Goal: Task Accomplishment & Management: Complete application form

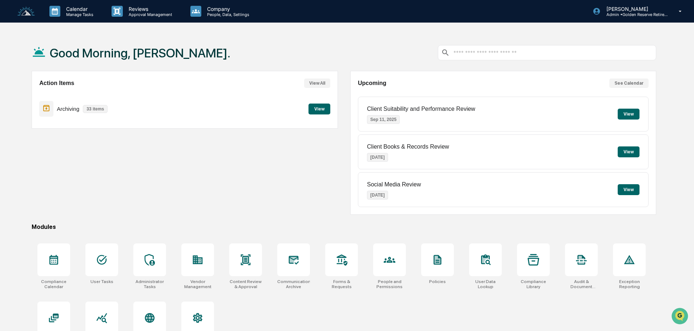
click at [315, 109] on button "View" at bounding box center [319, 109] width 22 height 11
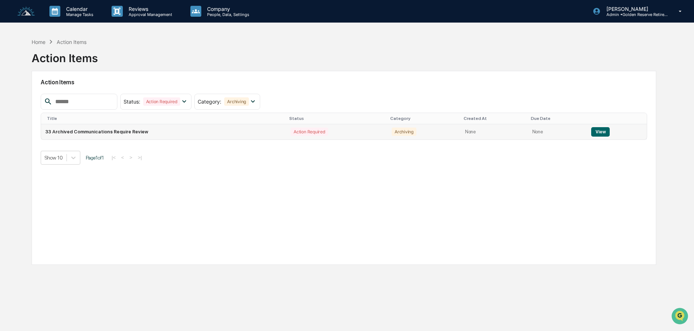
click at [598, 132] on button "View" at bounding box center [600, 131] width 19 height 9
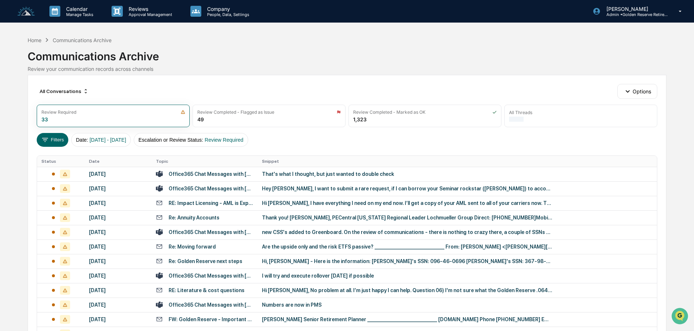
click at [264, 174] on div "That's what I thought, but just wanted to double check" at bounding box center [407, 174] width 291 height 6
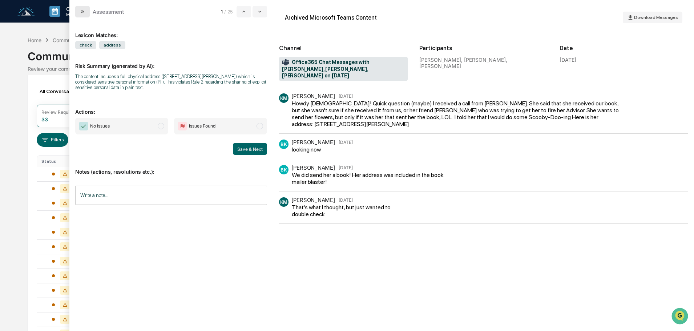
click at [85, 13] on button "modal" at bounding box center [82, 12] width 15 height 12
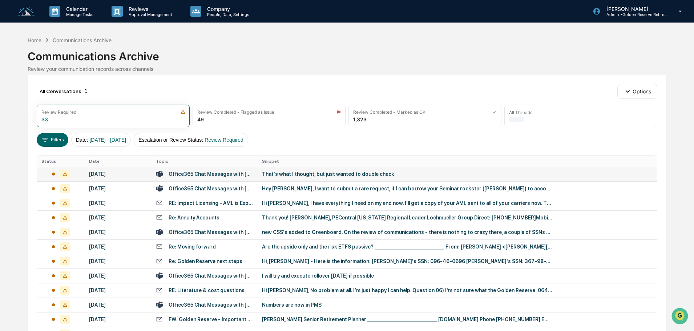
click at [301, 171] on div "That's what I thought, but just wanted to double check" at bounding box center [407, 174] width 291 height 6
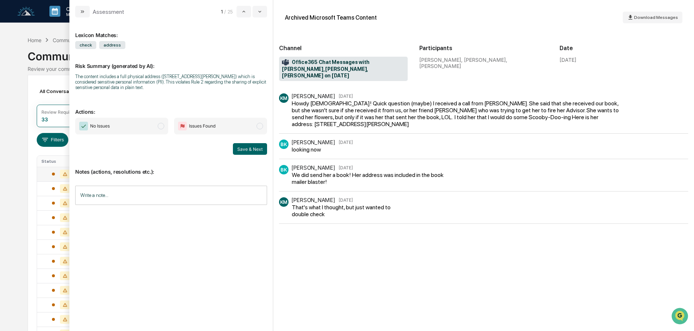
click at [130, 125] on span "No Issues" at bounding box center [121, 126] width 93 height 17
click at [250, 151] on button "Save & Next" at bounding box center [250, 149] width 34 height 12
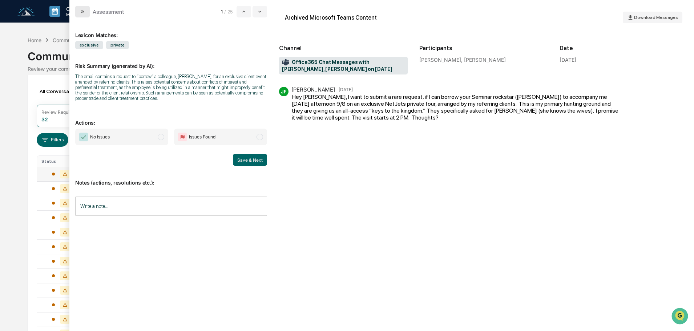
click at [82, 11] on icon "modal" at bounding box center [83, 12] width 6 height 6
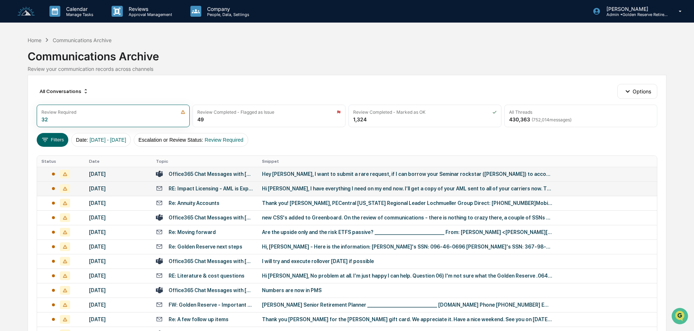
click at [277, 193] on td "Hi Matt, I have everything I need on my end now. I’ll get a copy of your AML se…" at bounding box center [457, 188] width 399 height 15
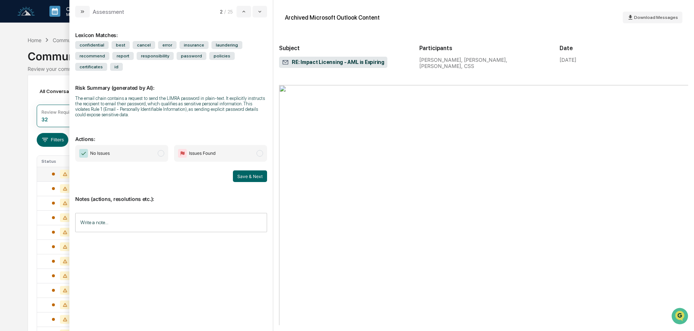
scroll to position [1308, 0]
click at [77, 12] on button "modal" at bounding box center [82, 12] width 15 height 12
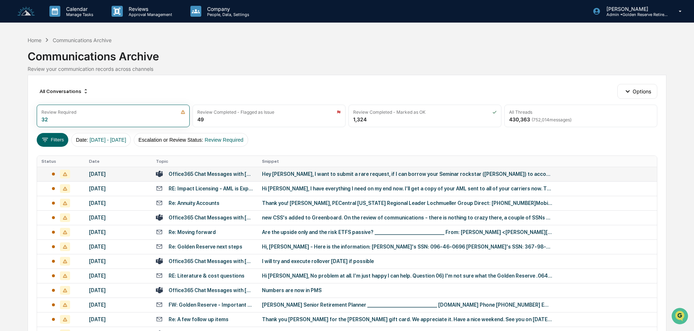
click at [295, 176] on div "Hey Justin, I want to submit a rare request, if I can borrow your Seminar rocks…" at bounding box center [407, 174] width 291 height 6
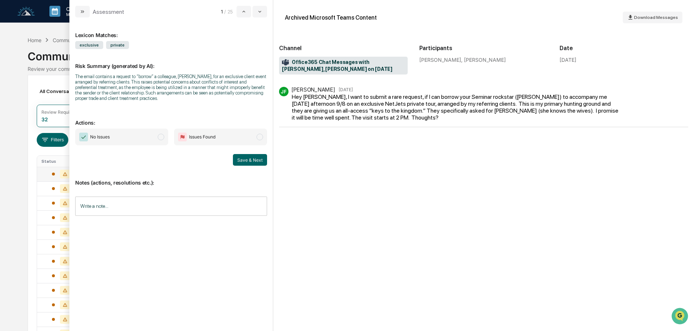
click at [136, 138] on span "No Issues" at bounding box center [121, 137] width 93 height 17
click at [258, 158] on button "Save & Next" at bounding box center [250, 160] width 34 height 12
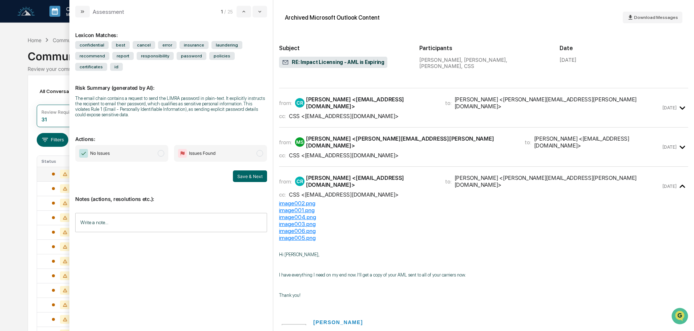
scroll to position [208, 0]
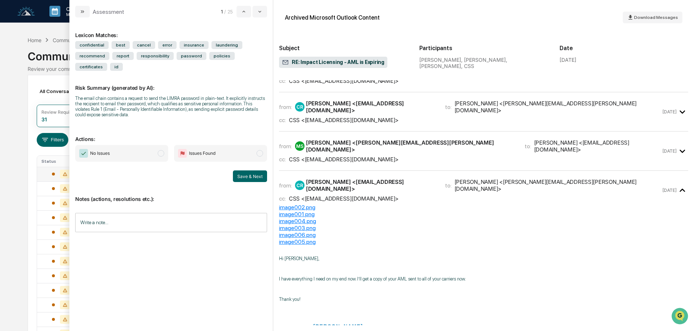
click at [129, 145] on span "No Issues" at bounding box center [121, 153] width 93 height 17
click at [253, 170] on button "Save & Next" at bounding box center [250, 176] width 34 height 12
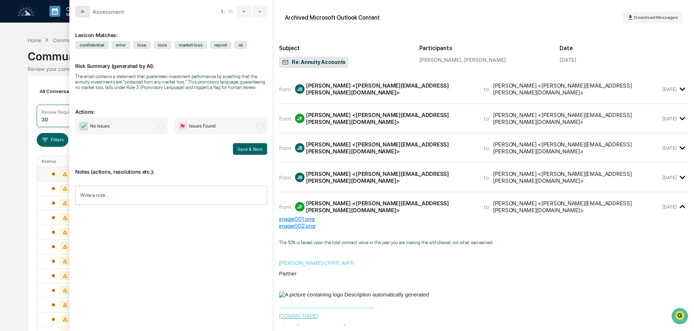
click at [85, 12] on icon "modal" at bounding box center [83, 12] width 6 height 6
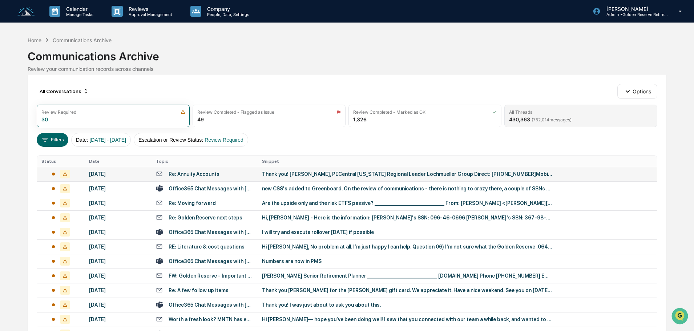
click at [555, 118] on span "( 752,014 messages)" at bounding box center [551, 119] width 40 height 5
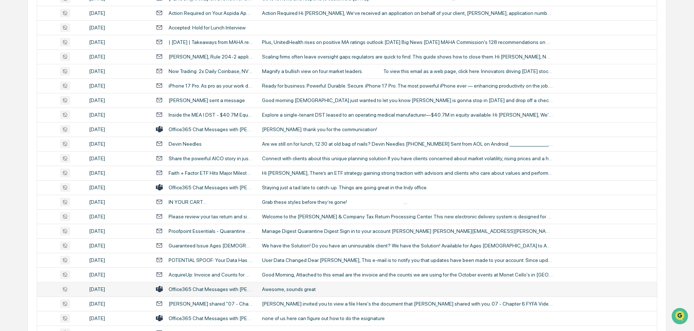
scroll to position [240, 0]
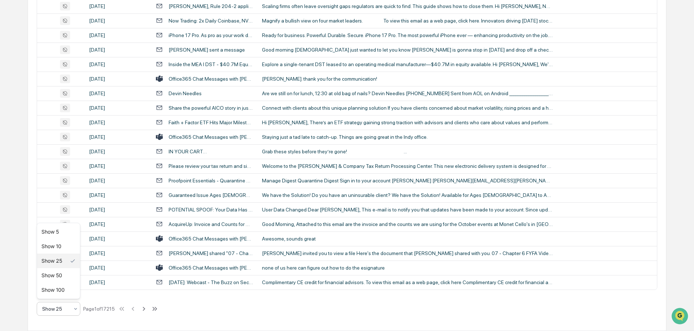
click at [74, 313] on div at bounding box center [76, 308] width 6 height 13
click at [61, 294] on div "Show 100" at bounding box center [58, 290] width 43 height 15
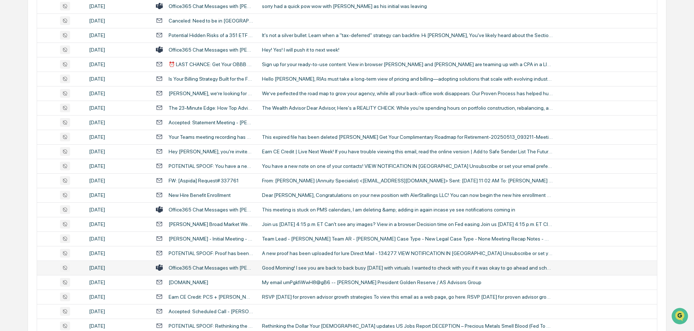
click at [330, 267] on div "Good Morning! I see you are back to back busy today with virtuals. I wanted to …" at bounding box center [407, 268] width 291 height 6
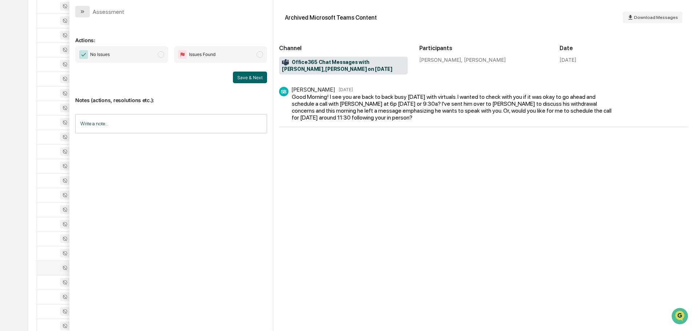
click at [84, 9] on icon "modal" at bounding box center [83, 12] width 6 height 6
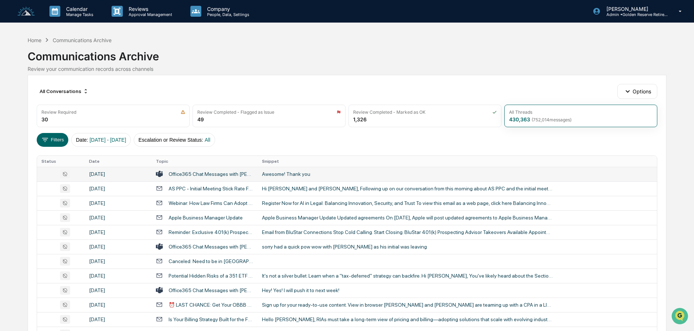
click at [298, 173] on div "Awesome! Thank you" at bounding box center [407, 174] width 291 height 6
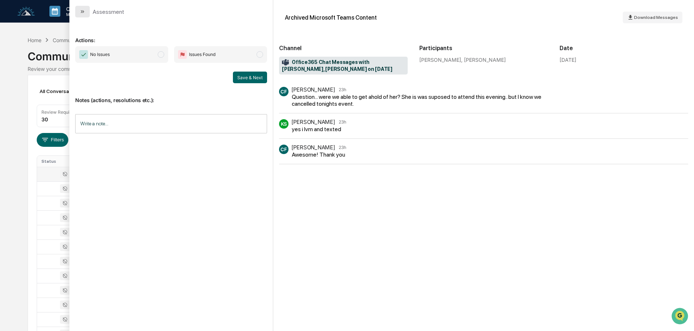
click at [85, 11] on button "modal" at bounding box center [82, 12] width 15 height 12
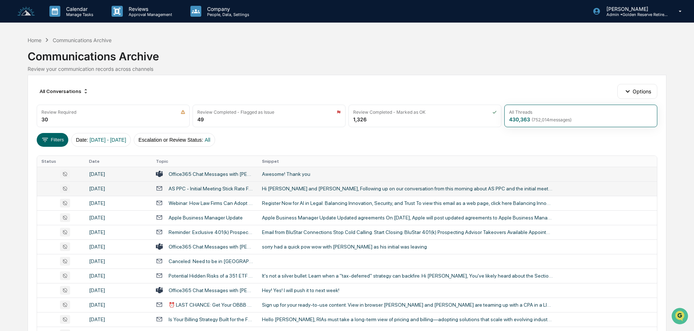
click at [314, 188] on div "Hi Anna and Tim, Following up on our conversation from this morning about AS PP…" at bounding box center [407, 189] width 291 height 6
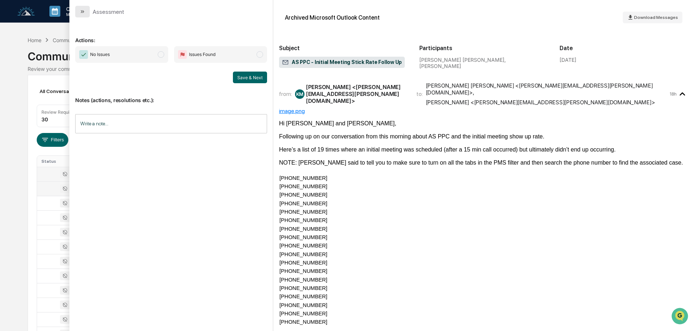
click at [85, 13] on icon "modal" at bounding box center [83, 12] width 6 height 6
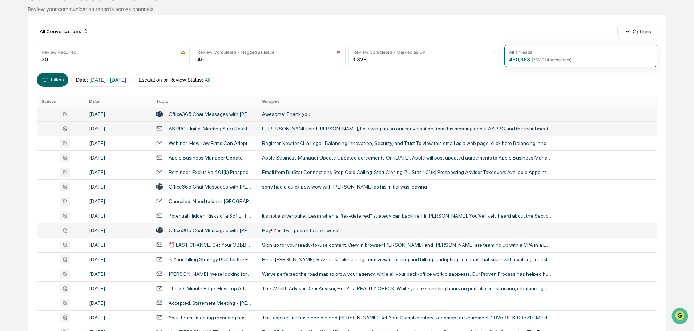
scroll to position [73, 0]
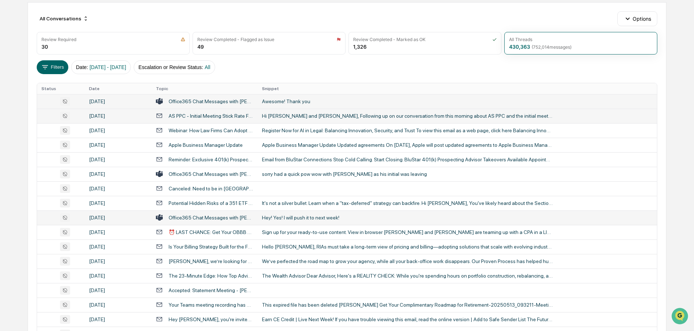
click at [298, 215] on div "Hey! Yes! I will push it to next week!" at bounding box center [407, 218] width 291 height 6
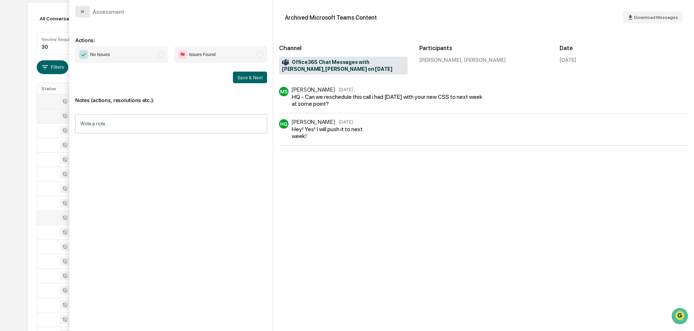
click at [81, 15] on button "modal" at bounding box center [82, 12] width 15 height 12
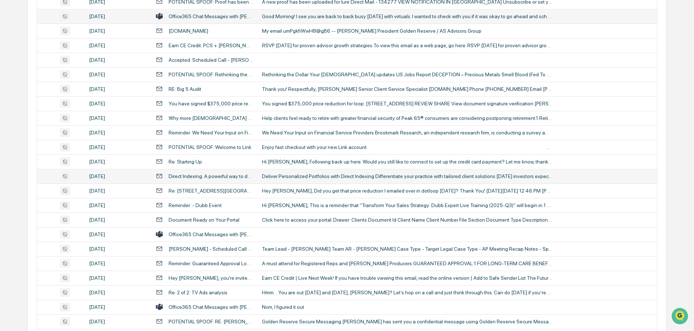
scroll to position [509, 0]
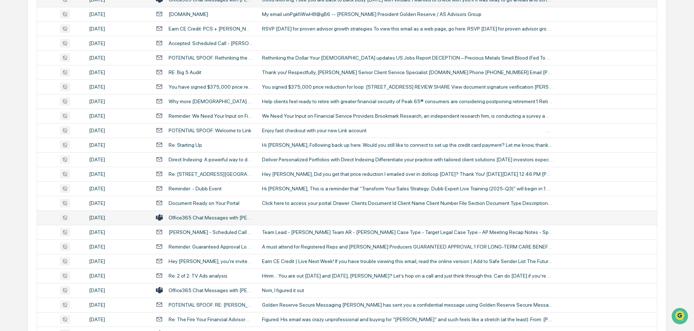
click at [278, 218] on td at bounding box center [457, 217] width 399 height 15
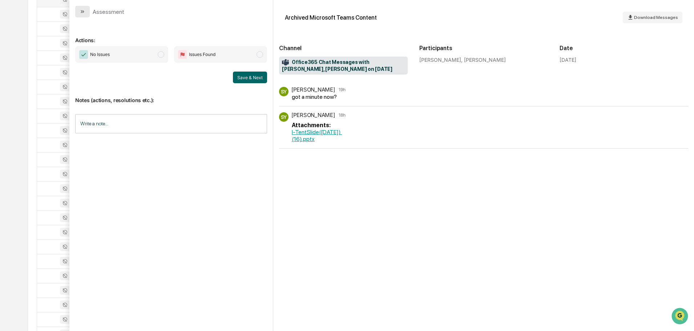
click at [85, 11] on icon "modal" at bounding box center [83, 12] width 6 height 6
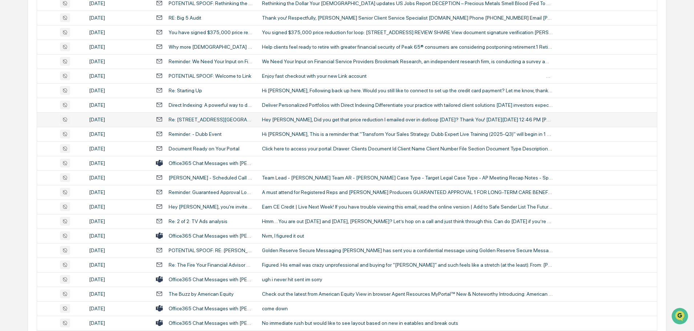
scroll to position [581, 0]
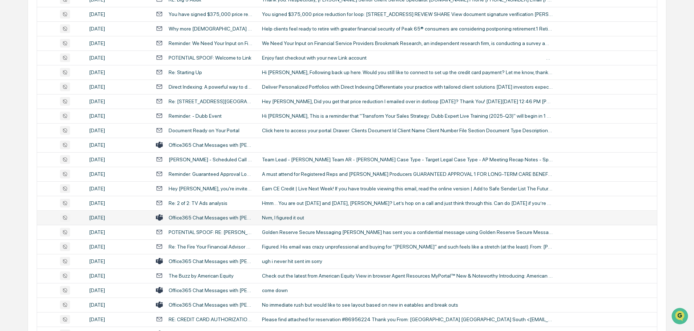
click at [290, 215] on div "Nvm, I figured it out" at bounding box center [407, 218] width 291 height 6
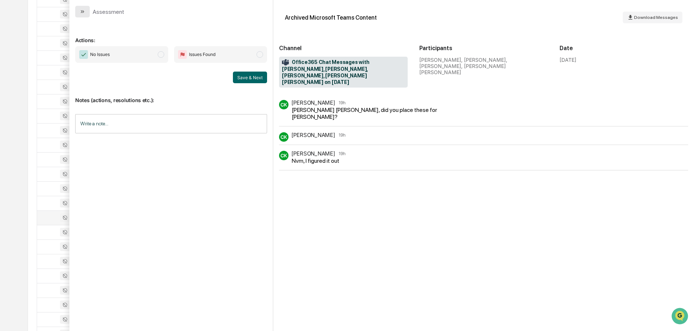
click at [87, 11] on button "modal" at bounding box center [82, 12] width 15 height 12
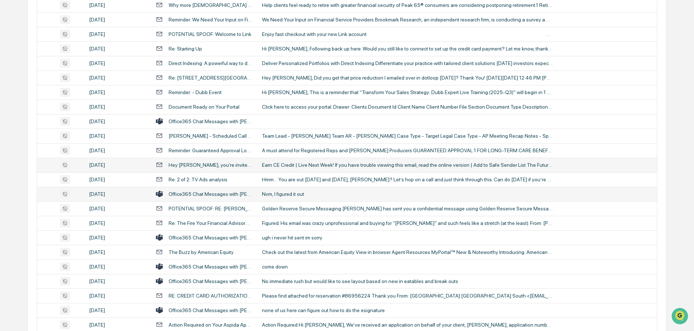
scroll to position [618, 0]
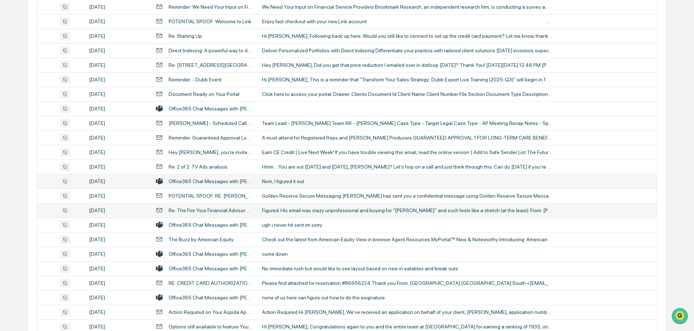
click at [309, 210] on div "Figured. His email was crazy unprofessional and buying for “Bill O’Reilly” and …" at bounding box center [407, 210] width 291 height 6
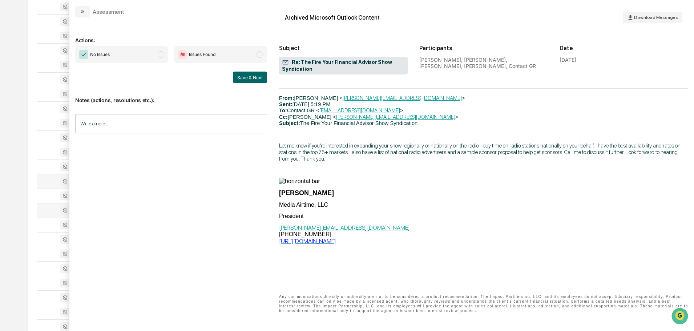
scroll to position [549, 0]
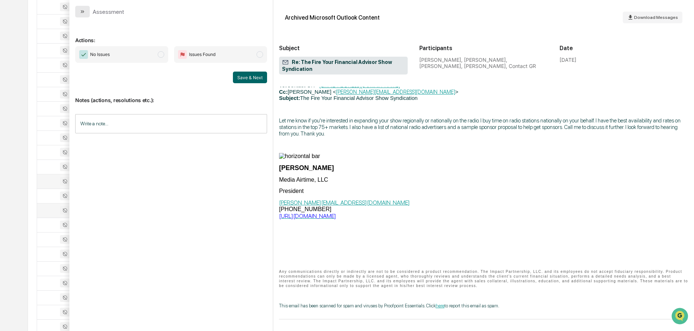
click at [87, 9] on button "modal" at bounding box center [82, 12] width 15 height 12
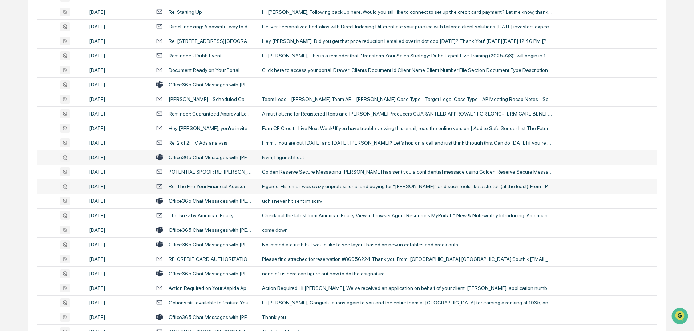
scroll to position [654, 0]
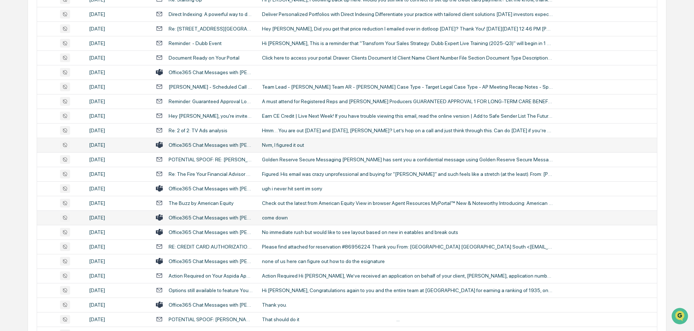
click at [289, 216] on div "come down" at bounding box center [407, 218] width 291 height 6
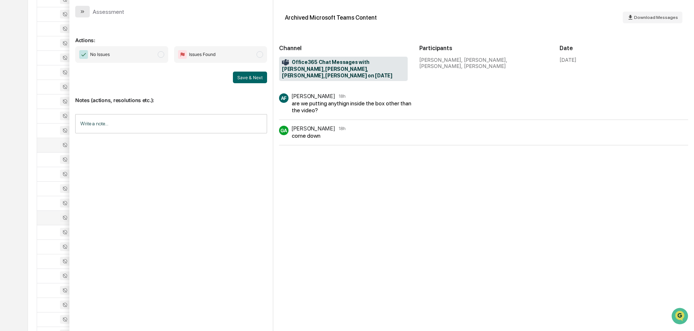
click at [84, 15] on button "modal" at bounding box center [82, 12] width 15 height 12
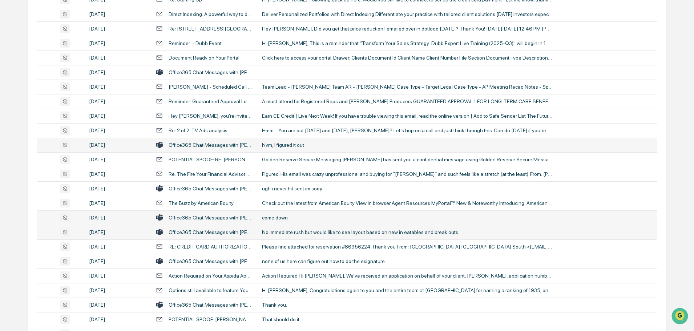
click at [288, 232] on div "No immediate rush but would like to see layout based on new in eatables and bre…" at bounding box center [407, 232] width 291 height 6
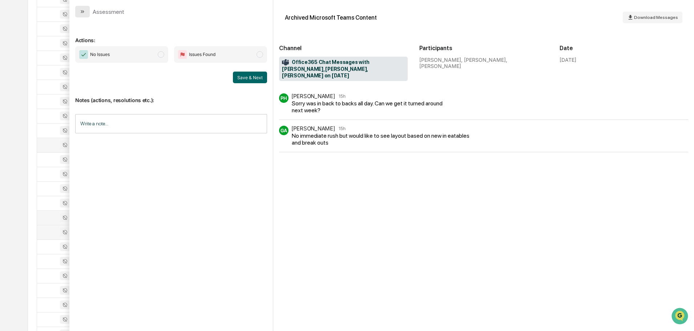
click at [80, 13] on icon "modal" at bounding box center [83, 12] width 6 height 6
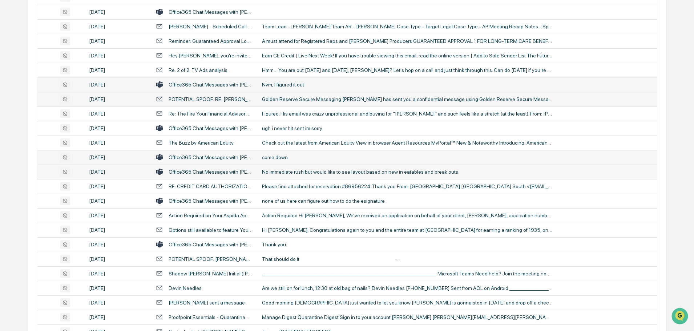
scroll to position [727, 0]
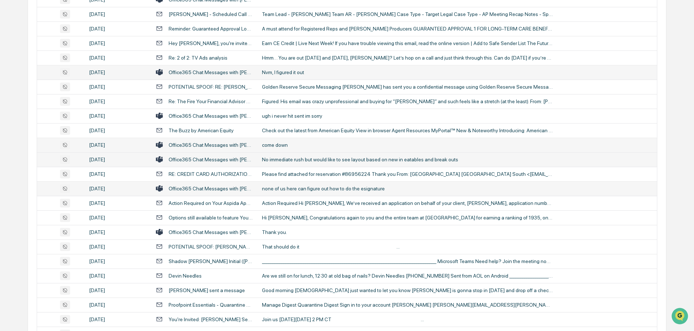
click at [296, 190] on div "none of us here can figure out how to do the esignature" at bounding box center [407, 189] width 291 height 6
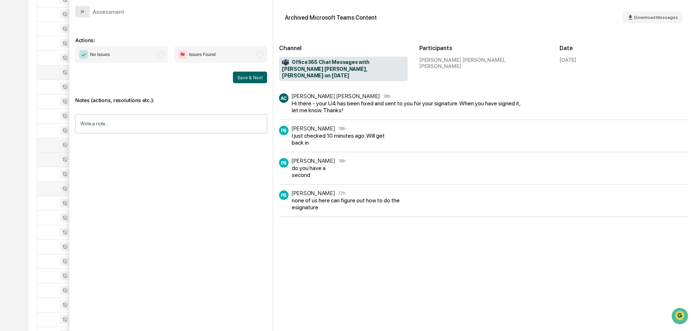
click at [83, 12] on icon "modal" at bounding box center [83, 12] width 6 height 6
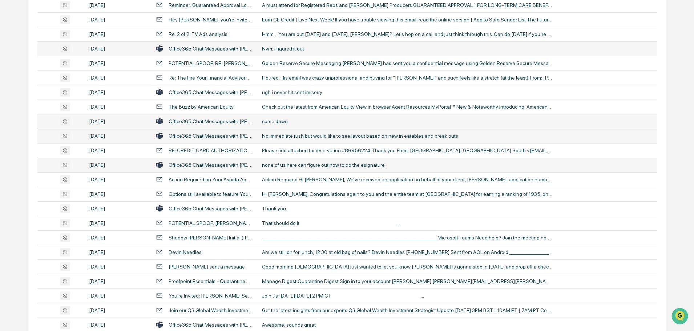
scroll to position [763, 0]
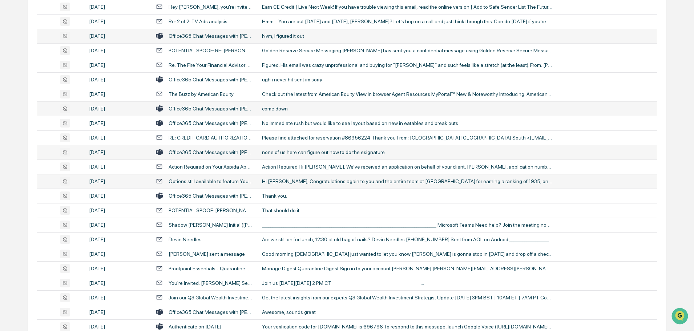
click at [300, 181] on div "Hi Greg, Congratulations again to you and the entire team at Golden Reserve for…" at bounding box center [407, 181] width 291 height 6
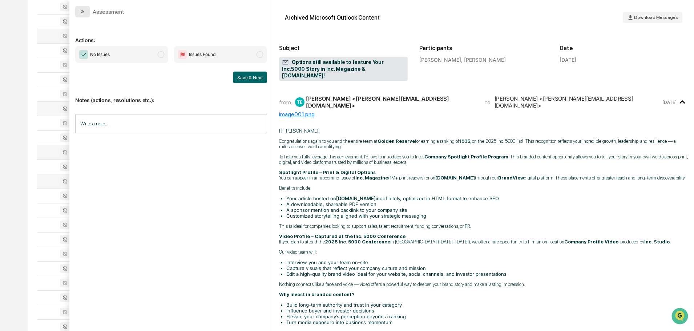
click at [82, 12] on icon "modal" at bounding box center [82, 11] width 2 height 3
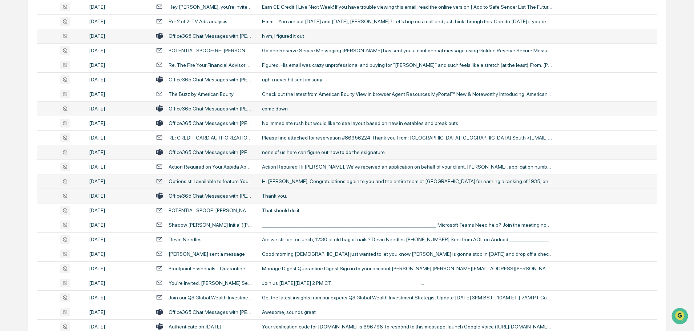
click at [282, 194] on div "Thank you." at bounding box center [407, 196] width 291 height 6
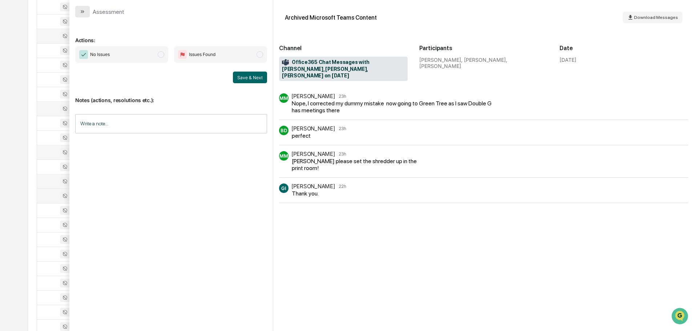
click at [84, 14] on icon "modal" at bounding box center [83, 12] width 6 height 6
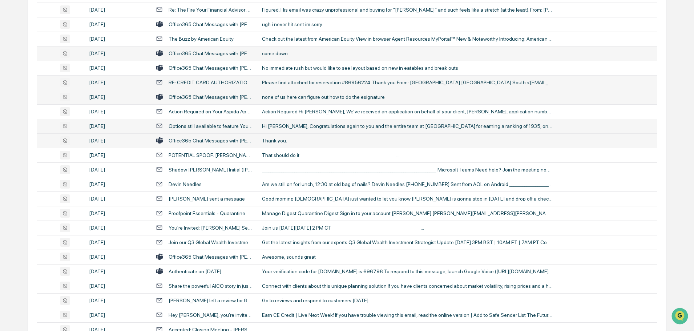
scroll to position [836, 0]
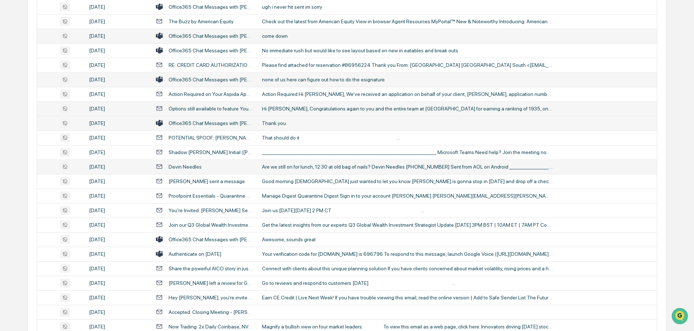
click at [291, 164] on div "Are we still on for lunch, 12:30 at old bag of nails? Devin Needles 740-225-456…" at bounding box center [407, 167] width 291 height 6
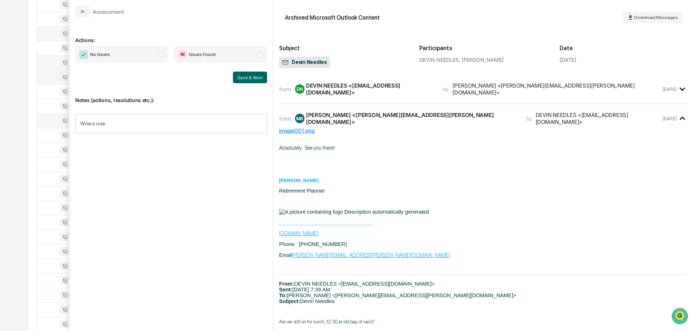
scroll to position [872, 0]
click at [82, 15] on button "modal" at bounding box center [82, 12] width 15 height 12
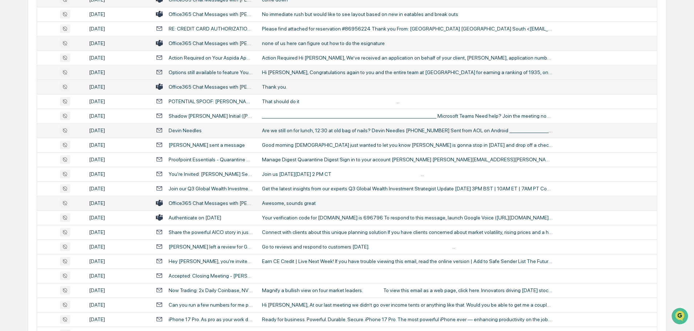
click at [296, 203] on div "Awesome, sounds great" at bounding box center [407, 203] width 291 height 6
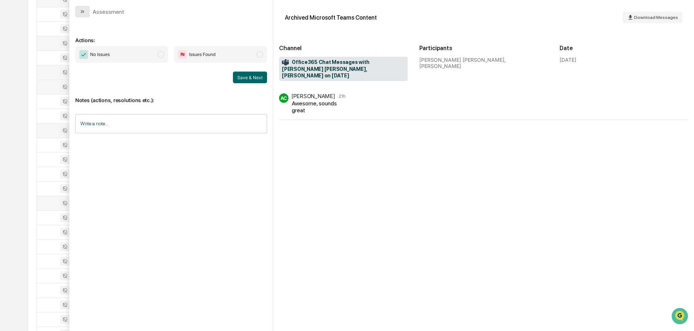
click at [86, 14] on button "modal" at bounding box center [82, 12] width 15 height 12
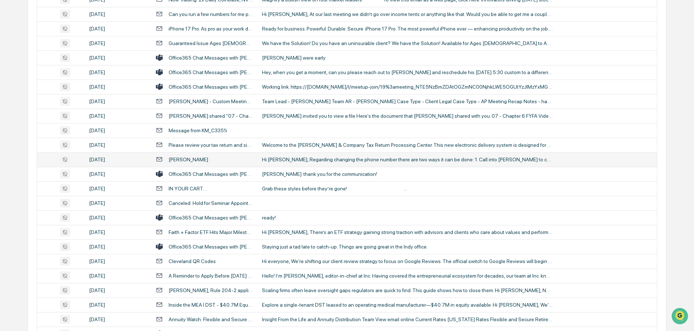
scroll to position [1199, 0]
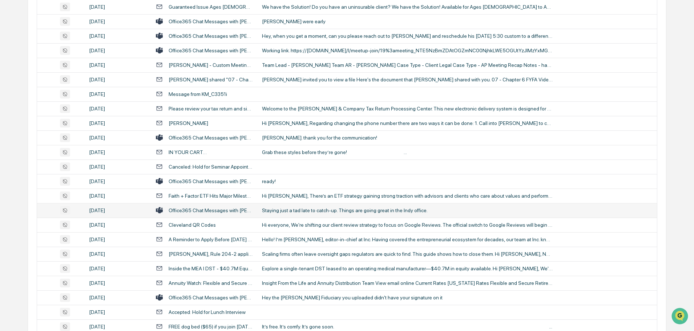
click at [308, 208] on div "Staying just a tad late to catch-up. Things are going great in the Indy office." at bounding box center [407, 210] width 291 height 6
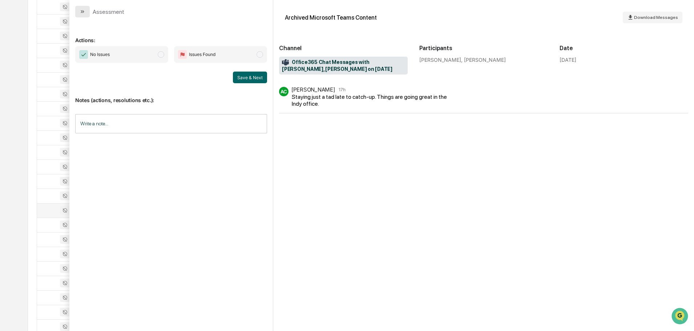
click at [84, 13] on icon "modal" at bounding box center [83, 12] width 6 height 6
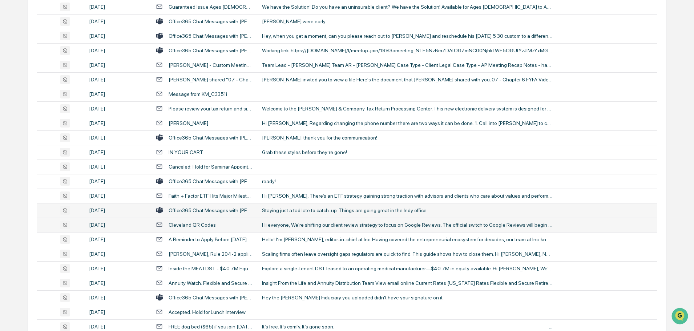
click at [281, 225] on div "Hi everyone, We're shifting our client review strategy to focus on Google Revie…" at bounding box center [407, 225] width 291 height 6
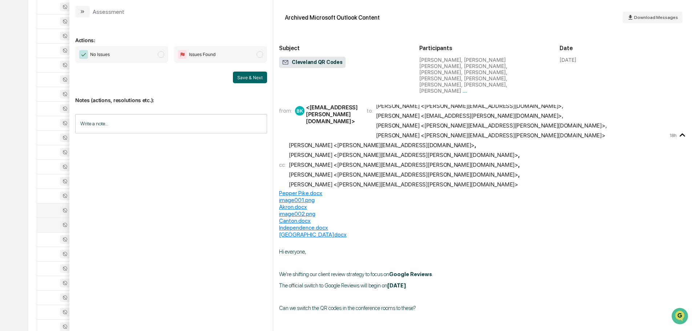
scroll to position [36, 0]
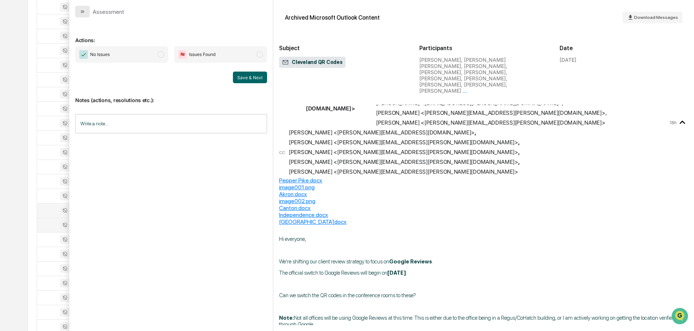
click at [88, 12] on button "modal" at bounding box center [82, 12] width 15 height 12
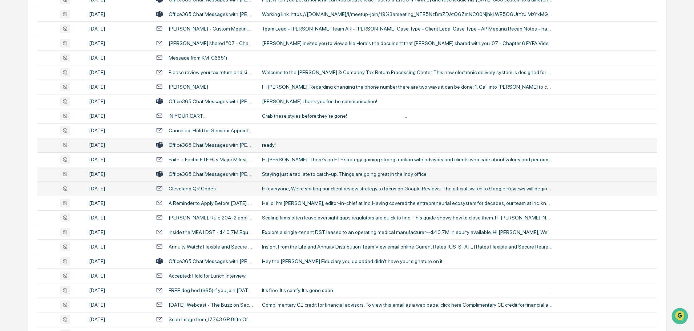
scroll to position [1272, 0]
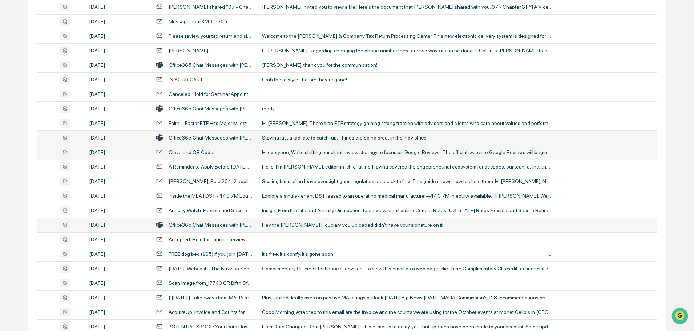
click at [311, 227] on div "Hey the David Price Fiduciary you uploaded didn't have your signature on it" at bounding box center [407, 225] width 291 height 6
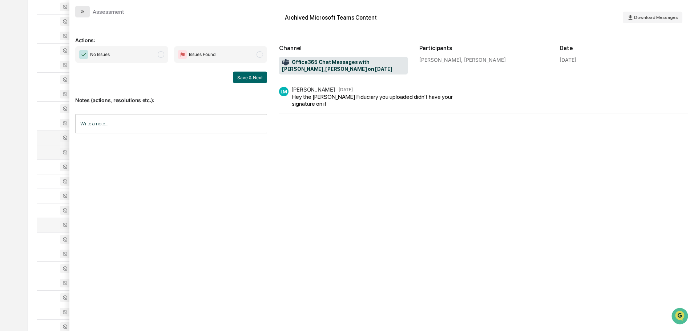
click at [86, 12] on button "modal" at bounding box center [82, 12] width 15 height 12
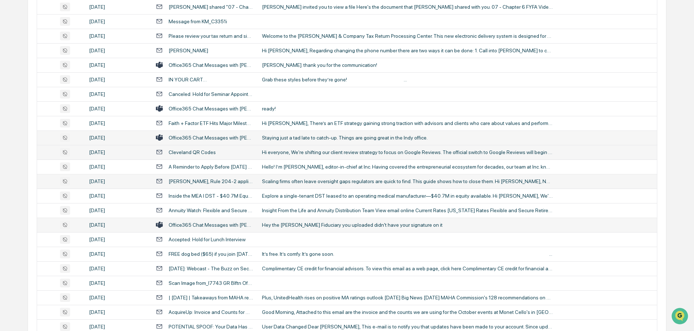
scroll to position [1308, 0]
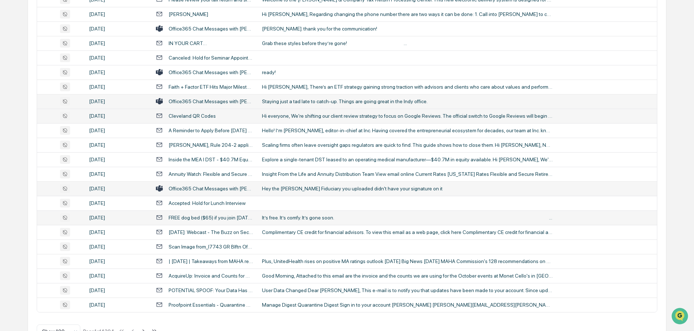
click at [306, 218] on div "It’s free. It’s comfy. It’s gone soon. ͏  ͏  ͏  ͏  ͏  ͏  ͏  ͏  ͏  ͏  ͏  ͏  ͏  ͏…" at bounding box center [407, 218] width 291 height 6
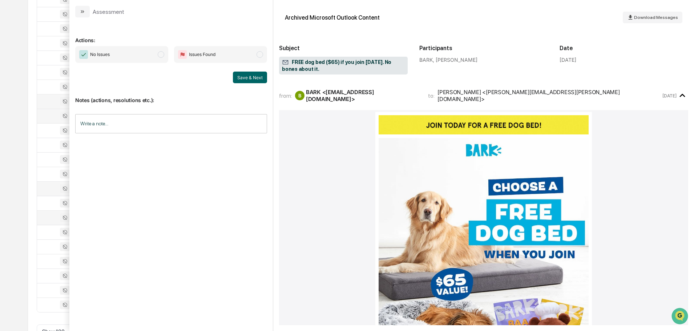
click at [80, 5] on div "Assessment" at bounding box center [170, 8] width 203 height 17
click at [87, 12] on button "modal" at bounding box center [82, 12] width 15 height 12
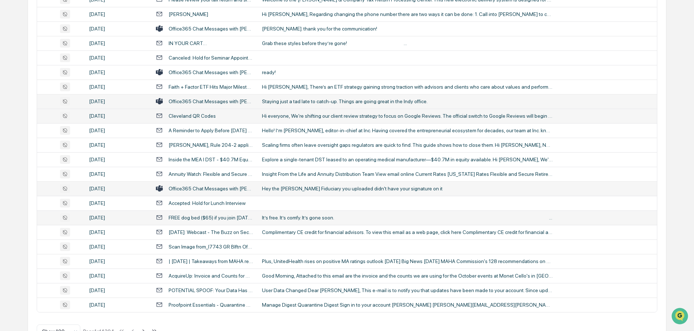
scroll to position [1330, 0]
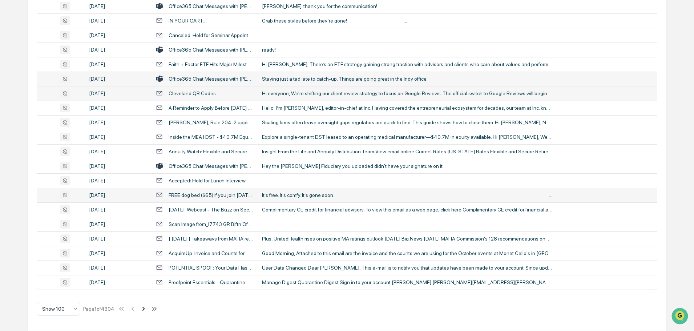
click at [144, 310] on icon at bounding box center [143, 309] width 3 height 4
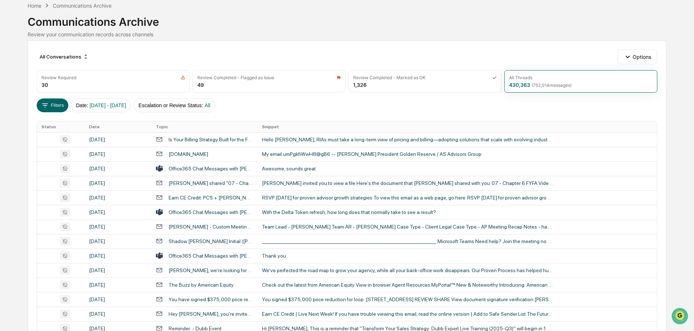
scroll to position [0, 0]
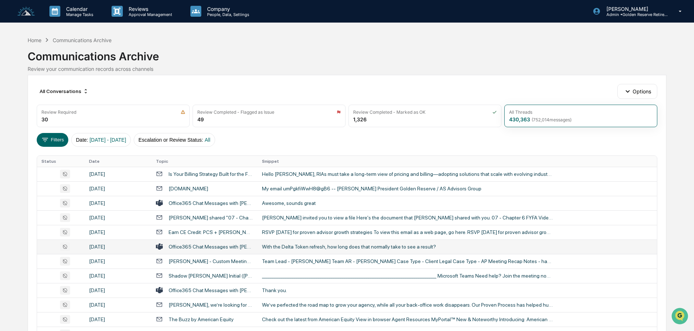
click at [280, 247] on div "With the Delta Token refresh, how long does that normally take to see a result?" at bounding box center [407, 247] width 291 height 6
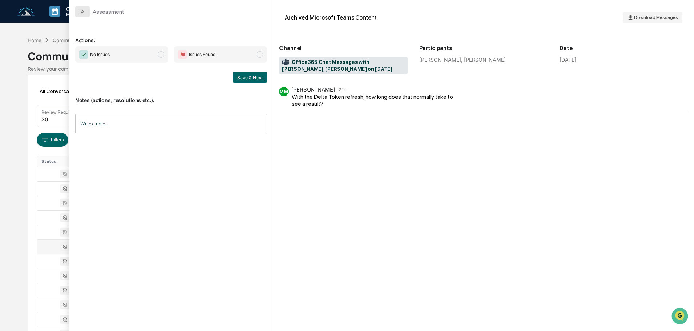
click at [87, 9] on button "modal" at bounding box center [82, 12] width 15 height 12
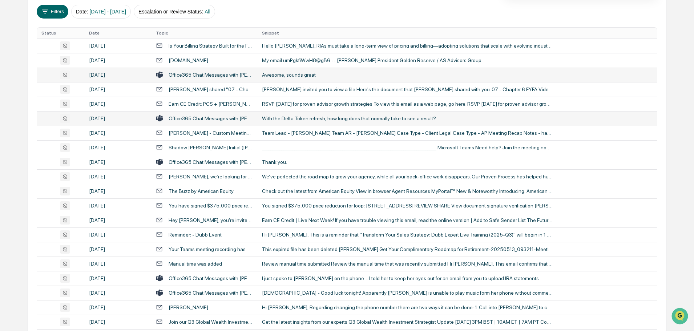
scroll to position [145, 0]
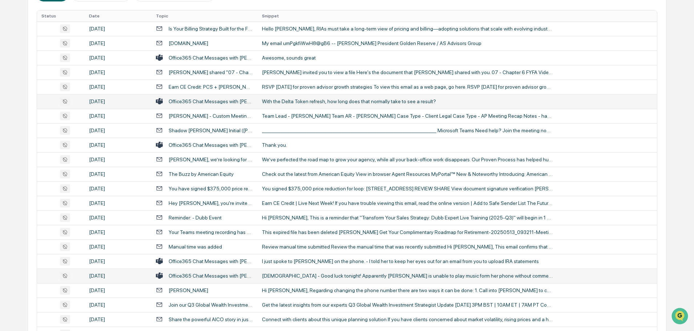
click at [324, 277] on div "Gents - Good luck tonight! Apparently Tanya is unable to play music form her ph…" at bounding box center [407, 276] width 291 height 6
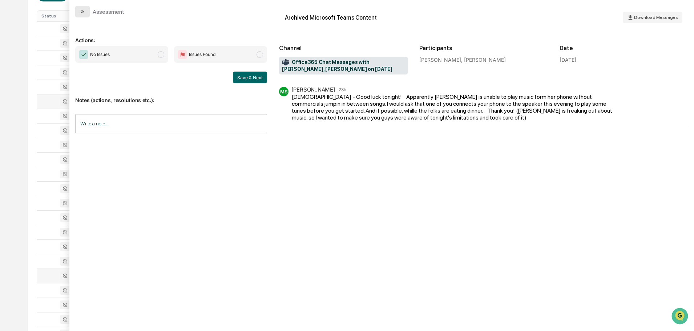
click at [84, 17] on button "modal" at bounding box center [82, 12] width 15 height 12
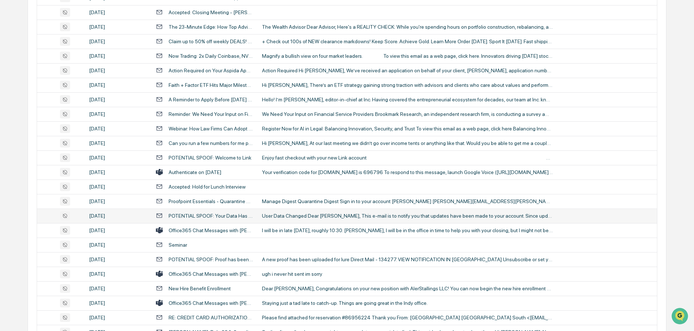
scroll to position [509, 0]
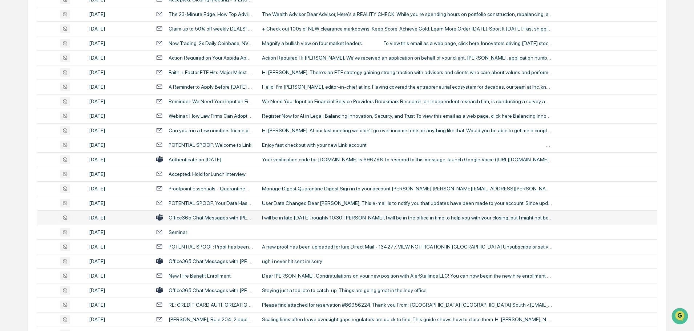
click at [291, 218] on div "I will be in late tomorrow, roughly 10:30. Matt, I will be in the office in tim…" at bounding box center [407, 218] width 291 height 6
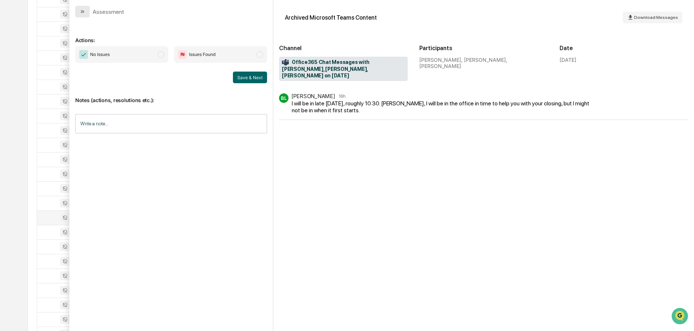
click at [82, 12] on icon "modal" at bounding box center [82, 11] width 2 height 3
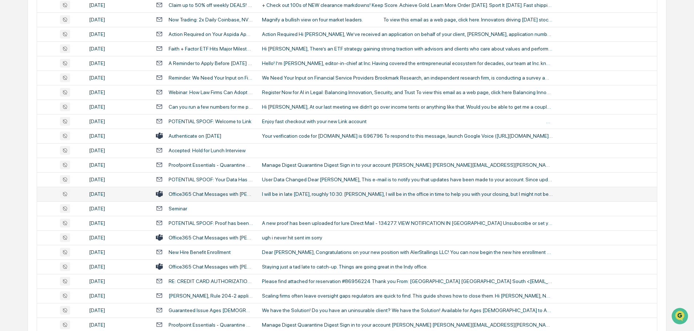
scroll to position [545, 0]
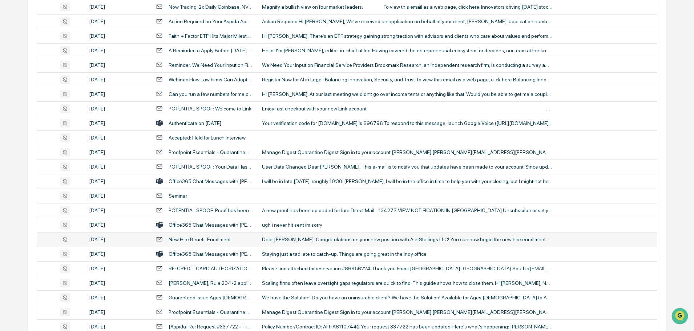
click at [304, 237] on div "Dear Daniel Barrett, Congratulations on your new position with AlerStallings LL…" at bounding box center [407, 240] width 291 height 6
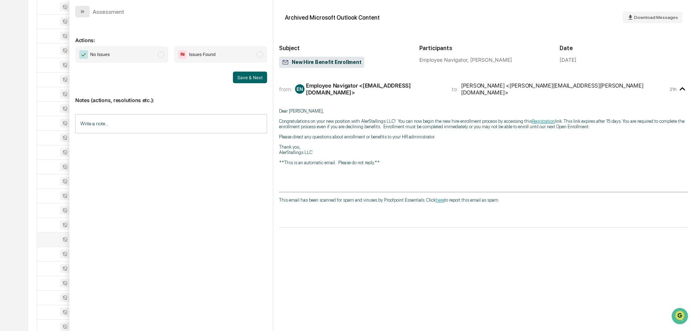
click at [82, 13] on icon "modal" at bounding box center [83, 12] width 6 height 6
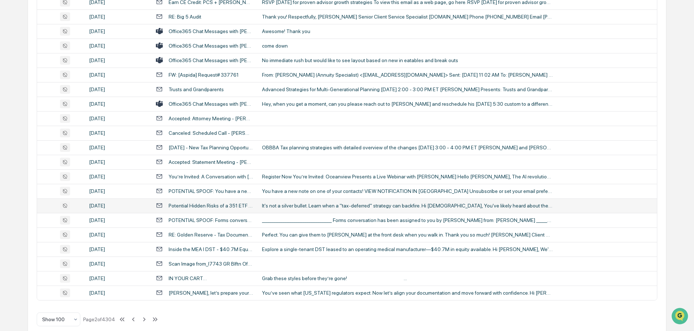
scroll to position [1330, 0]
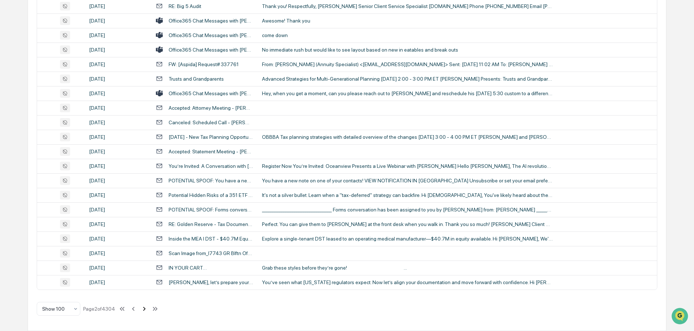
click at [146, 310] on icon at bounding box center [144, 309] width 8 height 8
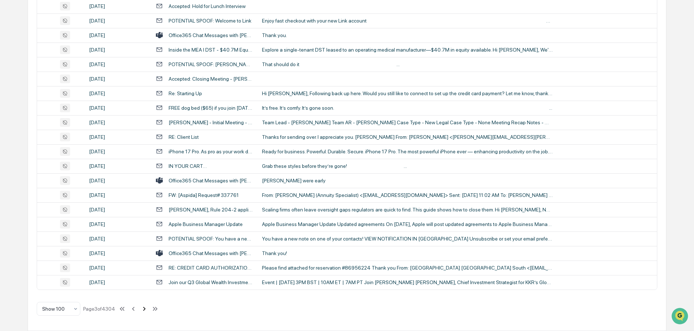
click at [145, 308] on icon at bounding box center [144, 309] width 8 height 8
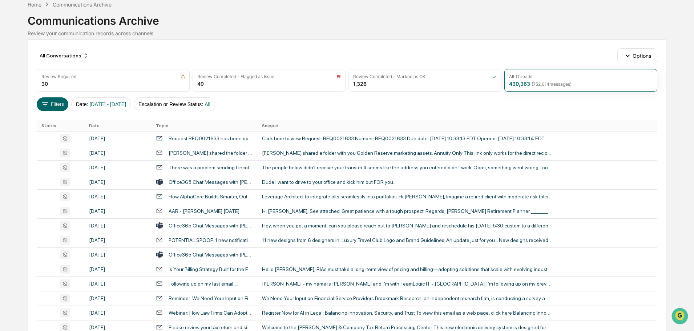
scroll to position [23, 0]
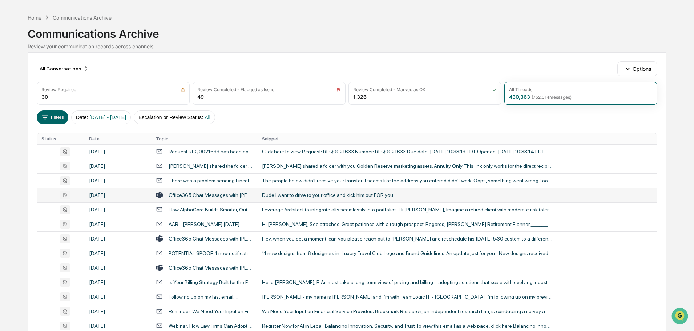
click at [293, 197] on div "Dude I want to drive to your office and kick him out FOR you." at bounding box center [407, 195] width 291 height 6
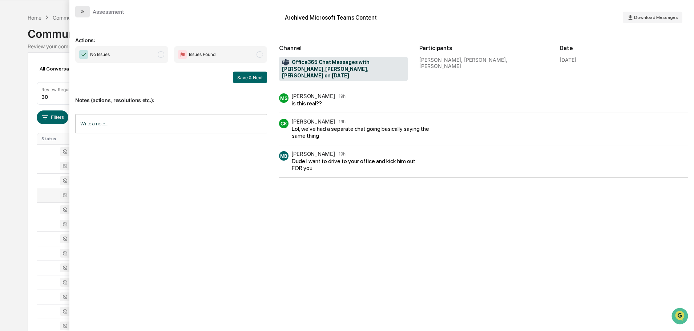
click at [86, 12] on button "modal" at bounding box center [82, 12] width 15 height 12
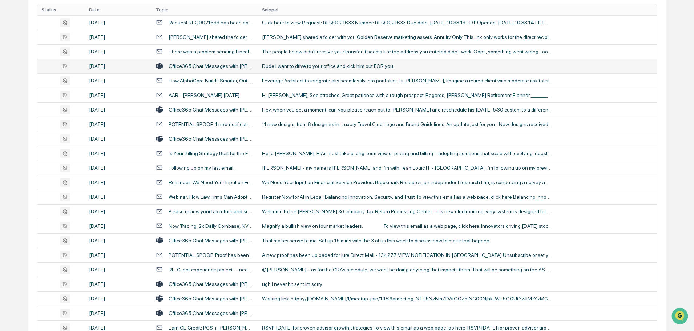
scroll to position [168, 0]
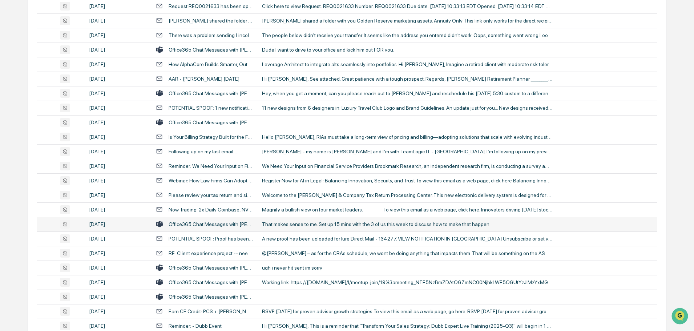
click at [286, 224] on div "That makes sense to me. Set up 15 mins with the 3 of us this week to discuss ho…" at bounding box center [407, 224] width 291 height 6
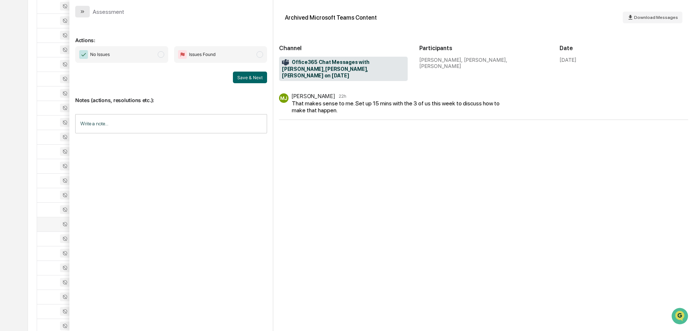
click at [80, 13] on icon "modal" at bounding box center [83, 12] width 6 height 6
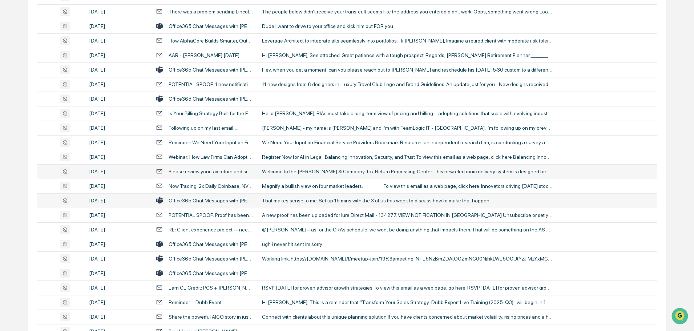
scroll to position [204, 0]
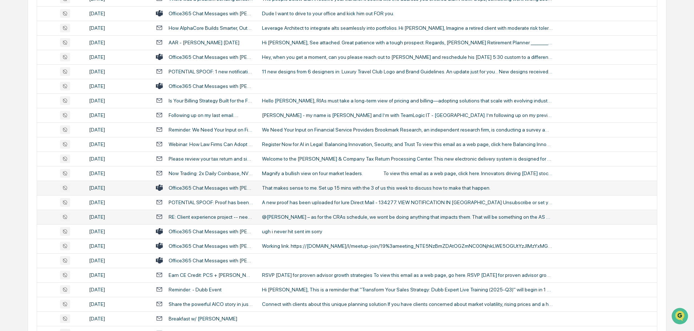
click at [310, 217] on div "@Bree Keeler – as for the CRAs schedule, we wont be doing anything that impacts…" at bounding box center [407, 217] width 291 height 6
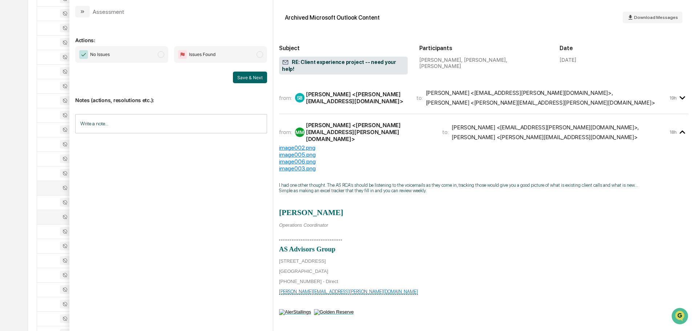
scroll to position [81, 0]
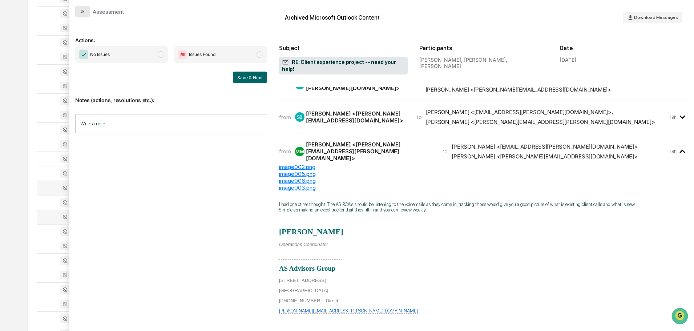
click at [85, 11] on icon "modal" at bounding box center [83, 12] width 6 height 6
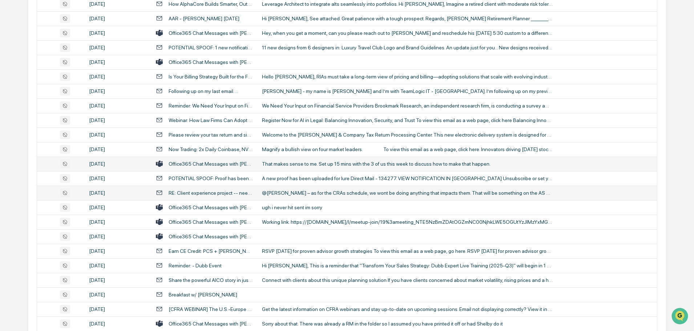
scroll to position [240, 0]
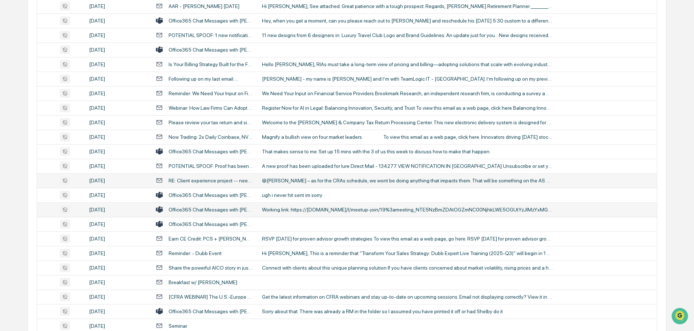
click at [310, 211] on div "Working link. https://teams.microsoft.com/l/meetup-join/19%3ameeting_NTE5NzBmZD…" at bounding box center [407, 210] width 291 height 6
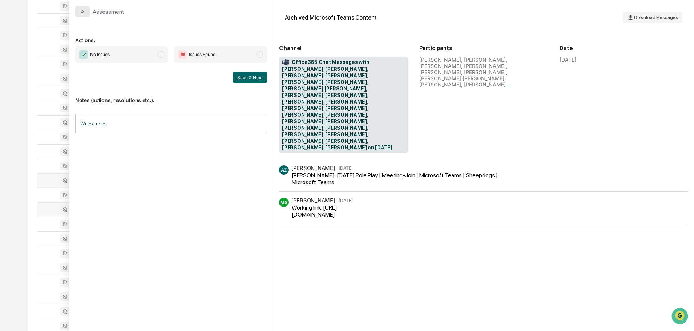
click at [80, 12] on icon "modal" at bounding box center [83, 12] width 6 height 6
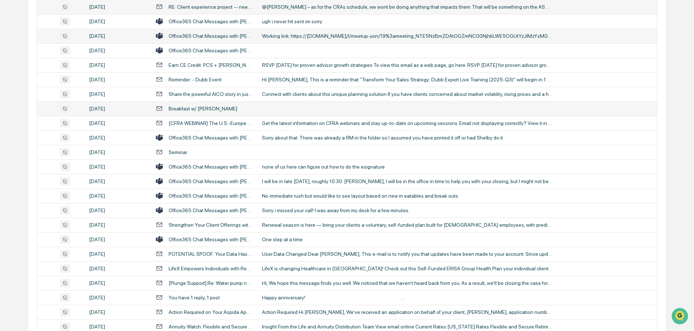
scroll to position [422, 0]
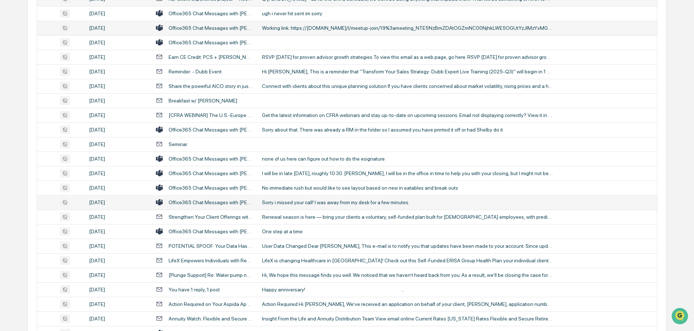
click at [295, 200] on div "Sorry i missed your call! I was away from my desk for a few minutes." at bounding box center [407, 202] width 291 height 6
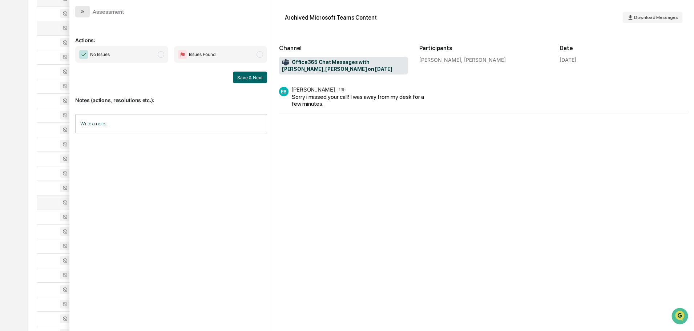
click at [83, 15] on button "modal" at bounding box center [82, 12] width 15 height 12
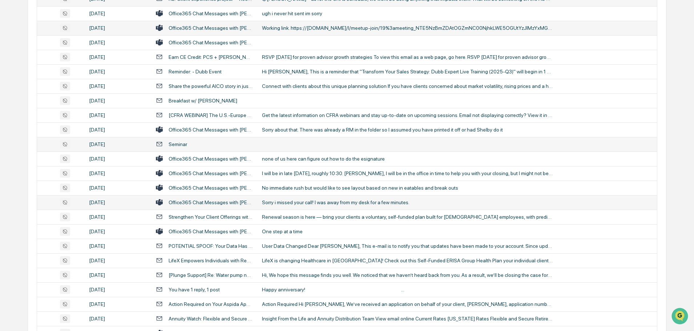
scroll to position [458, 0]
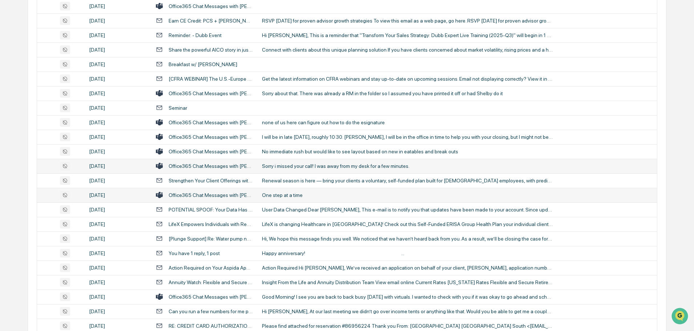
click at [292, 197] on div "One step at a time" at bounding box center [407, 195] width 291 height 6
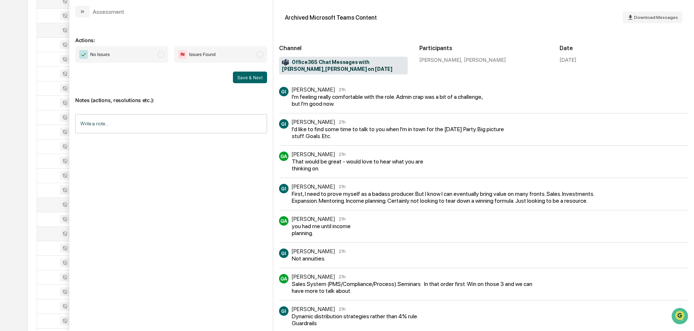
scroll to position [386, 0]
click at [85, 13] on icon "modal" at bounding box center [83, 12] width 6 height 6
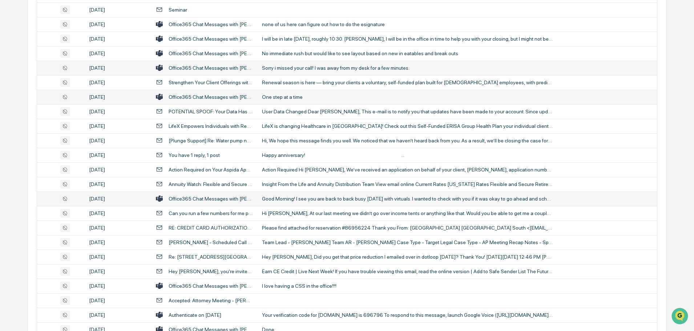
scroll to position [567, 0]
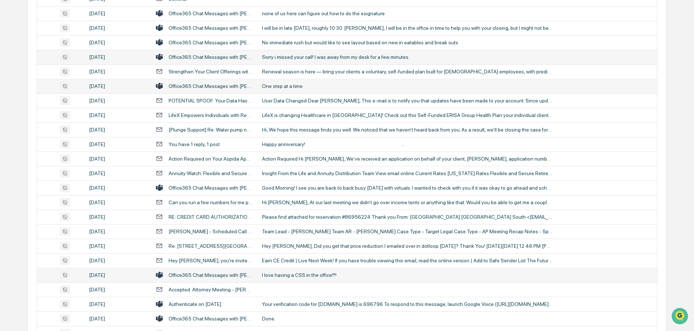
click at [291, 275] on div "I love having a CSS in the office!!!!" at bounding box center [407, 275] width 291 height 6
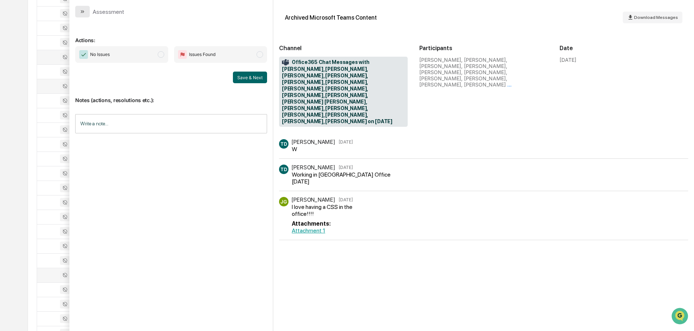
click at [83, 11] on icon "modal" at bounding box center [83, 11] width 2 height 3
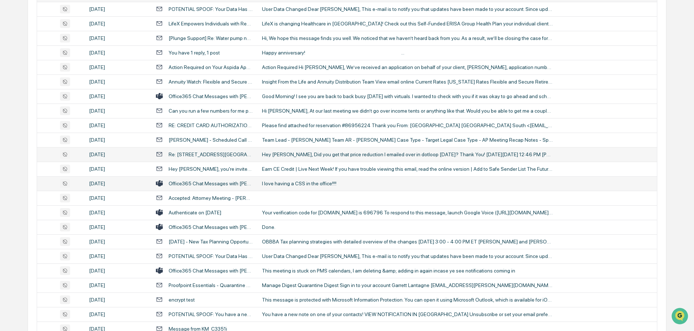
scroll to position [676, 0]
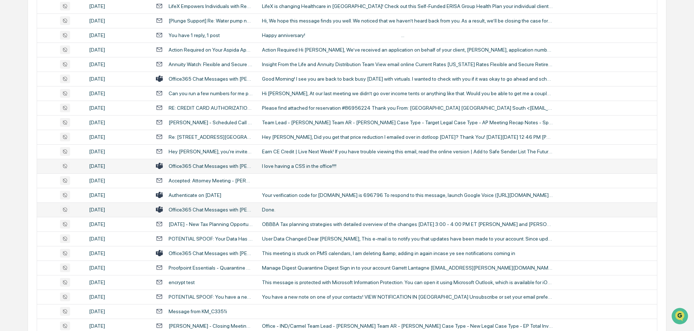
click at [293, 208] on div "Done." at bounding box center [407, 210] width 291 height 6
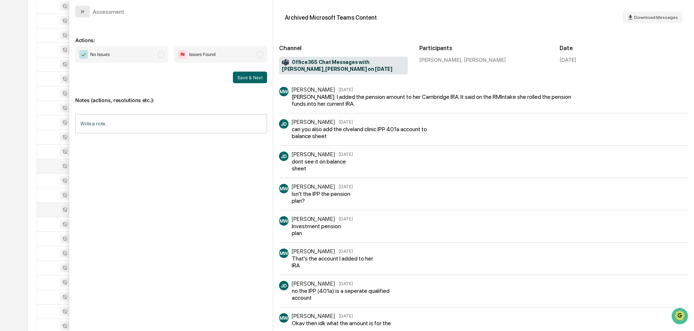
click at [82, 10] on icon "modal" at bounding box center [83, 12] width 6 height 6
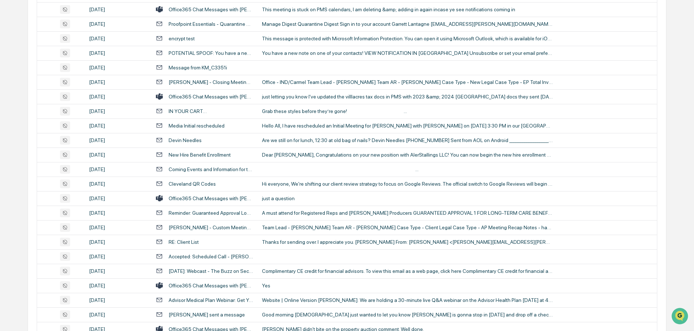
scroll to position [931, 0]
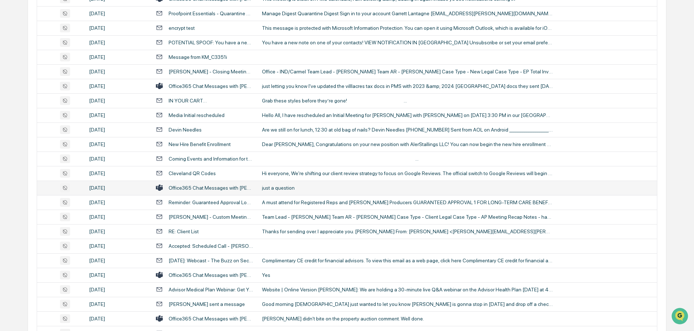
click at [291, 189] on div "just a question" at bounding box center [407, 188] width 291 height 6
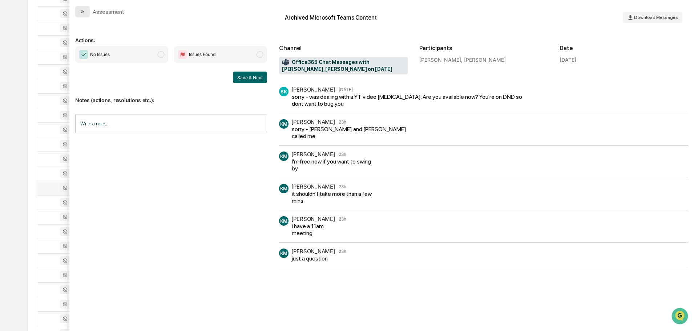
click at [80, 12] on icon "modal" at bounding box center [83, 12] width 6 height 6
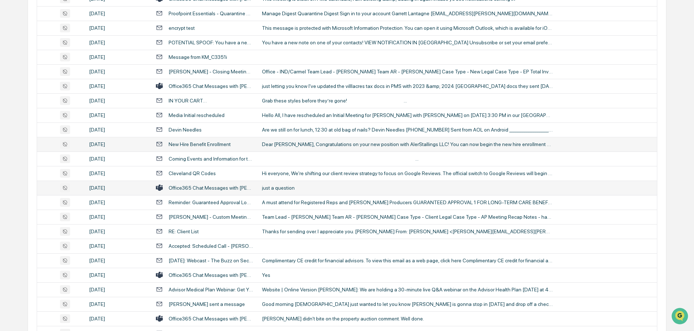
scroll to position [967, 0]
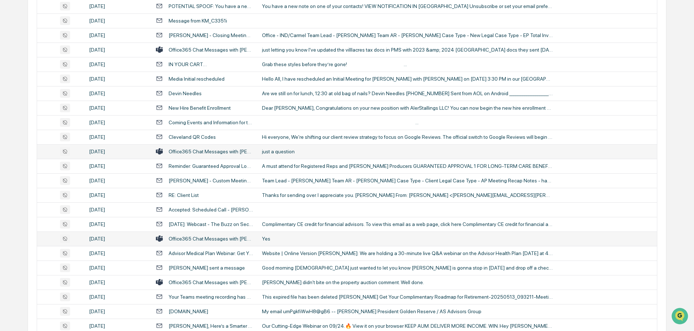
click at [278, 243] on td "Yes" at bounding box center [457, 238] width 399 height 15
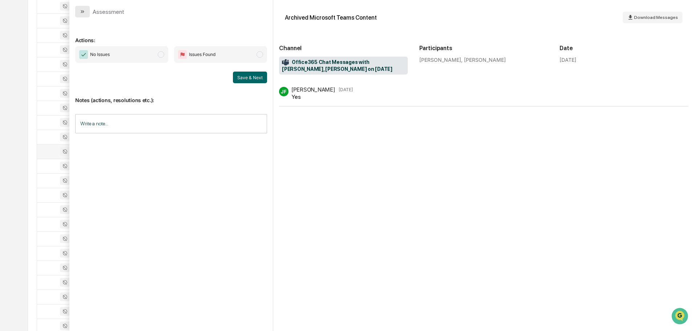
click at [86, 11] on button "modal" at bounding box center [82, 12] width 15 height 12
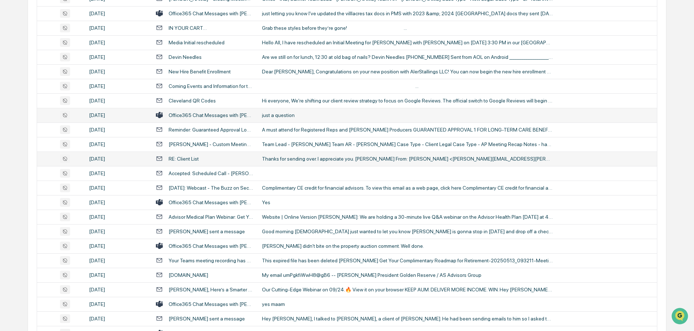
scroll to position [1040, 0]
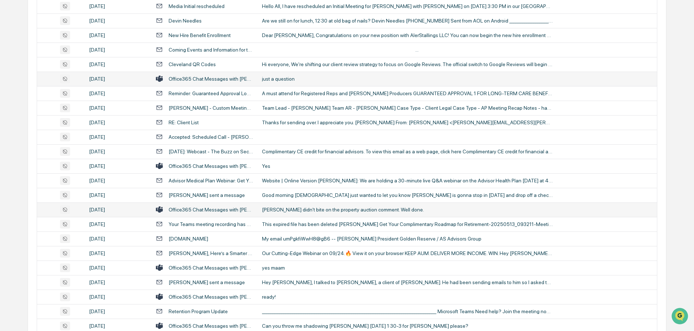
click at [294, 212] on div "Matt didn't bite on the property auction comment. Well done." at bounding box center [407, 210] width 291 height 6
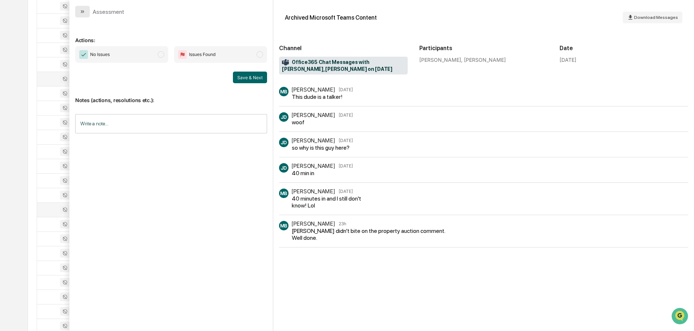
click at [86, 12] on button "modal" at bounding box center [82, 12] width 15 height 12
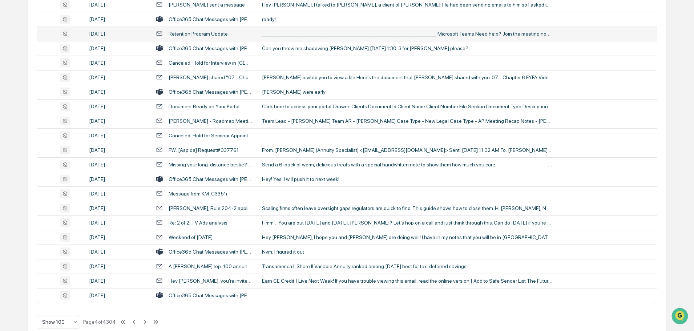
scroll to position [1330, 0]
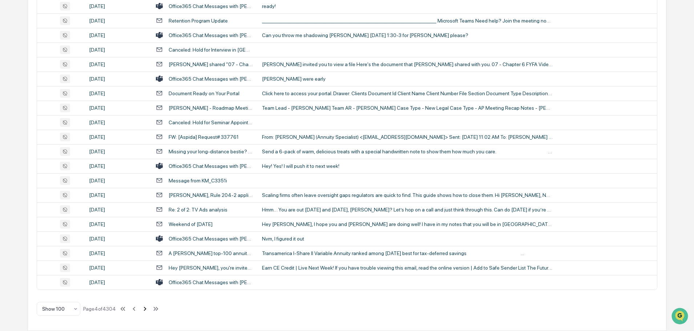
click at [146, 310] on icon at bounding box center [145, 309] width 8 height 8
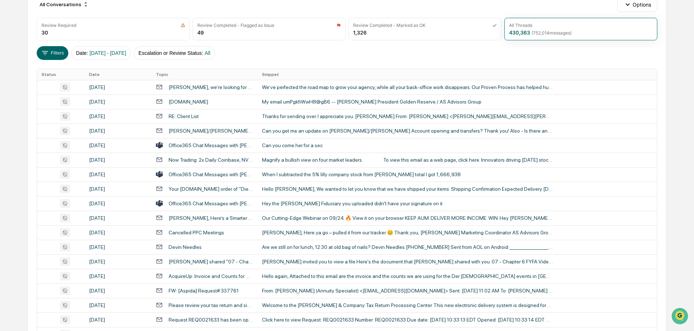
scroll to position [23, 0]
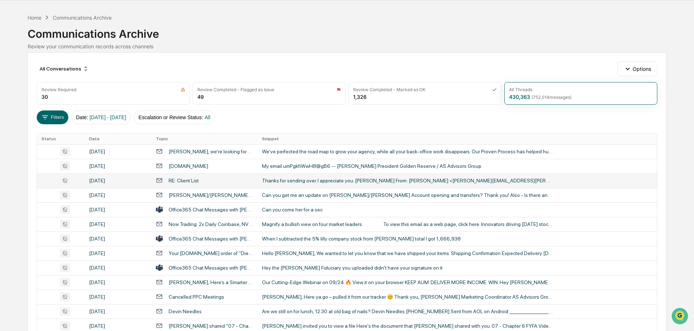
click at [290, 183] on div "Thanks for sending over. I appreciate you. Tim From: Charles Stuart <charles.st…" at bounding box center [407, 181] width 291 height 6
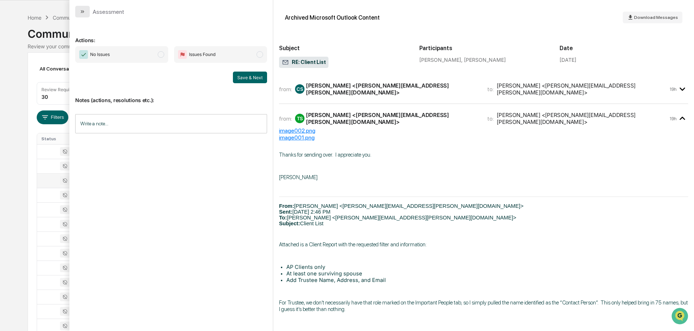
click at [85, 11] on icon "modal" at bounding box center [83, 12] width 6 height 6
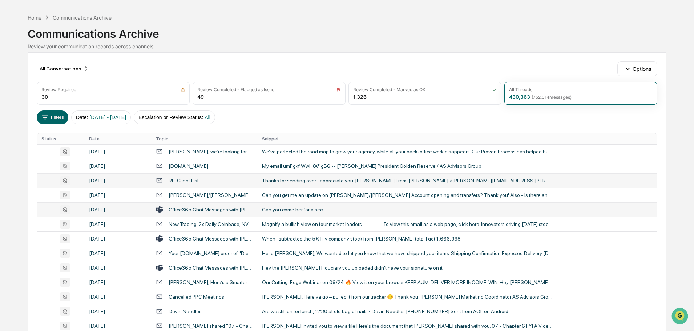
click at [283, 213] on td "Can you come her for a sec" at bounding box center [457, 209] width 399 height 15
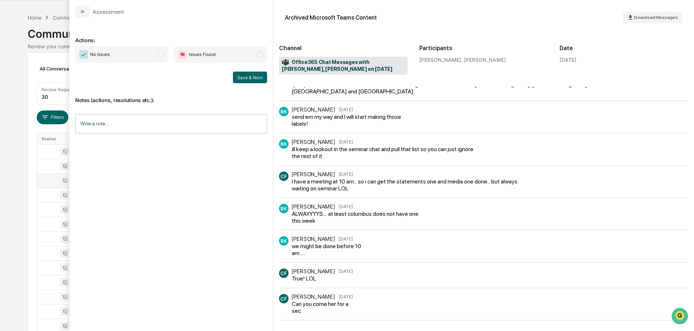
scroll to position [78, 0]
click at [81, 15] on button "modal" at bounding box center [82, 12] width 15 height 12
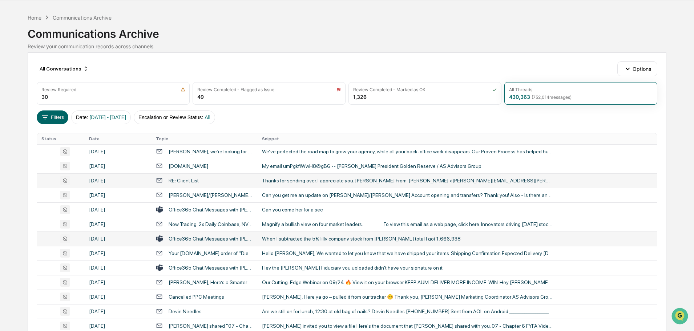
click at [288, 241] on div "When I subtracted the 5% lilly company stock from Ryan's total I got 1,666,938" at bounding box center [407, 239] width 291 height 6
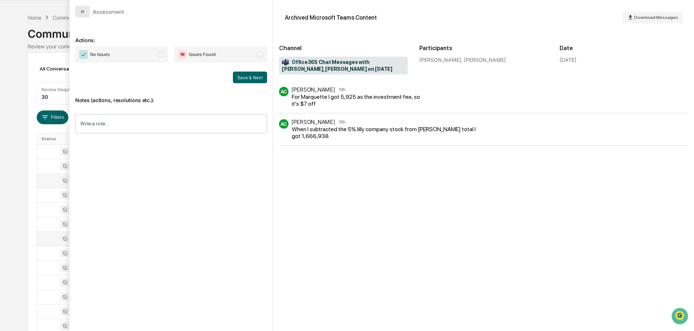
click at [79, 14] on button "modal" at bounding box center [82, 12] width 15 height 12
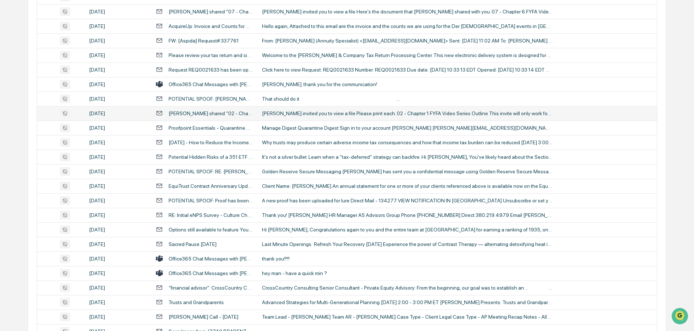
scroll to position [349, 0]
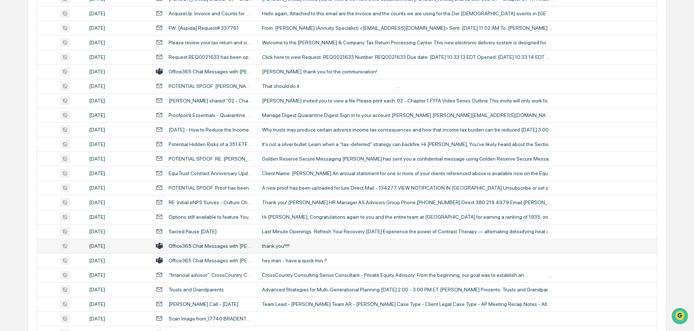
click at [287, 244] on div "thank you!!!!!" at bounding box center [407, 246] width 291 height 6
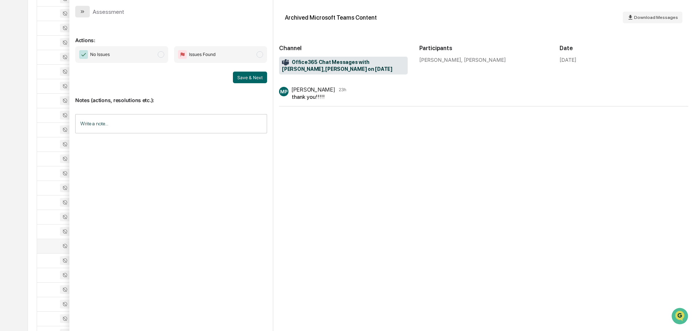
click at [81, 16] on button "modal" at bounding box center [82, 12] width 15 height 12
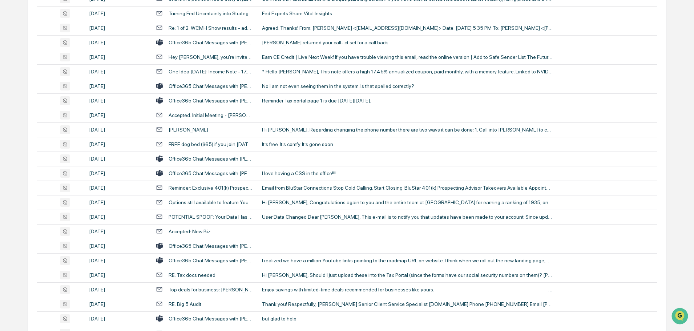
scroll to position [749, 0]
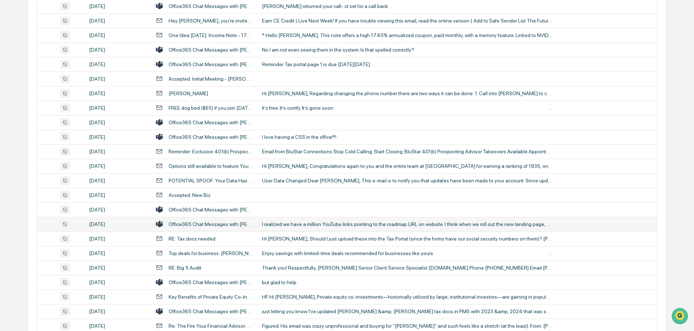
click at [297, 226] on div "I realized we have a million YouTube links pointing to the roadmap URL on websi…" at bounding box center [407, 224] width 291 height 6
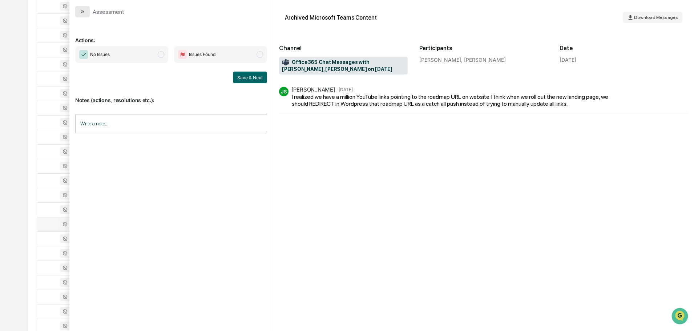
click at [81, 13] on icon "modal" at bounding box center [82, 11] width 2 height 3
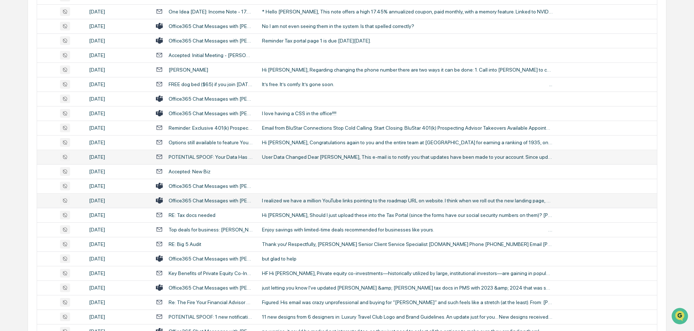
scroll to position [785, 0]
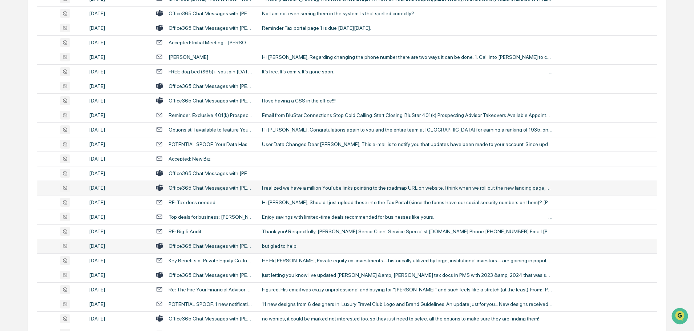
click at [294, 244] on div "but glad to help" at bounding box center [407, 246] width 291 height 6
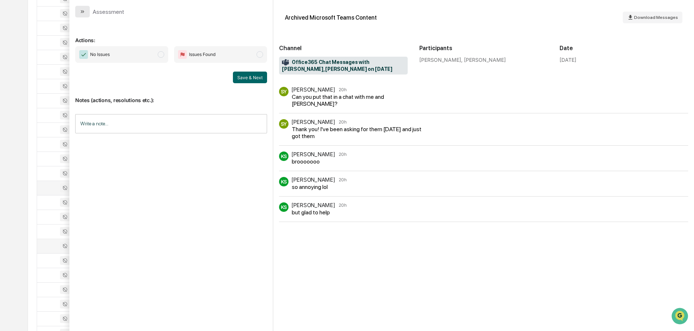
click at [80, 11] on icon "modal" at bounding box center [83, 12] width 6 height 6
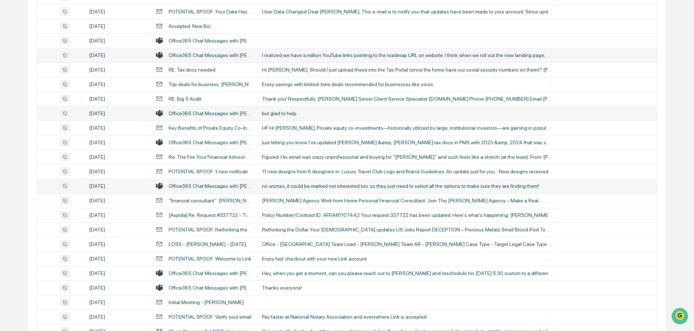
scroll to position [931, 0]
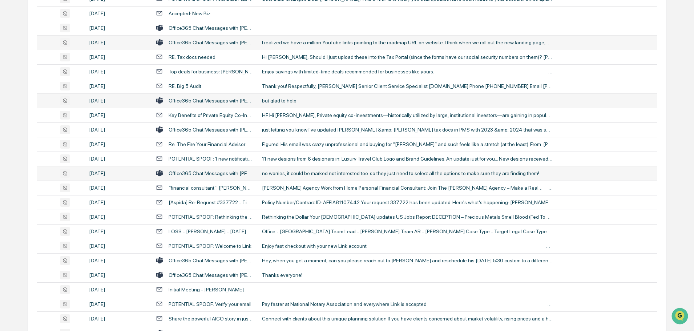
click at [300, 171] on div "no worries, it could be marked not interested too. so they just need to select …" at bounding box center [407, 173] width 291 height 6
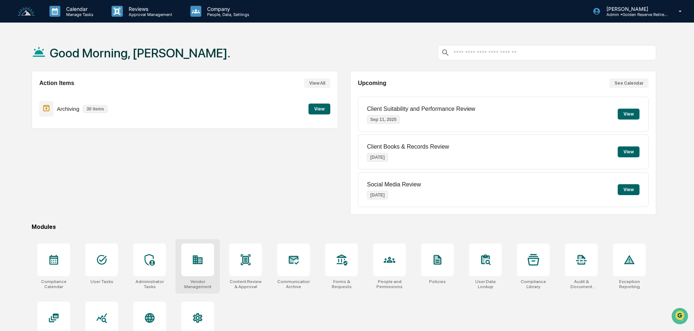
click at [191, 263] on div at bounding box center [197, 259] width 33 height 33
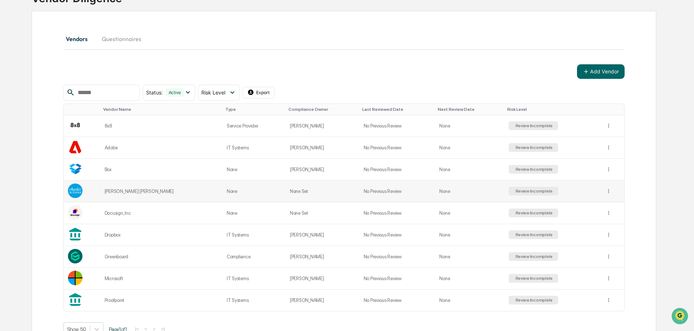
scroll to position [73, 0]
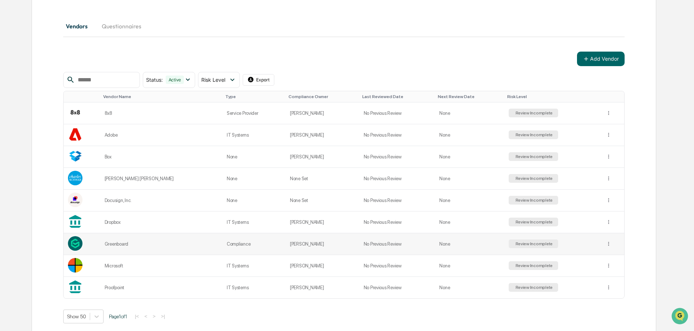
click at [519, 246] on div "Review Incomplete" at bounding box center [533, 243] width 39 height 5
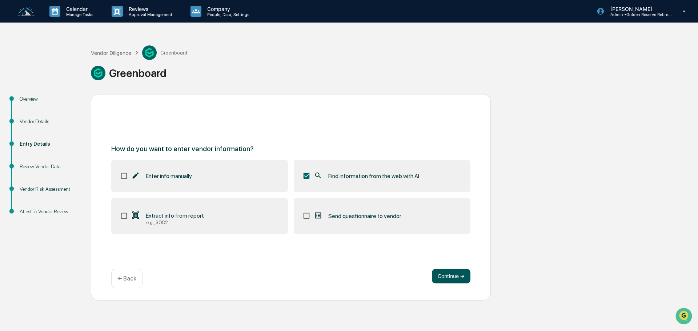
click at [454, 276] on button "Continue ➔" at bounding box center [451, 276] width 39 height 15
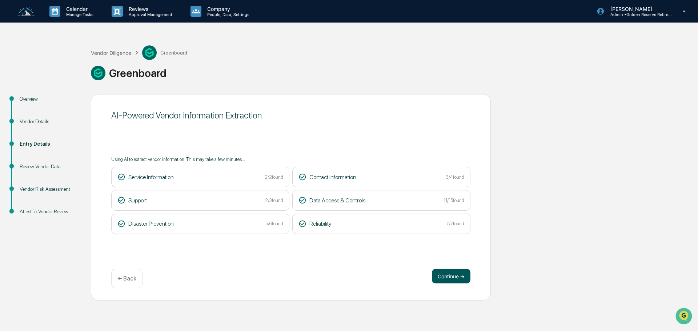
click at [456, 278] on button "Continue ➔" at bounding box center [451, 276] width 39 height 15
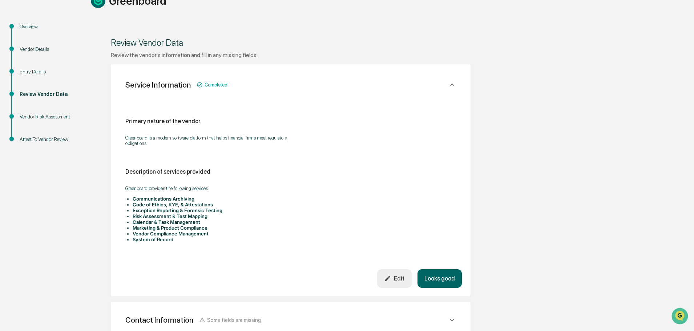
scroll to position [73, 0]
click at [457, 80] on div "Service Information Completed" at bounding box center [291, 85] width 342 height 24
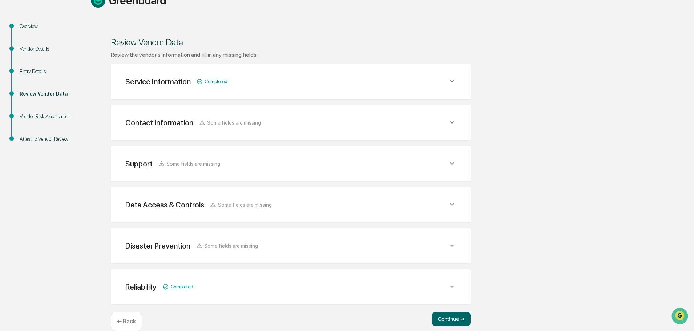
click at [448, 124] on icon at bounding box center [452, 122] width 8 height 8
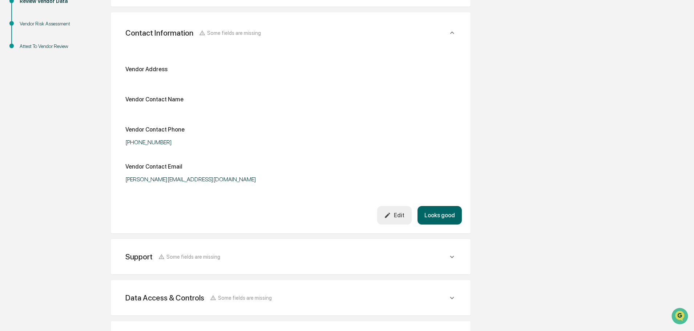
scroll to position [161, 0]
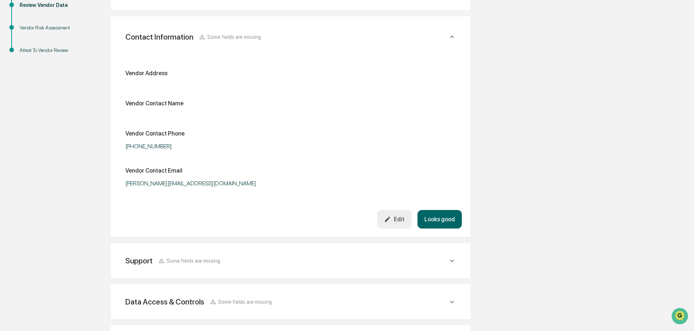
click at [395, 226] on button "Edit" at bounding box center [394, 219] width 35 height 19
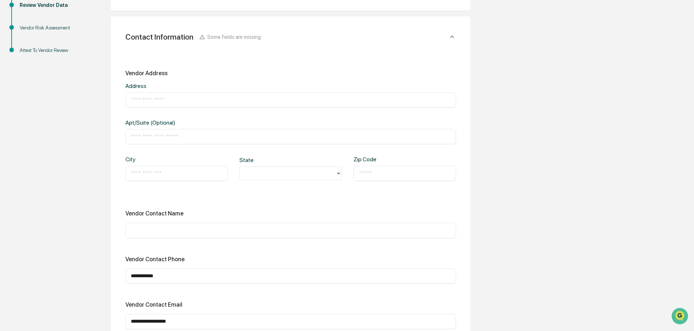
scroll to position [198, 0]
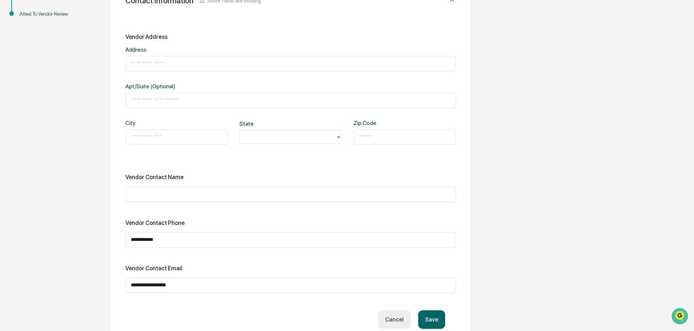
click at [162, 191] on input "text" at bounding box center [291, 193] width 320 height 7
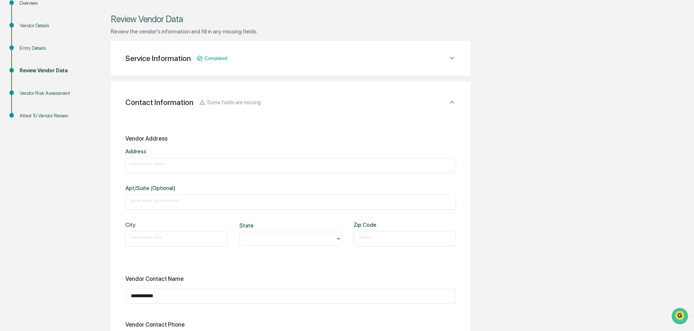
scroll to position [89, 0]
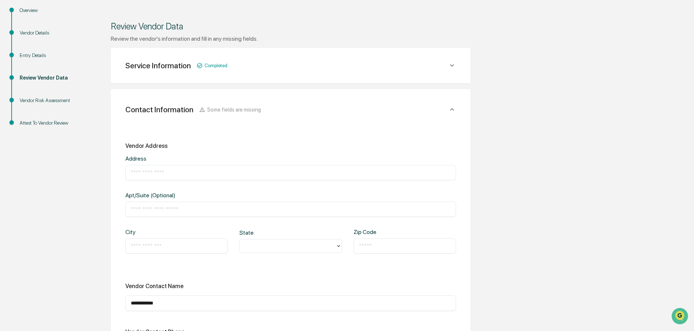
type input "**********"
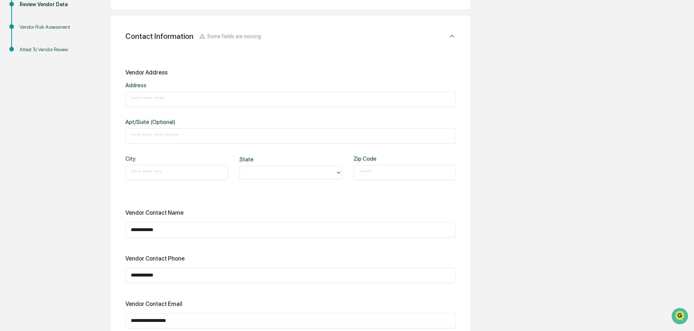
scroll to position [161, 0]
click at [450, 38] on icon at bounding box center [452, 37] width 8 height 8
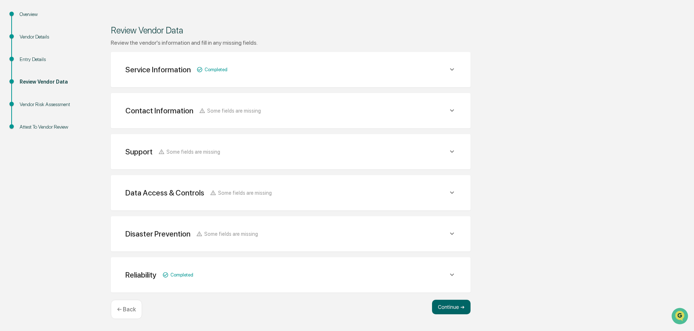
scroll to position [85, 0]
click at [450, 154] on icon at bounding box center [452, 151] width 8 height 8
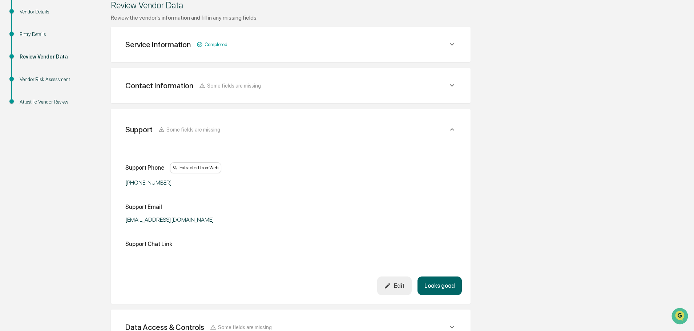
scroll to position [121, 0]
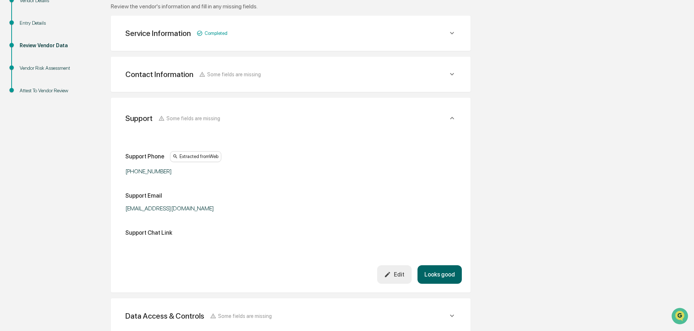
click at [391, 273] on icon "button" at bounding box center [387, 274] width 7 height 7
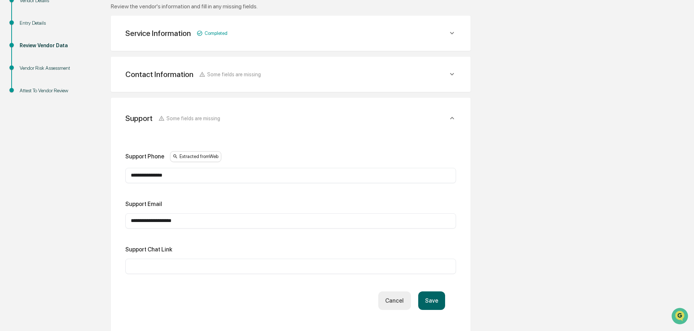
click at [143, 270] on div "​" at bounding box center [290, 266] width 331 height 15
click at [143, 267] on input "text" at bounding box center [291, 266] width 320 height 7
paste input "**********"
type input "**********"
click at [429, 298] on button "Save" at bounding box center [431, 300] width 27 height 19
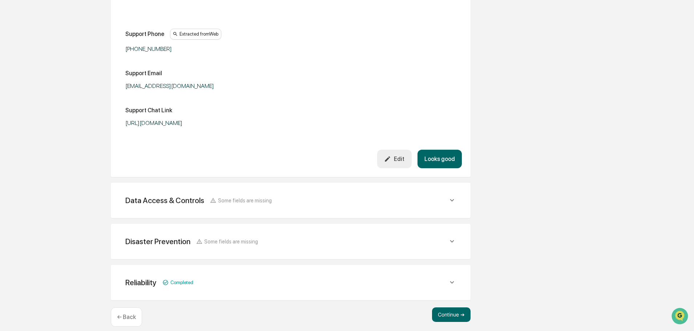
scroll to position [251, 0]
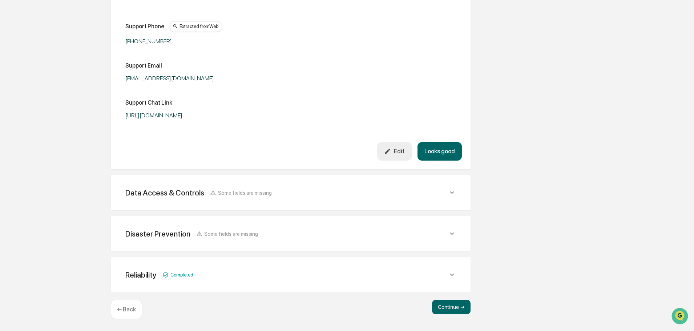
click at [451, 193] on icon at bounding box center [452, 192] width 4 height 3
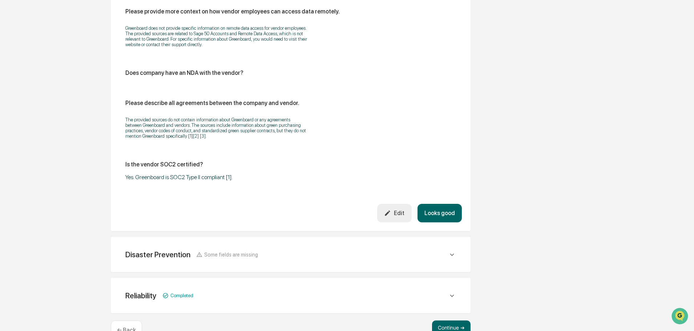
scroll to position [1123, 0]
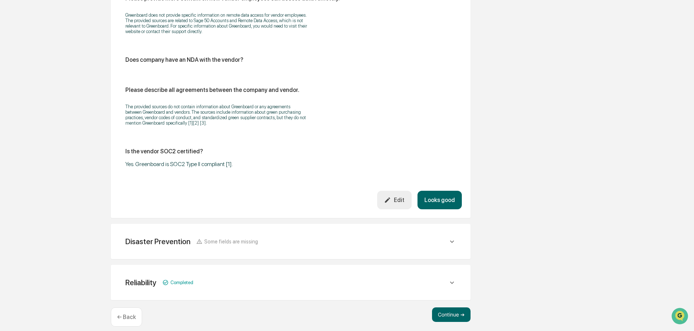
click at [396, 205] on button "Edit" at bounding box center [394, 200] width 35 height 19
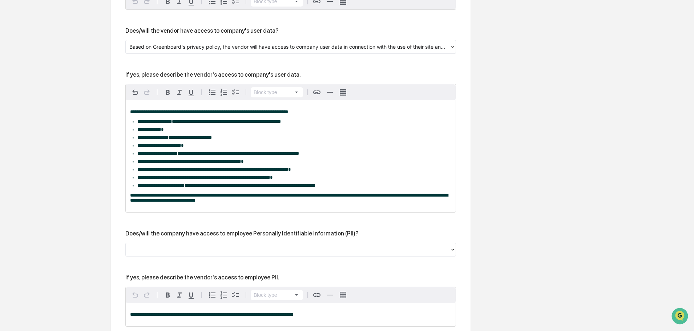
scroll to position [578, 0]
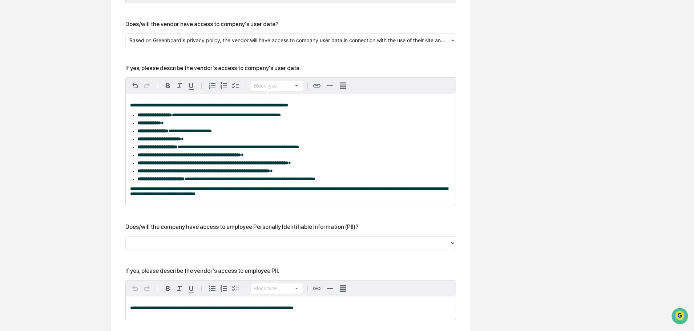
click at [155, 247] on div at bounding box center [287, 243] width 317 height 8
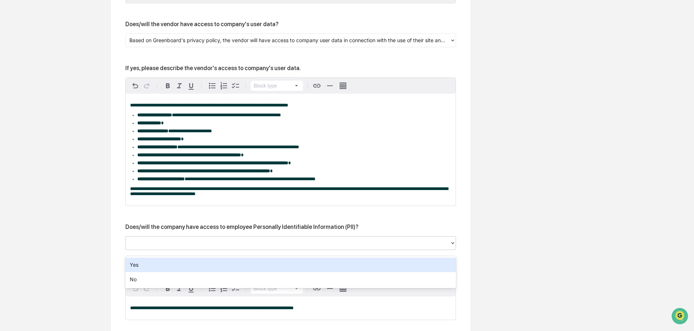
click at [147, 263] on div "Yes" at bounding box center [290, 265] width 331 height 15
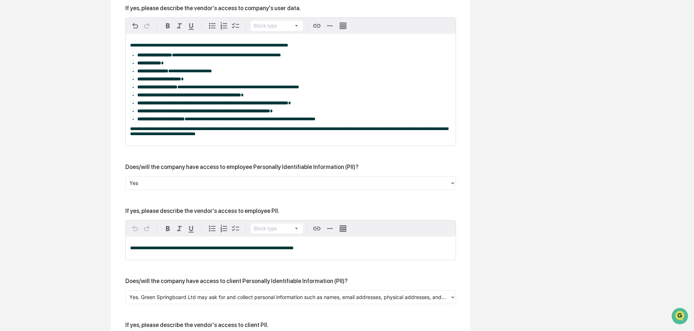
scroll to position [651, 0]
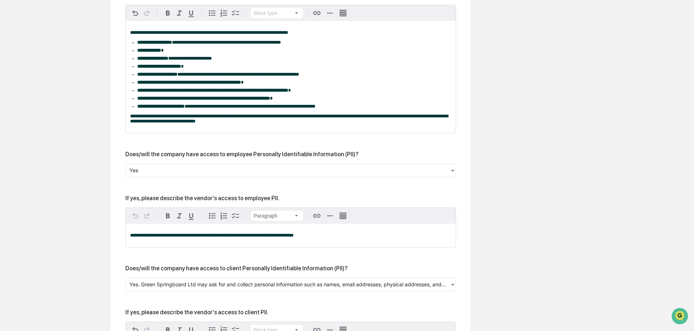
click at [240, 238] on span "**********" at bounding box center [211, 235] width 163 height 5
drag, startPoint x: 317, startPoint y: 241, endPoint x: 128, endPoint y: 243, distance: 188.6
click at [128, 243] on div "**********" at bounding box center [291, 235] width 330 height 23
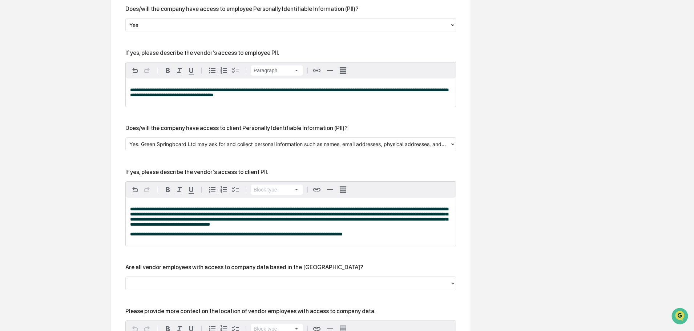
scroll to position [832, 0]
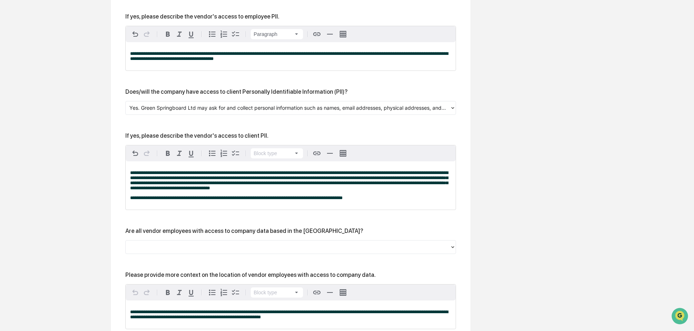
click at [243, 251] on div at bounding box center [287, 247] width 317 height 8
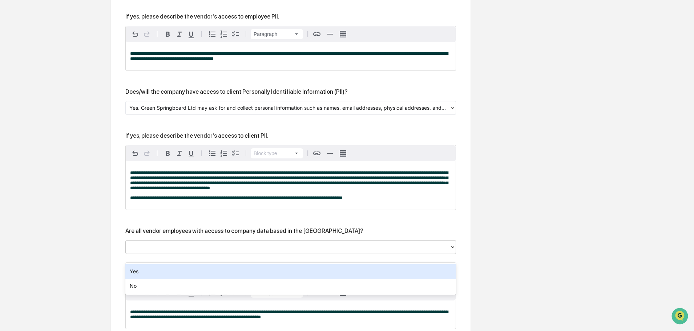
click at [141, 272] on div "Yes" at bounding box center [290, 271] width 331 height 15
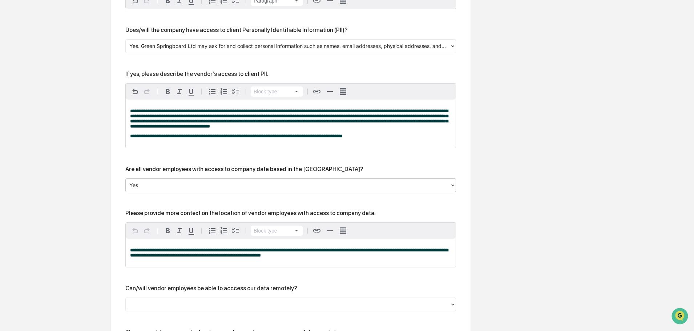
scroll to position [905, 0]
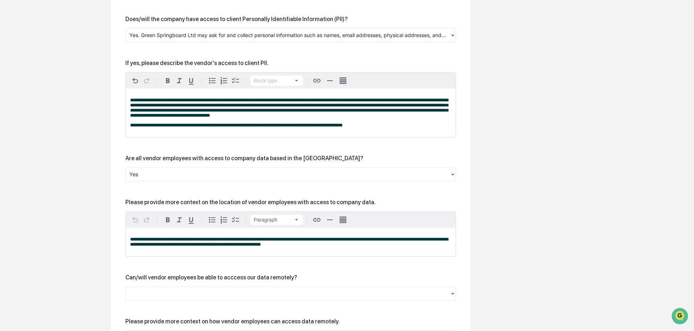
click at [238, 247] on span "**********" at bounding box center [289, 242] width 318 height 10
drag, startPoint x: 315, startPoint y: 259, endPoint x: 126, endPoint y: 246, distance: 189.7
click at [126, 246] on div "**********" at bounding box center [291, 242] width 330 height 28
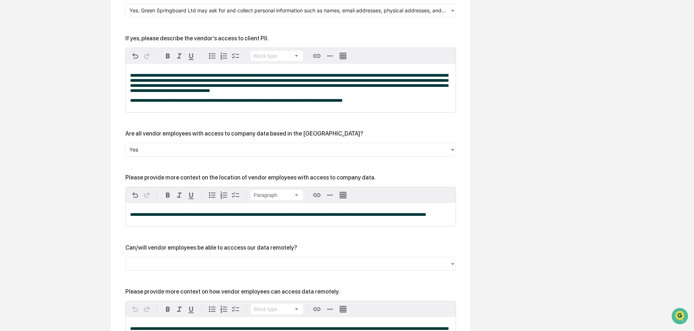
scroll to position [941, 0]
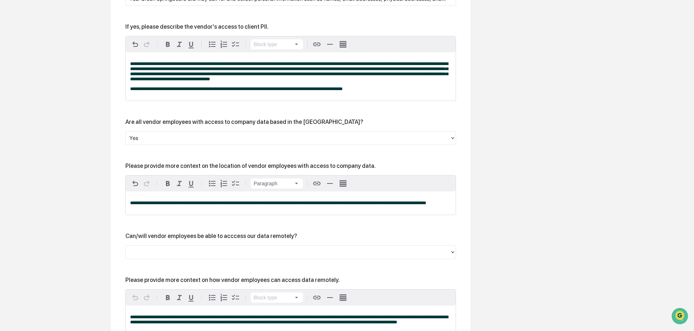
click at [155, 258] on div at bounding box center [288, 251] width 324 height 11
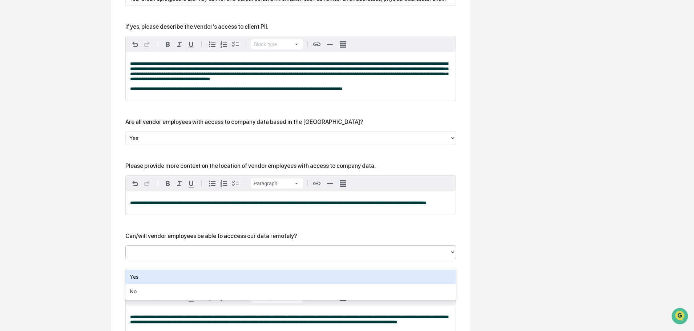
click at [141, 278] on div "Yes" at bounding box center [290, 277] width 331 height 15
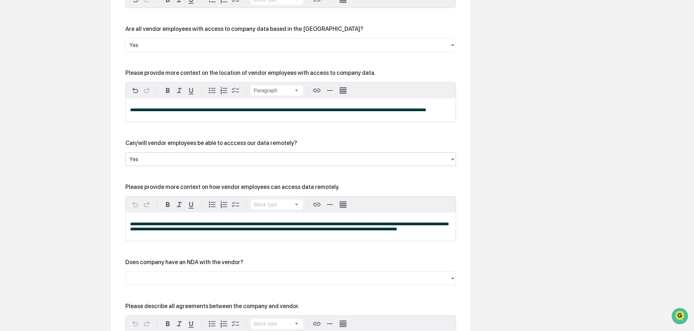
scroll to position [1050, 0]
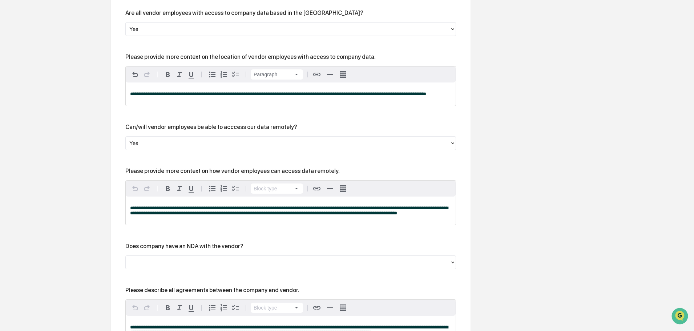
click at [175, 215] on span "**********" at bounding box center [289, 211] width 318 height 10
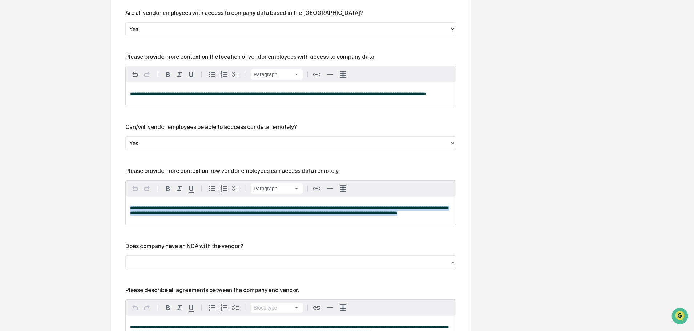
drag, startPoint x: 444, startPoint y: 221, endPoint x: 124, endPoint y: 217, distance: 319.7
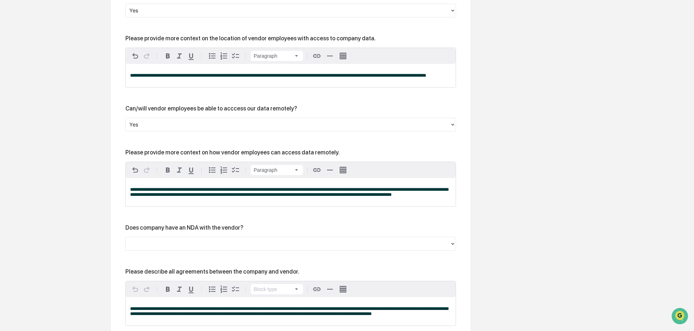
scroll to position [1087, 0]
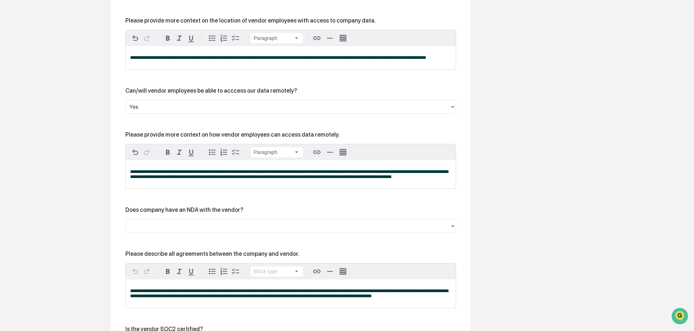
click at [157, 230] on div at bounding box center [287, 226] width 317 height 8
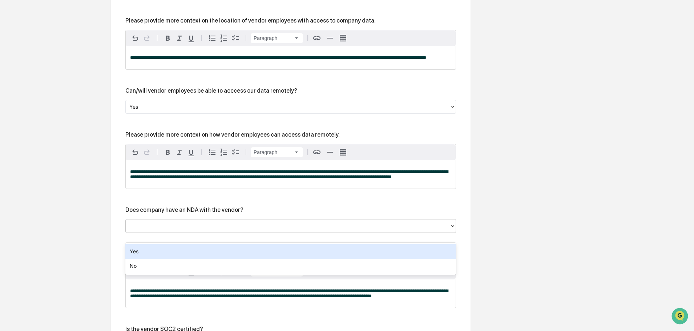
click at [147, 250] on div "Yes" at bounding box center [290, 251] width 331 height 15
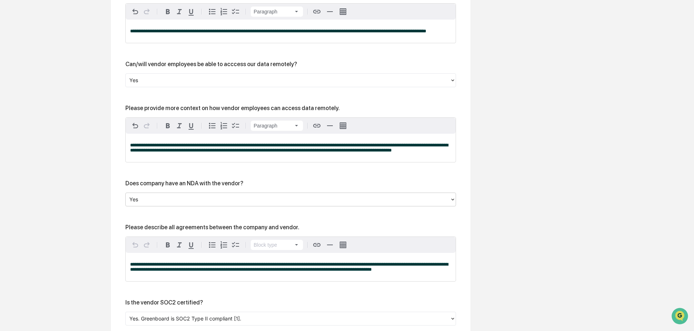
scroll to position [1159, 0]
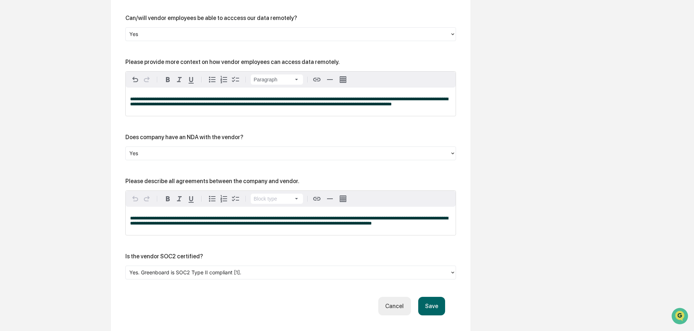
click at [200, 235] on div "**********" at bounding box center [291, 221] width 330 height 28
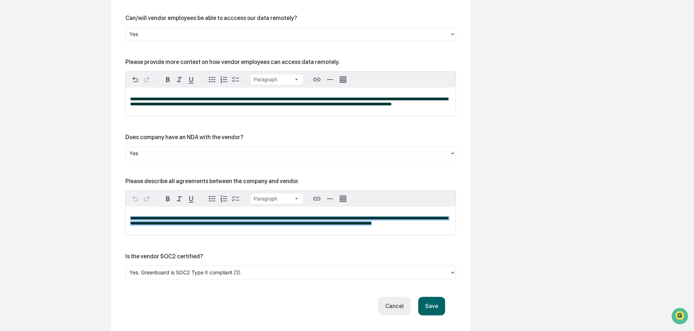
drag, startPoint x: 424, startPoint y: 234, endPoint x: 130, endPoint y: 220, distance: 294.2
click at [130, 220] on div "**********" at bounding box center [291, 221] width 330 height 28
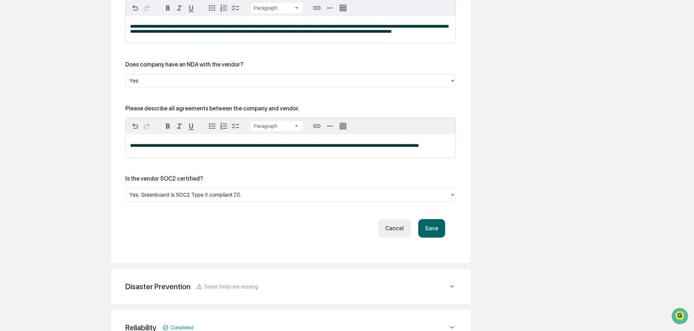
scroll to position [1294, 0]
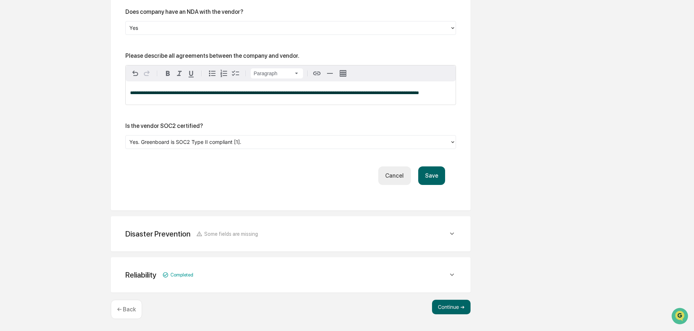
click at [440, 177] on button "Save" at bounding box center [431, 175] width 27 height 19
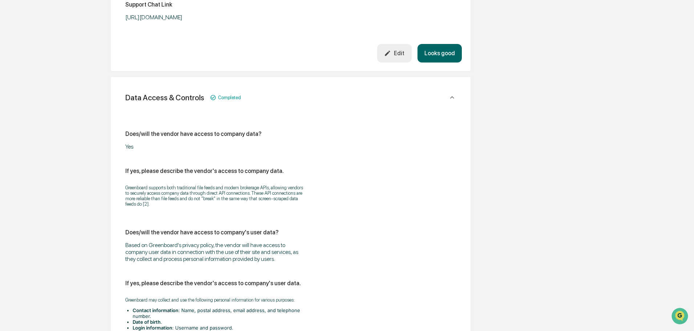
scroll to position [281, 0]
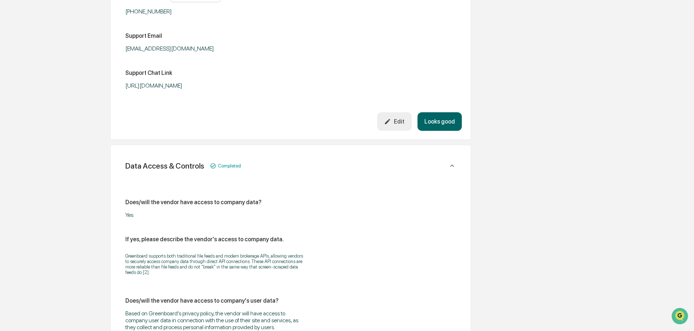
click at [455, 164] on icon at bounding box center [452, 166] width 8 height 8
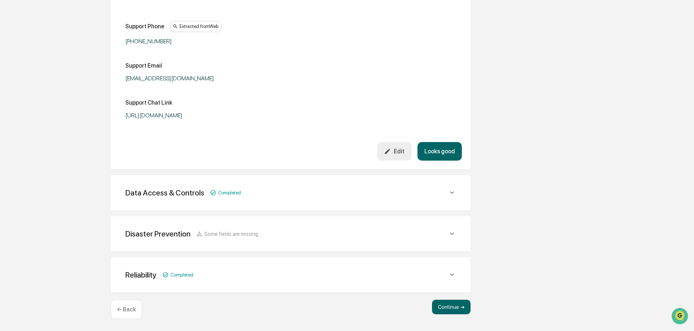
scroll to position [251, 0]
click at [453, 234] on icon at bounding box center [452, 234] width 4 height 3
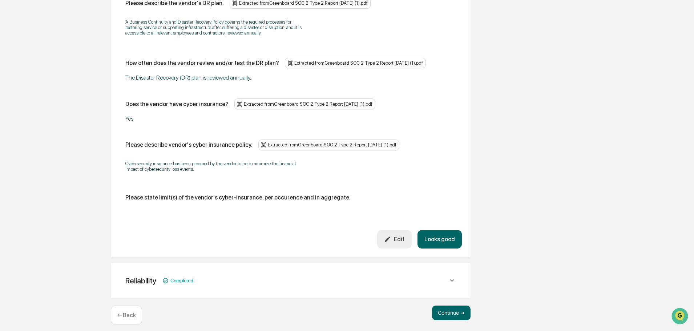
scroll to position [570, 0]
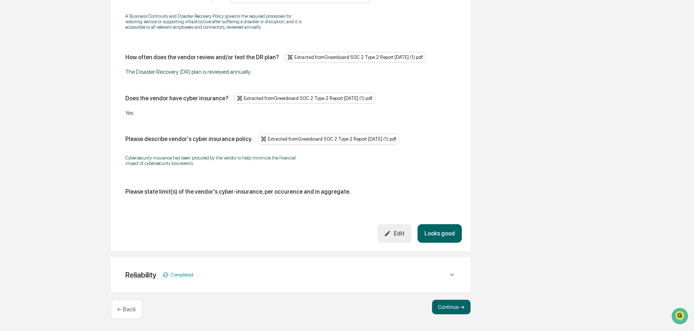
click at [401, 237] on div "Edit" at bounding box center [394, 233] width 20 height 7
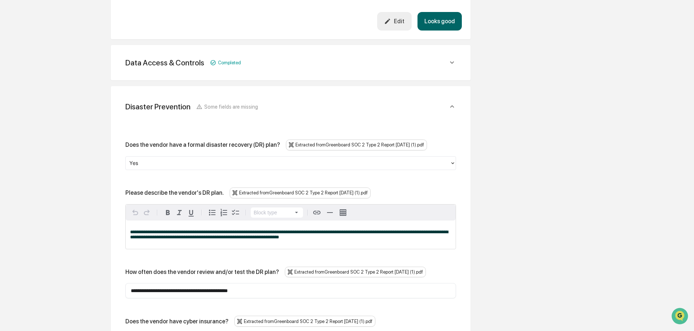
scroll to position [388, 0]
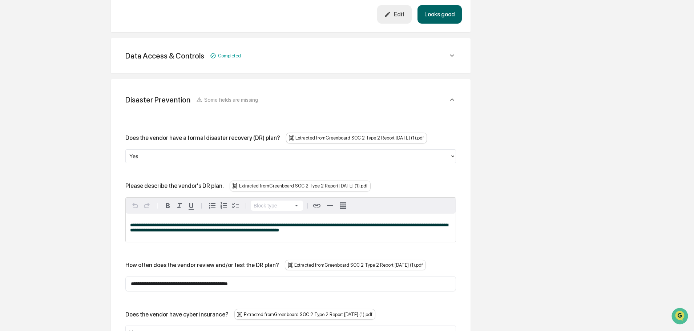
drag, startPoint x: 260, startPoint y: 230, endPoint x: 268, endPoint y: 230, distance: 7.7
click at [260, 230] on span "**********" at bounding box center [289, 228] width 318 height 10
drag, startPoint x: 337, startPoint y: 236, endPoint x: 128, endPoint y: 225, distance: 209.6
click at [128, 225] on div "**********" at bounding box center [291, 228] width 330 height 28
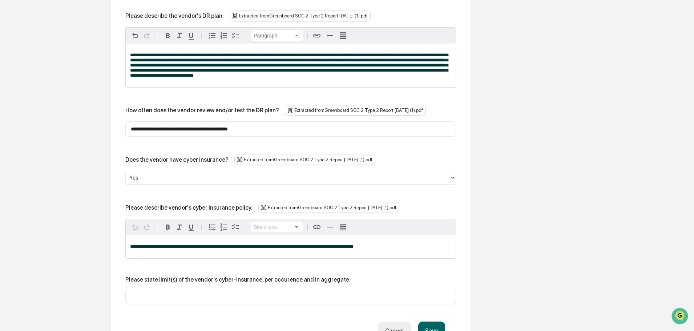
scroll to position [570, 0]
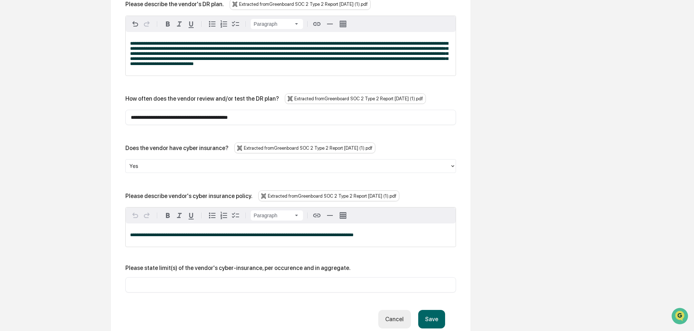
click at [181, 237] on span "**********" at bounding box center [241, 235] width 223 height 5
drag, startPoint x: 385, startPoint y: 238, endPoint x: 127, endPoint y: 244, distance: 257.6
click at [127, 244] on div "**********" at bounding box center [291, 234] width 330 height 23
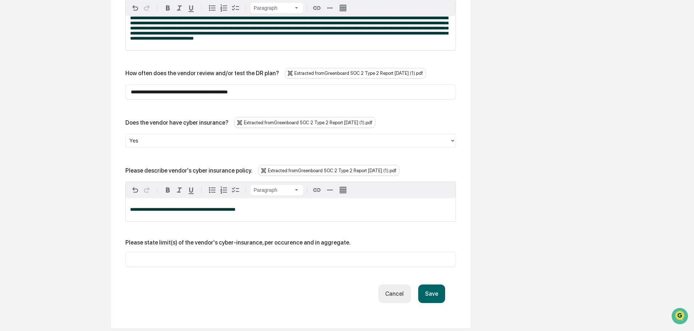
scroll to position [606, 0]
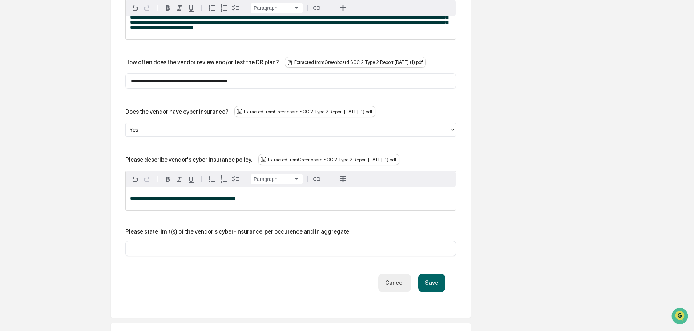
click at [161, 250] on input "text" at bounding box center [291, 248] width 320 height 7
paste input "**********"
type input "**********"
click at [434, 287] on button "Save" at bounding box center [431, 283] width 27 height 19
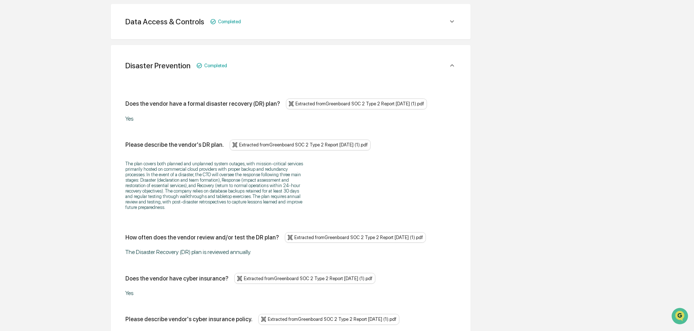
scroll to position [313, 0]
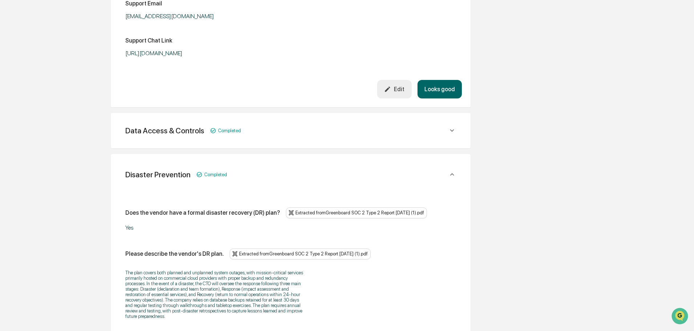
click at [453, 174] on icon at bounding box center [452, 174] width 4 height 3
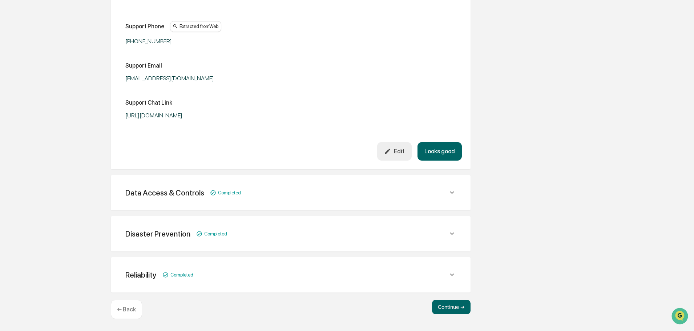
scroll to position [251, 0]
click at [452, 274] on icon at bounding box center [452, 275] width 8 height 8
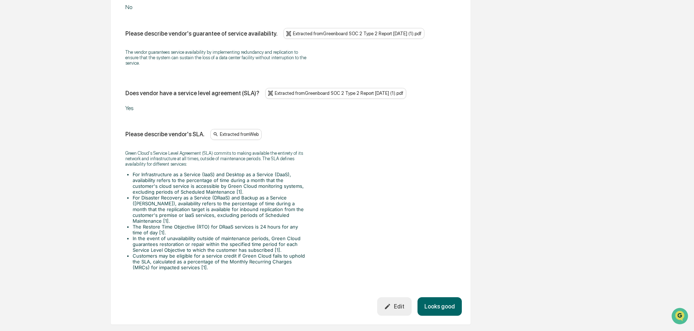
scroll to position [749, 0]
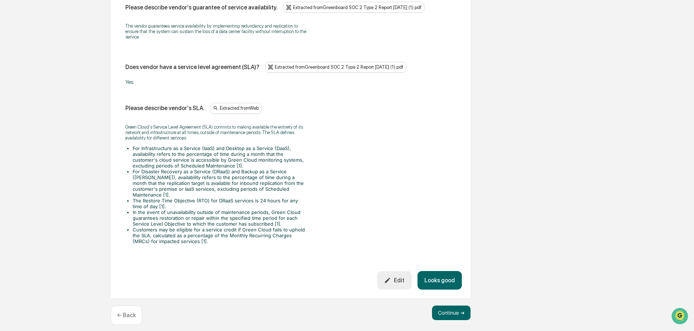
click at [396, 277] on div "Edit" at bounding box center [394, 280] width 20 height 7
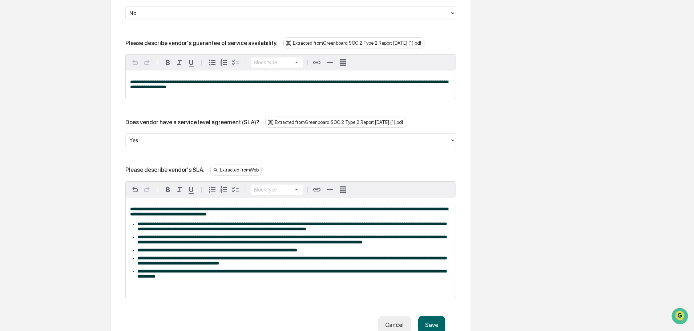
click at [190, 287] on div "**********" at bounding box center [291, 248] width 330 height 100
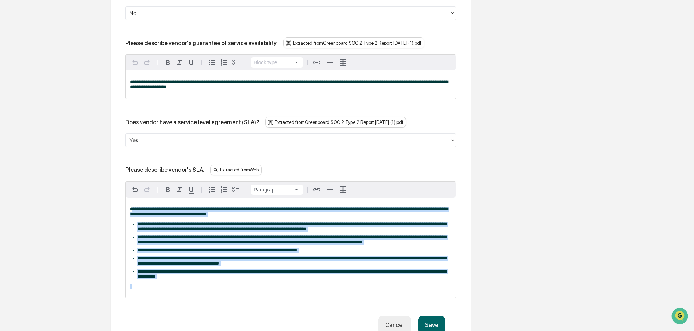
drag, startPoint x: 193, startPoint y: 288, endPoint x: 133, endPoint y: 206, distance: 101.7
click at [133, 206] on div "**********" at bounding box center [291, 248] width 330 height 100
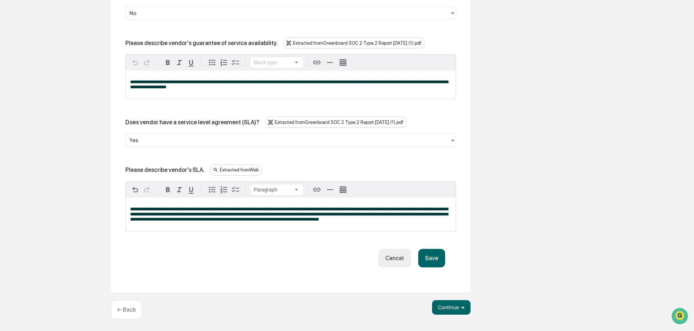
click at [133, 211] on span "**********" at bounding box center [289, 214] width 318 height 15
click at [431, 261] on button "Save" at bounding box center [431, 258] width 27 height 19
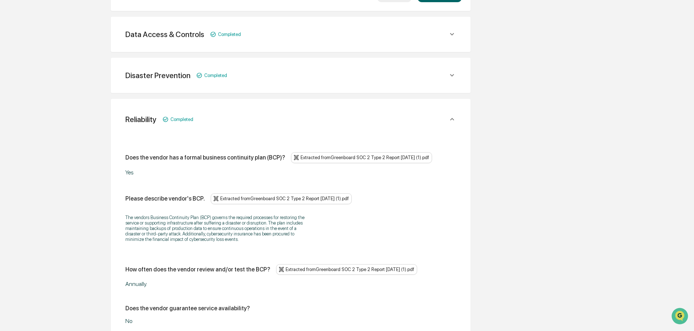
scroll to position [373, 0]
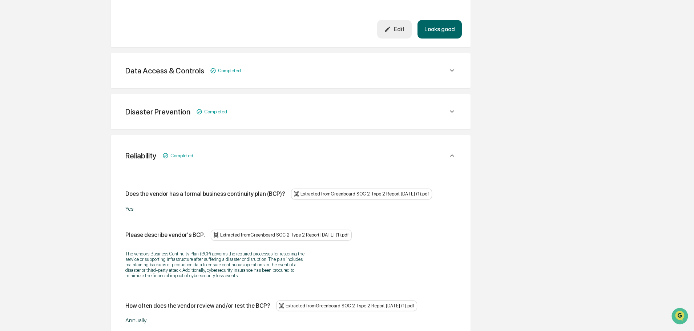
click at [451, 154] on icon at bounding box center [452, 155] width 8 height 8
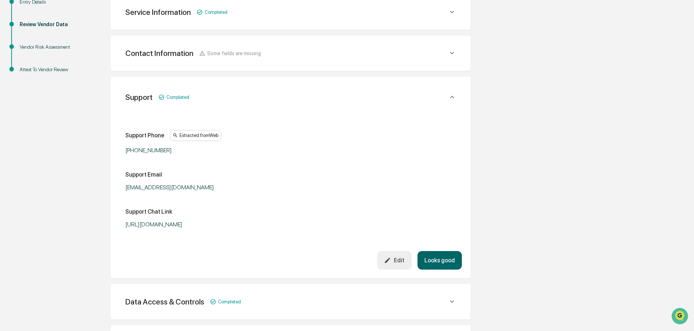
scroll to position [106, 0]
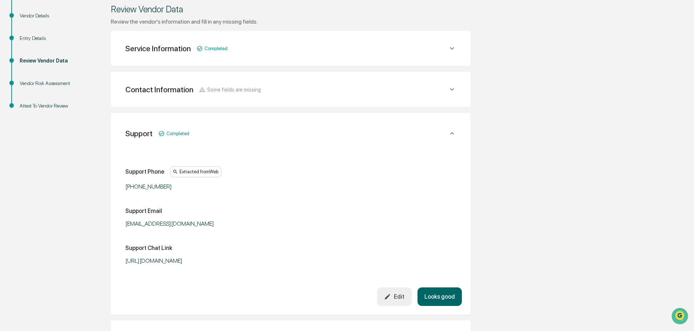
click at [450, 132] on icon at bounding box center [452, 133] width 8 height 8
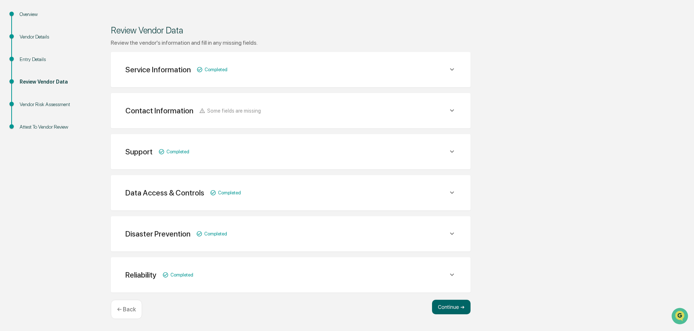
scroll to position [85, 0]
click at [453, 109] on icon at bounding box center [452, 110] width 8 height 8
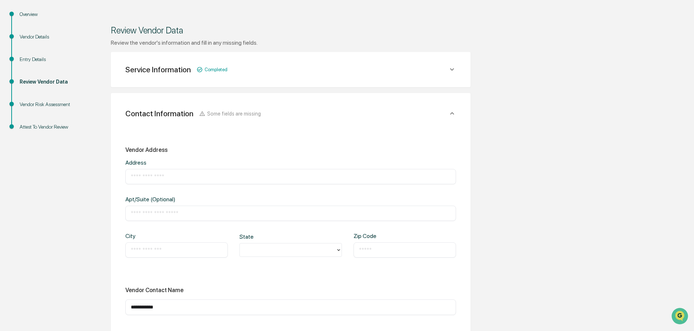
click at [158, 176] on input "text" at bounding box center [291, 176] width 320 height 7
type input "**********"
click at [142, 211] on input "text" at bounding box center [291, 213] width 320 height 7
type input "***"
click at [145, 246] on div "​" at bounding box center [176, 249] width 102 height 15
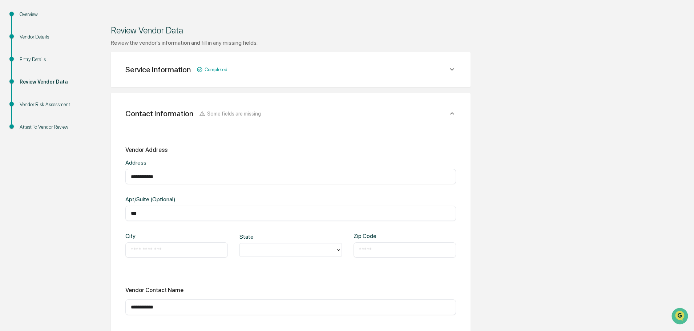
click at [146, 252] on input "text" at bounding box center [177, 249] width 92 height 7
type input "********"
click at [264, 253] on div at bounding box center [287, 250] width 89 height 8
type input "**"
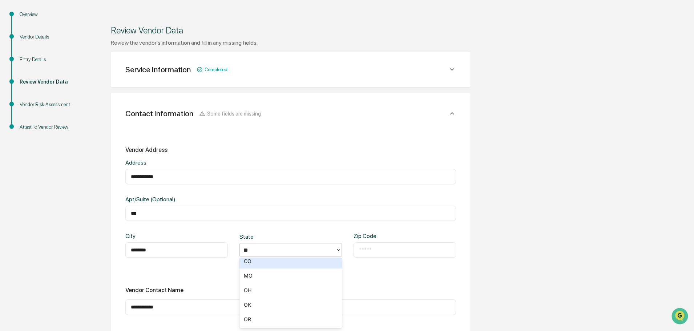
scroll to position [0, 0]
click at [264, 265] on div "OH" at bounding box center [290, 266] width 102 height 15
click at [266, 249] on div at bounding box center [287, 250] width 89 height 8
type input "**"
click at [265, 270] on div "NY" at bounding box center [290, 266] width 102 height 15
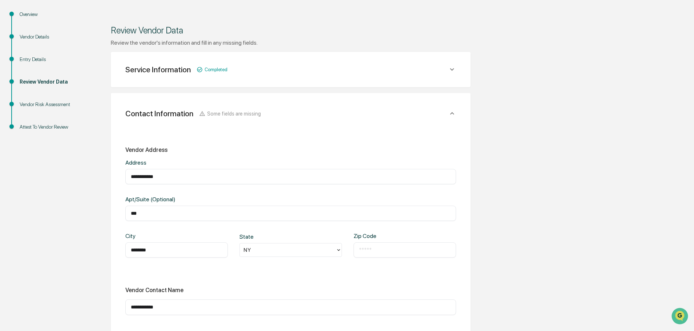
click at [396, 252] on input "text" at bounding box center [405, 249] width 92 height 7
type input "*****"
click at [377, 284] on div "**********" at bounding box center [290, 275] width 331 height 259
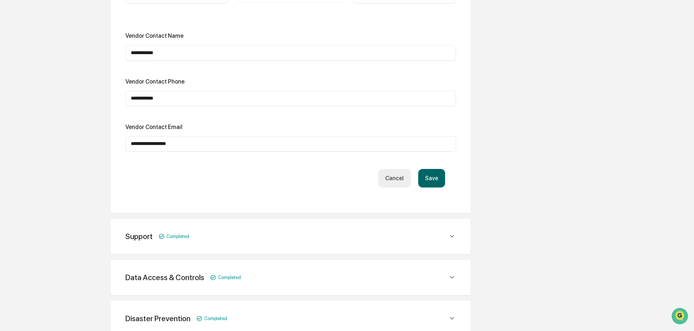
click at [429, 179] on button "Save" at bounding box center [431, 178] width 27 height 19
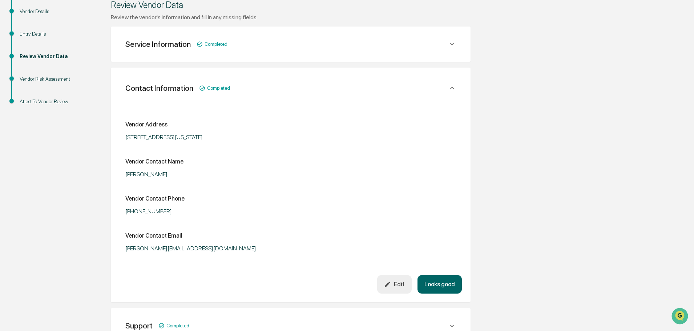
scroll to position [102, 0]
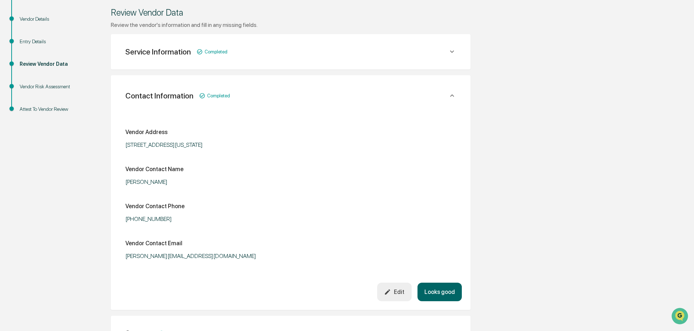
click at [437, 296] on button "Looks good" at bounding box center [439, 292] width 44 height 19
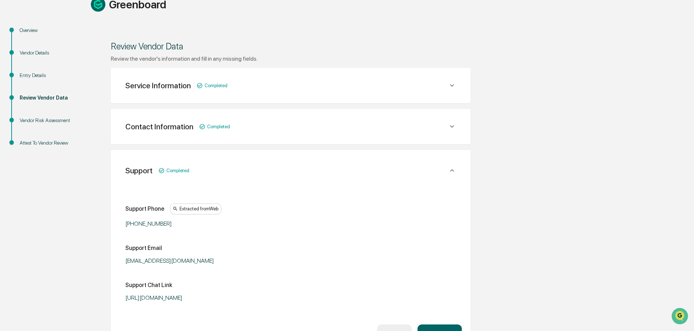
scroll to position [0, 0]
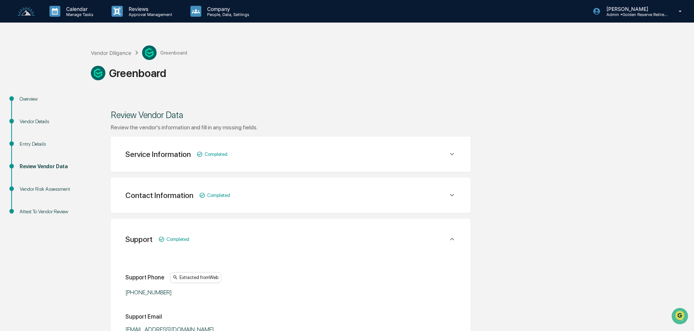
click at [453, 154] on icon at bounding box center [452, 154] width 4 height 3
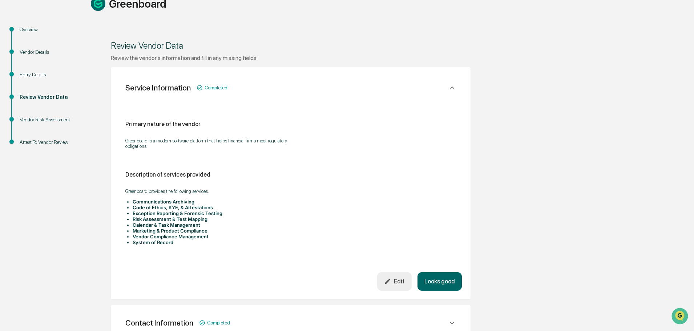
scroll to position [73, 0]
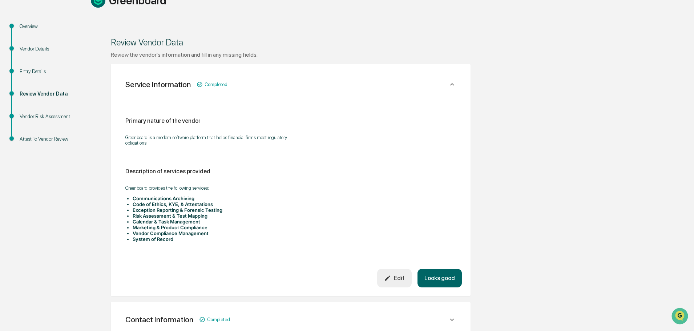
click at [452, 87] on icon at bounding box center [452, 84] width 8 height 8
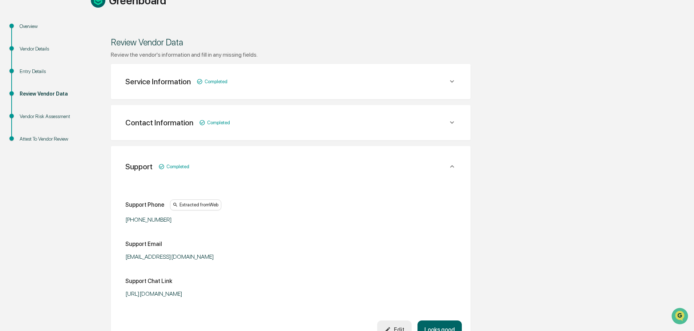
click at [27, 26] on div "Overview" at bounding box center [50, 27] width 60 height 8
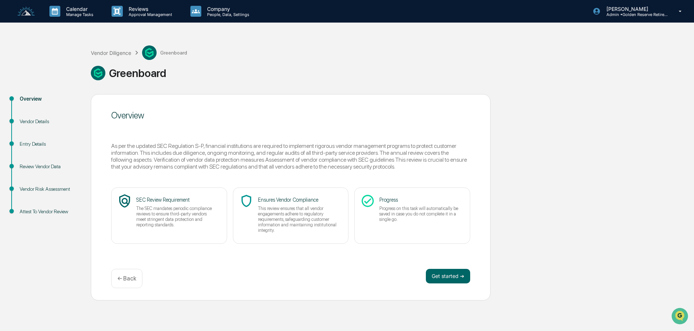
scroll to position [0, 0]
click at [40, 122] on div "Vendor Details" at bounding box center [50, 122] width 60 height 8
click at [31, 122] on div "Vendor Details" at bounding box center [50, 122] width 60 height 8
click at [29, 146] on div "Entry Details" at bounding box center [50, 144] width 60 height 8
click at [29, 144] on div "Entry Details" at bounding box center [50, 144] width 60 height 8
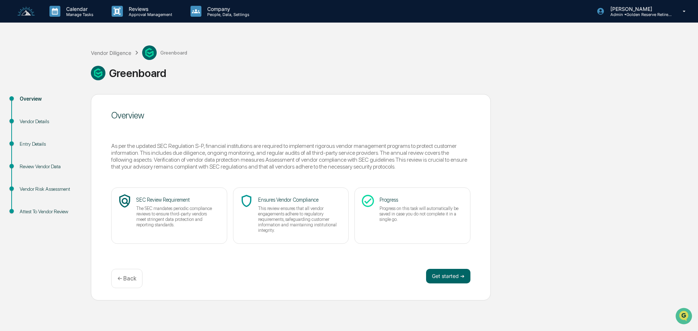
click at [39, 167] on div "Review Vendor Data" at bounding box center [50, 167] width 60 height 8
click at [38, 190] on div "Vendor Risk Assessment" at bounding box center [50, 189] width 60 height 8
click at [34, 124] on div "Vendor Details" at bounding box center [50, 122] width 60 height 8
click at [35, 121] on div "Vendor Details" at bounding box center [50, 122] width 60 height 8
click at [105, 54] on div "Vendor Diligence" at bounding box center [111, 53] width 40 height 6
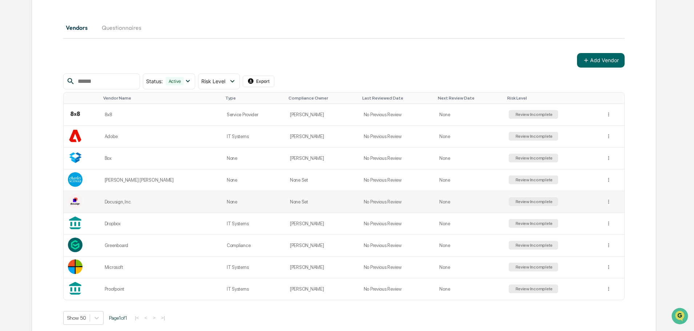
scroll to position [73, 0]
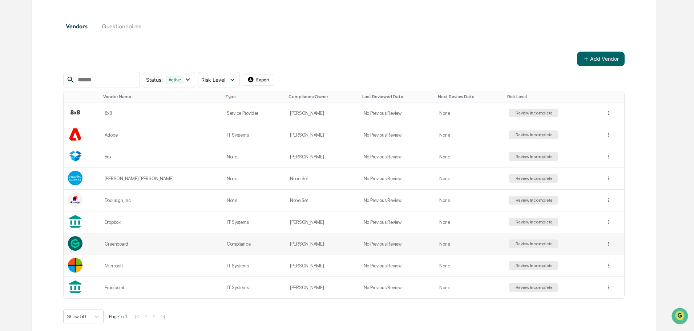
click at [515, 244] on div "Review Incomplete" at bounding box center [533, 243] width 39 height 5
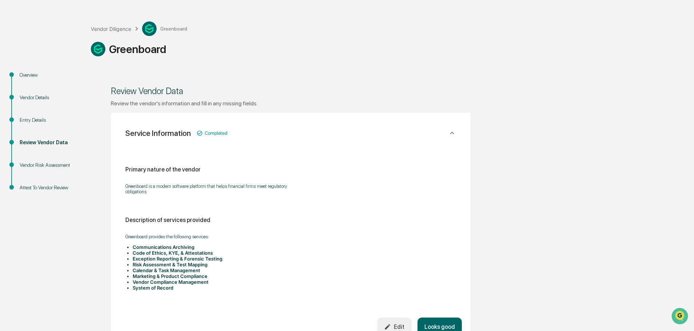
scroll to position [22, 0]
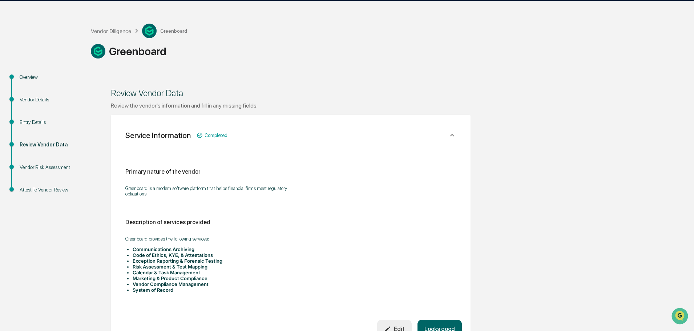
click at [452, 134] on icon at bounding box center [452, 135] width 4 height 3
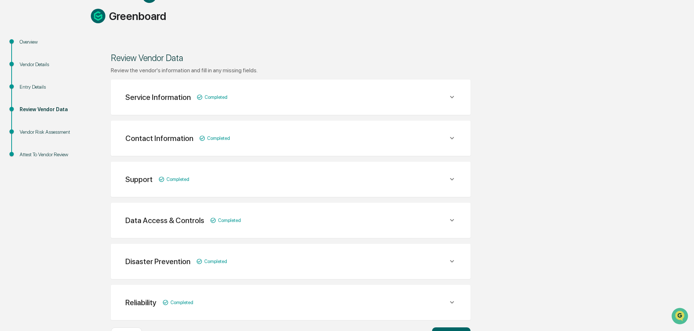
scroll to position [85, 0]
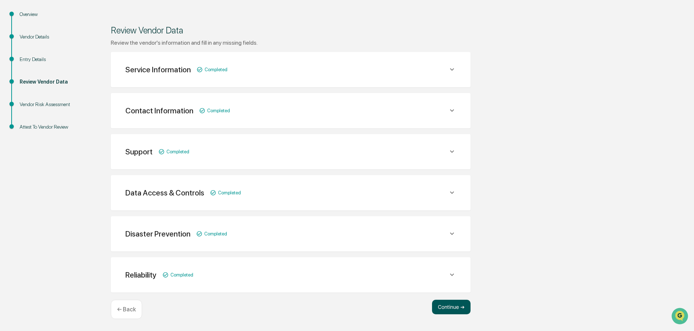
click at [455, 310] on button "Continue ➔" at bounding box center [451, 307] width 39 height 15
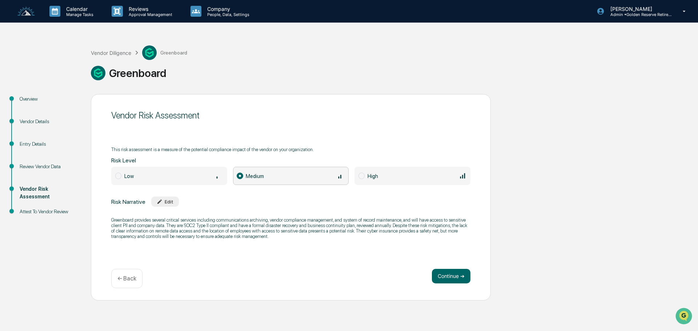
click at [124, 280] on p "← Back" at bounding box center [126, 278] width 19 height 7
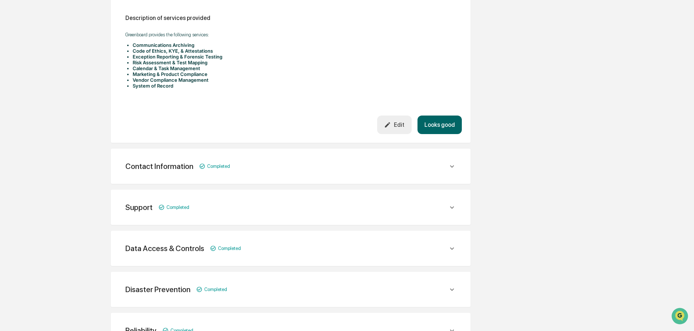
scroll to position [276, 0]
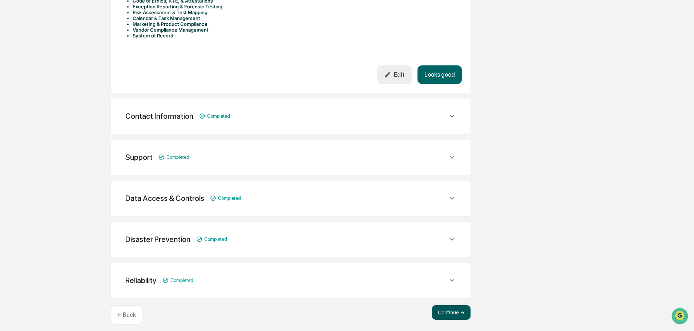
click at [456, 307] on button "Continue ➔" at bounding box center [451, 312] width 39 height 15
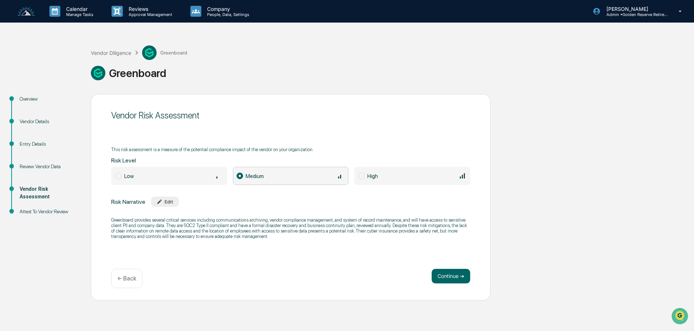
scroll to position [0, 0]
click at [123, 175] on span "Low" at bounding box center [169, 176] width 116 height 18
click at [242, 177] on span at bounding box center [240, 176] width 6 height 7
click at [110, 50] on div "Vendor Diligence" at bounding box center [111, 53] width 40 height 6
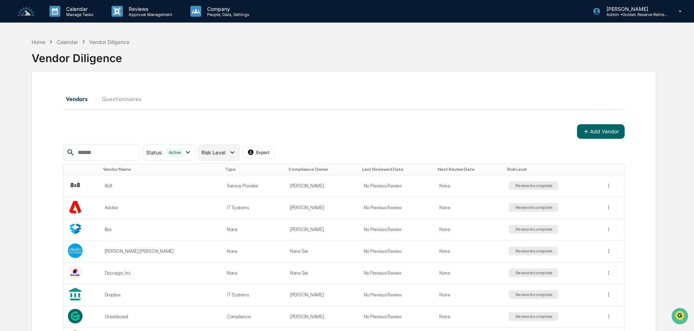
click at [236, 148] on icon at bounding box center [232, 152] width 8 height 8
click at [602, 131] on button "Add Vendor" at bounding box center [601, 131] width 48 height 15
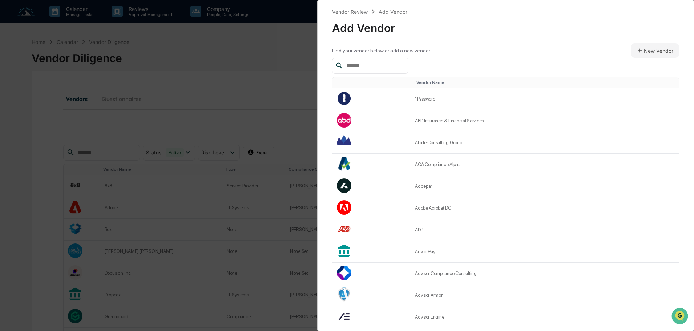
click at [377, 64] on input "text" at bounding box center [374, 65] width 62 height 9
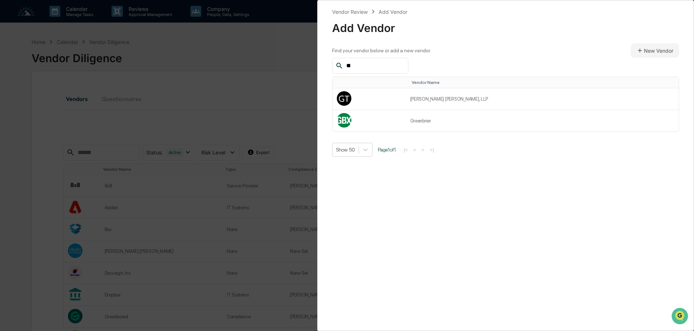
type input "*"
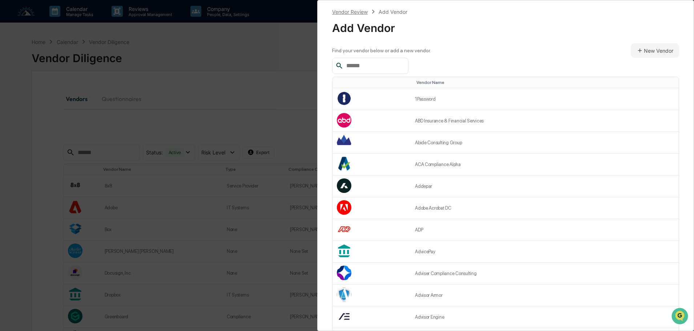
click at [348, 11] on div "Vendor Review" at bounding box center [350, 12] width 36 height 6
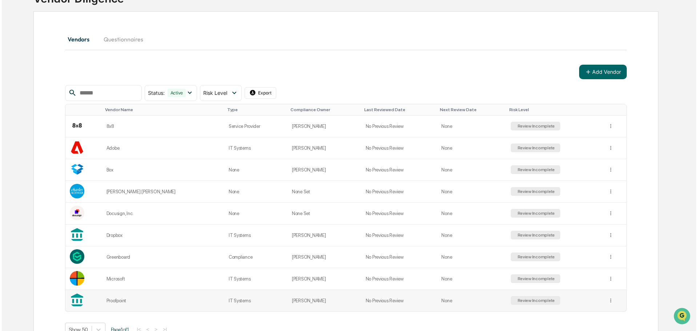
scroll to position [73, 0]
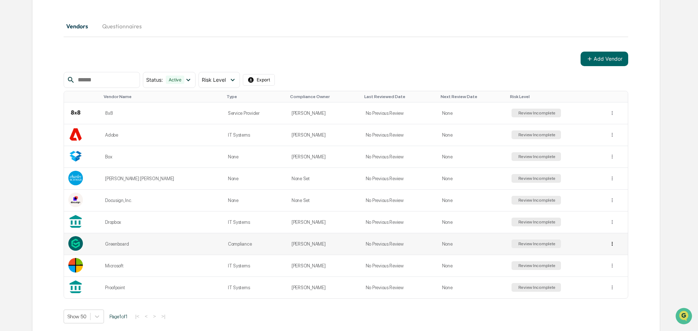
click at [607, 245] on html "Calendar Manage Tasks Reviews Approval Management Company People, Data, Setting…" at bounding box center [349, 92] width 698 height 331
click at [606, 258] on div "View Details" at bounding box center [605, 259] width 47 height 12
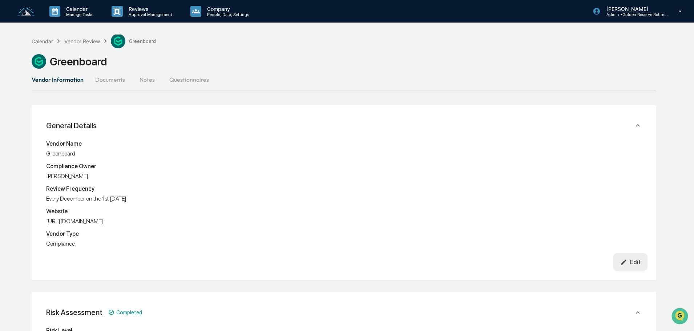
click at [97, 81] on button "Documents" at bounding box center [109, 79] width 41 height 17
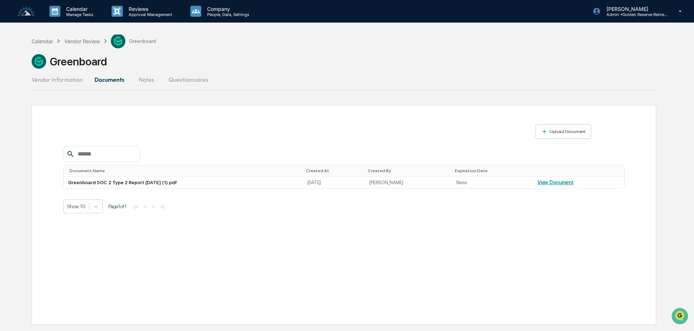
click at [155, 81] on button "Notes" at bounding box center [146, 79] width 33 height 17
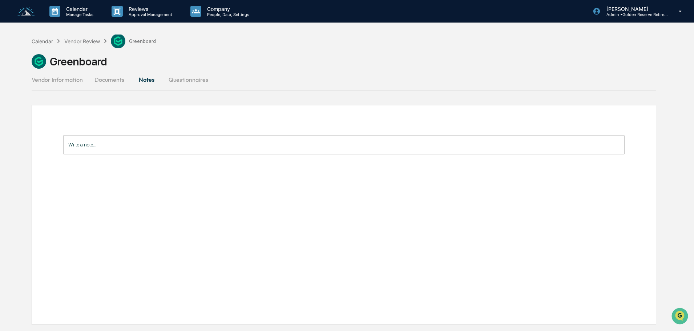
click at [186, 78] on button "Questionnaires" at bounding box center [188, 79] width 51 height 17
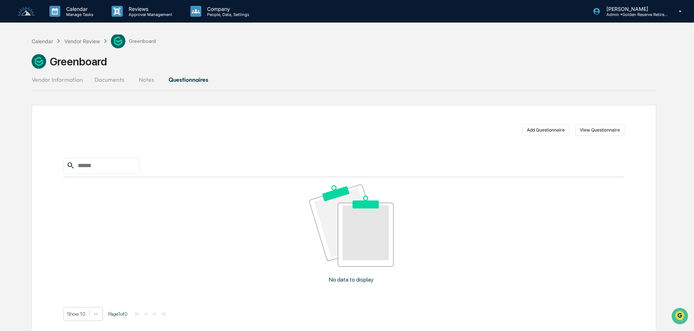
click at [65, 80] on button "Vendor Information" at bounding box center [60, 79] width 57 height 17
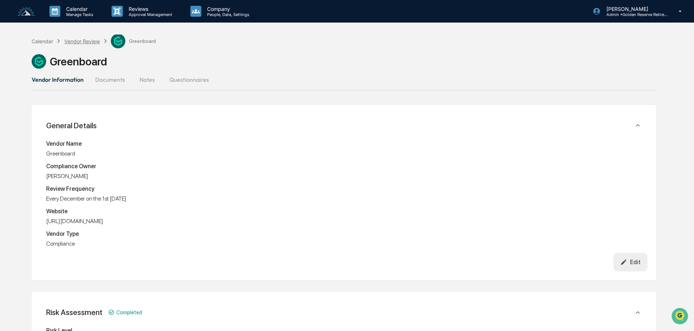
click at [88, 35] on div "Calendar Vendor Review Greenboard" at bounding box center [94, 41] width 124 height 15
click at [87, 39] on div "Vendor Review" at bounding box center [82, 41] width 36 height 6
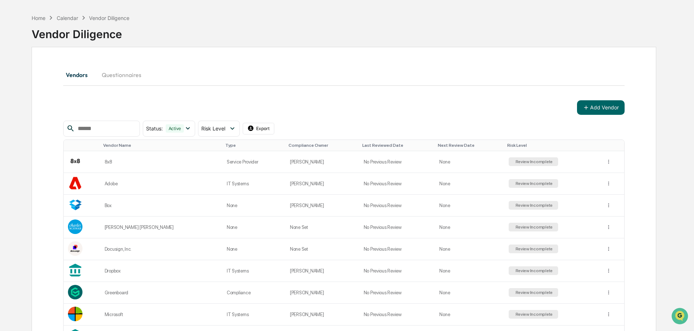
scroll to position [73, 0]
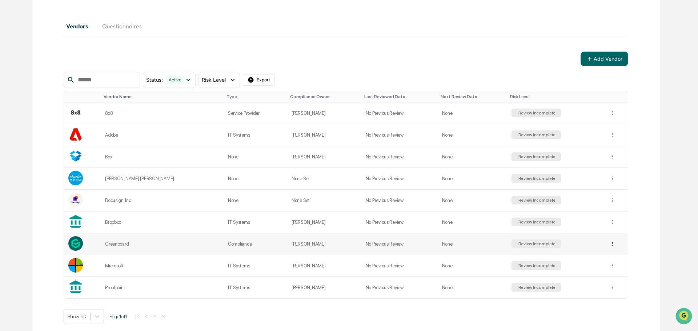
click at [607, 244] on html "Calendar Manage Tasks Reviews Approval Management Company People, Data, Setting…" at bounding box center [349, 92] width 698 height 331
click at [192, 82] on icon at bounding box center [188, 80] width 8 height 8
click at [521, 244] on div "Review Incomplete" at bounding box center [533, 243] width 39 height 5
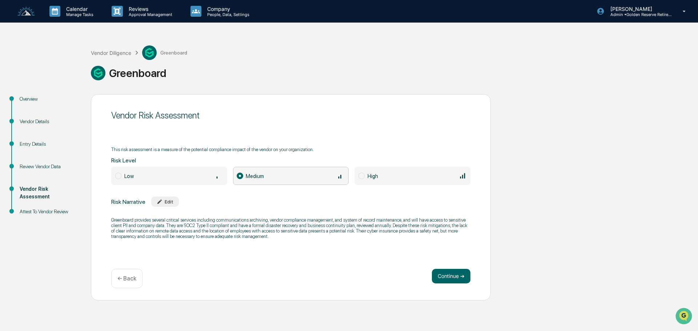
click at [127, 282] on p "← Back" at bounding box center [126, 278] width 19 height 7
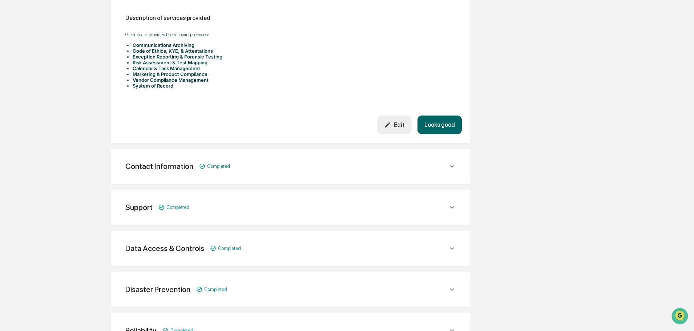
scroll to position [276, 0]
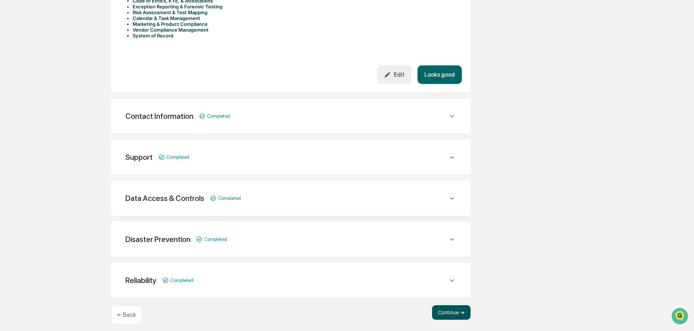
click at [447, 310] on button "Continue ➔" at bounding box center [451, 312] width 39 height 15
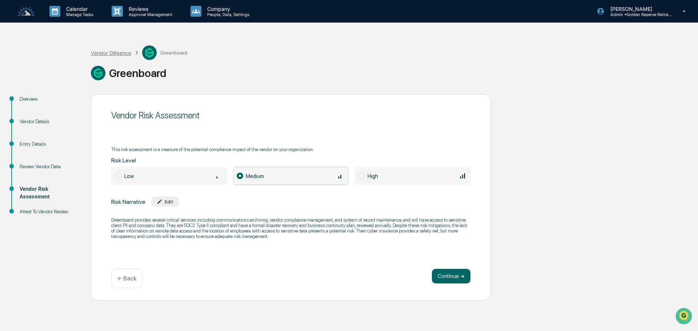
click at [112, 53] on div "Vendor Diligence" at bounding box center [111, 53] width 40 height 6
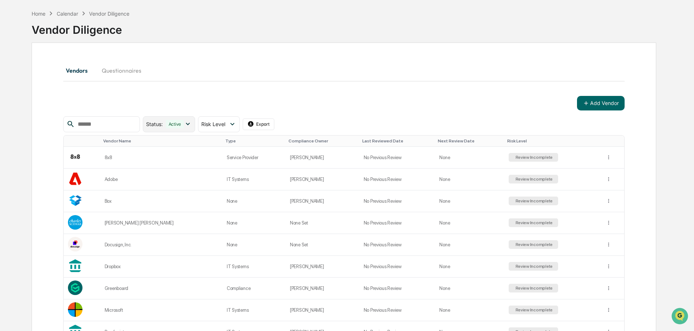
scroll to position [11, 0]
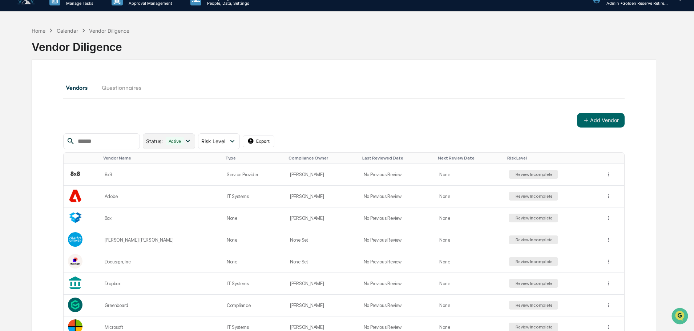
click at [192, 140] on icon at bounding box center [188, 141] width 8 height 8
click at [122, 138] on input "text" at bounding box center [106, 141] width 62 height 9
click at [606, 122] on button "Add Vendor" at bounding box center [601, 120] width 48 height 15
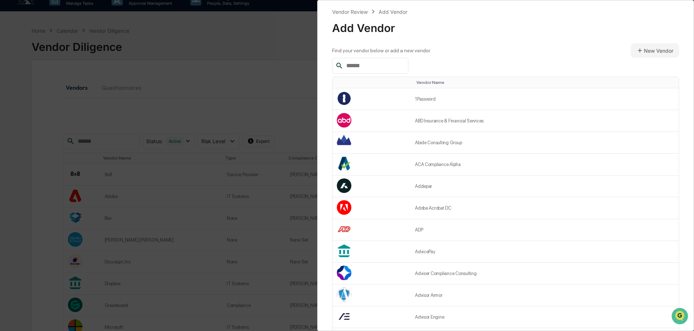
click at [367, 64] on input "text" at bounding box center [374, 65] width 62 height 9
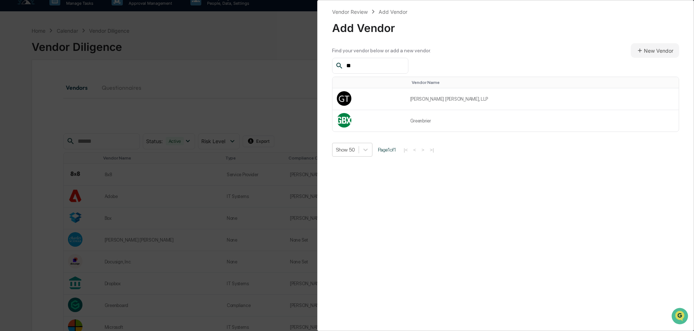
type input "*"
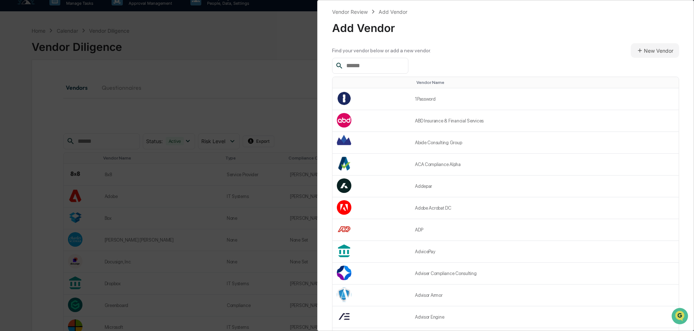
click at [283, 116] on div "Vendor Review Add Vendor Add Vendor Find your vendor below or add a new vendor.…" at bounding box center [347, 165] width 694 height 331
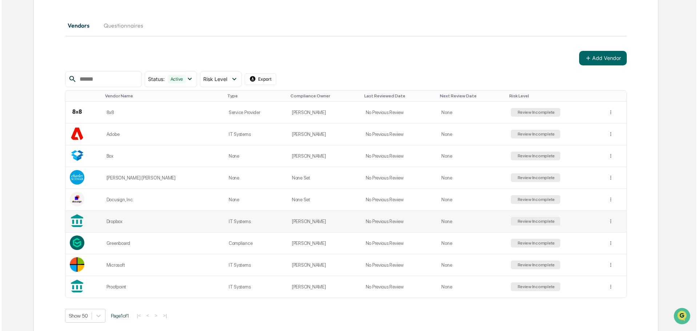
scroll to position [84, 0]
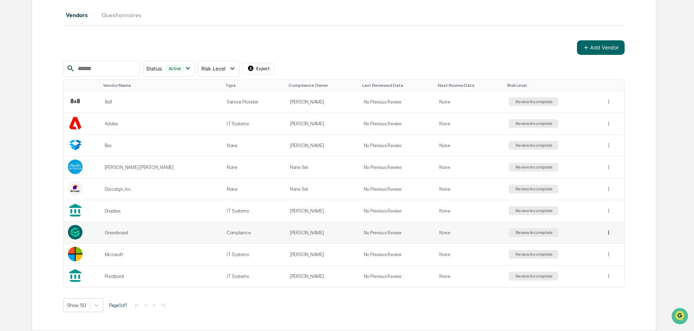
click at [605, 233] on html "Calendar Manage Tasks Reviews Approval Management Company People, Data, Setting…" at bounding box center [347, 81] width 694 height 331
click at [603, 258] on div "Archive" at bounding box center [605, 259] width 47 height 12
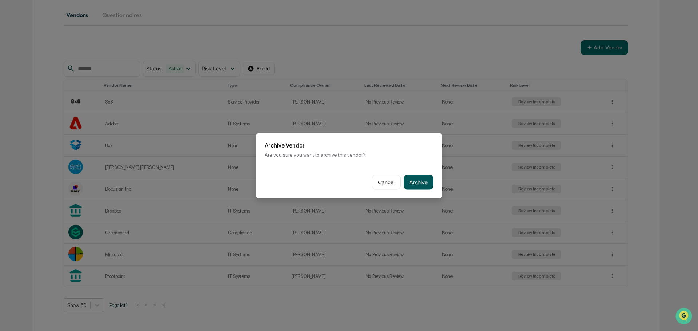
click at [414, 184] on button "Archive" at bounding box center [418, 182] width 30 height 15
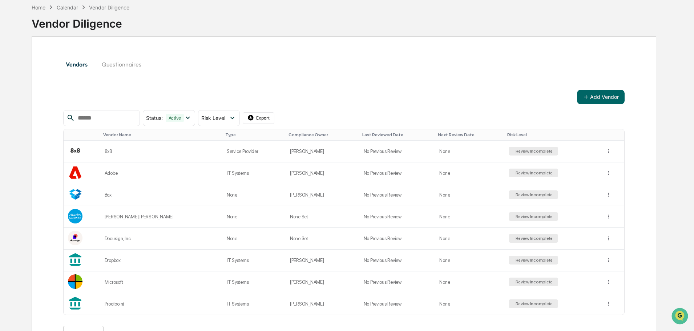
scroll to position [62, 0]
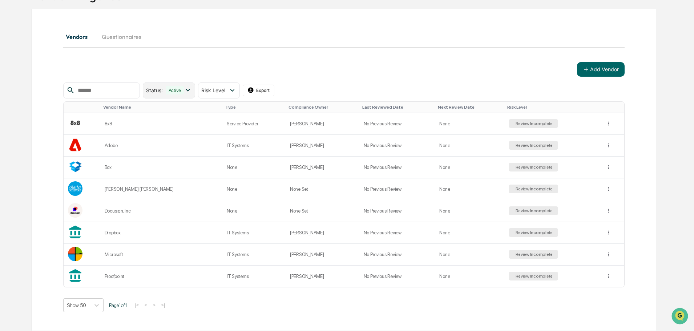
click at [192, 88] on icon at bounding box center [188, 90] width 8 height 8
click at [170, 136] on div "Archived" at bounding box center [175, 137] width 58 height 13
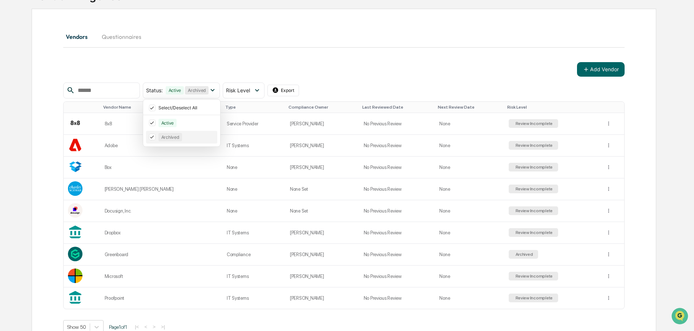
scroll to position [84, 0]
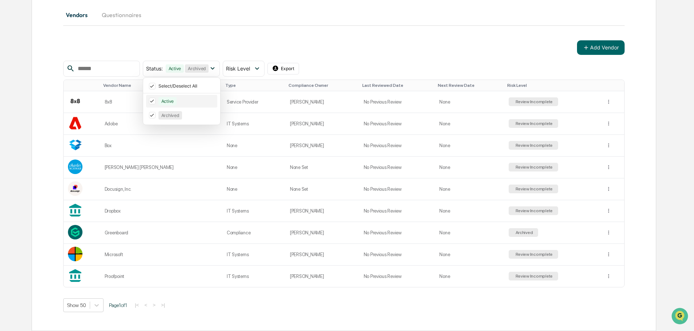
click at [156, 102] on icon at bounding box center [152, 100] width 8 height 5
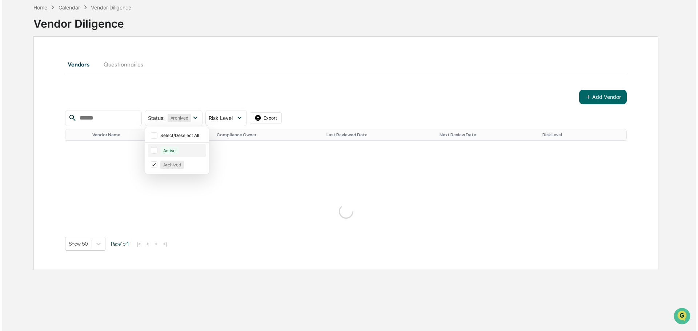
scroll to position [35, 0]
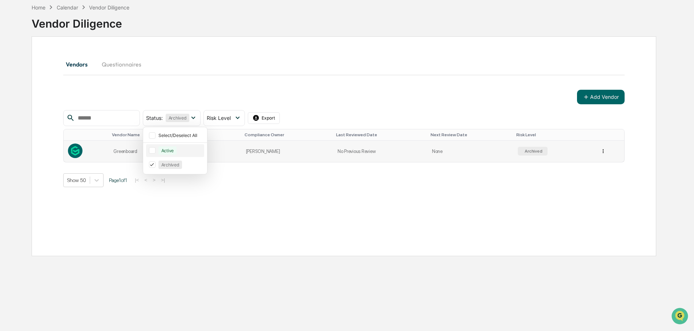
click at [601, 152] on html "Calendar Manage Tasks Reviews Approval Management Company People, Data, Setting…" at bounding box center [347, 130] width 694 height 331
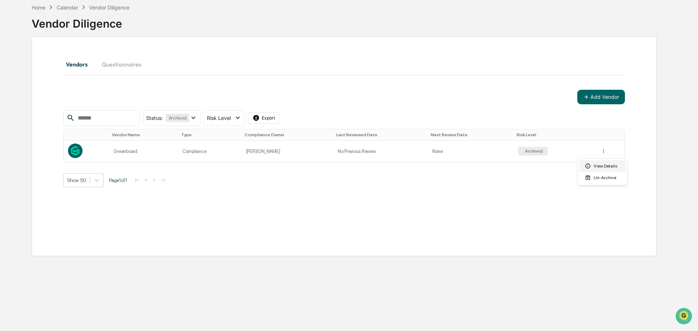
click at [602, 166] on div "View Details" at bounding box center [602, 166] width 47 height 12
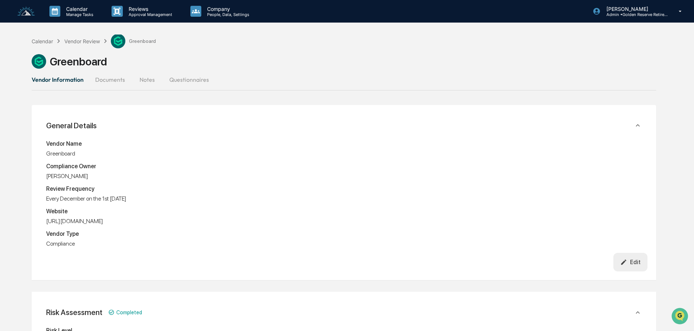
click at [88, 36] on div "Calendar Vendor Review Greenboard" at bounding box center [94, 41] width 124 height 15
click at [84, 43] on div "Vendor Review" at bounding box center [82, 41] width 36 height 6
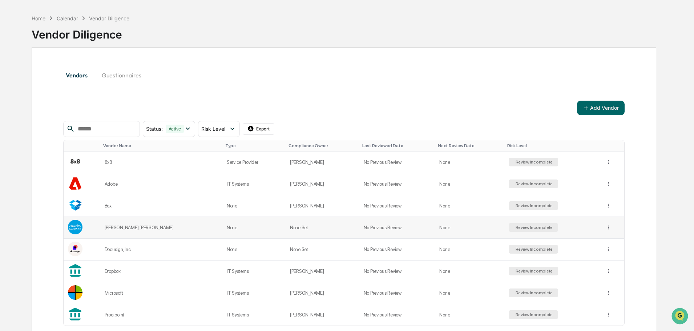
scroll to position [36, 0]
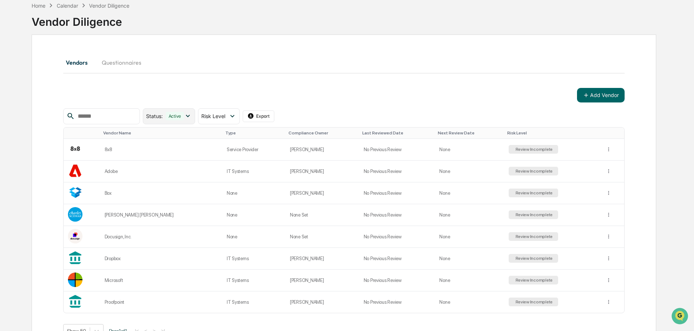
click at [192, 114] on icon at bounding box center [188, 116] width 8 height 8
click at [165, 152] on div "Active" at bounding box center [175, 148] width 58 height 13
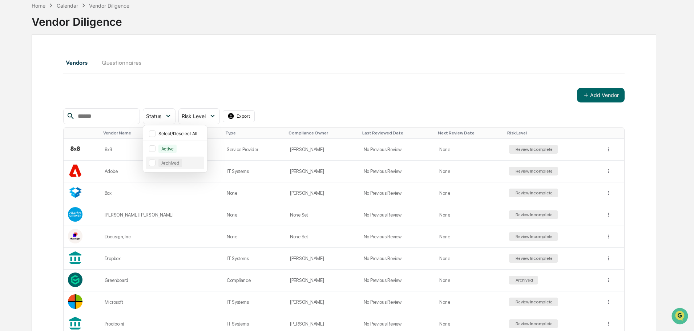
click at [155, 161] on div at bounding box center [152, 162] width 7 height 7
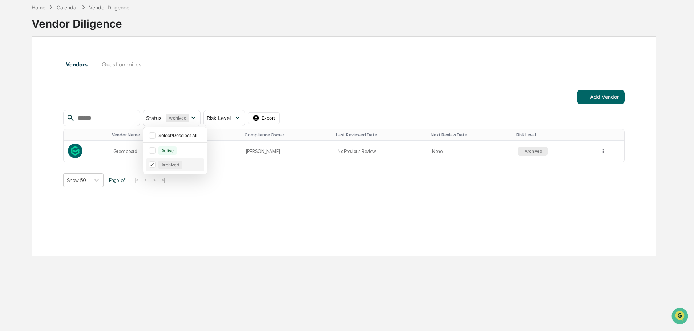
scroll to position [35, 0]
click at [602, 151] on html "Calendar Manage Tasks Reviews Approval Management Company People, Data, Setting…" at bounding box center [349, 130] width 698 height 331
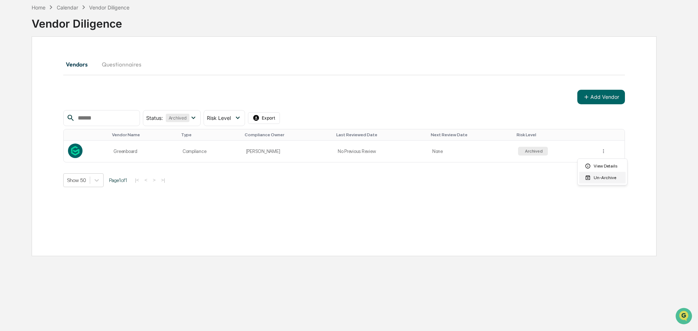
click at [603, 177] on div "Un-Archive" at bounding box center [602, 178] width 47 height 12
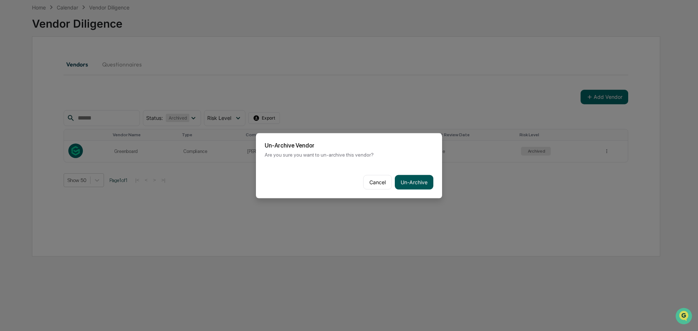
click at [416, 183] on button "Un-Archive" at bounding box center [414, 182] width 39 height 15
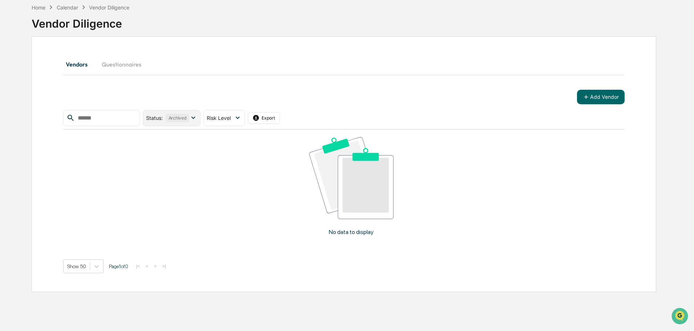
click at [189, 117] on div "Archived" at bounding box center [178, 118] width 24 height 8
click at [168, 149] on div "Active" at bounding box center [175, 150] width 58 height 13
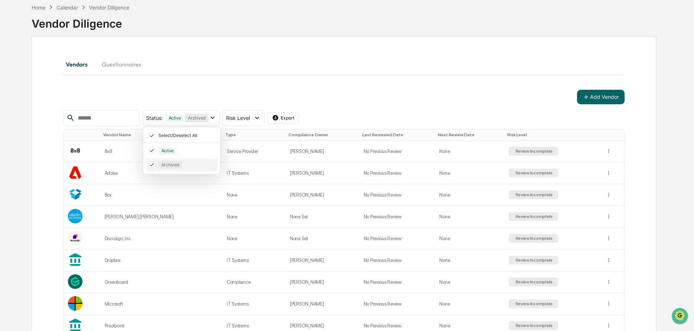
click at [156, 165] on icon at bounding box center [152, 164] width 8 height 5
click at [296, 92] on div "Add Vendor" at bounding box center [343, 97] width 561 height 15
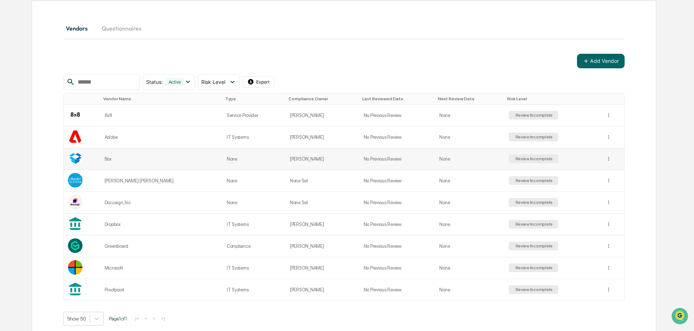
scroll to position [71, 0]
click at [519, 246] on div "Review Incomplete" at bounding box center [533, 245] width 39 height 5
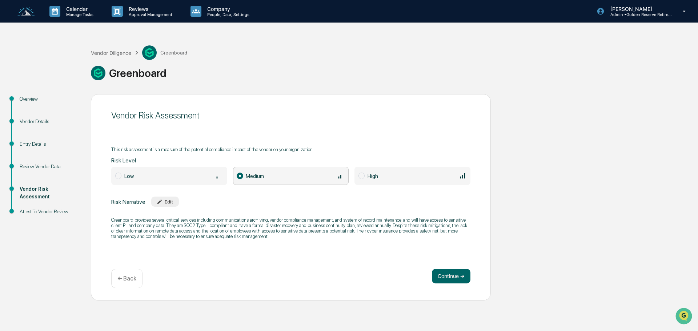
click at [161, 201] on icon "button" at bounding box center [159, 201] width 5 height 5
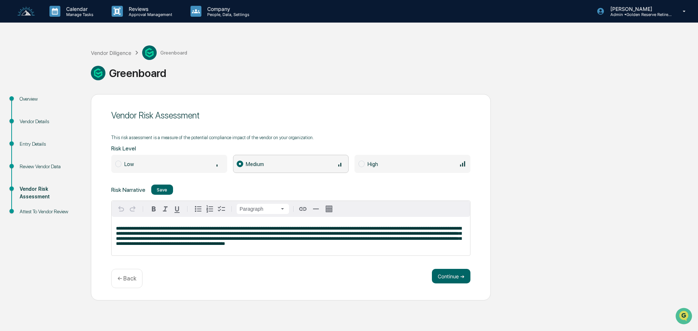
click at [358, 240] on span "**********" at bounding box center [288, 236] width 345 height 20
drag, startPoint x: 396, startPoint y: 239, endPoint x: 412, endPoint y: 232, distance: 17.7
click at [412, 232] on span "**********" at bounding box center [288, 236] width 345 height 20
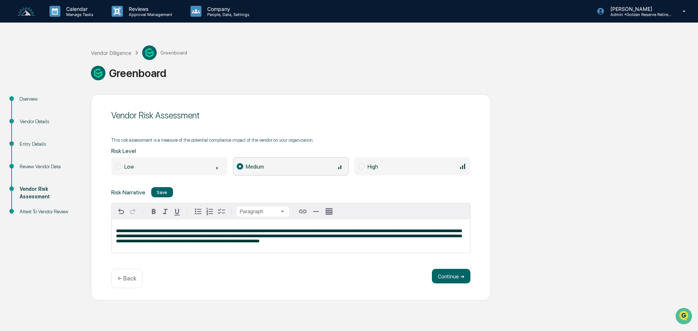
click at [126, 284] on div "← Back" at bounding box center [126, 278] width 31 height 19
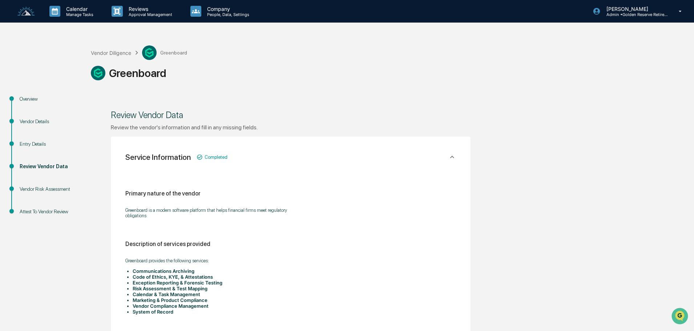
click at [453, 160] on icon at bounding box center [452, 157] width 8 height 8
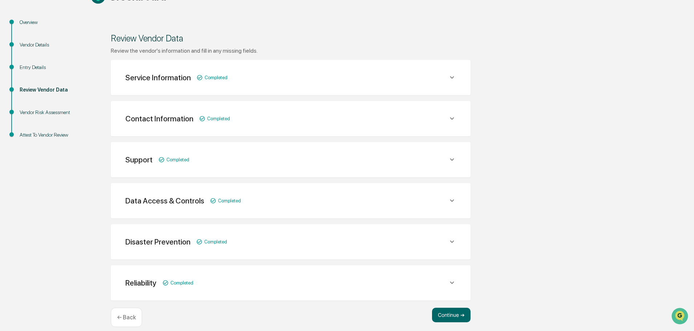
scroll to position [85, 0]
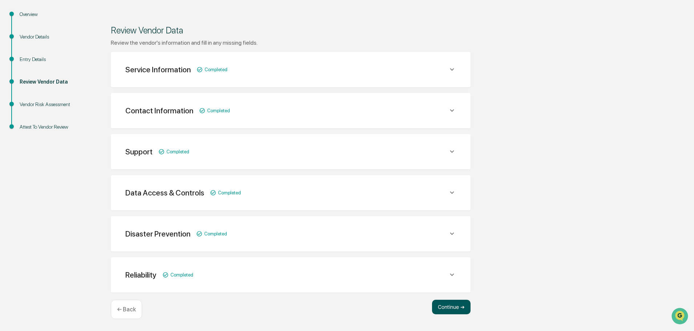
click at [445, 303] on button "Continue ➔" at bounding box center [451, 307] width 39 height 15
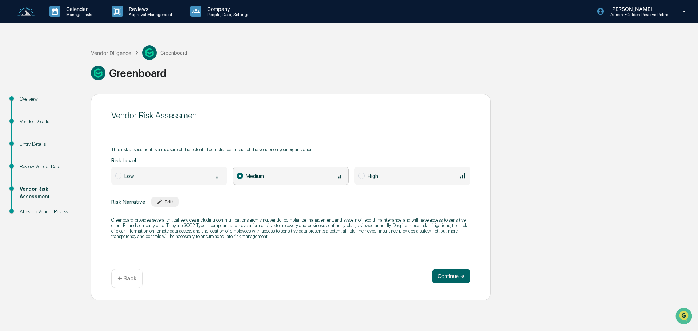
click at [122, 179] on span "Low" at bounding box center [169, 176] width 116 height 18
click at [324, 253] on div "Vendor Risk Assessment This risk assessment is a measure of the potential compl…" at bounding box center [291, 197] width 400 height 206
click at [169, 201] on div "Edit" at bounding box center [165, 201] width 17 height 5
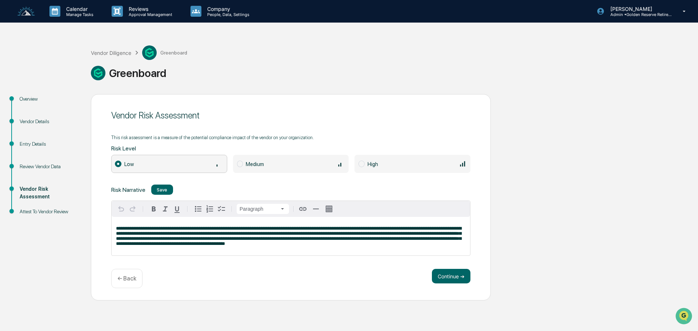
click at [316, 244] on p "**********" at bounding box center [290, 236] width 349 height 20
click at [298, 252] on div "**********" at bounding box center [291, 236] width 358 height 39
drag, startPoint x: 317, startPoint y: 245, endPoint x: 136, endPoint y: 243, distance: 181.3
click at [136, 243] on p "**********" at bounding box center [290, 236] width 349 height 20
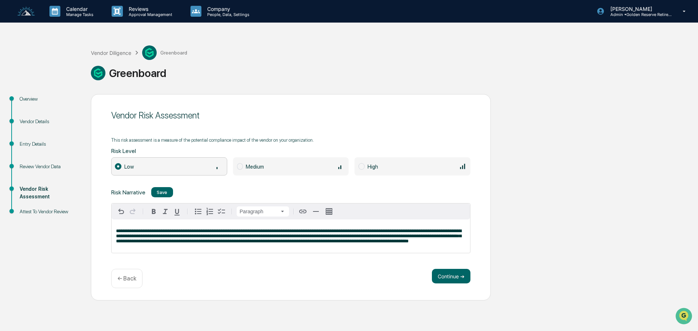
click at [413, 233] on span "**********" at bounding box center [288, 236] width 345 height 15
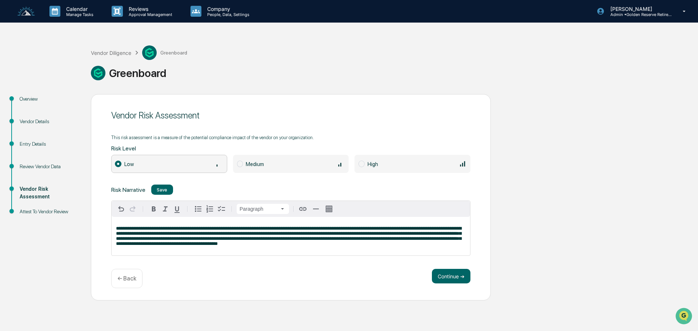
click at [211, 239] on span "**********" at bounding box center [288, 236] width 345 height 20
click at [332, 244] on p "**********" at bounding box center [290, 236] width 349 height 20
drag, startPoint x: 192, startPoint y: 244, endPoint x: 229, endPoint y: 238, distance: 36.8
click at [229, 238] on span "**********" at bounding box center [288, 236] width 345 height 20
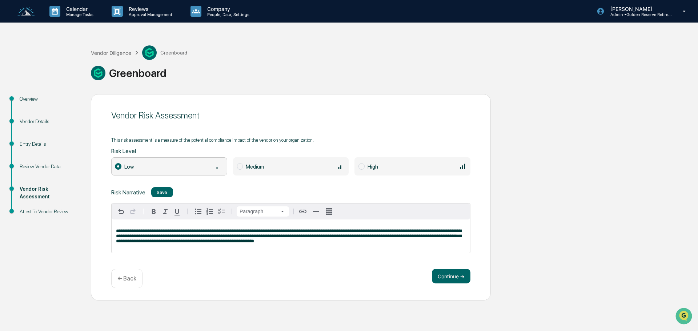
click at [321, 245] on div "**********" at bounding box center [291, 235] width 358 height 33
click at [455, 273] on button "Continue ➔" at bounding box center [451, 276] width 39 height 15
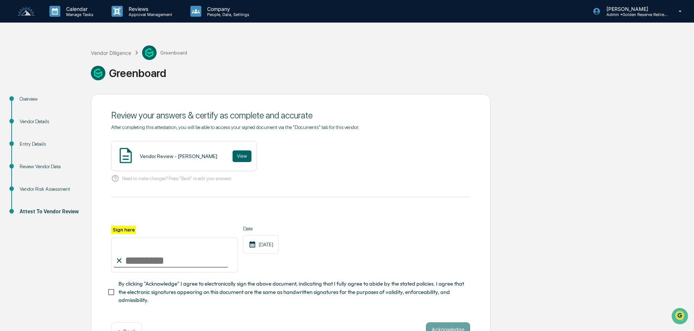
click at [131, 264] on input "Sign here" at bounding box center [174, 255] width 127 height 35
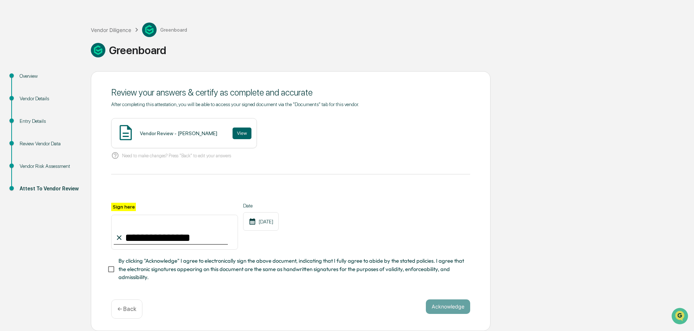
scroll to position [25, 0]
type input "**********"
click at [448, 305] on button "Acknowledge" at bounding box center [448, 306] width 44 height 15
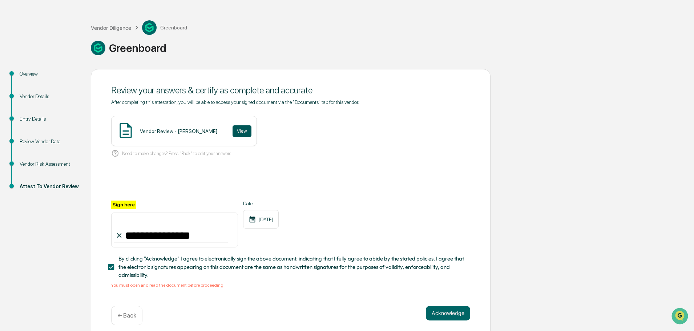
click at [238, 130] on button "View" at bounding box center [242, 131] width 19 height 12
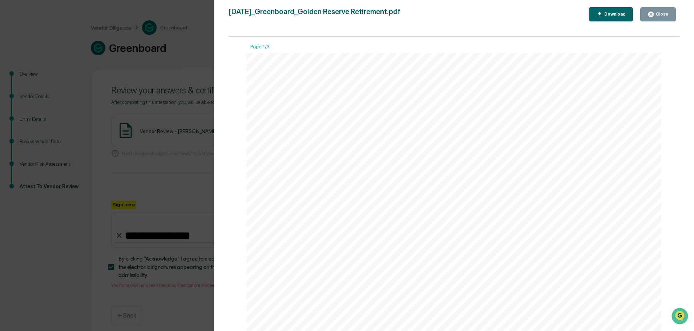
scroll to position [0, 0]
click at [665, 12] on div "Close" at bounding box center [661, 14] width 14 height 5
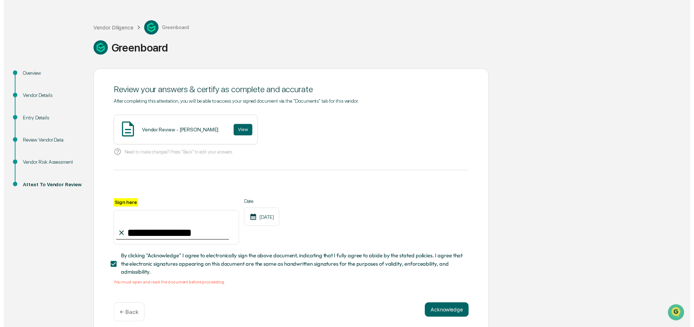
scroll to position [34, 0]
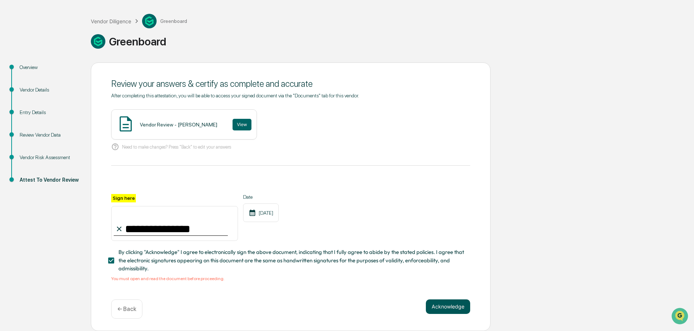
click at [442, 310] on button "Acknowledge" at bounding box center [448, 306] width 44 height 15
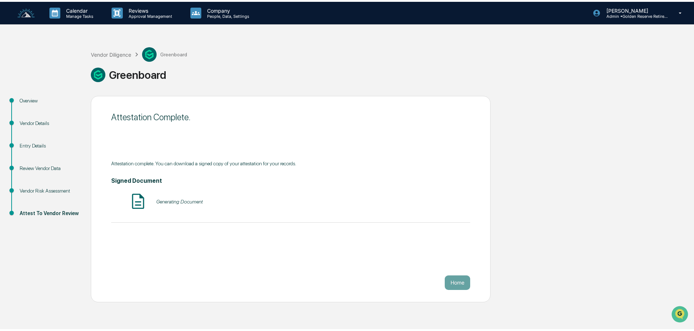
scroll to position [0, 0]
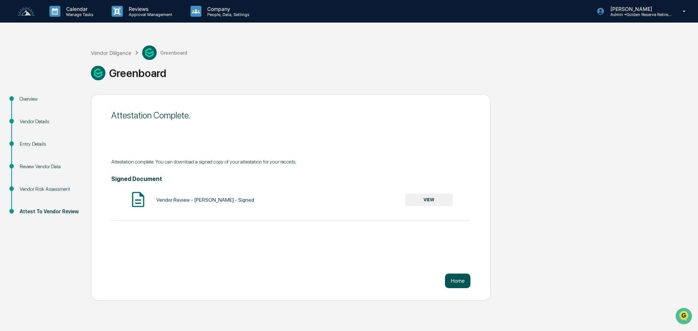
click at [452, 282] on button "Home" at bounding box center [457, 281] width 25 height 15
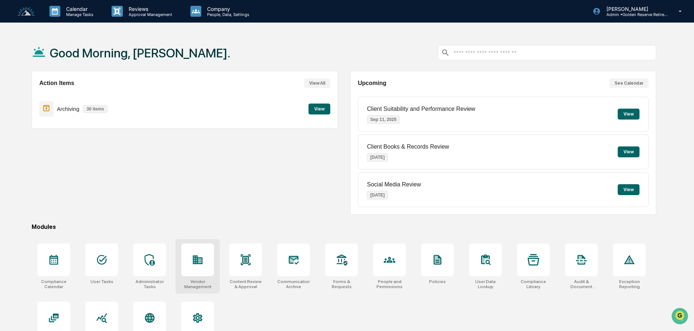
click at [191, 268] on div at bounding box center [197, 259] width 33 height 33
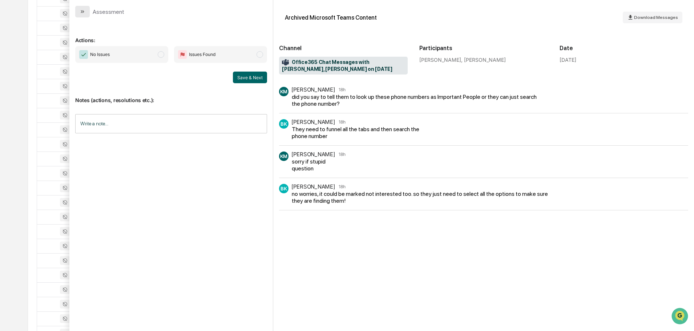
click at [80, 11] on icon "modal" at bounding box center [83, 12] width 6 height 6
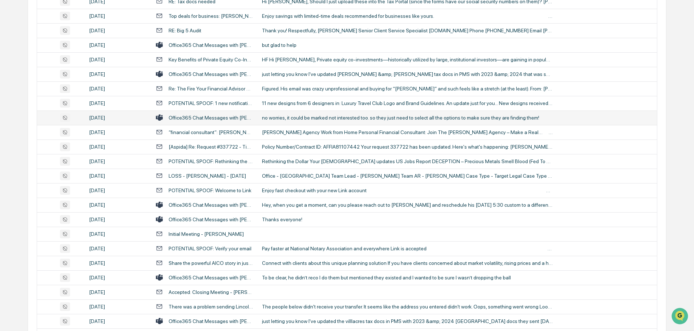
scroll to position [1003, 0]
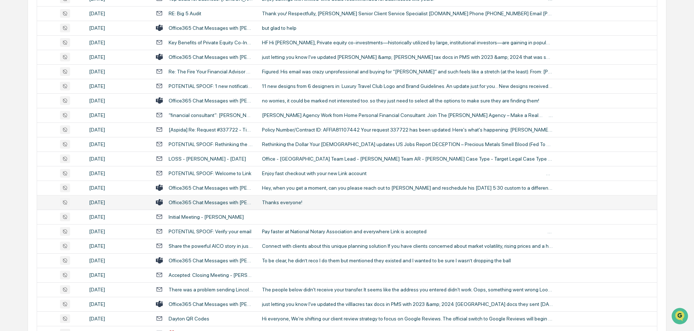
click at [288, 202] on div "Thanks everyone!" at bounding box center [407, 202] width 291 height 6
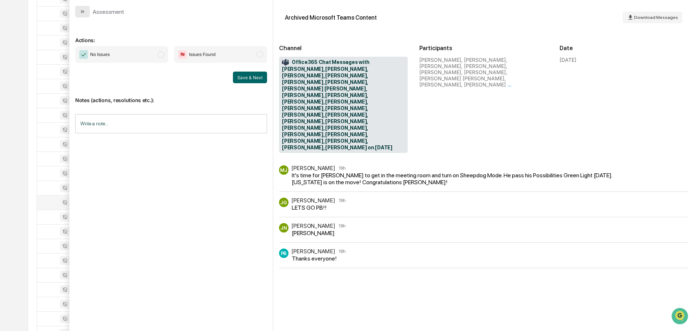
click at [85, 14] on button "modal" at bounding box center [82, 12] width 15 height 12
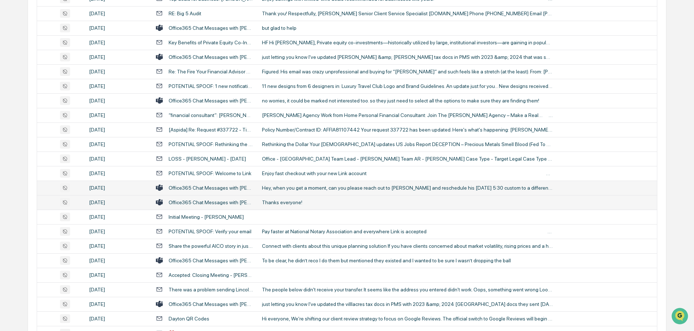
scroll to position [1040, 0]
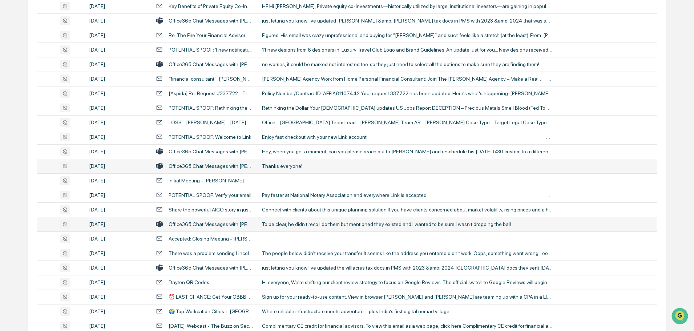
click at [291, 227] on div "To be clear, he didn’t reco I do them but mentioned they existed and I wanted t…" at bounding box center [407, 224] width 291 height 6
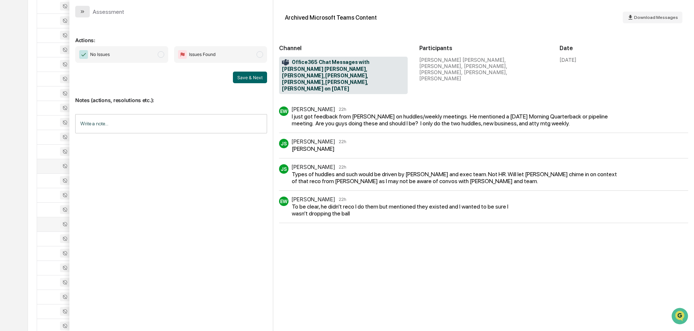
click at [85, 14] on icon "modal" at bounding box center [83, 12] width 6 height 6
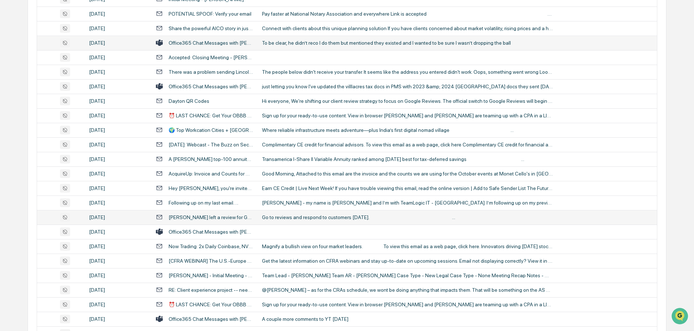
scroll to position [1221, 0]
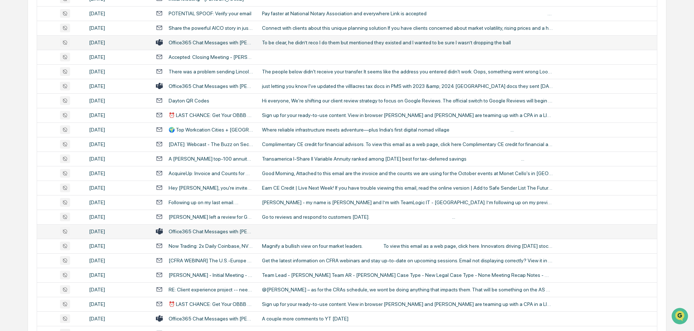
click at [298, 231] on td at bounding box center [457, 231] width 399 height 15
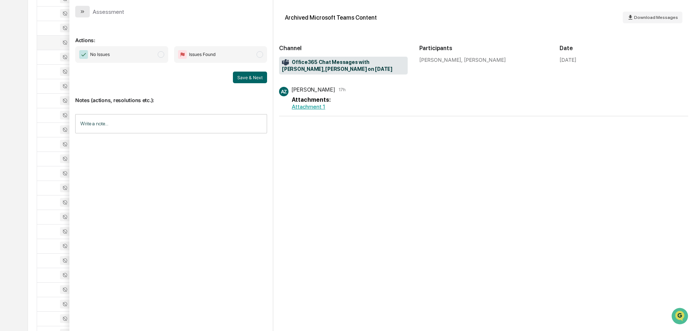
click at [86, 12] on button "modal" at bounding box center [82, 12] width 15 height 12
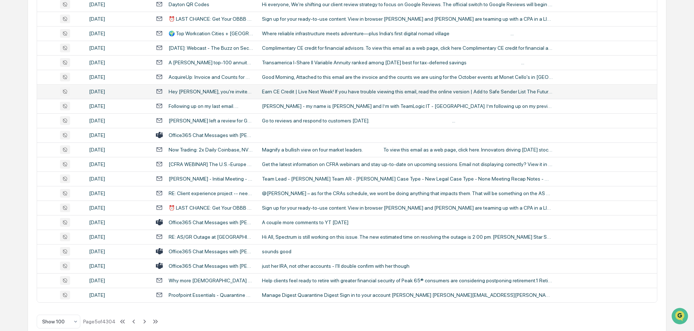
scroll to position [1330, 0]
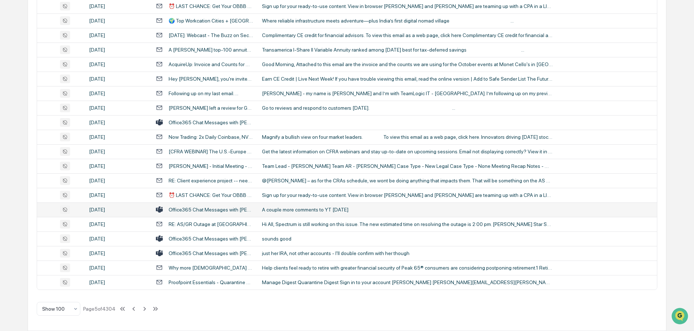
click at [303, 208] on div "A couple more comments to YT today" at bounding box center [407, 210] width 291 height 6
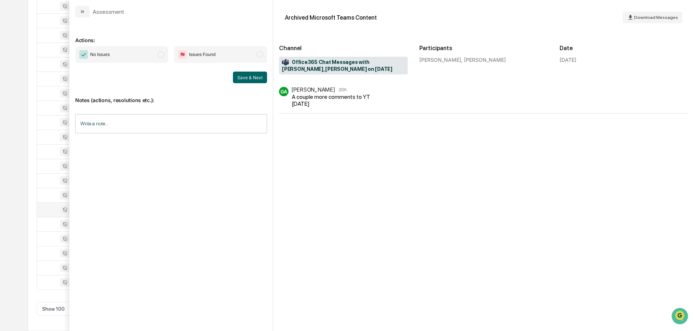
click at [86, 9] on button "modal" at bounding box center [82, 12] width 15 height 12
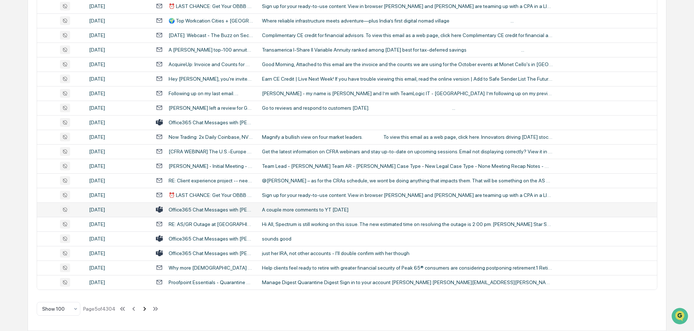
click at [143, 310] on icon at bounding box center [145, 309] width 8 height 8
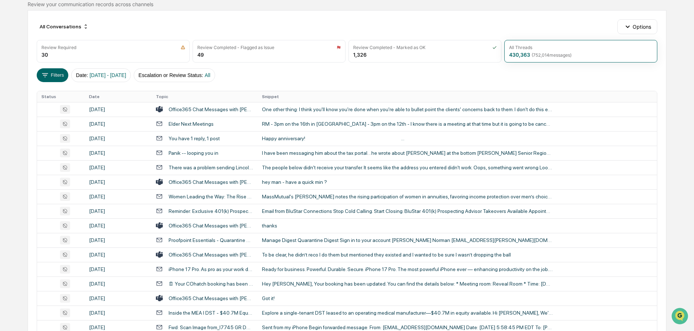
scroll to position [59, 0]
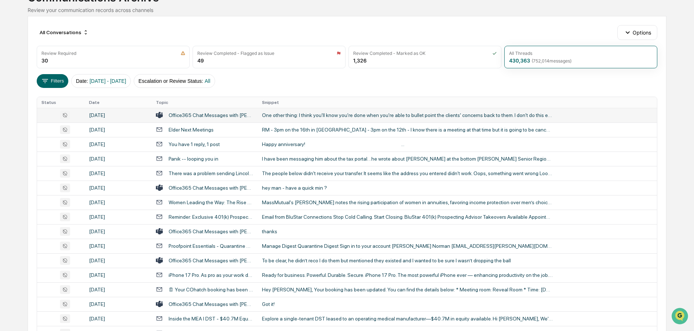
click at [308, 116] on div "One other thing: I think you'll know you're done when you're able to bullet poi…" at bounding box center [407, 115] width 291 height 6
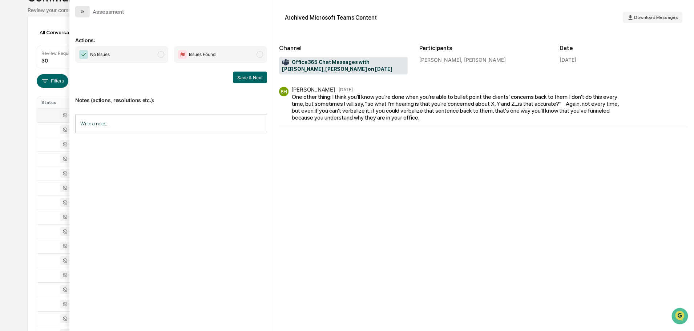
click at [84, 16] on button "modal" at bounding box center [82, 12] width 15 height 12
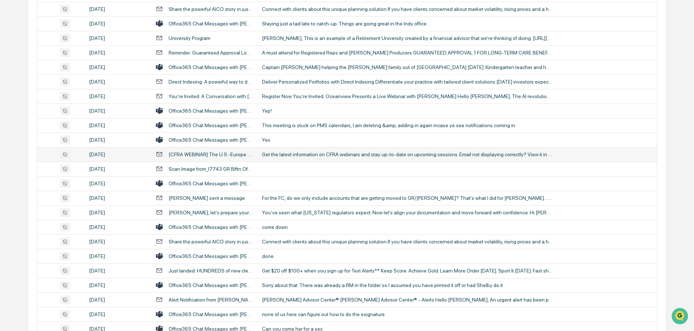
scroll to position [894, 0]
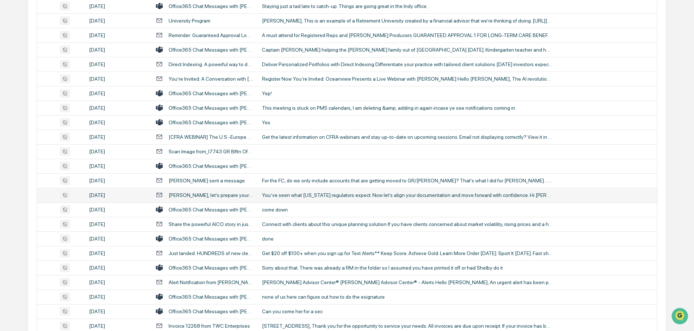
click at [291, 196] on div "You’ve seen what Ohio regulators expect. Now let’s align your documentation and…" at bounding box center [407, 195] width 291 height 6
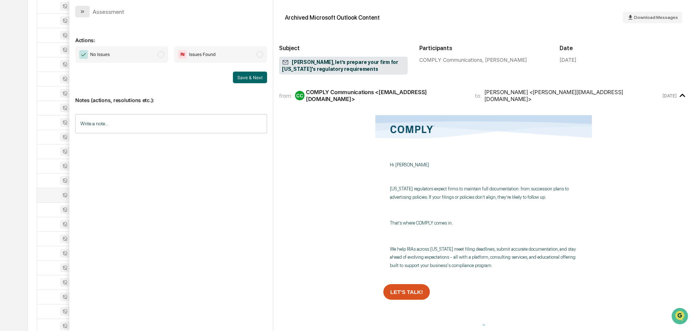
click at [87, 12] on button "modal" at bounding box center [82, 12] width 15 height 12
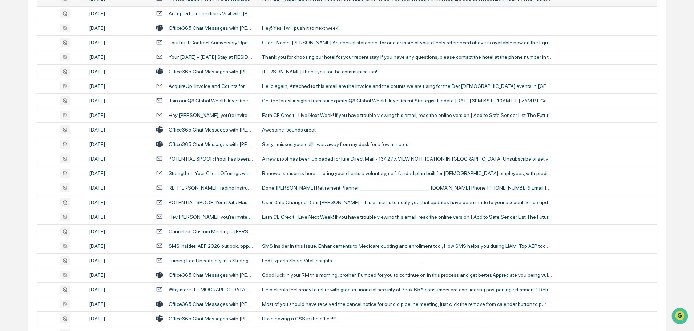
scroll to position [1258, 0]
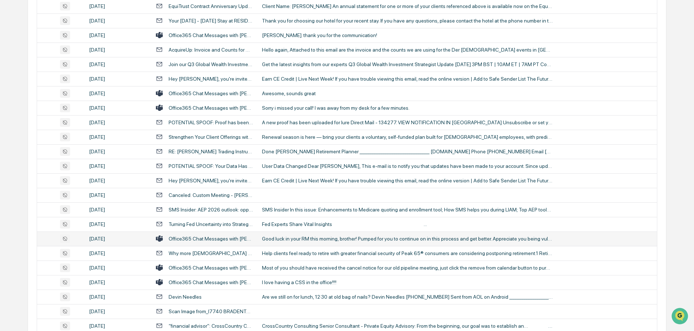
click at [296, 238] on div "Good luck in your RM this morning, brother! Pumped for you to continue on in th…" at bounding box center [407, 239] width 291 height 6
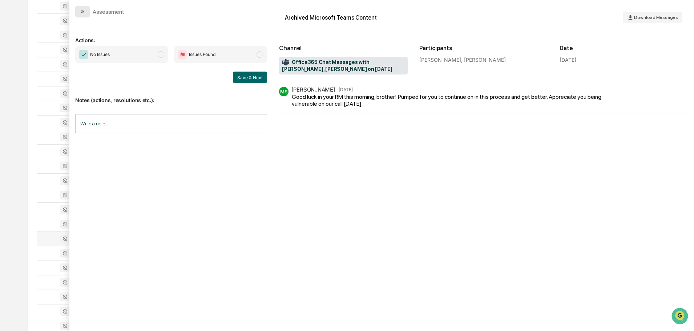
click at [83, 12] on icon "modal" at bounding box center [83, 12] width 6 height 6
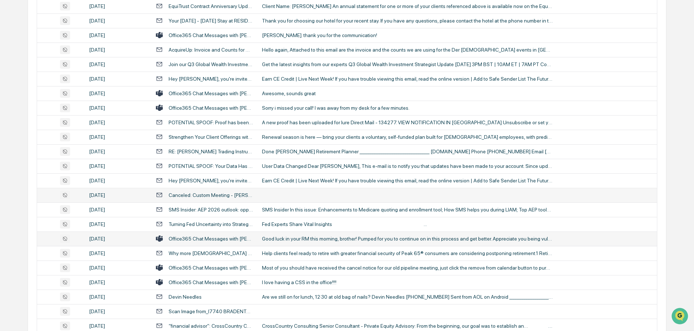
scroll to position [1330, 0]
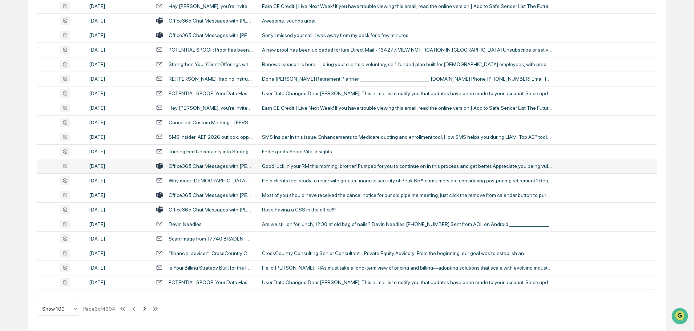
click at [146, 308] on icon at bounding box center [145, 309] width 8 height 8
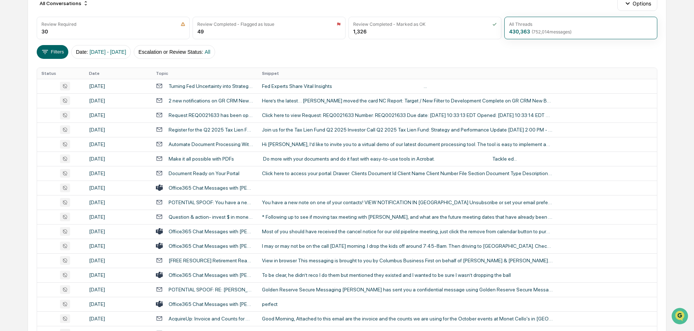
scroll to position [109, 0]
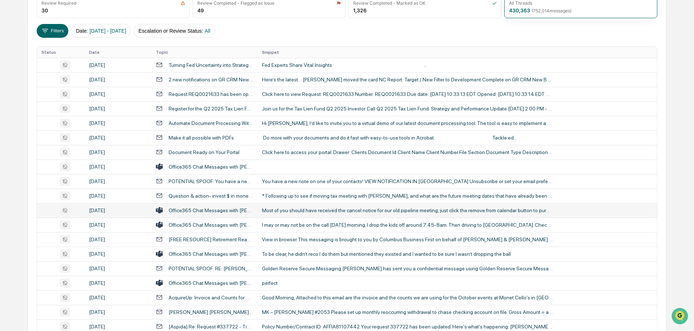
click at [290, 211] on div "Most of you should have received the cancel notice for our old pipeline meeting…" at bounding box center [407, 210] width 291 height 6
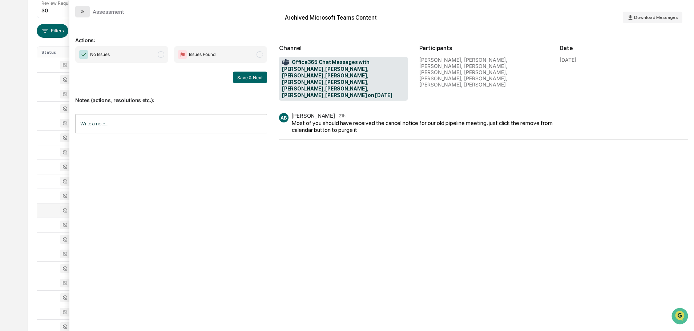
click at [83, 14] on icon "modal" at bounding box center [83, 12] width 6 height 6
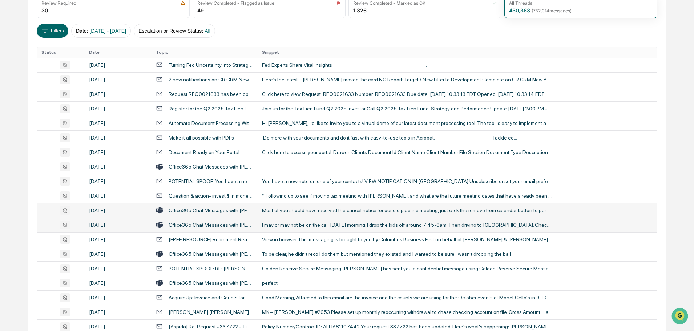
click at [279, 223] on div "I may or may not be on the call tomorrow morning. I drop the kids off around 7:…" at bounding box center [407, 225] width 291 height 6
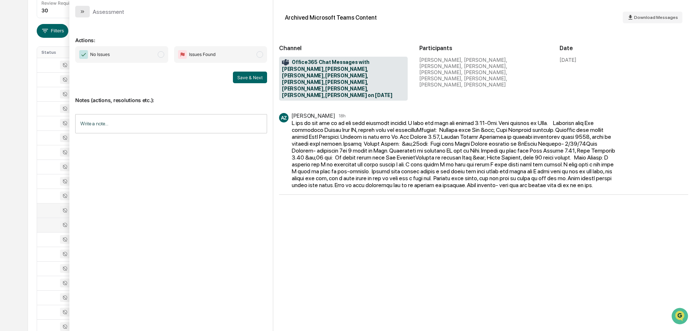
click at [80, 11] on icon "modal" at bounding box center [83, 12] width 6 height 6
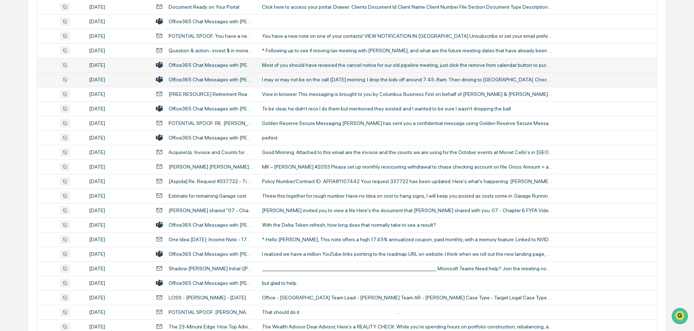
scroll to position [291, 0]
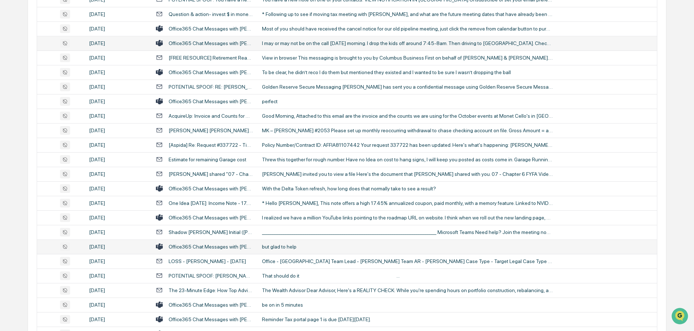
click at [305, 243] on td "but glad to help" at bounding box center [457, 246] width 399 height 15
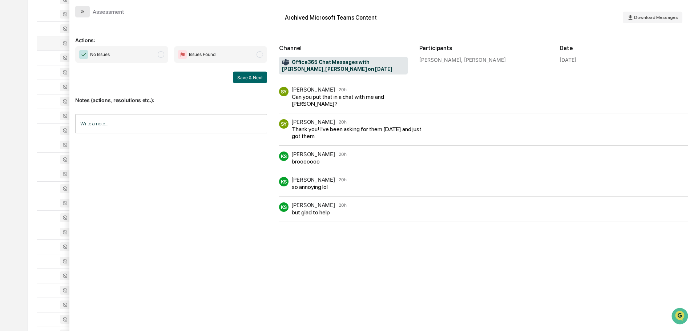
click at [82, 13] on icon "modal" at bounding box center [83, 11] width 2 height 3
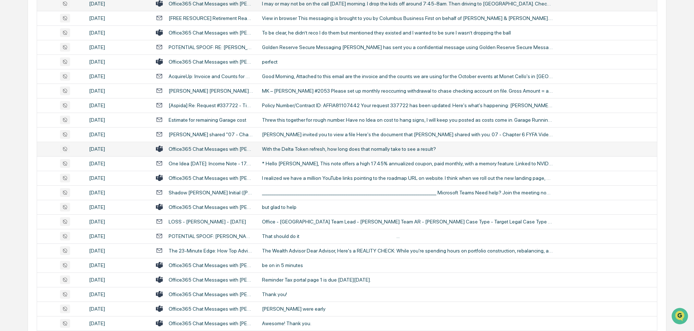
scroll to position [400, 0]
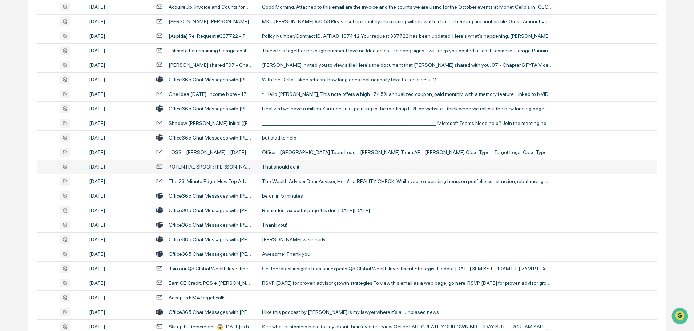
click at [296, 169] on div "That should do it ‌ ‌ ‌ ‌ ‌ ‌ ‌ ‌ ‌ ‌ ‌ ‌ ‌ ‌ ‌ ‌ ‌ ‌ ‌ ‌ ‌ ‌ ‌ ‌ ‌ ‌ ‌ ‌ ‌ ‌ ‌…" at bounding box center [407, 167] width 291 height 6
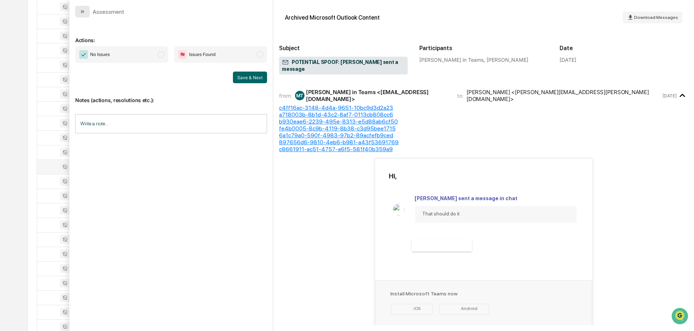
click at [83, 11] on icon "modal" at bounding box center [83, 11] width 2 height 3
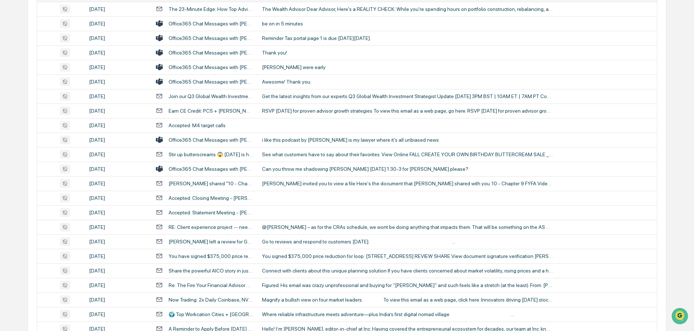
scroll to position [581, 0]
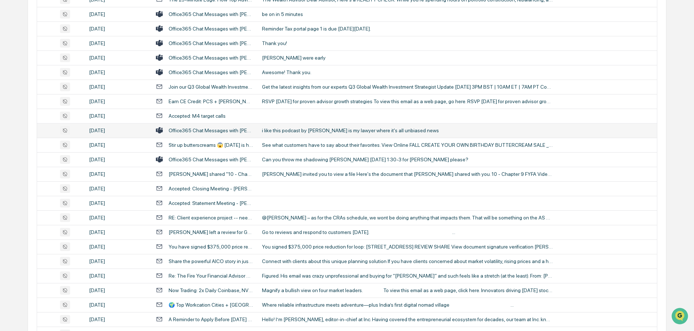
click at [309, 132] on div "i like this podcast by jordan is my lawyer where it's all unbiased news" at bounding box center [407, 131] width 291 height 6
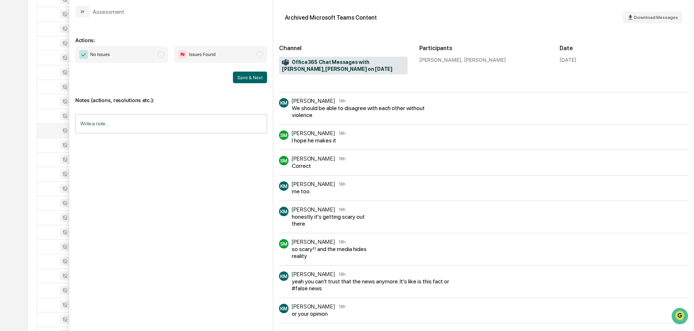
scroll to position [690, 0]
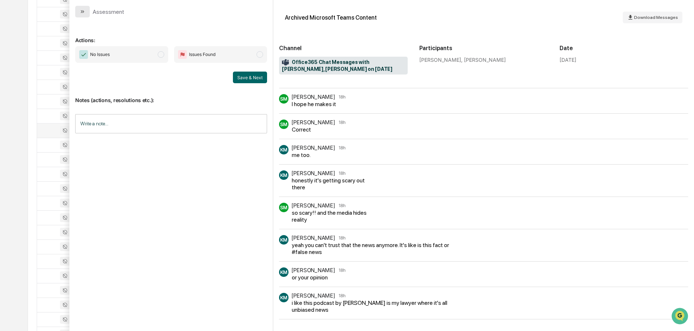
click at [84, 15] on button "modal" at bounding box center [82, 12] width 15 height 12
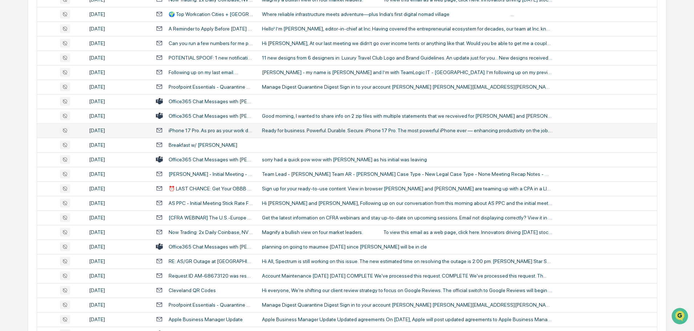
scroll to position [908, 0]
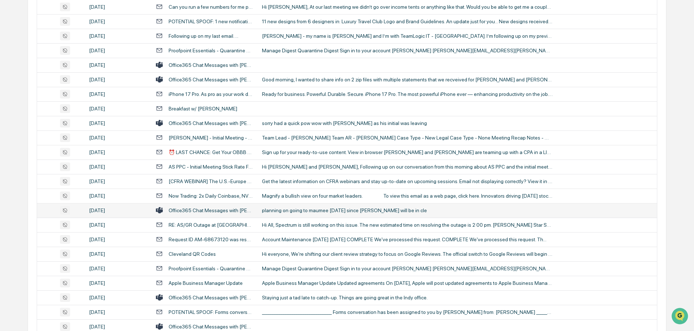
click at [299, 212] on div "planning on going to maumee tuesday since stacey will be in cle" at bounding box center [407, 210] width 291 height 6
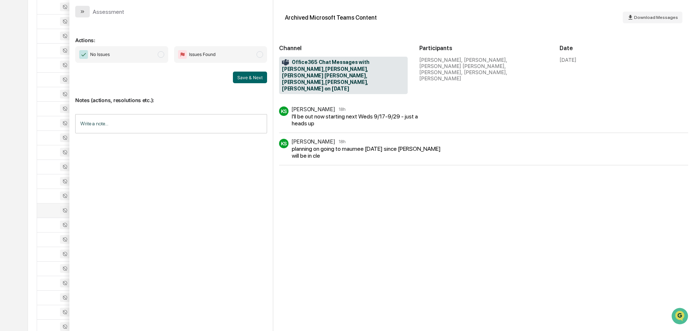
click at [85, 14] on icon "modal" at bounding box center [83, 12] width 6 height 6
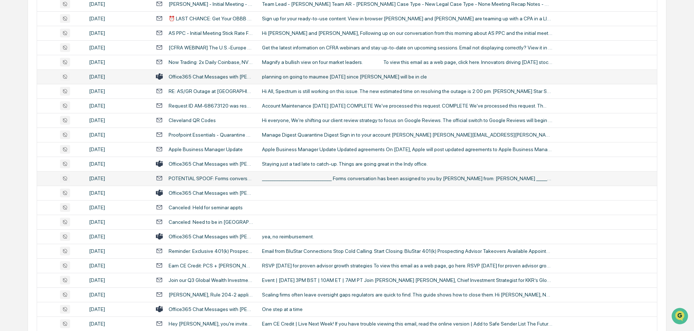
scroll to position [1054, 0]
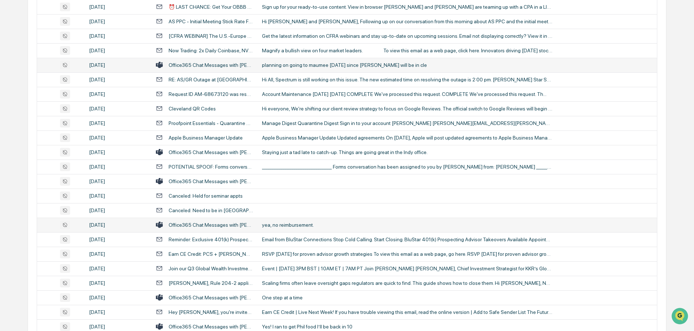
click at [291, 230] on td "yea, no reimbursement." at bounding box center [457, 225] width 399 height 15
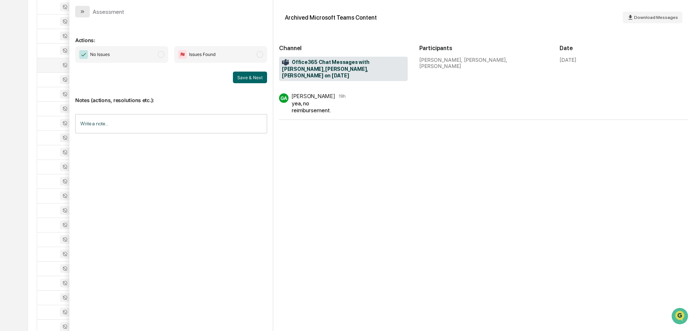
click at [82, 9] on icon "modal" at bounding box center [83, 12] width 6 height 6
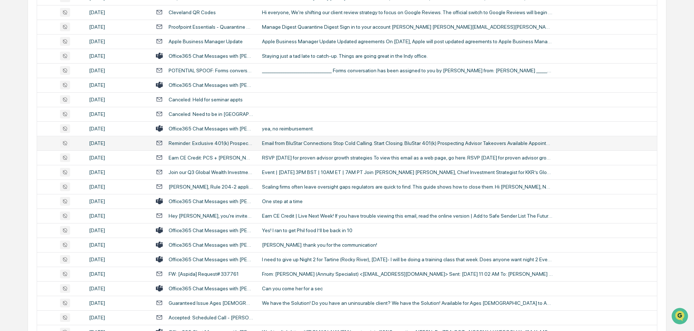
scroll to position [1163, 0]
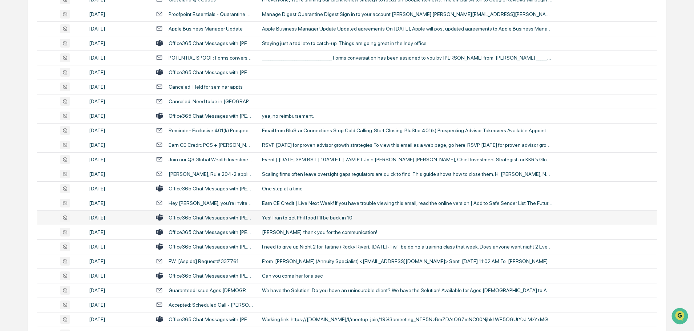
click at [298, 219] on div "Yes! I ran to get Phil food I’ll be back in 10" at bounding box center [407, 218] width 291 height 6
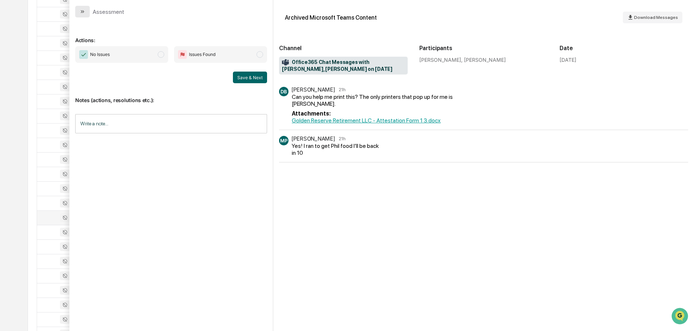
click at [85, 9] on icon "modal" at bounding box center [83, 12] width 6 height 6
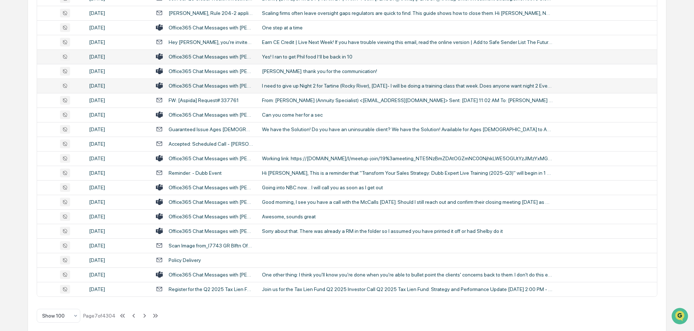
scroll to position [1330, 0]
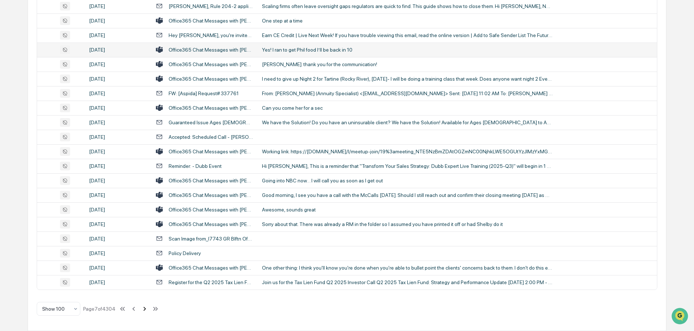
click at [145, 309] on icon at bounding box center [145, 309] width 8 height 8
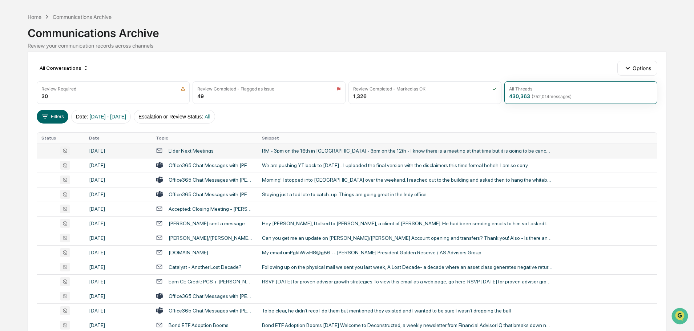
scroll to position [36, 0]
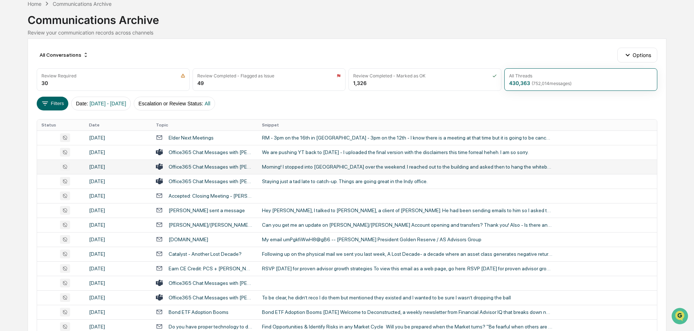
click at [307, 170] on td "Morning! I stopped into Wexford over the weekend. I reached out to the building…" at bounding box center [457, 166] width 399 height 15
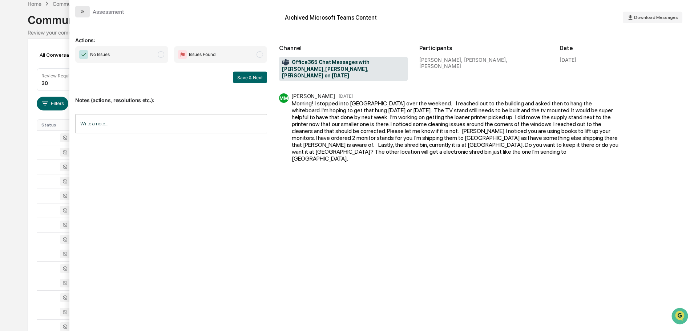
click at [84, 14] on icon "modal" at bounding box center [83, 12] width 6 height 6
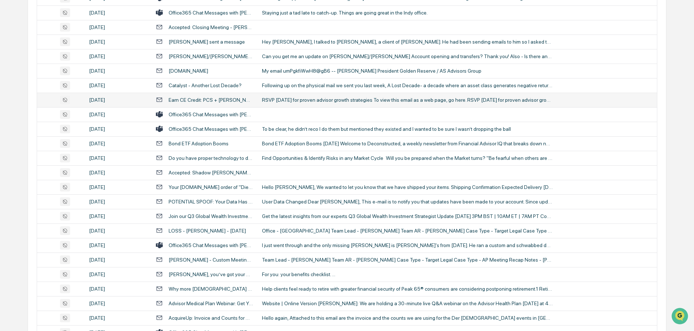
scroll to position [218, 0]
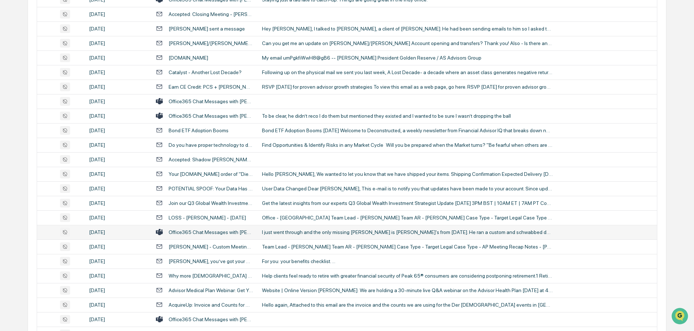
click at [311, 231] on div "I just went through and the only missing Schwab is Dustin's from yesterday. He …" at bounding box center [407, 232] width 291 height 6
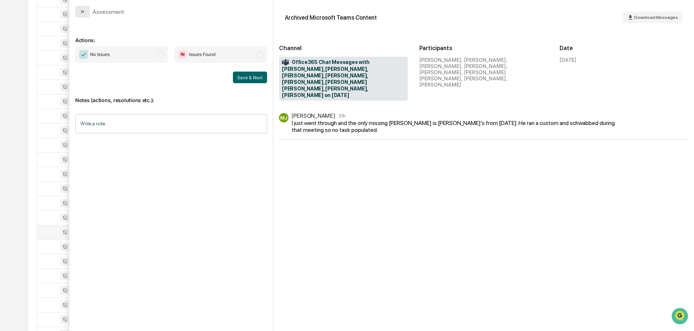
click at [88, 11] on button "modal" at bounding box center [82, 12] width 15 height 12
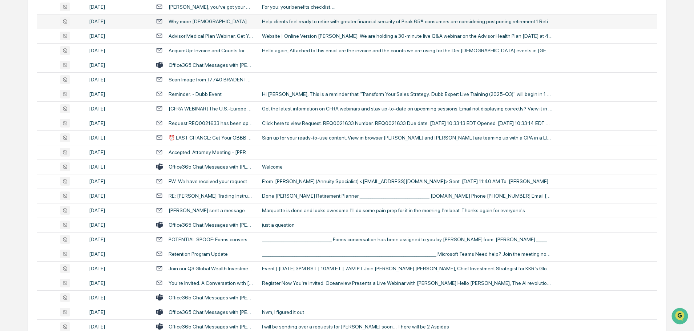
scroll to position [509, 0]
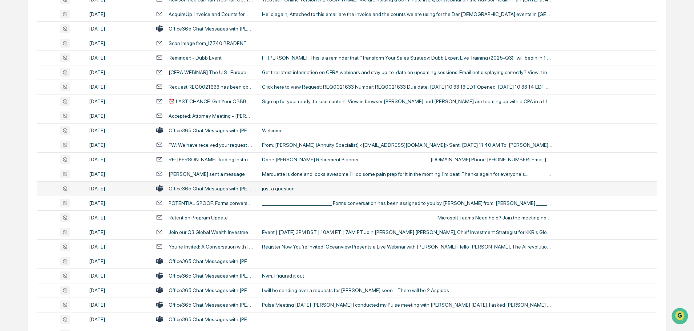
click at [297, 185] on td "just a question" at bounding box center [457, 188] width 399 height 15
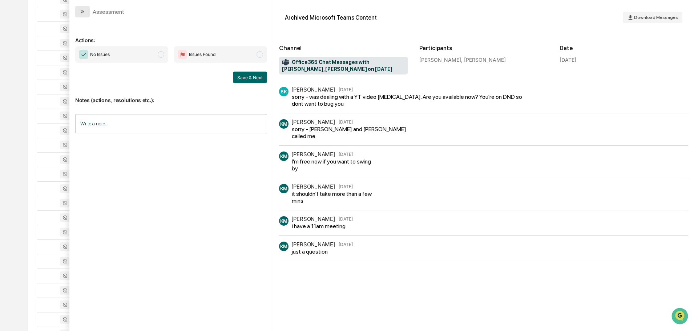
click at [83, 14] on icon "modal" at bounding box center [83, 12] width 6 height 6
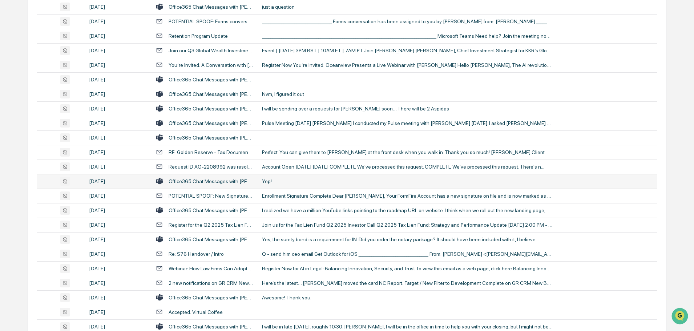
scroll to position [727, 0]
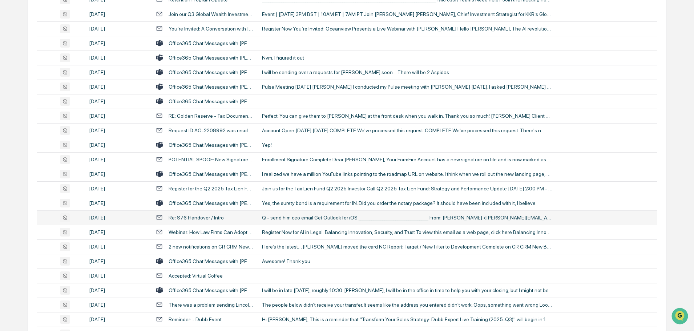
click at [287, 218] on div "Q - send him ceo email Get Outlook for iOS ________________________________ Fro…" at bounding box center [407, 218] width 291 height 6
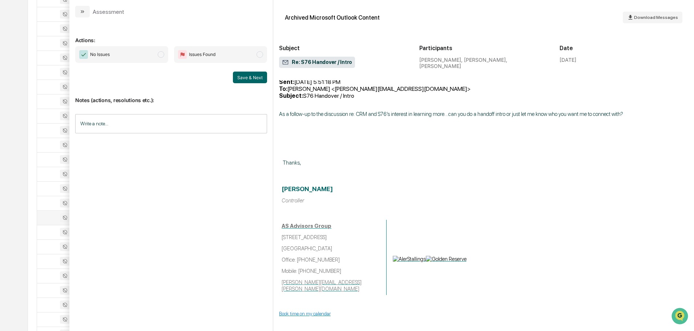
scroll to position [118, 0]
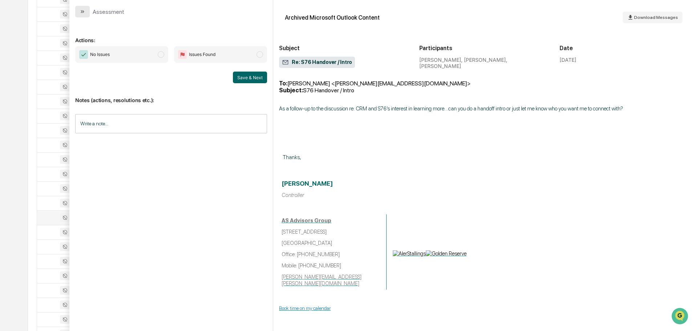
click at [82, 10] on icon "modal" at bounding box center [83, 12] width 6 height 6
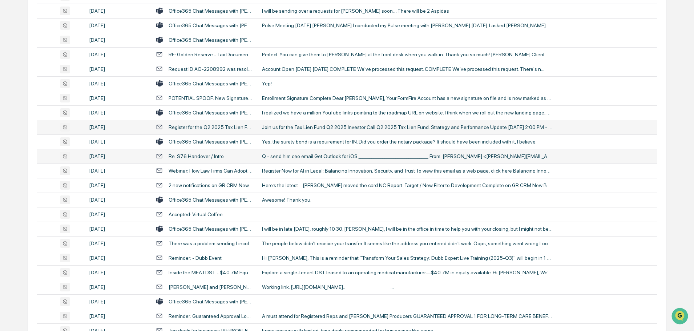
scroll to position [799, 0]
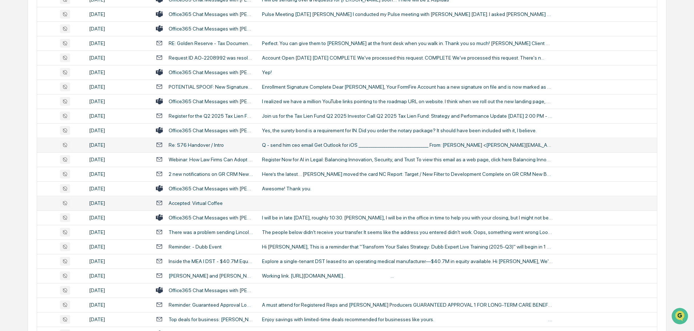
click at [319, 203] on td at bounding box center [457, 203] width 399 height 15
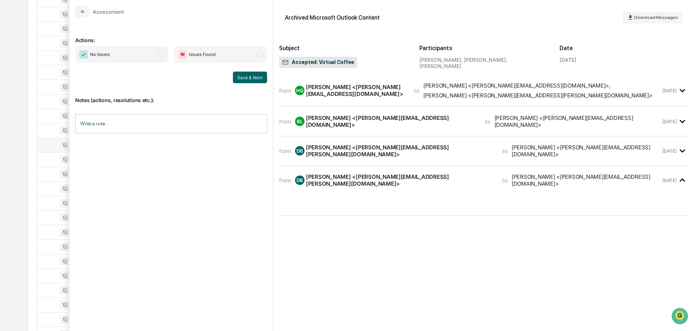
scroll to position [872, 0]
click at [86, 12] on button "modal" at bounding box center [82, 12] width 15 height 12
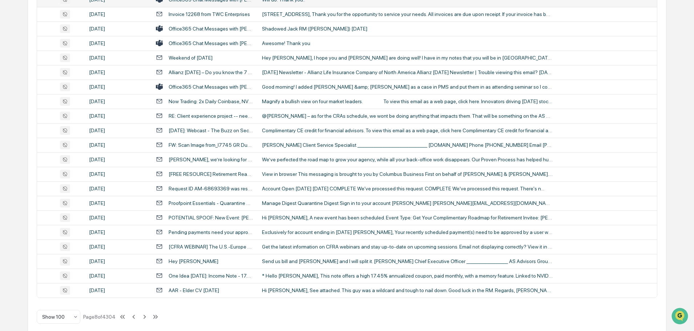
scroll to position [1330, 0]
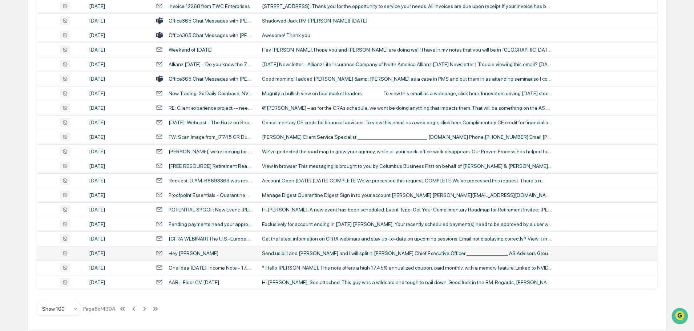
click at [286, 252] on div "Send us bill and Eamon and I will split it. Greg Aler Chief Executive Officer _…" at bounding box center [407, 253] width 291 height 6
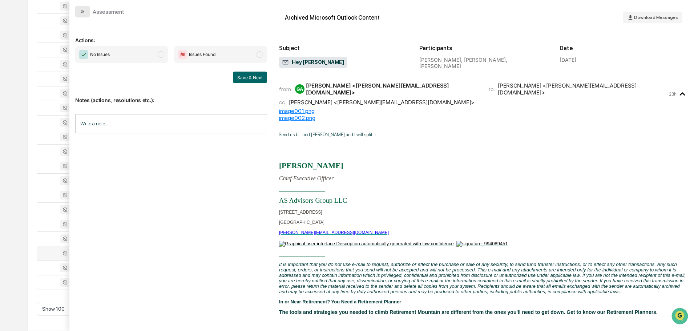
click at [83, 10] on icon "modal" at bounding box center [83, 12] width 6 height 6
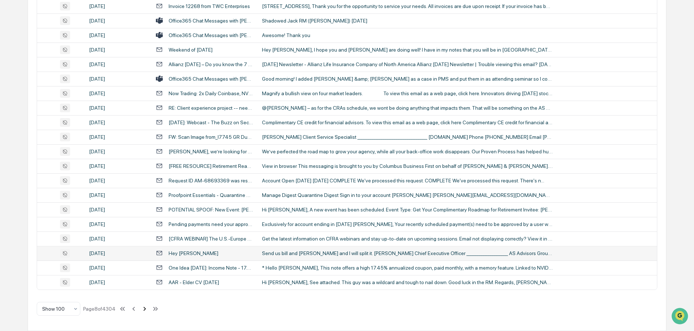
click at [145, 308] on icon at bounding box center [145, 309] width 8 height 8
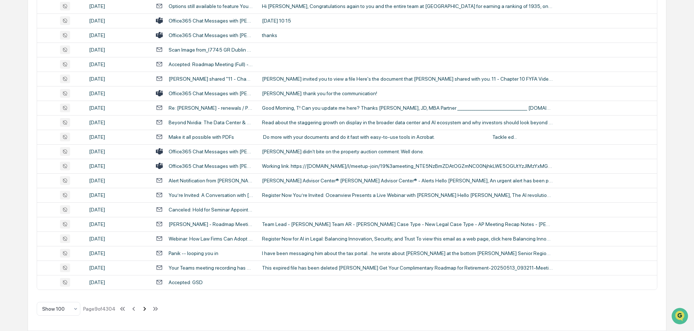
click at [144, 308] on icon at bounding box center [145, 309] width 8 height 8
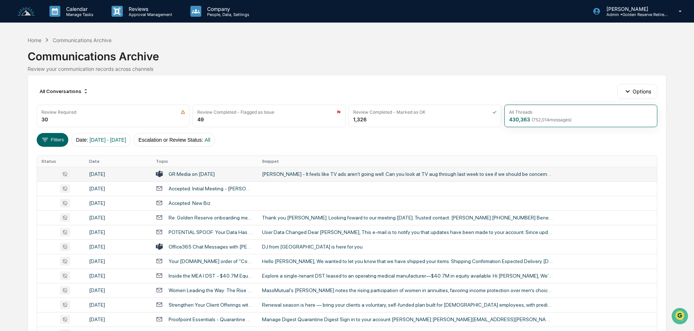
click at [317, 174] on div "Scott Wensman - It feels like TV ads aren't going well. Can you look at TV aug …" at bounding box center [407, 174] width 291 height 6
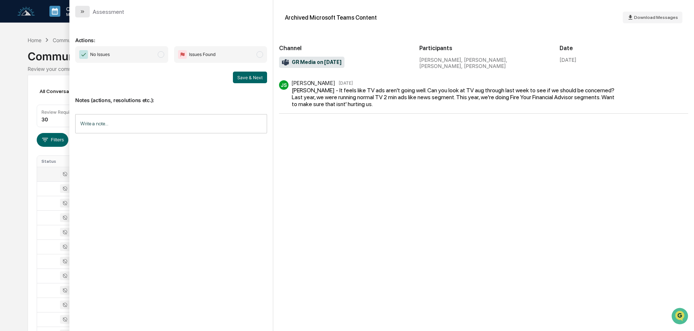
click at [85, 13] on button "modal" at bounding box center [82, 12] width 15 height 12
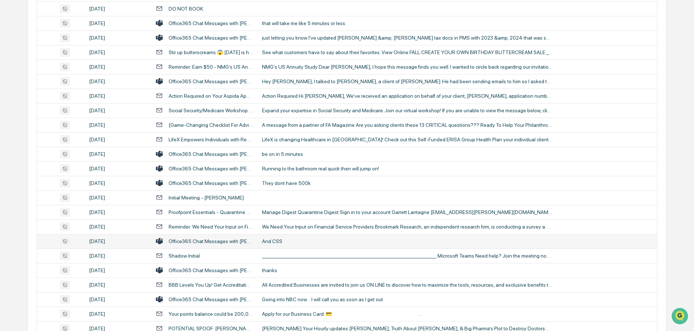
scroll to position [472, 0]
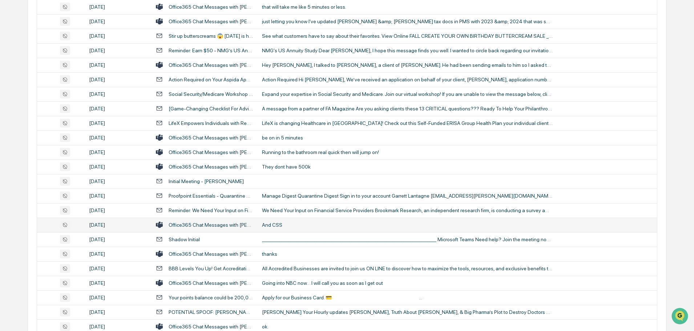
click at [287, 223] on div "And CSS" at bounding box center [407, 225] width 291 height 6
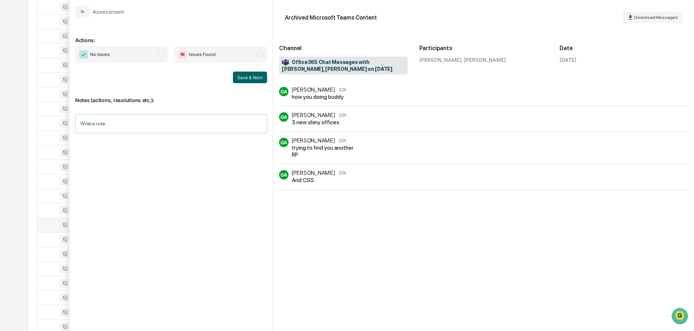
click at [81, 5] on div "Assessment" at bounding box center [170, 8] width 203 height 17
click at [84, 9] on icon "modal" at bounding box center [83, 12] width 6 height 6
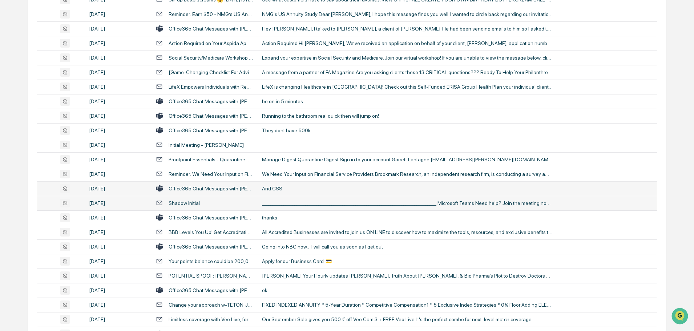
scroll to position [545, 0]
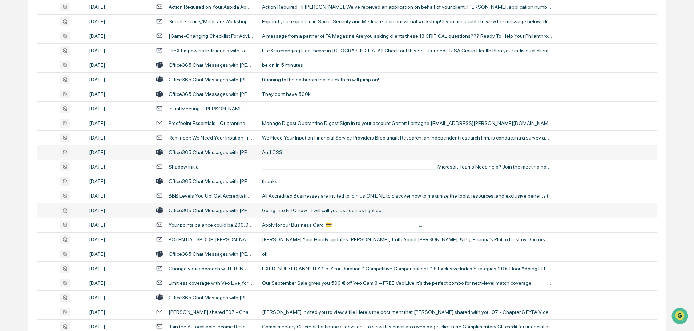
click at [304, 208] on div "Going into NBC now… I will call you as soon as I get out" at bounding box center [407, 210] width 291 height 6
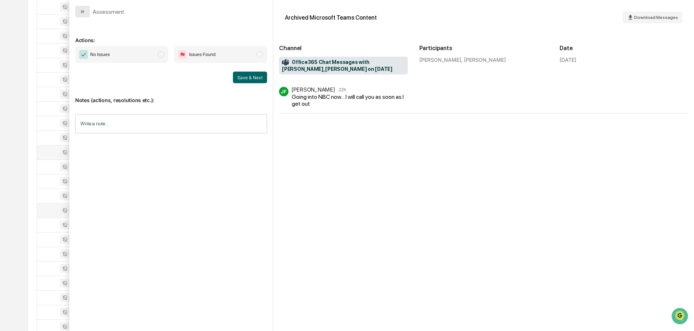
click at [80, 15] on button "modal" at bounding box center [82, 12] width 15 height 12
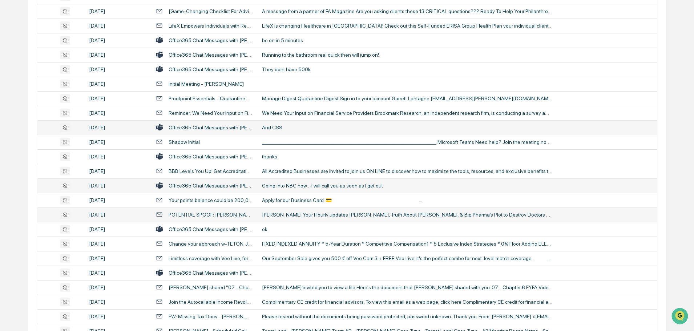
scroll to position [581, 0]
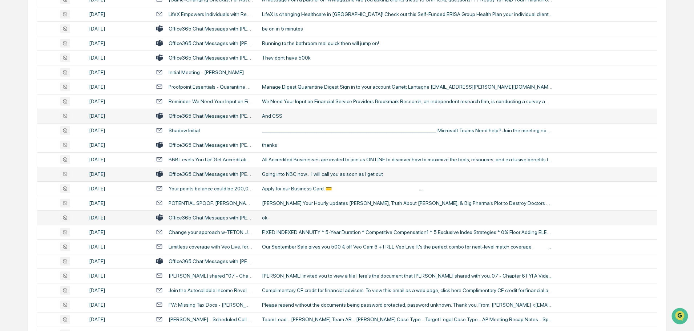
click at [296, 215] on div "ok." at bounding box center [407, 218] width 291 height 6
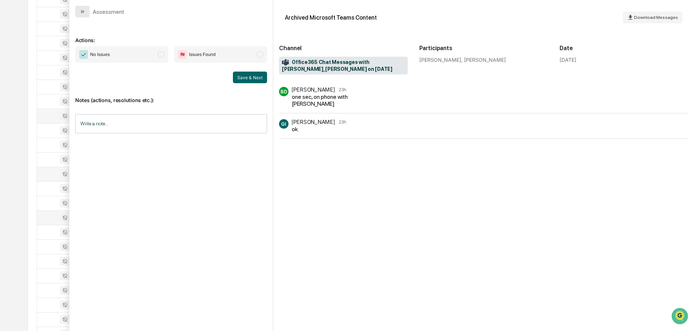
click at [84, 12] on icon "modal" at bounding box center [83, 12] width 6 height 6
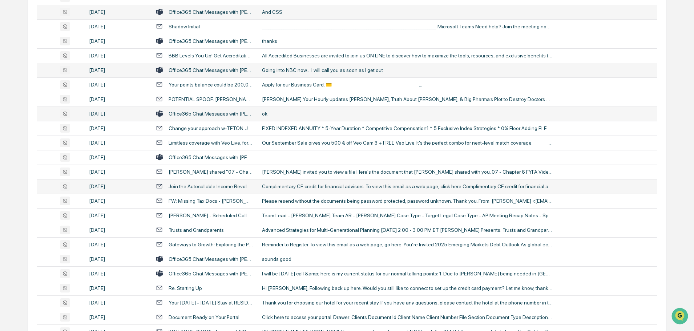
scroll to position [727, 0]
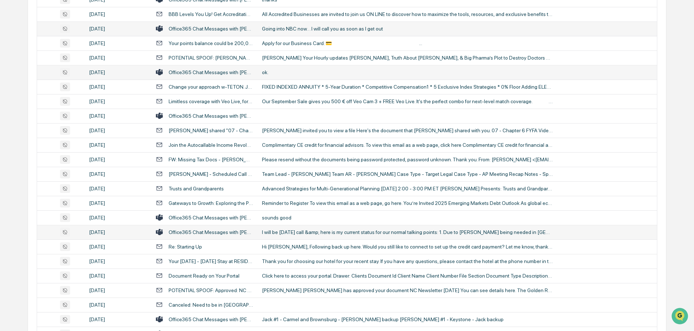
click at [311, 237] on td "I will be on Thursday's call &amp; here is my current status for our normal tal…" at bounding box center [457, 232] width 399 height 15
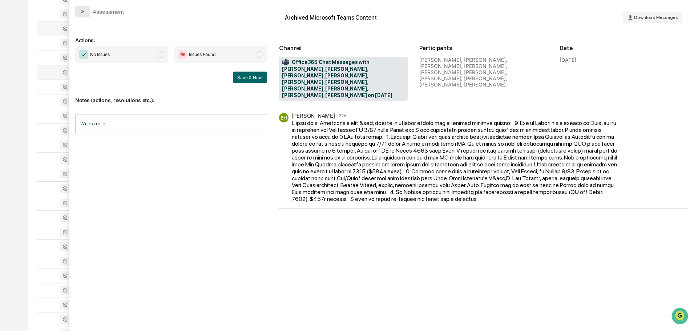
click at [85, 14] on icon "modal" at bounding box center [83, 12] width 6 height 6
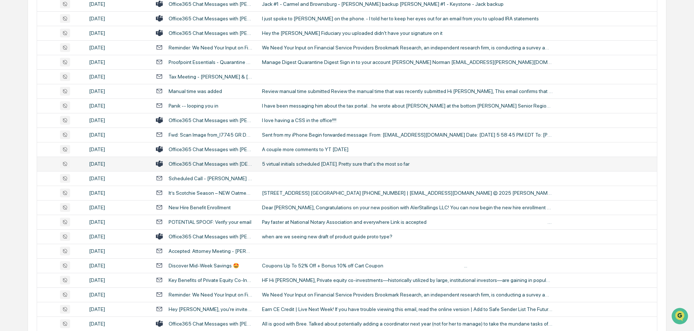
scroll to position [1054, 0]
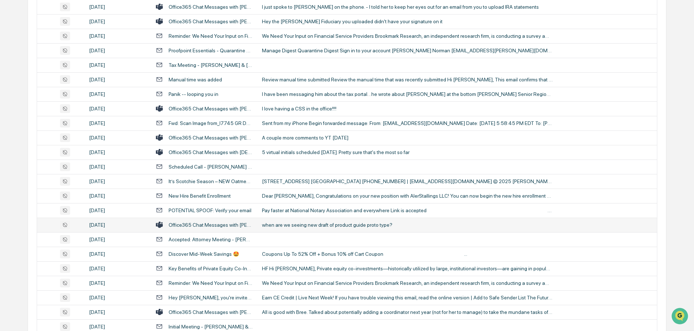
click at [300, 228] on td "when are we seeing new draft of product guide proto type?" at bounding box center [457, 225] width 399 height 15
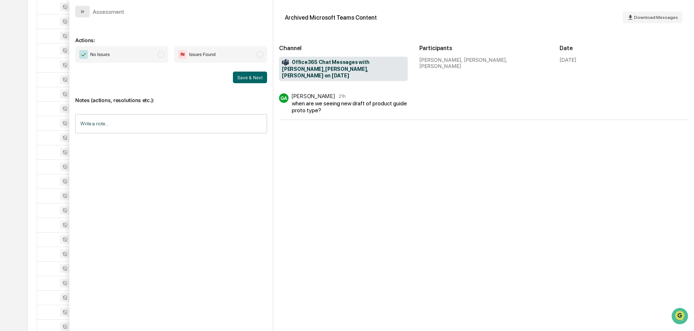
click at [81, 12] on icon "modal" at bounding box center [83, 12] width 6 height 6
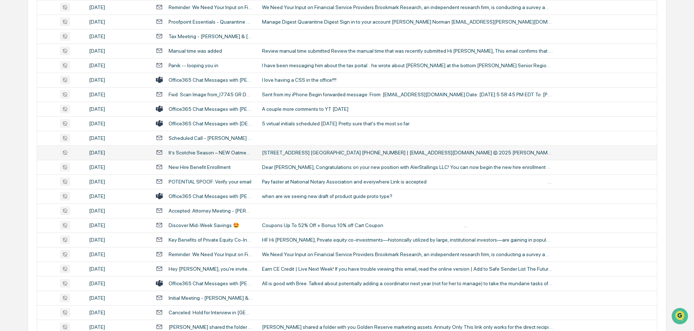
scroll to position [1126, 0]
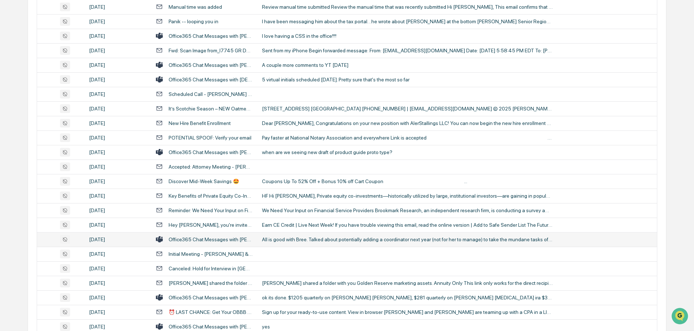
click at [321, 243] on td "All is good with Bree. Talked about potentially adding a coordinator next year …" at bounding box center [457, 239] width 399 height 15
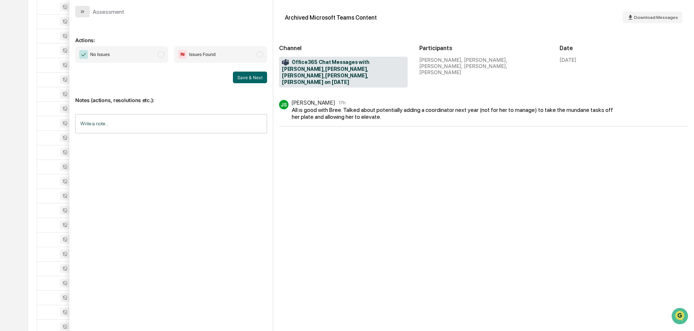
click at [83, 11] on icon "modal" at bounding box center [83, 11] width 2 height 3
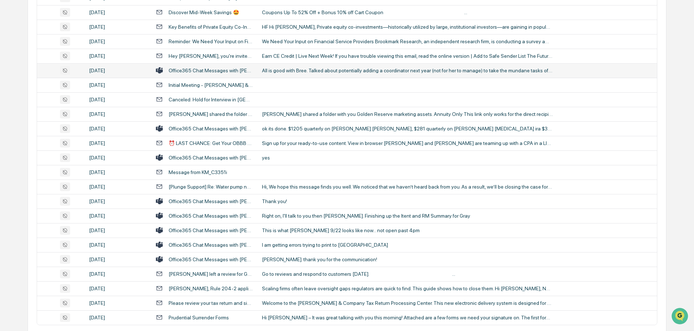
scroll to position [1308, 0]
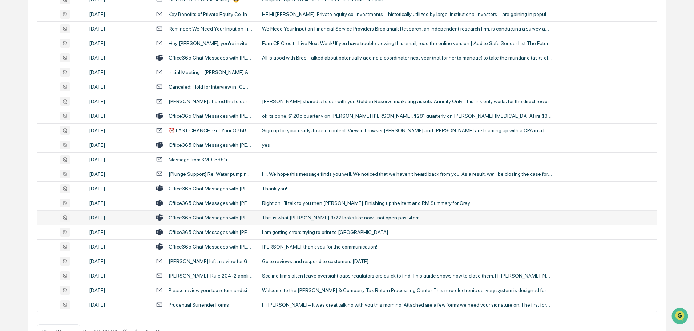
click at [302, 217] on div "This is what Greggs 9/22 looks like now... not open past 4pm" at bounding box center [407, 218] width 291 height 6
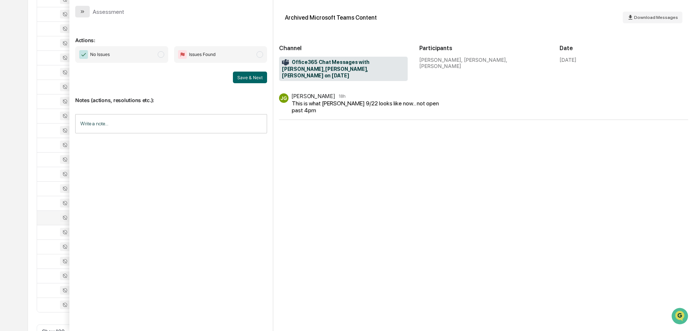
click at [84, 16] on button "modal" at bounding box center [82, 12] width 15 height 12
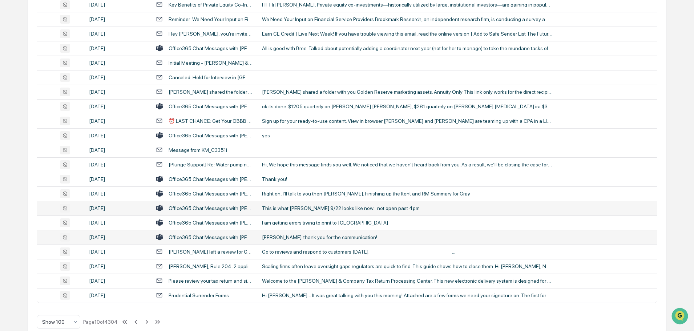
scroll to position [1330, 0]
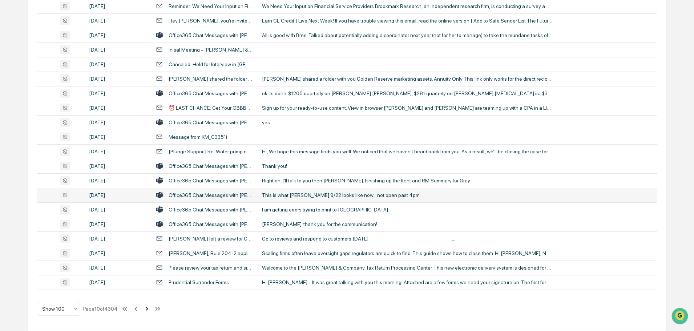
click at [147, 309] on icon at bounding box center [147, 309] width 8 height 8
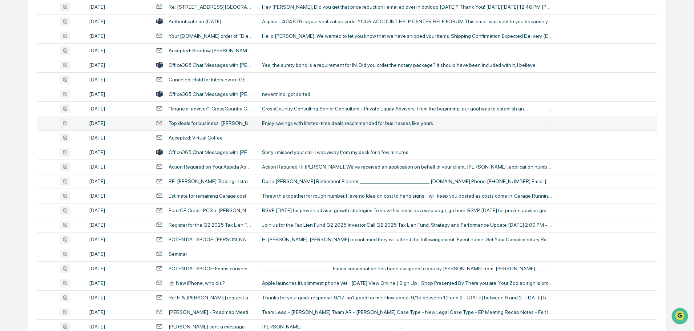
scroll to position [436, 0]
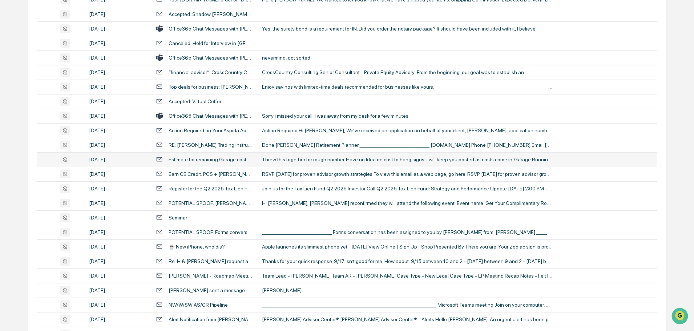
click at [312, 163] on td "Threw this together for rough number. Have no Idea on cost to hang signs, I wil…" at bounding box center [457, 159] width 399 height 15
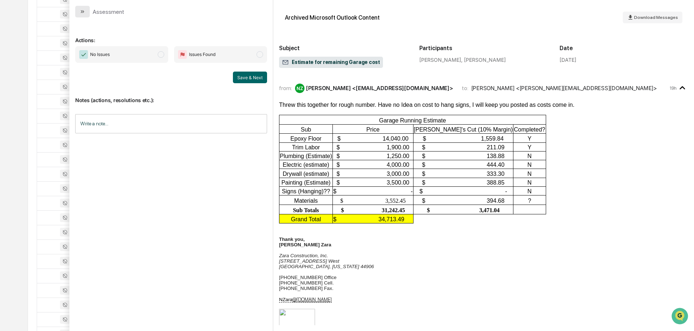
click at [86, 12] on button "modal" at bounding box center [82, 12] width 15 height 12
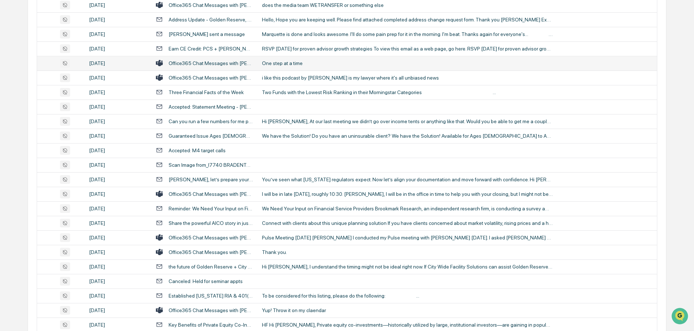
scroll to position [836, 0]
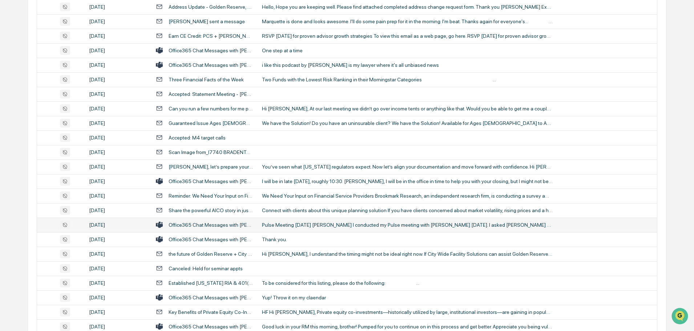
click at [303, 224] on div "Pulse Meeting 9-10-2025 Pam Baldwin I conducted my Pulse meeting with Pam today…" at bounding box center [407, 225] width 291 height 6
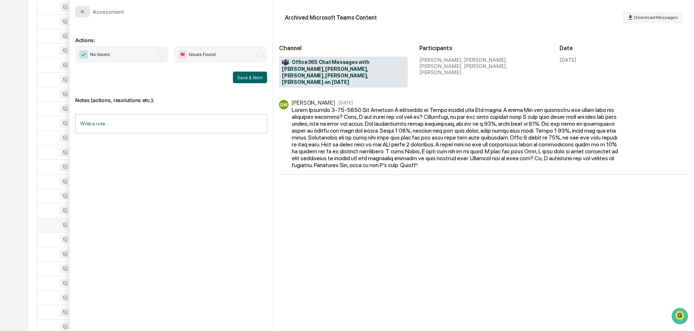
click at [87, 13] on button "modal" at bounding box center [82, 12] width 15 height 12
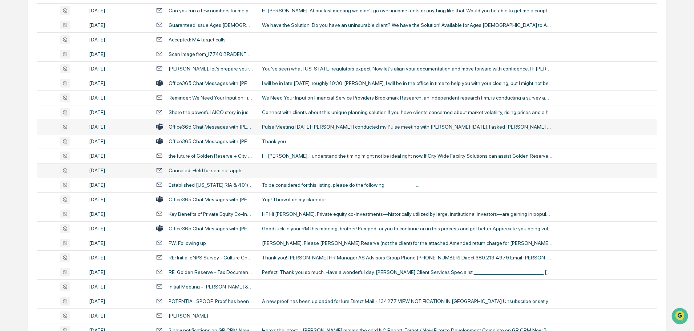
scroll to position [945, 0]
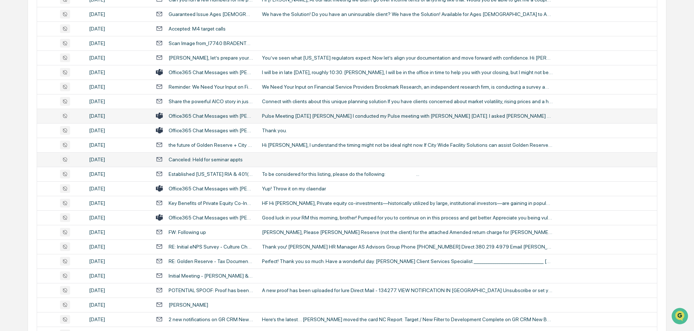
click at [301, 189] on div "Yup! Throw it on my claendar" at bounding box center [407, 189] width 291 height 6
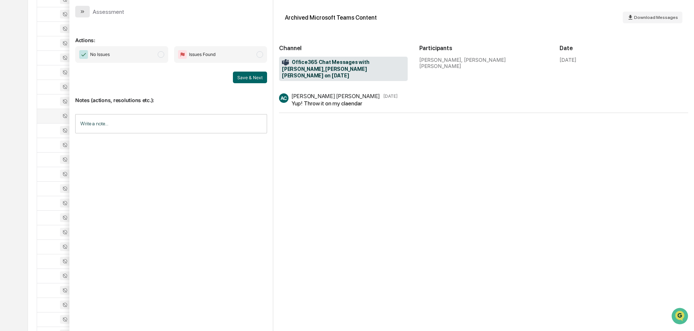
click at [88, 11] on button "modal" at bounding box center [82, 12] width 15 height 12
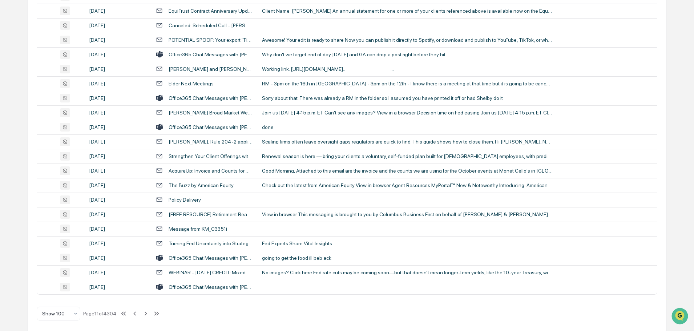
scroll to position [1330, 0]
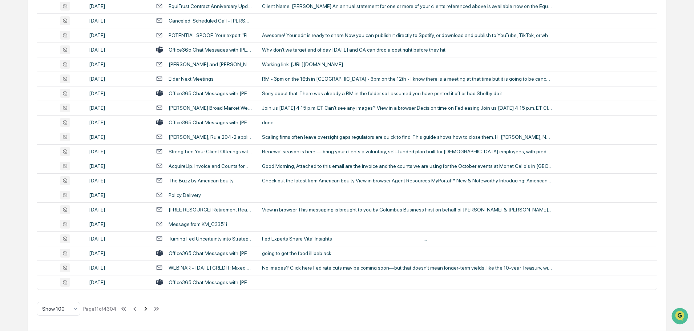
click at [145, 309] on icon at bounding box center [146, 309] width 8 height 8
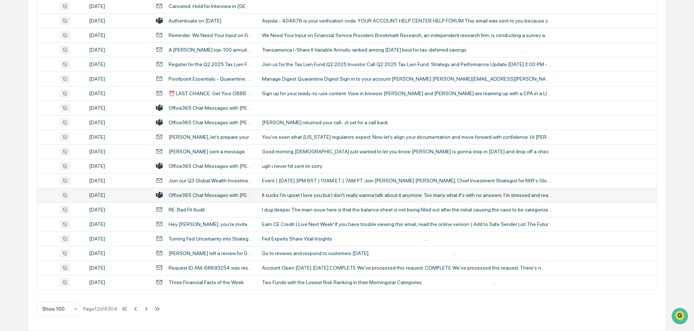
click at [287, 197] on div "It sucks I'm upset I love you but I don't really wanna talk about it anymore. T…" at bounding box center [407, 195] width 291 height 6
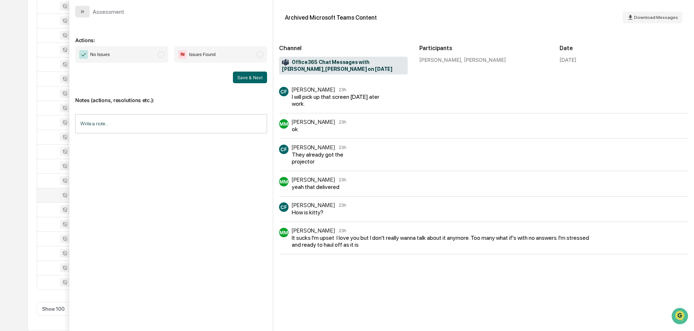
click at [85, 13] on button "modal" at bounding box center [82, 12] width 15 height 12
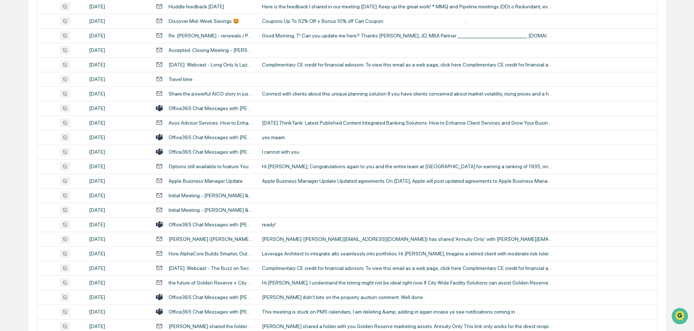
scroll to position [204, 0]
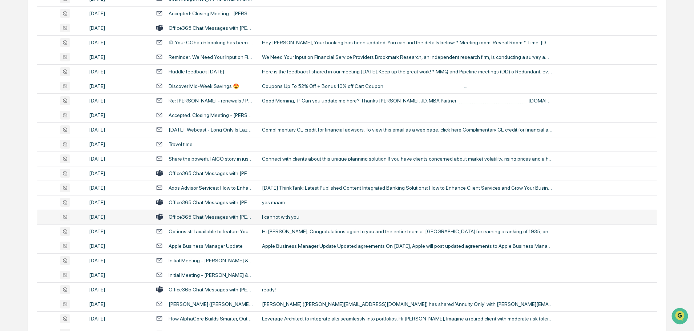
click at [282, 217] on div "I cannot with you" at bounding box center [407, 217] width 291 height 6
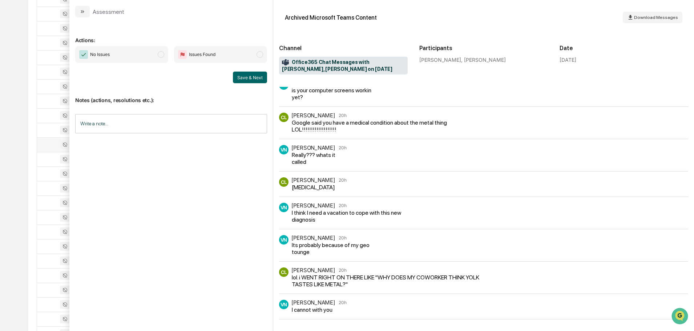
scroll to position [277, 0]
click at [89, 14] on button "modal" at bounding box center [82, 12] width 15 height 12
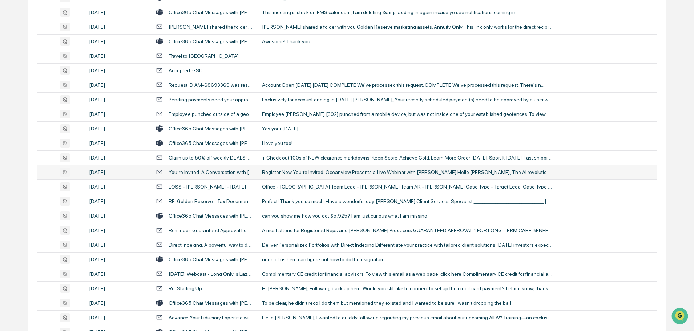
scroll to position [581, 0]
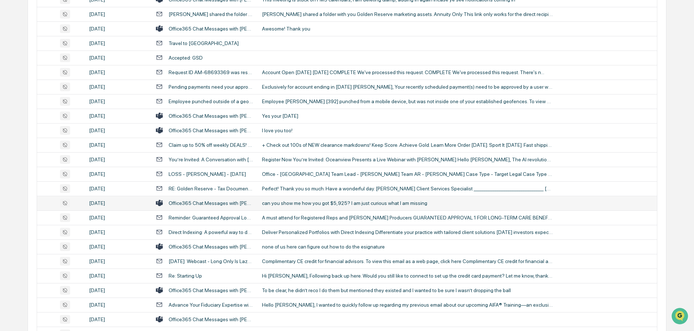
click at [306, 200] on div "can you show me how you got $5,925? I am just curious what I am missing" at bounding box center [407, 203] width 291 height 6
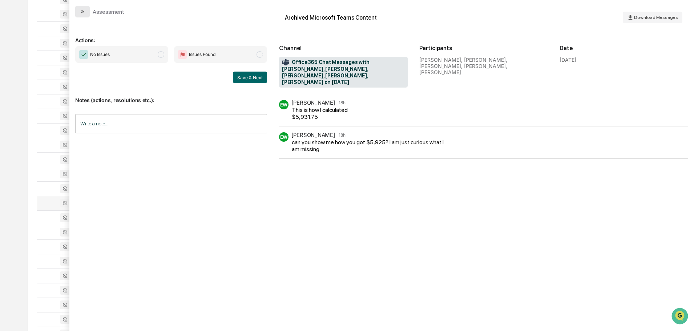
click at [87, 11] on button "modal" at bounding box center [82, 12] width 15 height 12
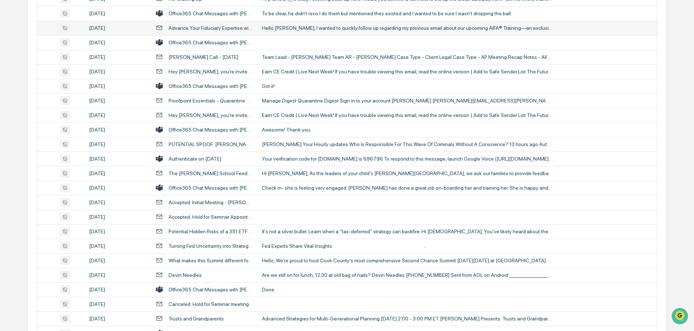
scroll to position [872, 0]
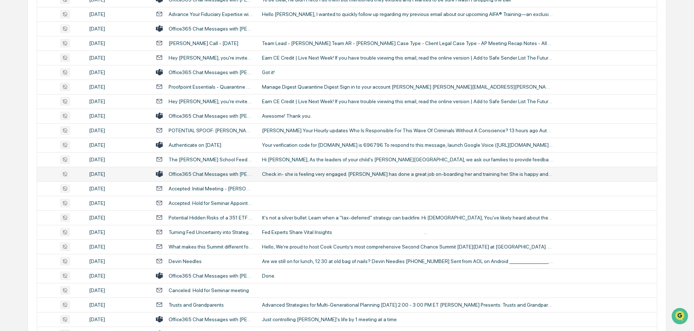
click at [304, 177] on div "Check in- she is feeling very engaged. Charles has done a great job on-boarding…" at bounding box center [407, 174] width 291 height 6
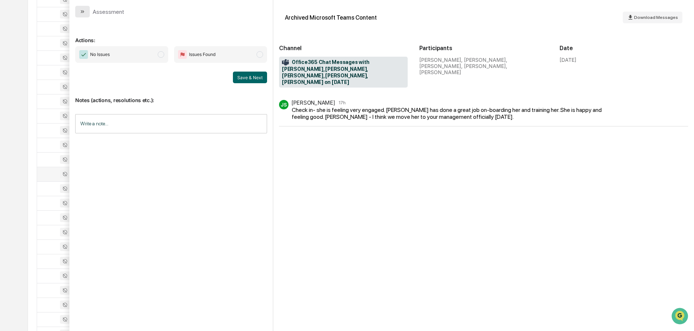
click at [82, 14] on icon "modal" at bounding box center [83, 12] width 6 height 6
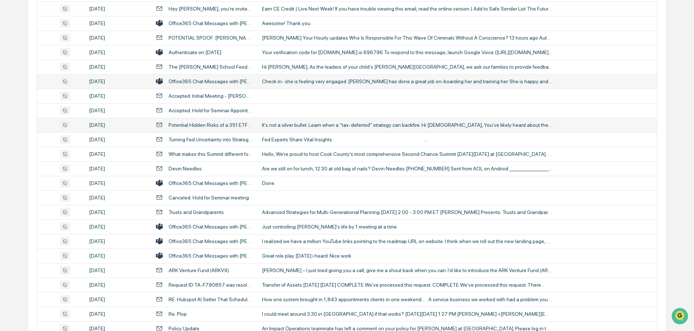
scroll to position [981, 0]
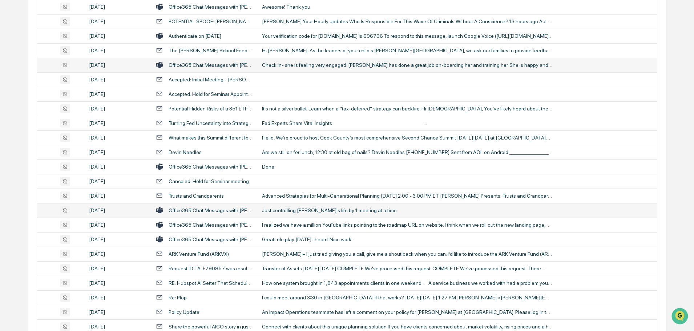
click at [288, 211] on div "Just controlling Matt's life by 1 meeting at a time" at bounding box center [407, 210] width 291 height 6
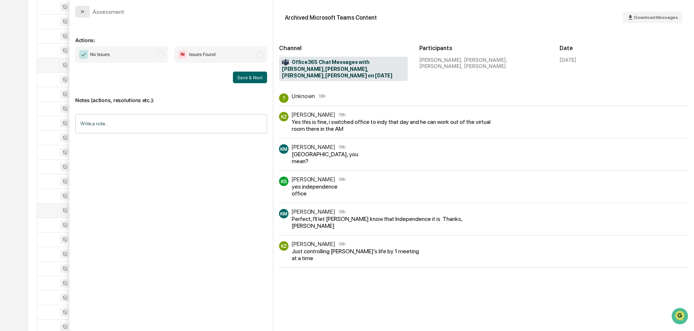
click at [86, 13] on button "modal" at bounding box center [82, 12] width 15 height 12
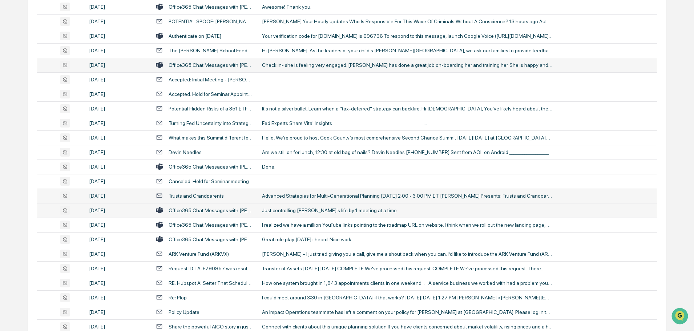
scroll to position [1017, 0]
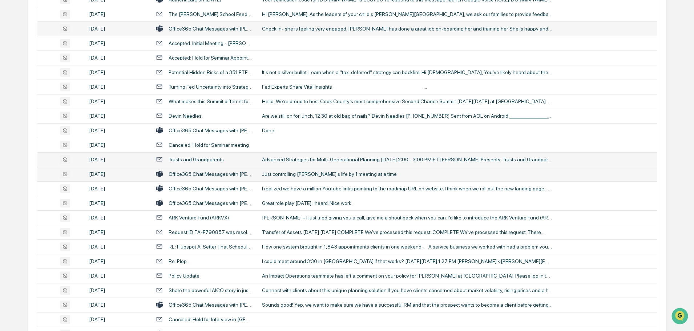
click at [308, 202] on div "Great role play yesterday i heard. Nice work." at bounding box center [407, 203] width 291 height 6
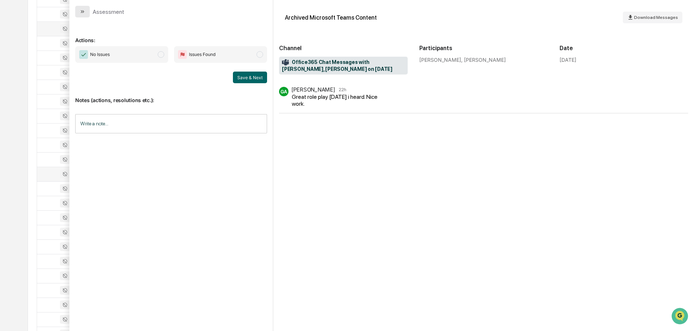
click at [85, 12] on button "modal" at bounding box center [82, 12] width 15 height 12
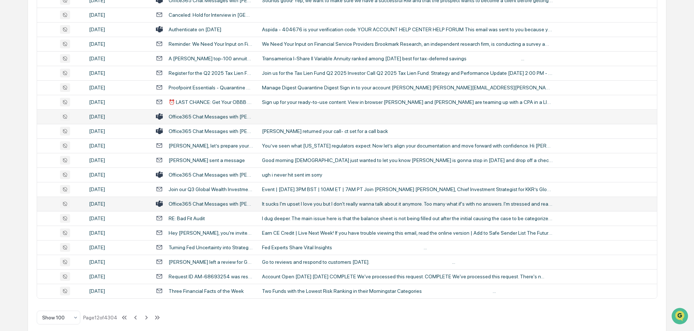
scroll to position [1330, 0]
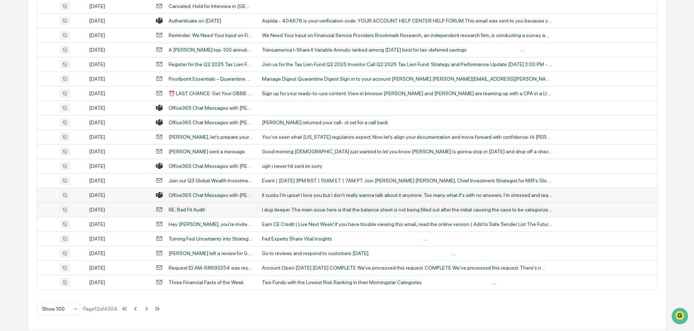
click at [324, 210] on div "I dug deeper. The main issue here is that the balance sheet is not being filled…" at bounding box center [407, 210] width 291 height 6
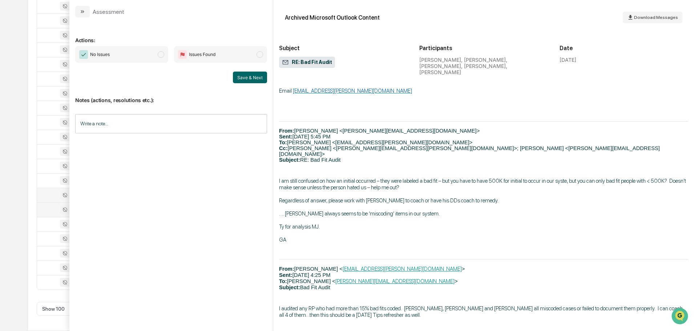
scroll to position [387, 0]
drag, startPoint x: 82, startPoint y: 8, endPoint x: 248, endPoint y: 70, distance: 177.6
click at [82, 8] on button "modal" at bounding box center [82, 12] width 15 height 12
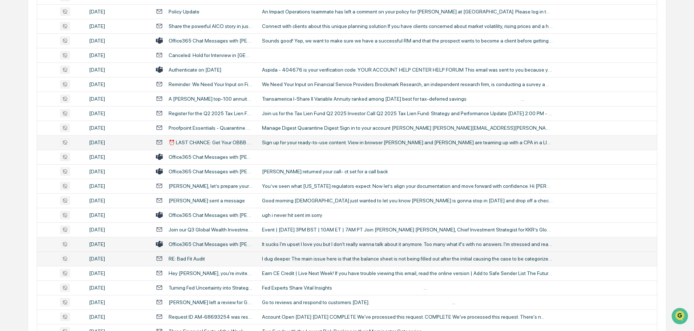
scroll to position [1330, 0]
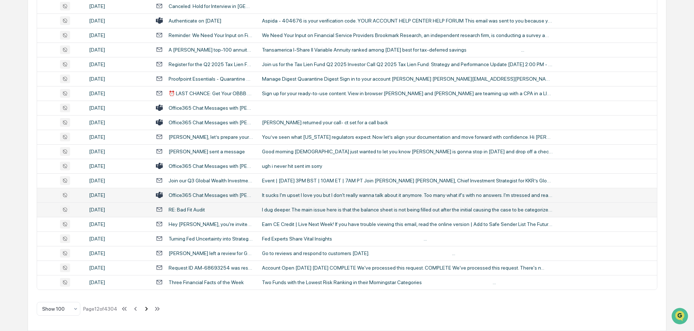
click at [148, 311] on icon at bounding box center [146, 309] width 8 height 8
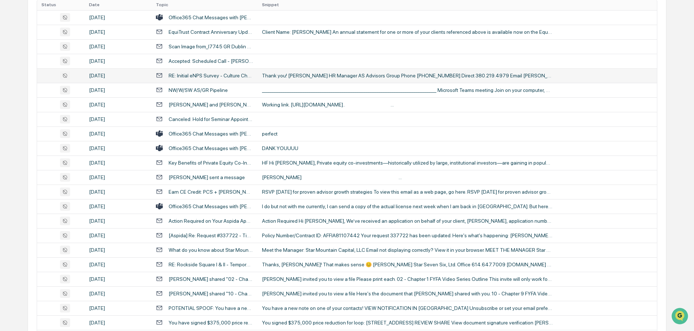
scroll to position [168, 0]
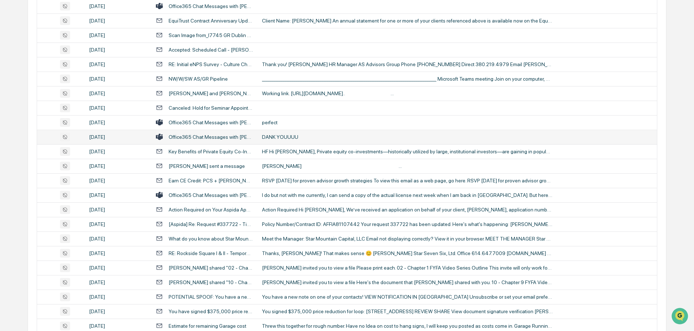
click at [291, 138] on div "DANK YOUUUU" at bounding box center [407, 137] width 291 height 6
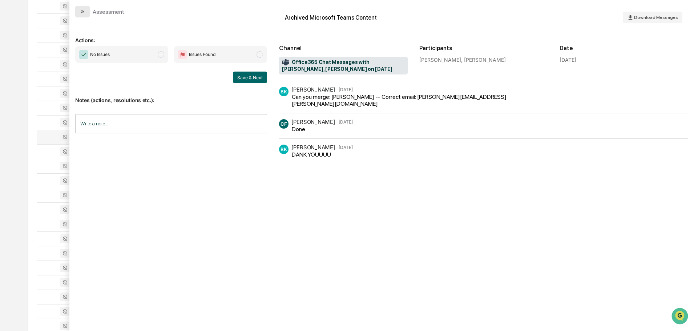
click at [80, 8] on button "modal" at bounding box center [82, 12] width 15 height 12
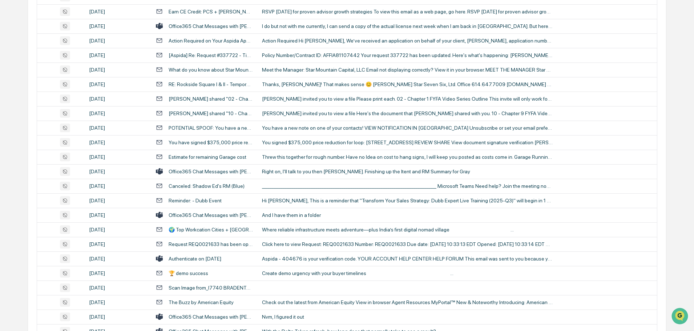
scroll to position [349, 0]
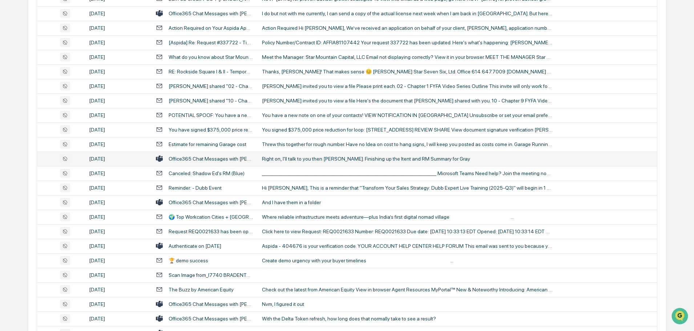
click at [292, 155] on td "Right on, I'll talk to you then Cassie. Finishing up the Itent and RM Summary f…" at bounding box center [457, 158] width 399 height 15
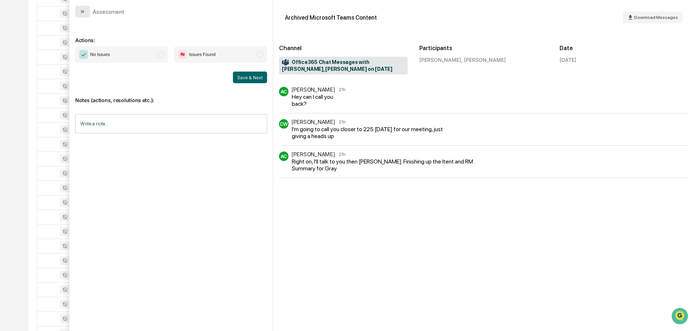
click at [79, 13] on button "modal" at bounding box center [82, 12] width 15 height 12
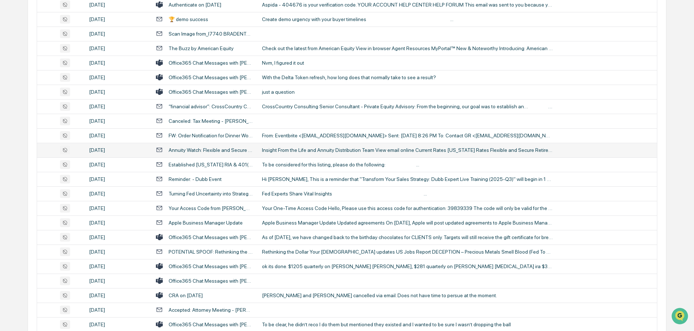
scroll to position [604, 0]
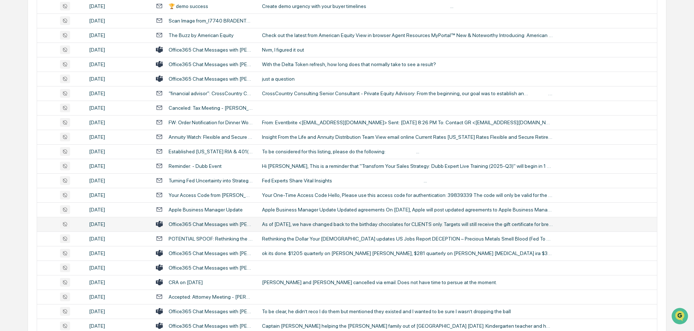
click at [301, 226] on div "As of today, we have changed back to the birthday chocolates for CLIENTS only. …" at bounding box center [407, 224] width 291 height 6
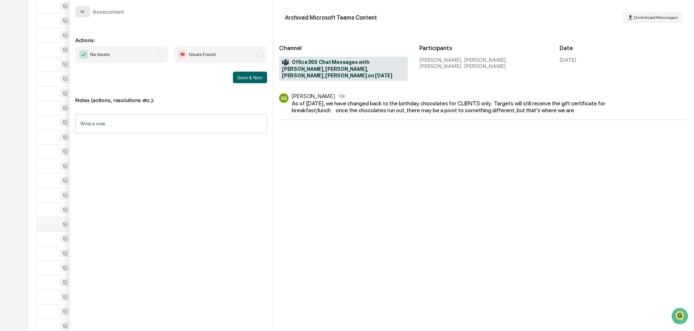
click at [80, 12] on icon "modal" at bounding box center [83, 12] width 6 height 6
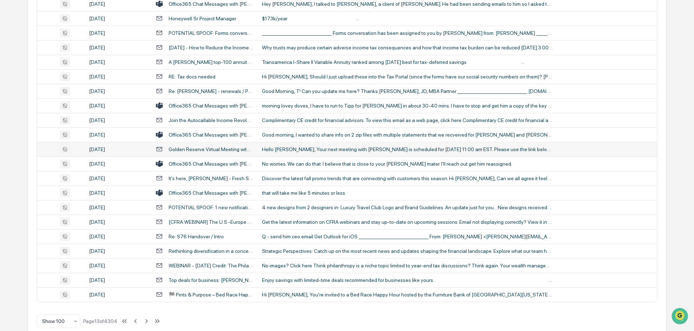
scroll to position [1330, 0]
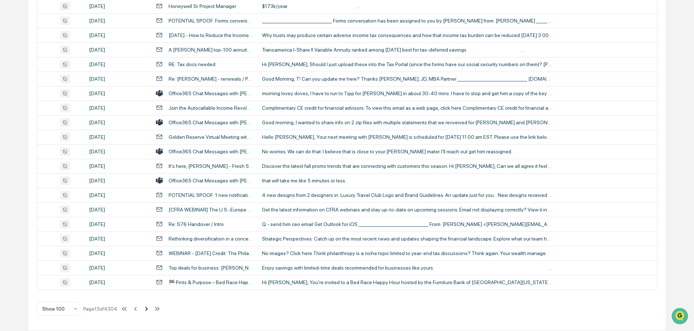
click at [147, 311] on icon at bounding box center [146, 309] width 8 height 8
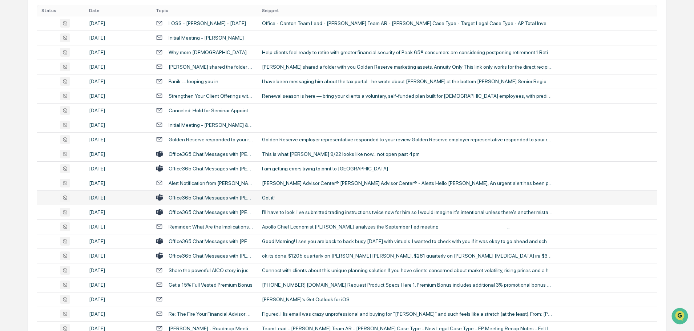
scroll to position [168, 0]
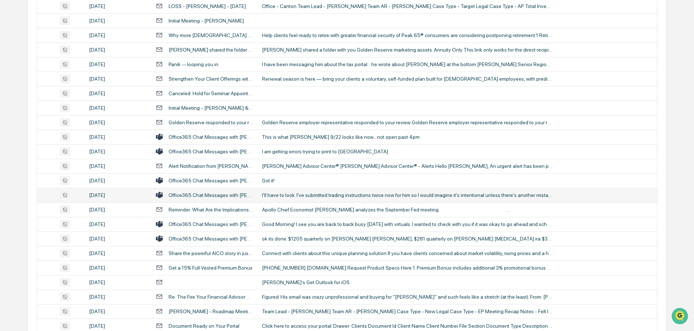
click at [291, 198] on td "I'll have to look. I've submitted trading instructions twice now for him so I w…" at bounding box center [457, 195] width 399 height 15
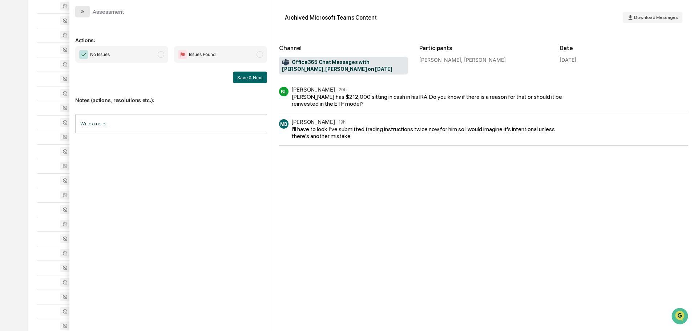
click at [86, 13] on button "modal" at bounding box center [82, 12] width 15 height 12
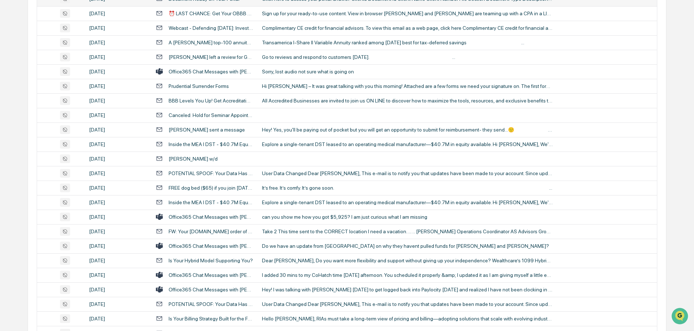
scroll to position [531, 0]
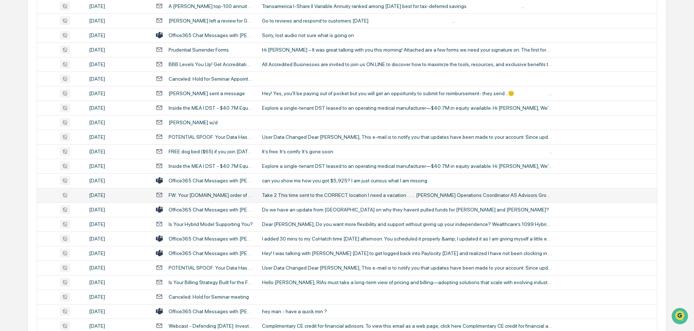
click at [299, 198] on div "Take 2 This time sent to the CORRECT location I need a vacation……. Melanie M Ma…" at bounding box center [407, 195] width 291 height 6
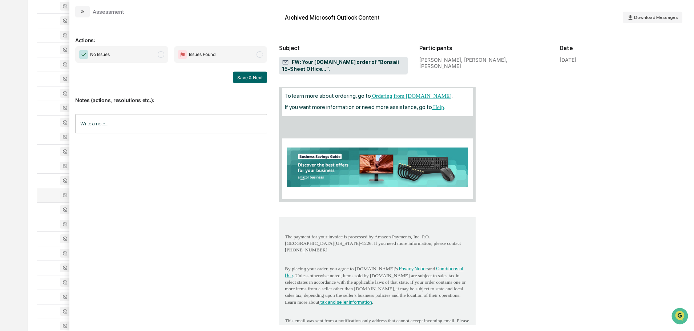
scroll to position [752, 0]
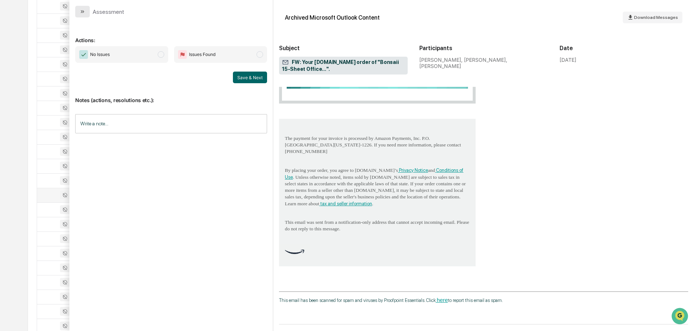
click at [85, 12] on icon "modal" at bounding box center [83, 12] width 6 height 6
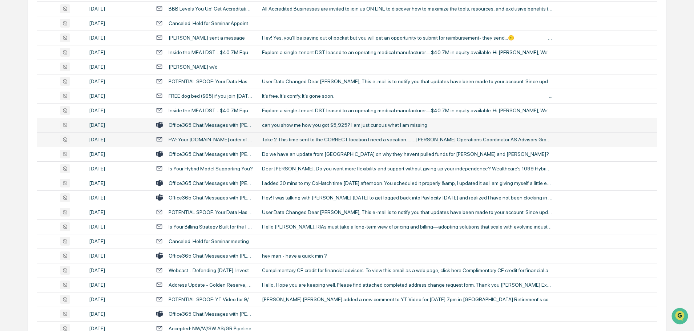
scroll to position [604, 0]
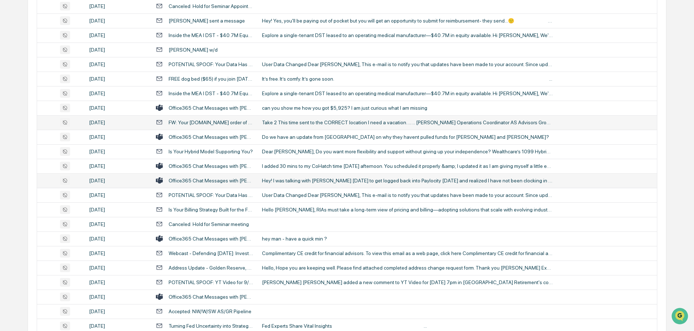
click at [302, 182] on div "Hey! I was talking with Brandon today to get logged back into Paylocity today a…" at bounding box center [407, 181] width 291 height 6
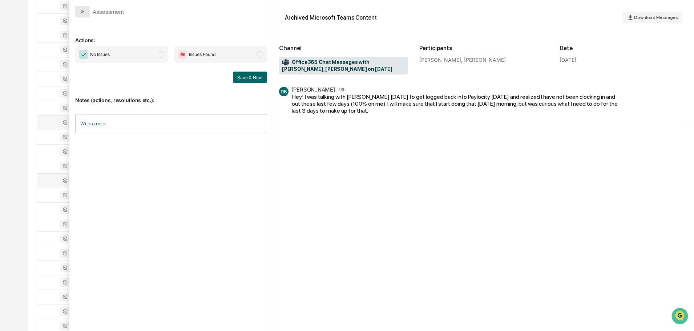
click at [82, 13] on icon "modal" at bounding box center [83, 12] width 6 height 6
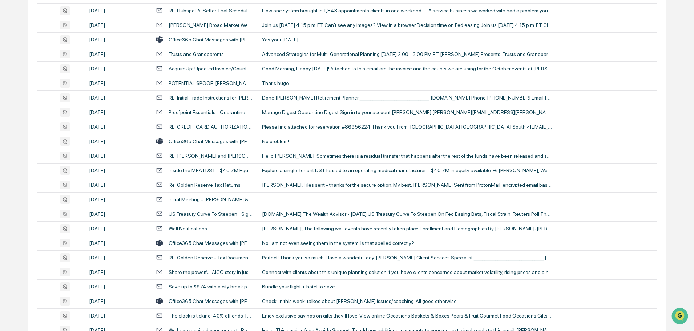
scroll to position [1330, 0]
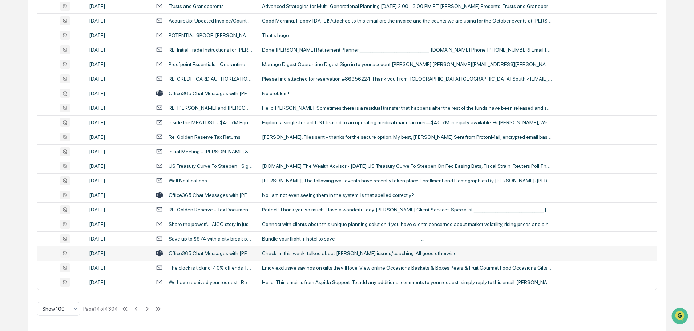
click at [300, 252] on div "Check-in this week: talked about Sarah comm issues/coaching. All good otherwise." at bounding box center [407, 253] width 291 height 6
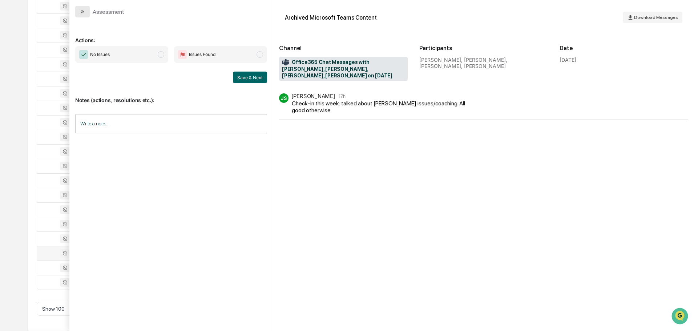
click at [82, 9] on icon "modal" at bounding box center [83, 12] width 6 height 6
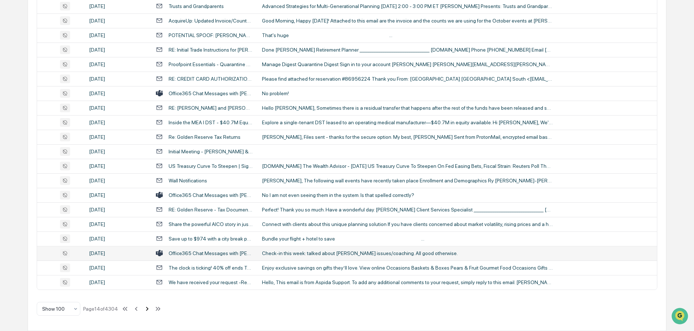
click at [147, 309] on icon at bounding box center [147, 309] width 8 height 8
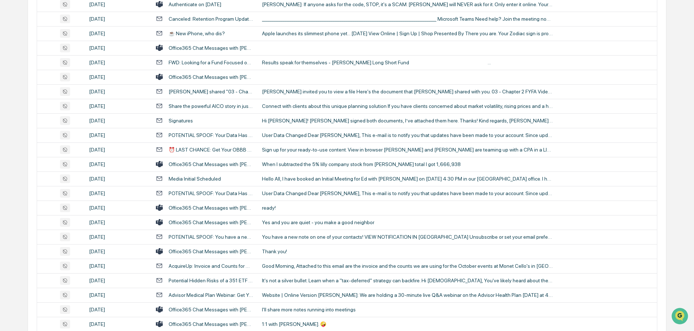
scroll to position [763, 0]
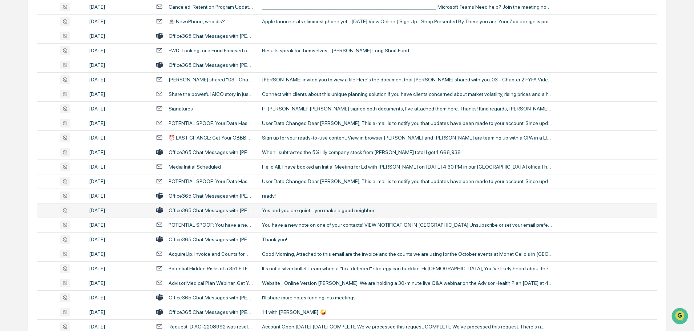
click at [293, 209] on div "Yes and you are quiet - you make a good neighbor" at bounding box center [407, 210] width 291 height 6
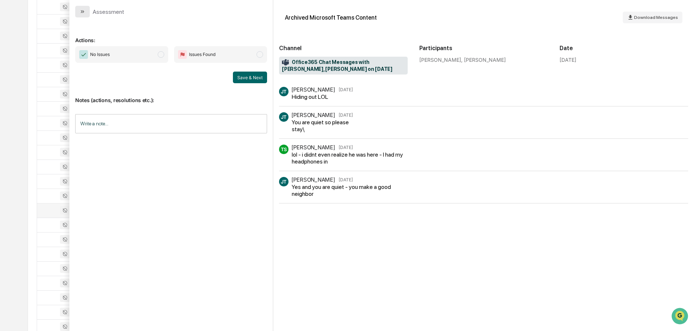
click at [84, 9] on icon "modal" at bounding box center [83, 12] width 6 height 6
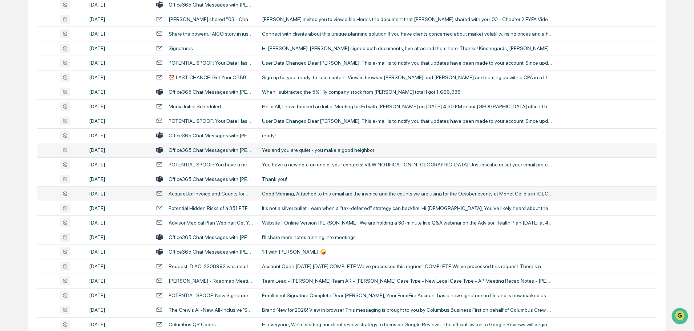
scroll to position [836, 0]
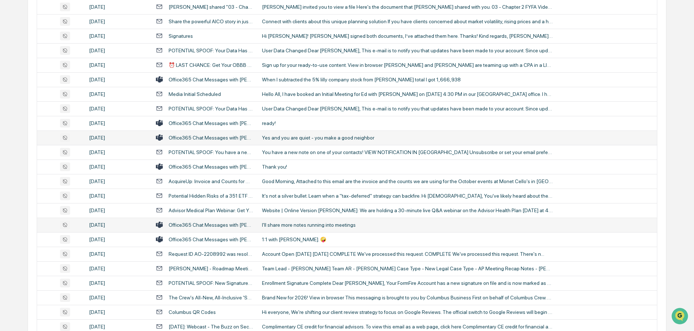
click at [297, 227] on div "I'll share more notes running into meetings" at bounding box center [407, 225] width 291 height 6
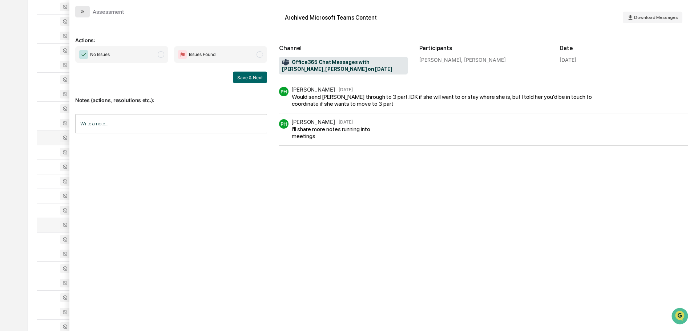
click at [88, 13] on button "modal" at bounding box center [82, 12] width 15 height 12
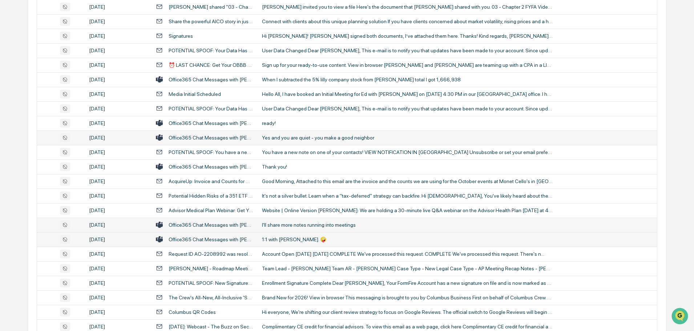
click at [276, 238] on div "1:1 with Justin. 🤪" at bounding box center [407, 240] width 291 height 6
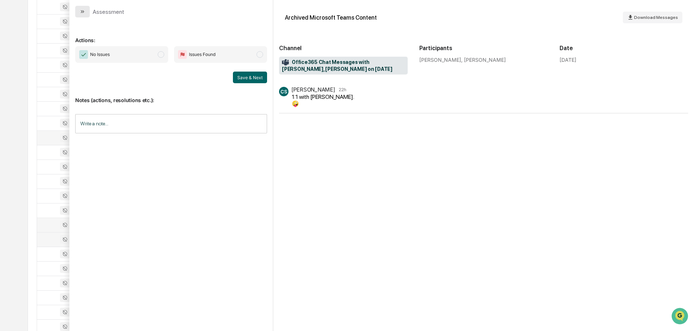
click at [87, 10] on button "modal" at bounding box center [82, 12] width 15 height 12
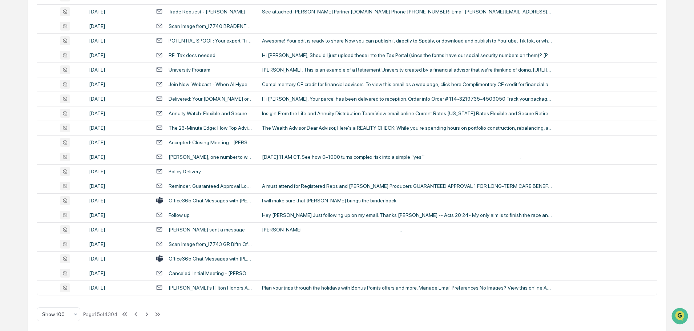
scroll to position [1330, 0]
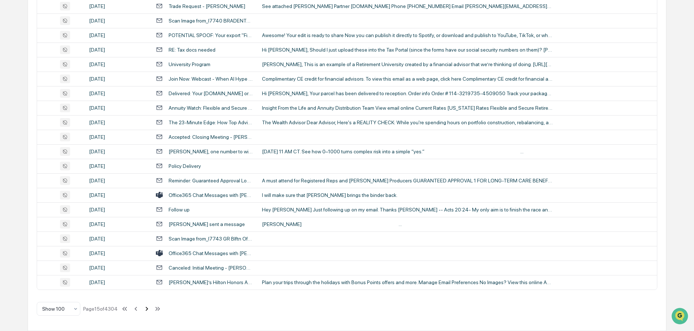
click at [147, 310] on icon at bounding box center [147, 309] width 8 height 8
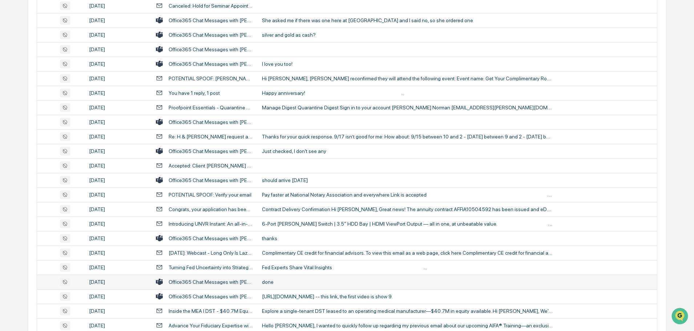
scroll to position [1040, 0]
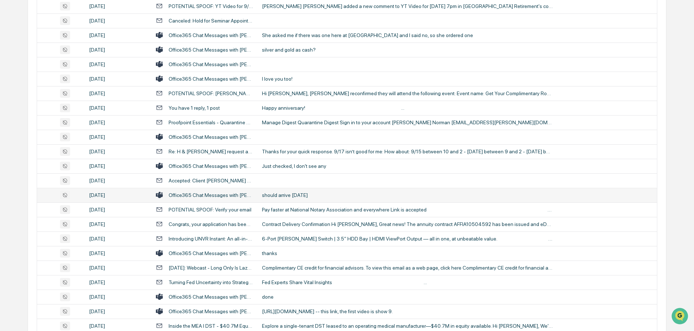
click at [284, 198] on div "should arrive Friday" at bounding box center [407, 195] width 291 height 6
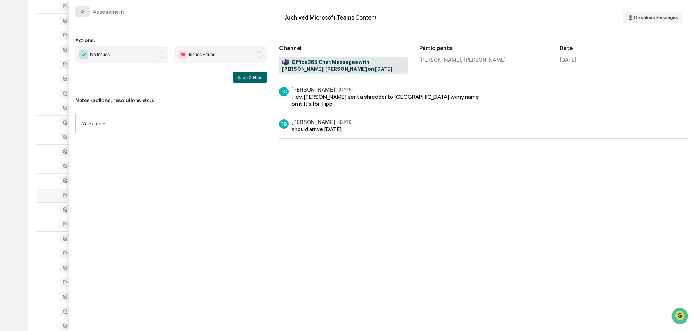
click at [84, 11] on icon "modal" at bounding box center [83, 12] width 6 height 6
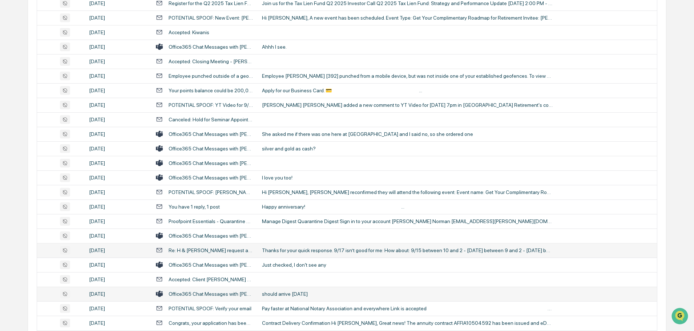
scroll to position [931, 0]
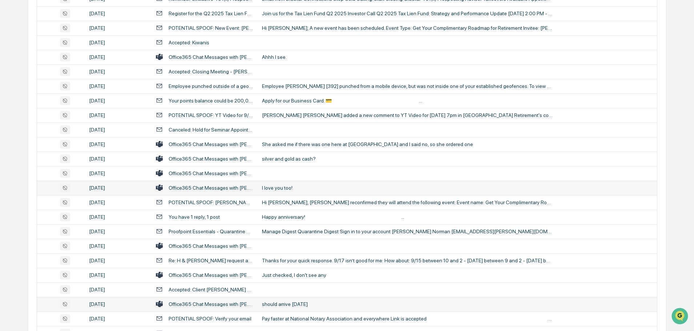
click at [293, 193] on td "I love you too!" at bounding box center [457, 188] width 399 height 15
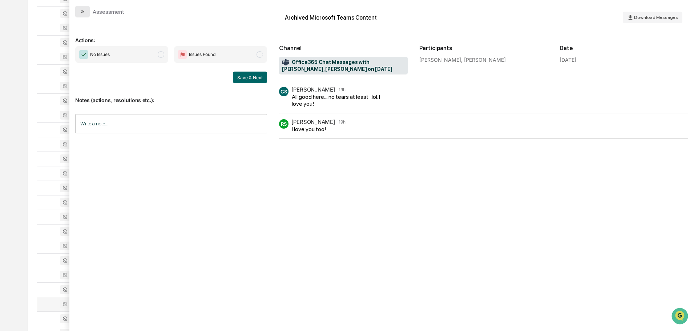
click at [82, 12] on icon "modal" at bounding box center [82, 11] width 2 height 3
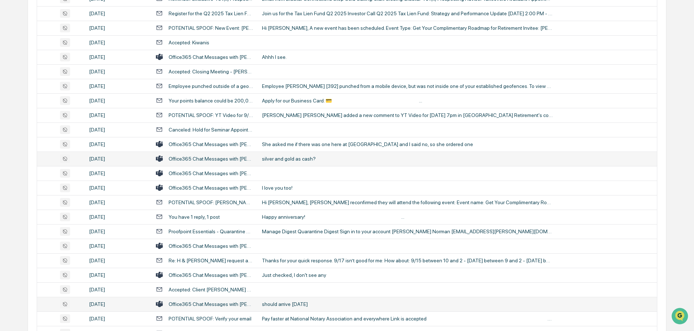
click at [286, 158] on div "silver and gold as cash?" at bounding box center [407, 159] width 291 height 6
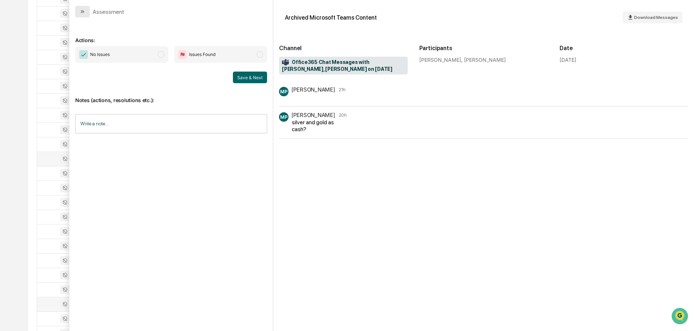
click at [86, 10] on button "modal" at bounding box center [82, 12] width 15 height 12
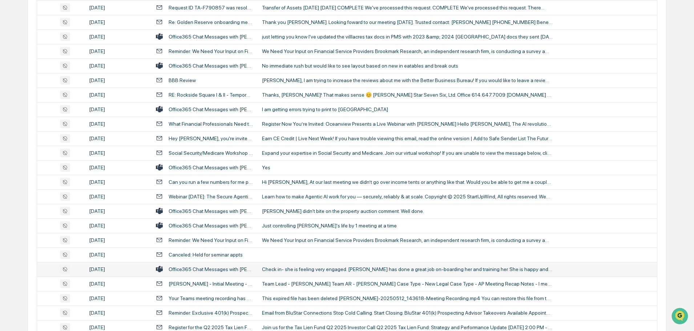
scroll to position [604, 0]
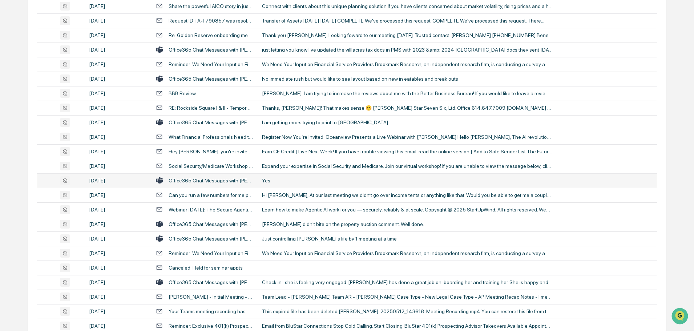
click at [278, 183] on td "Yes" at bounding box center [457, 180] width 399 height 15
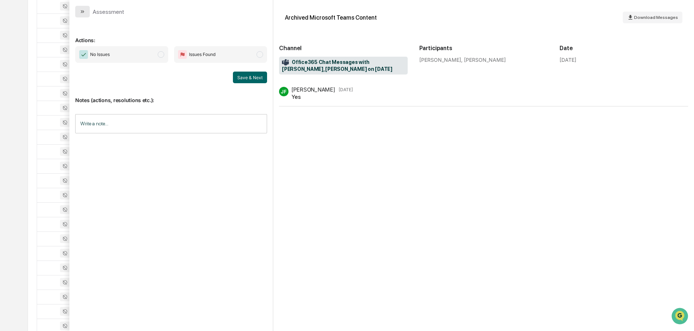
click at [86, 12] on button "modal" at bounding box center [82, 12] width 15 height 12
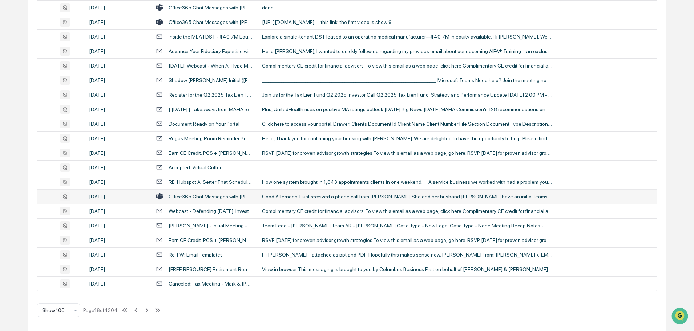
scroll to position [1330, 0]
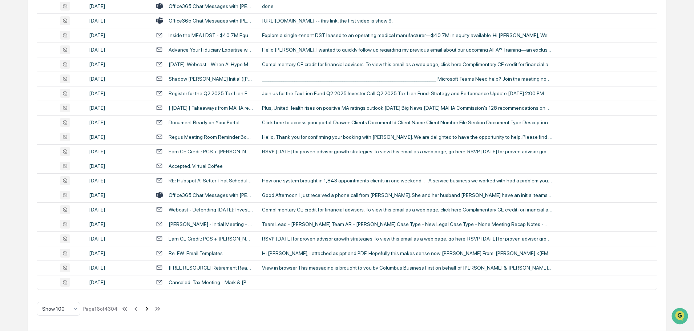
click at [147, 309] on icon at bounding box center [147, 309] width 8 height 8
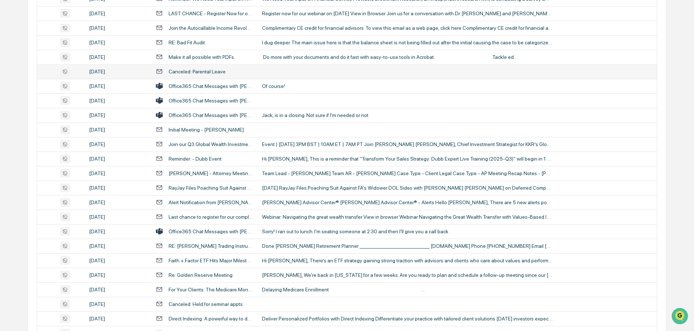
scroll to position [567, 0]
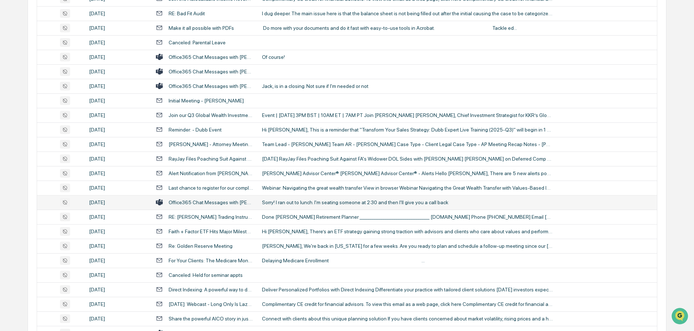
click at [290, 198] on td "Sorry! I ran out to lunch. I'm seating someone at 2:30 and then I'll give you a…" at bounding box center [457, 202] width 399 height 15
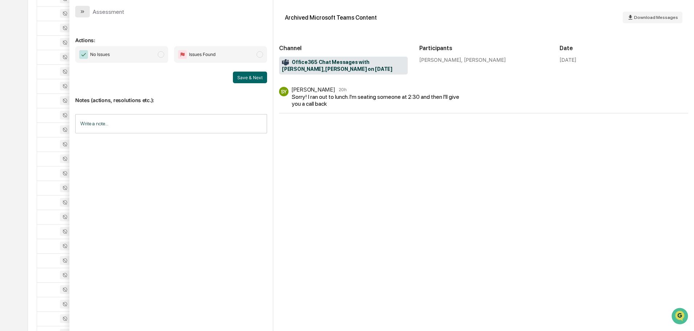
click at [86, 11] on button "modal" at bounding box center [82, 12] width 15 height 12
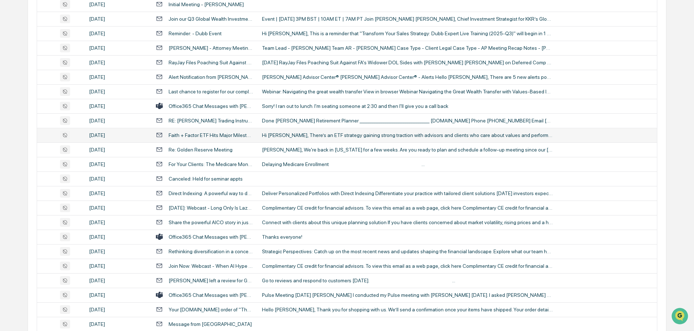
scroll to position [676, 0]
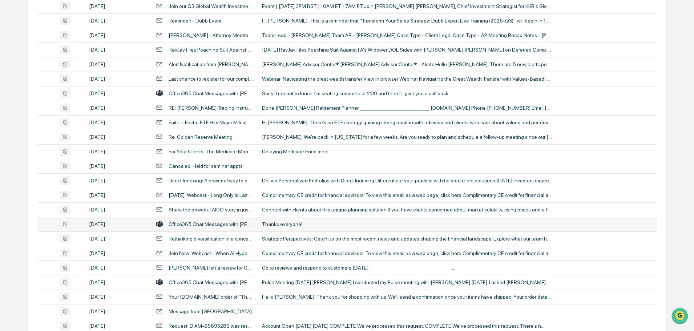
click at [293, 226] on div "Thanks everyone!" at bounding box center [407, 224] width 291 height 6
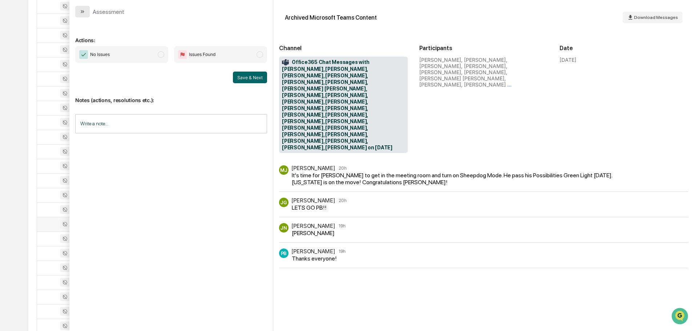
click at [86, 16] on button "modal" at bounding box center [82, 12] width 15 height 12
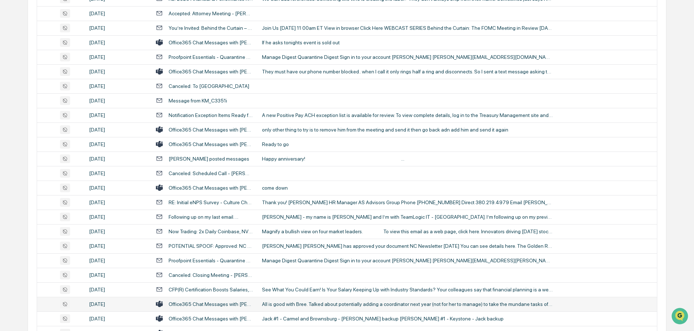
scroll to position [1330, 0]
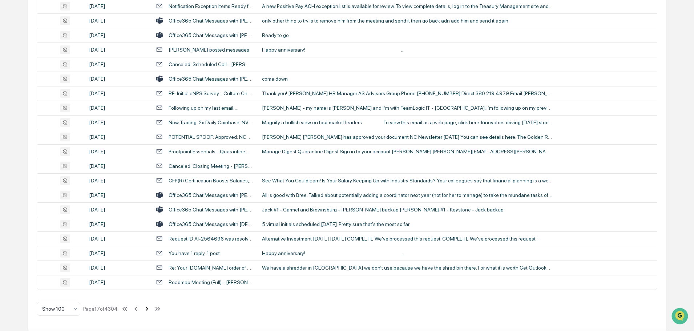
click at [147, 310] on icon at bounding box center [147, 309] width 3 height 4
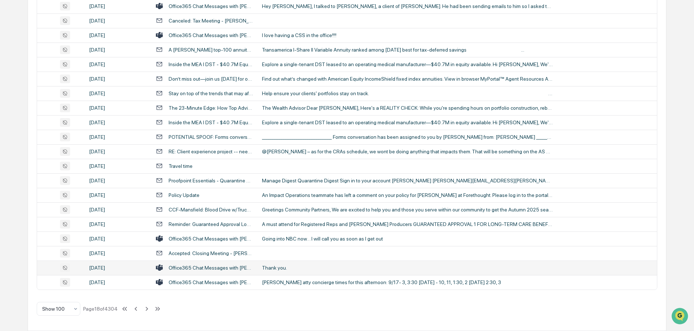
click at [288, 266] on div "Thank you." at bounding box center [407, 268] width 291 height 6
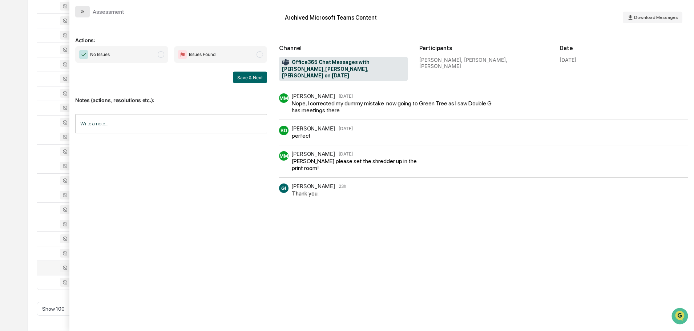
click at [83, 11] on icon "modal" at bounding box center [83, 11] width 2 height 3
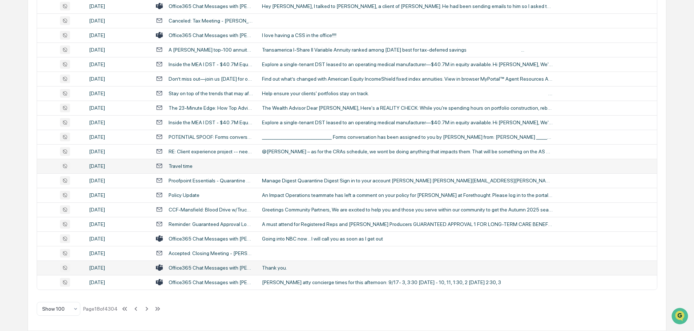
scroll to position [1185, 0]
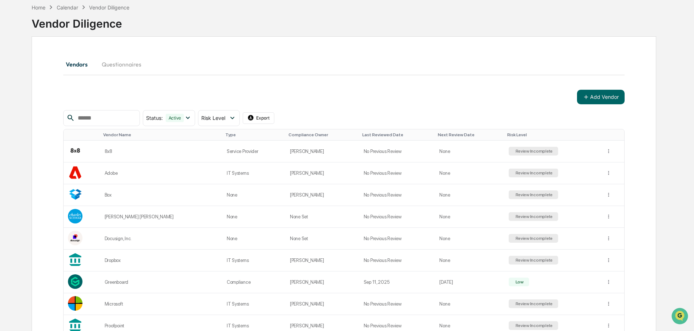
scroll to position [73, 0]
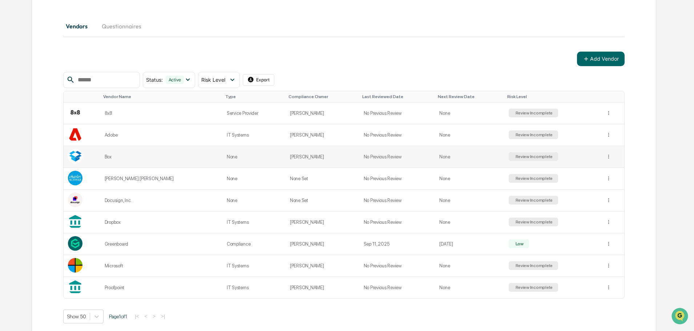
click at [516, 154] on div "Review Incomplete" at bounding box center [533, 156] width 39 height 5
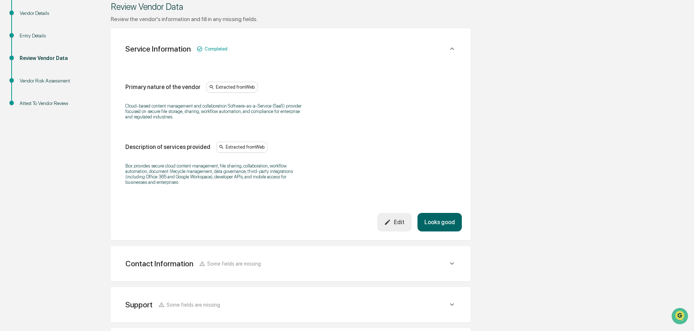
scroll to position [109, 0]
click at [455, 47] on icon at bounding box center [452, 48] width 8 height 8
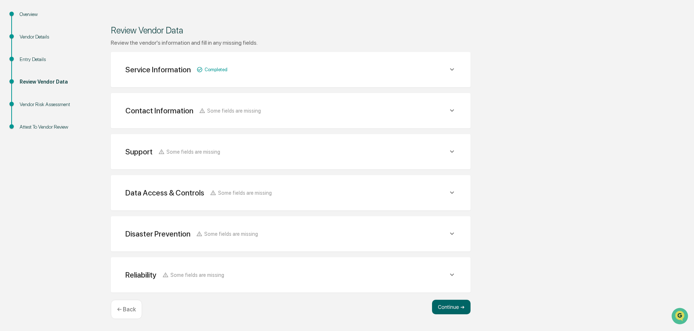
scroll to position [85, 0]
click at [452, 110] on icon at bounding box center [452, 110] width 8 height 8
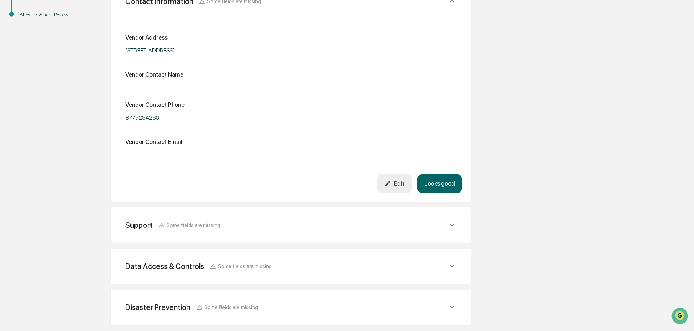
scroll to position [157, 0]
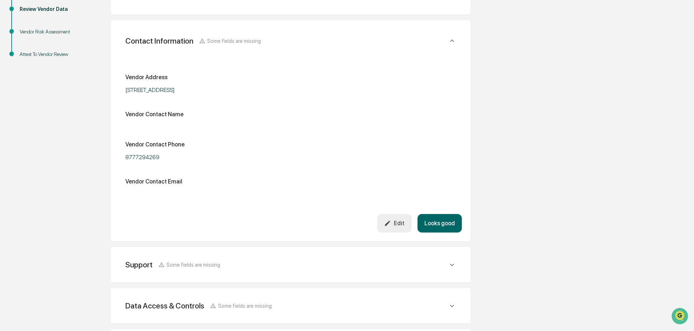
click at [450, 40] on icon at bounding box center [452, 41] width 8 height 8
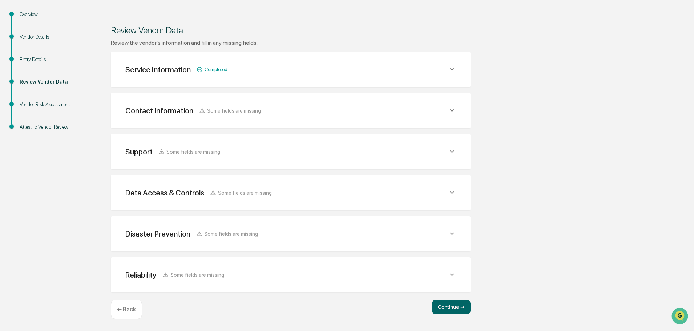
scroll to position [85, 0]
click at [451, 151] on icon at bounding box center [452, 151] width 4 height 3
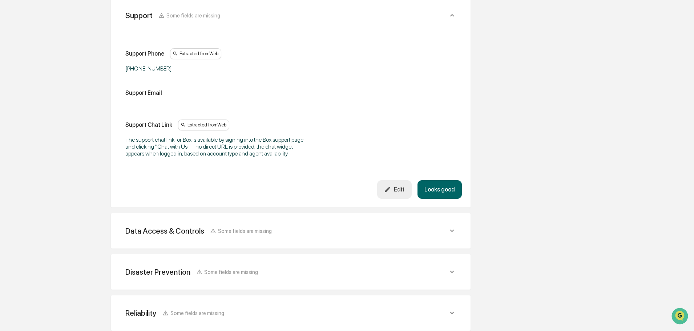
scroll to position [230, 0]
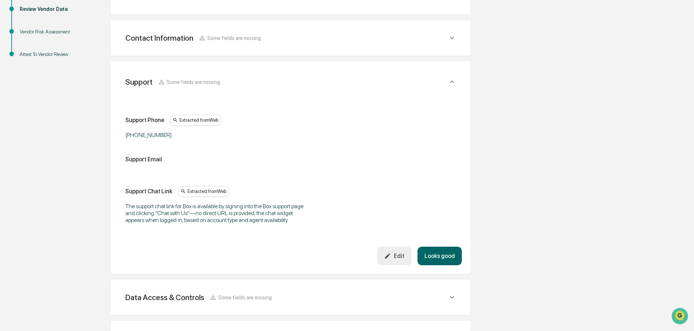
click at [450, 78] on icon at bounding box center [452, 82] width 8 height 8
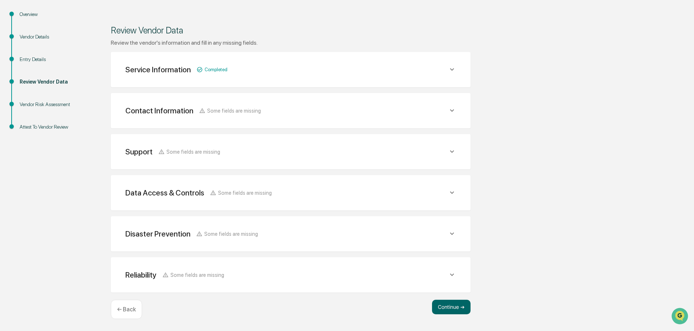
scroll to position [85, 0]
click at [452, 191] on icon at bounding box center [452, 193] width 8 height 8
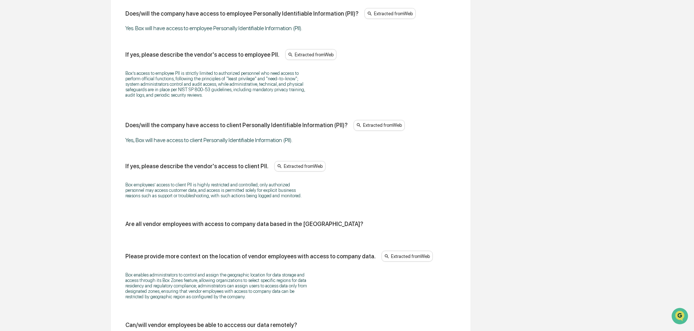
scroll to position [557, 0]
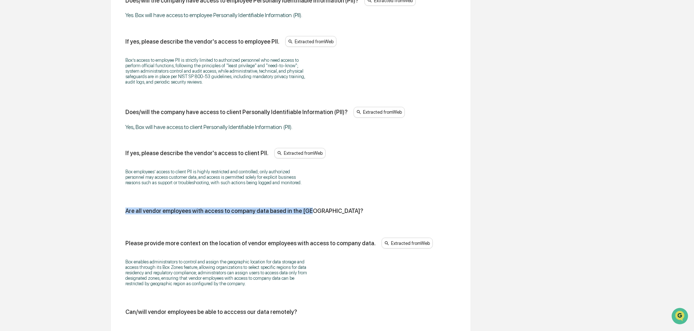
drag, startPoint x: 315, startPoint y: 213, endPoint x: 126, endPoint y: 214, distance: 189.6
click at [126, 214] on div "Are all vendor employees with access to company data based in the [GEOGRAPHIC_D…" at bounding box center [290, 210] width 331 height 7
copy div "Are all vendor employees with access to company data based in the [GEOGRAPHIC_D…"
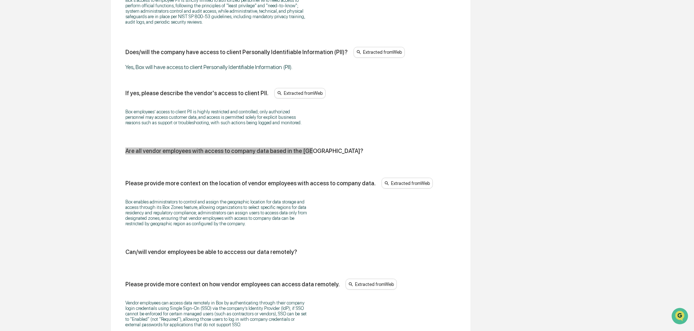
scroll to position [630, 0]
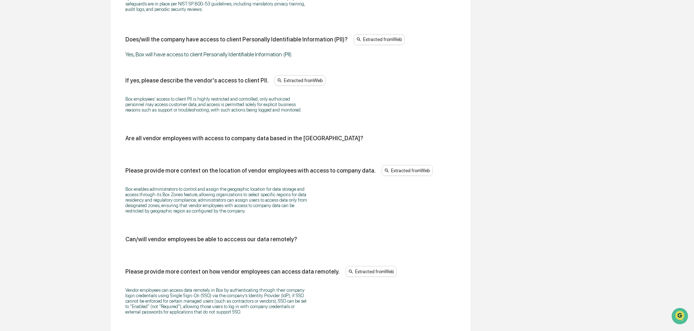
click at [290, 246] on div "Can/will vendor employees be able to acccess our data remotely?" at bounding box center [290, 242] width 331 height 13
drag, startPoint x: 298, startPoint y: 239, endPoint x: 123, endPoint y: 239, distance: 174.7
click at [123, 239] on div "Does/will the vendor have access to company data? Yes. If yes, please describe …" at bounding box center [291, 88] width 342 height 850
copy div "Can/will vendor employees be able to acccess our data remotely?"
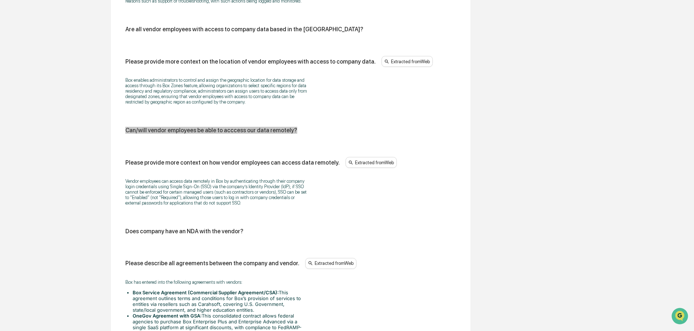
scroll to position [775, 0]
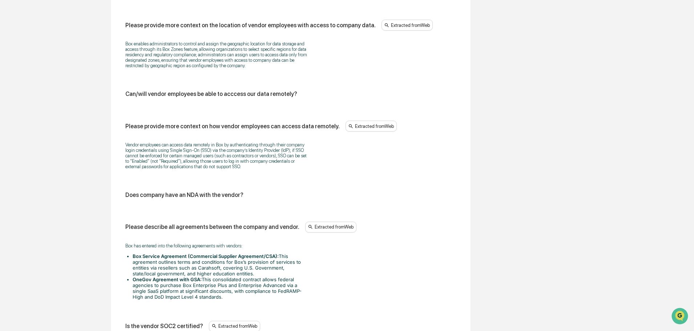
click at [247, 194] on div "Does company have an NDA with the vendor?" at bounding box center [290, 194] width 331 height 7
drag, startPoint x: 242, startPoint y: 192, endPoint x: 125, endPoint y: 195, distance: 116.7
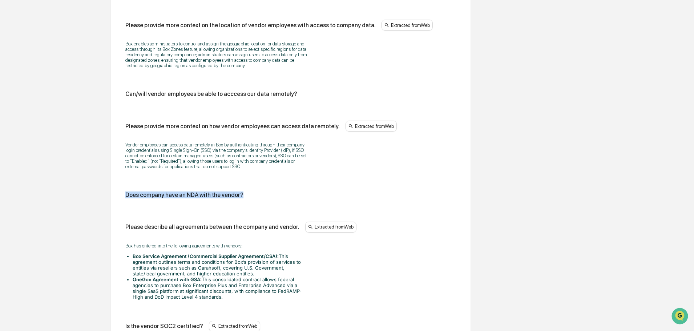
copy div "Does company have an NDA with the vendor?"
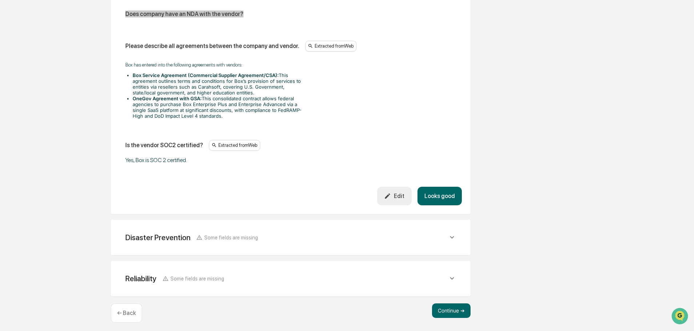
scroll to position [957, 0]
click at [452, 235] on icon at bounding box center [452, 237] width 8 height 8
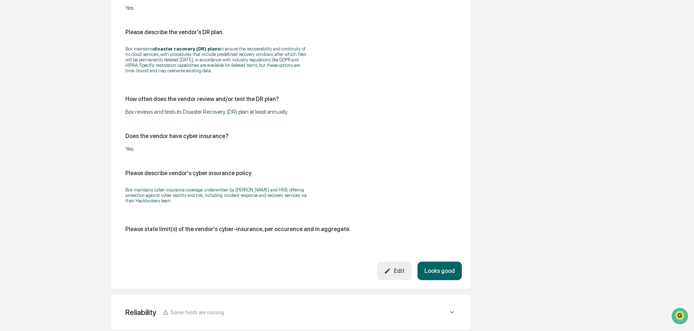
scroll to position [1247, 0]
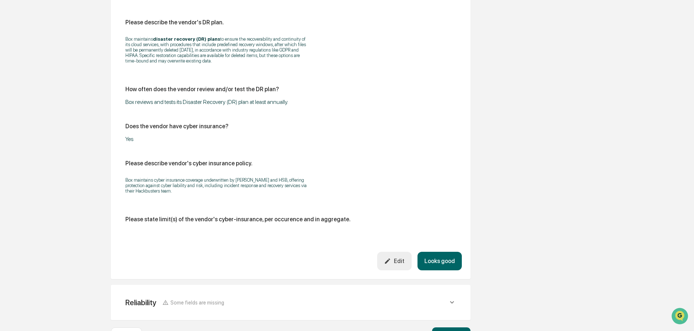
click at [307, 222] on div "Please state limit(s) of the vendor's cyber-insurance, per occurence and in agg…" at bounding box center [237, 219] width 225 height 7
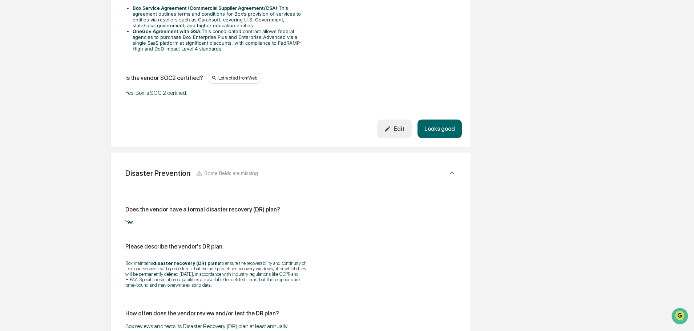
scroll to position [1020, 0]
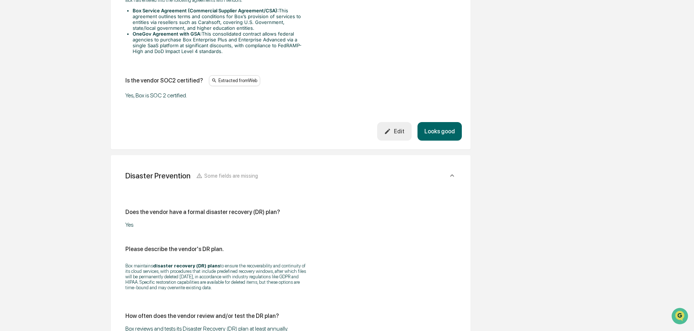
click at [452, 176] on icon at bounding box center [452, 175] width 8 height 8
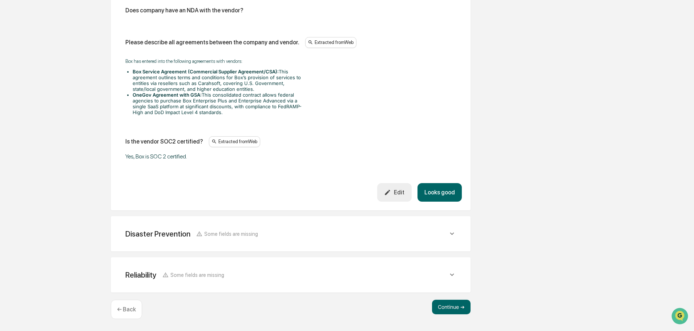
scroll to position [959, 0]
click at [453, 272] on icon at bounding box center [452, 275] width 8 height 8
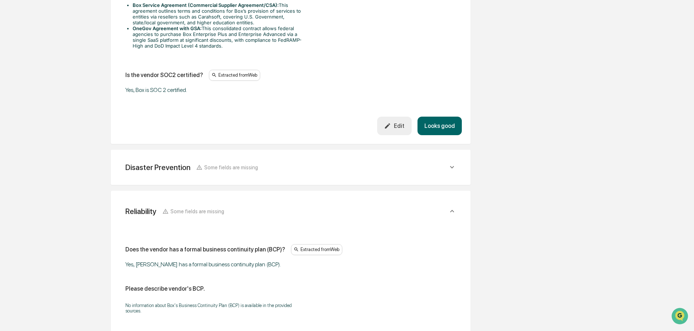
scroll to position [1105, 0]
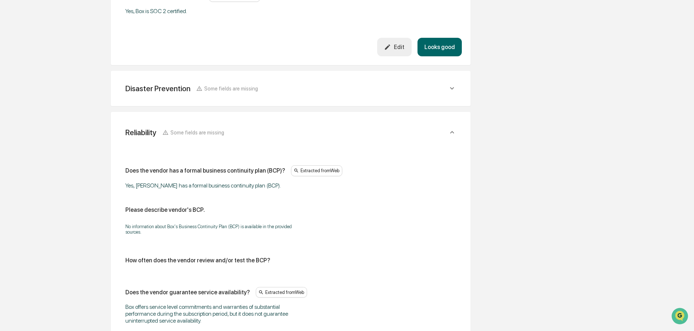
click at [190, 210] on div "Please describe vendor's BCP." at bounding box center [165, 209] width 80 height 7
drag, startPoint x: 205, startPoint y: 208, endPoint x: 121, endPoint y: 215, distance: 83.5
copy div "Please describe vendor's BCP."
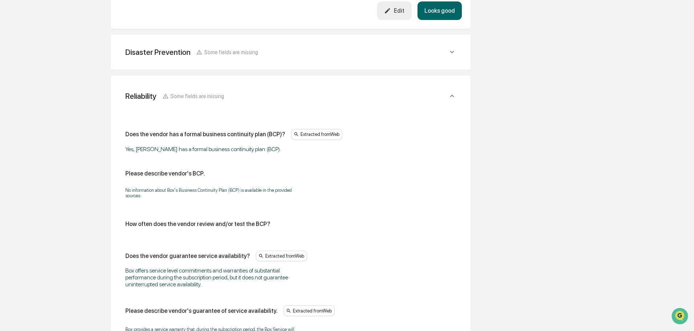
click at [251, 226] on div "How often does the vendor review and/or test the BCP?" at bounding box center [290, 227] width 331 height 13
drag, startPoint x: 261, startPoint y: 217, endPoint x: 123, endPoint y: 219, distance: 138.1
click at [123, 219] on div "Does the vendor has a formal business continuity plan (BCP)? Extracted from Web…" at bounding box center [291, 302] width 342 height 389
copy div "How often does the vendor review and/or test the BCP?"
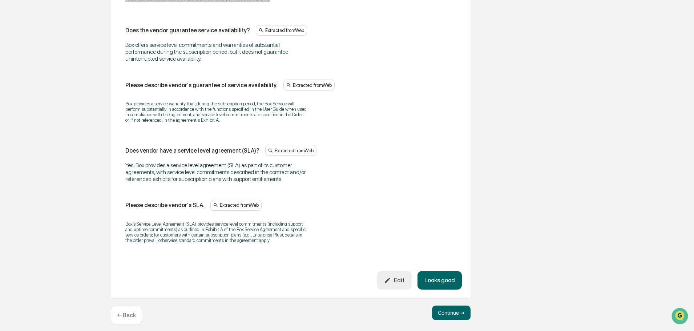
scroll to position [1367, 0]
click at [445, 271] on button "Looks good" at bounding box center [439, 280] width 44 height 19
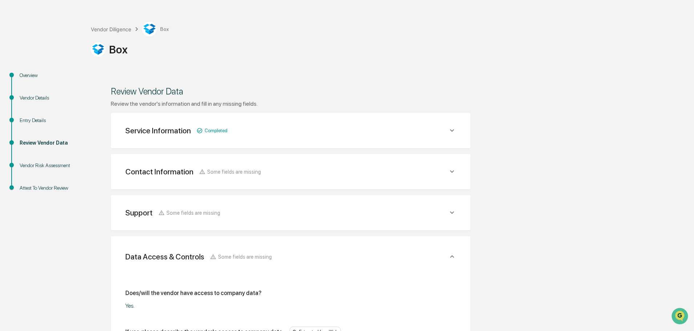
scroll to position [36, 0]
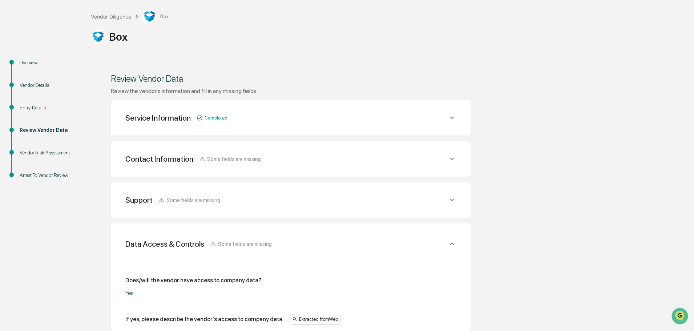
click at [451, 159] on icon at bounding box center [452, 159] width 4 height 3
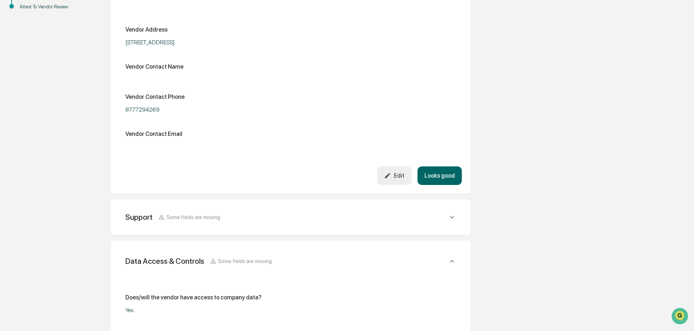
scroll to position [218, 0]
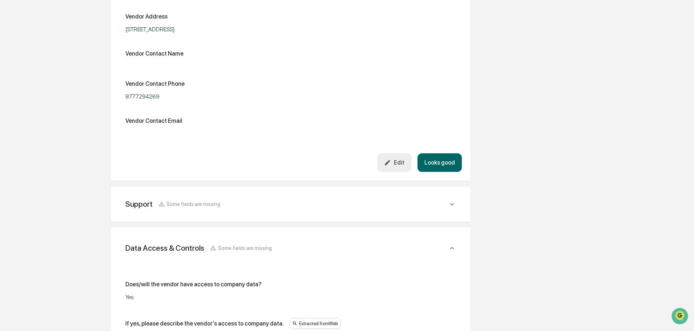
click at [457, 201] on div "Support Some fields are missing" at bounding box center [291, 204] width 342 height 18
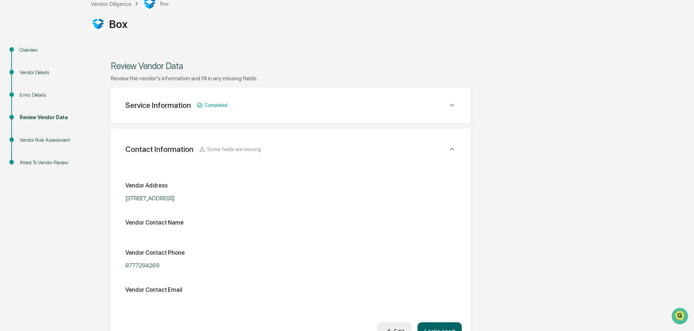
scroll to position [0, 0]
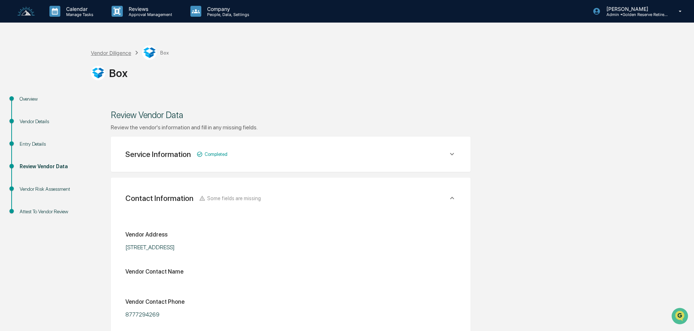
click at [109, 54] on div "Vendor Diligence" at bounding box center [111, 53] width 40 height 6
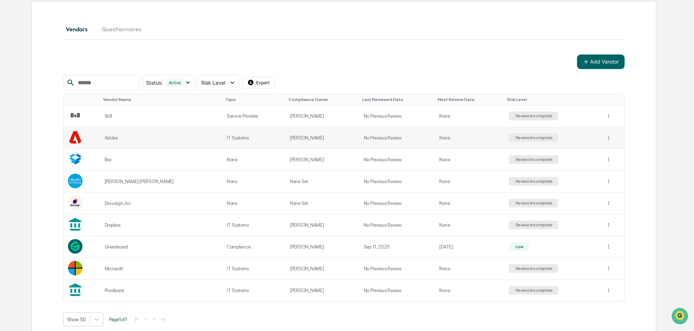
scroll to position [73, 0]
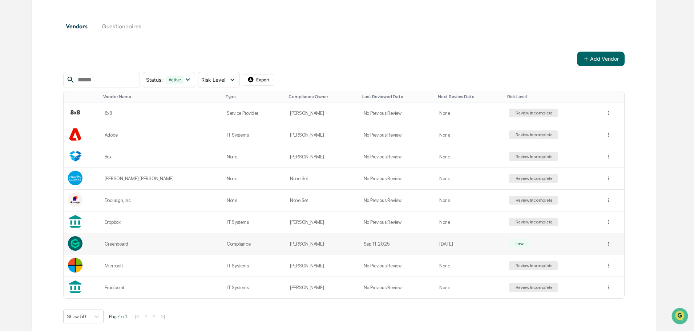
click at [601, 246] on td at bounding box center [612, 244] width 23 height 22
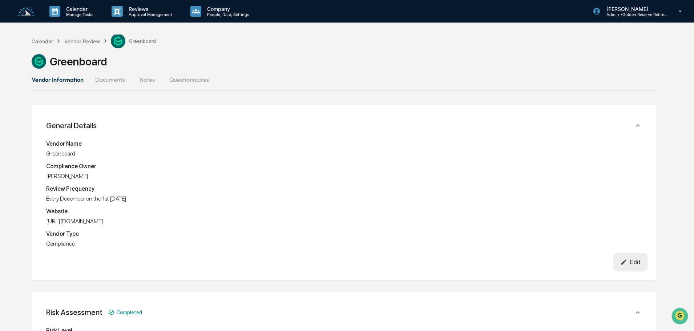
click at [62, 79] on button "Vendor Information" at bounding box center [61, 79] width 58 height 17
click at [81, 38] on div "Vendor Review" at bounding box center [82, 41] width 36 height 6
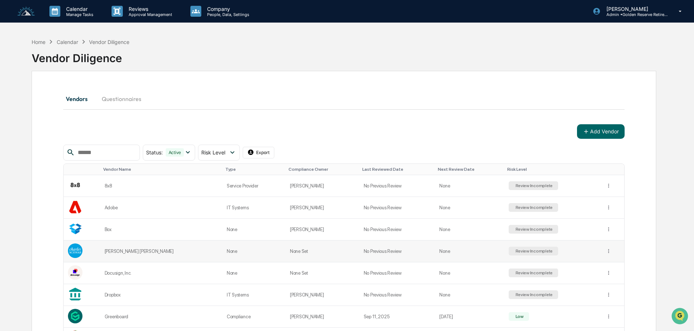
click at [527, 251] on div "Review Incomplete" at bounding box center [533, 250] width 39 height 5
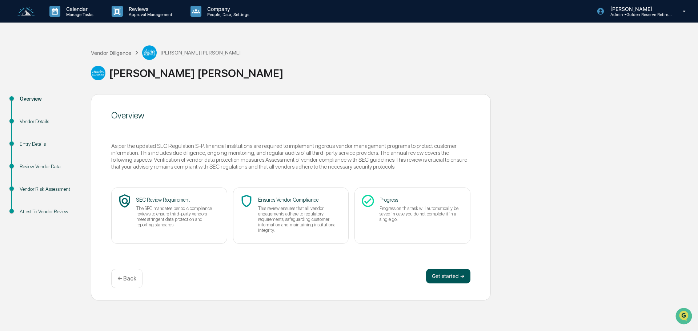
click at [444, 276] on button "Get started ➔" at bounding box center [448, 276] width 44 height 15
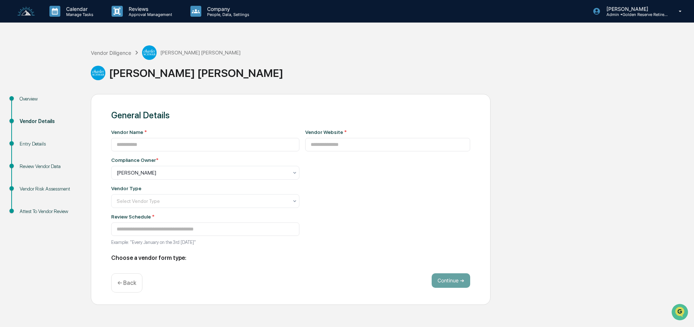
type input "**********"
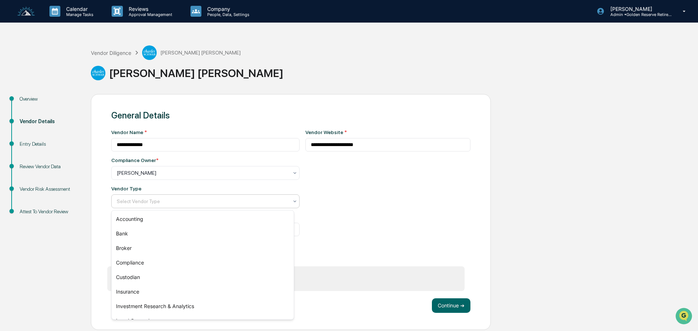
click at [157, 202] on div at bounding box center [202, 201] width 171 height 7
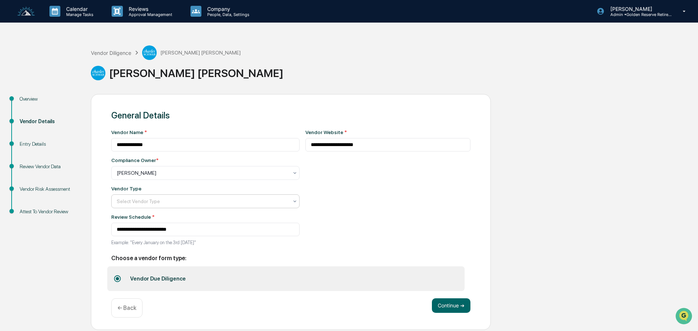
click at [204, 199] on div at bounding box center [202, 201] width 171 height 7
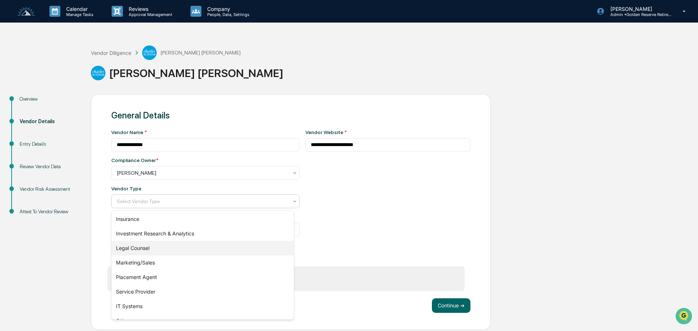
scroll to position [83, 0]
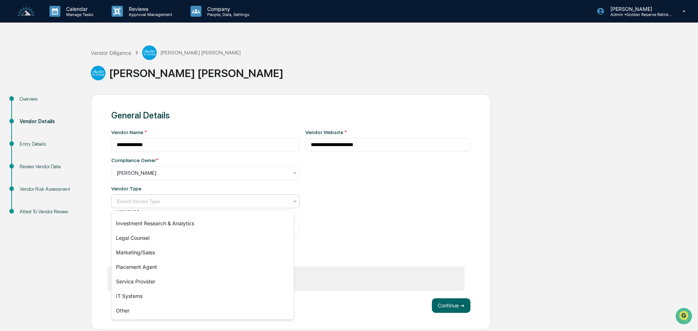
click at [334, 206] on div "**********" at bounding box center [387, 189] width 165 height 120
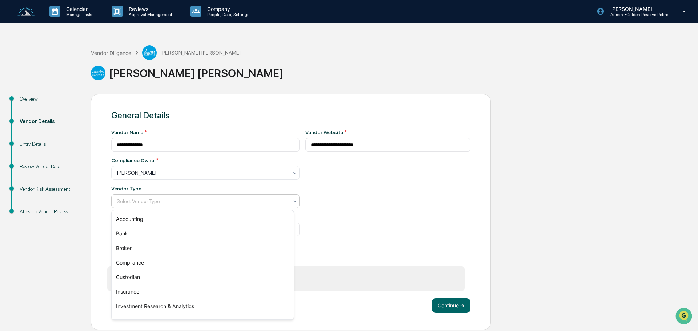
click at [161, 203] on div at bounding box center [202, 201] width 171 height 7
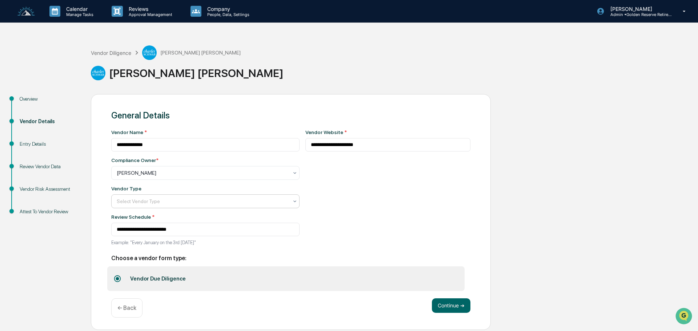
click at [195, 202] on div at bounding box center [202, 201] width 171 height 7
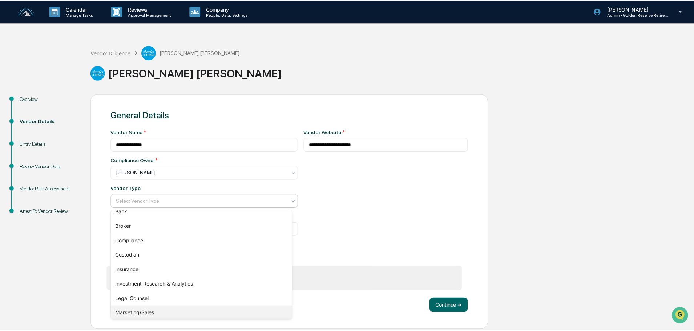
scroll to position [0, 0]
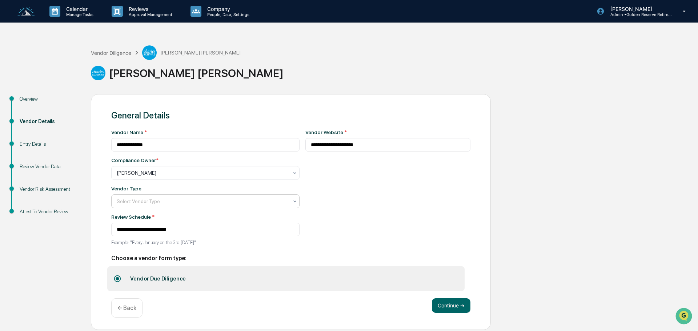
click at [143, 203] on div at bounding box center [202, 201] width 171 height 7
click at [445, 307] on button "Continue ➔" at bounding box center [451, 305] width 39 height 15
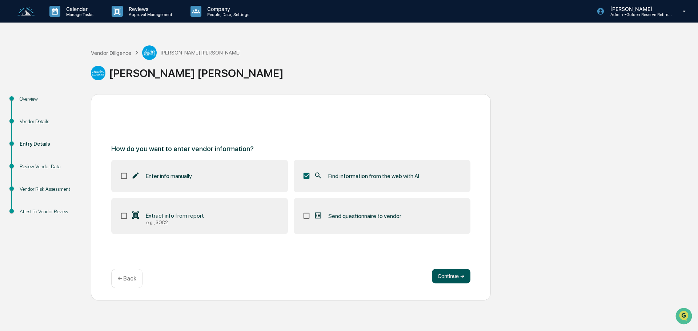
click at [454, 277] on button "Continue ➔" at bounding box center [451, 276] width 39 height 15
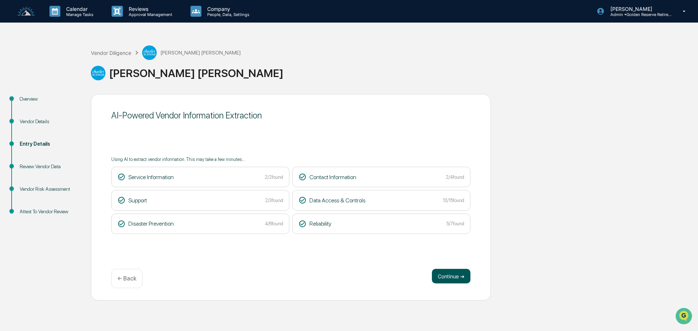
click at [439, 277] on button "Continue ➔" at bounding box center [451, 276] width 39 height 15
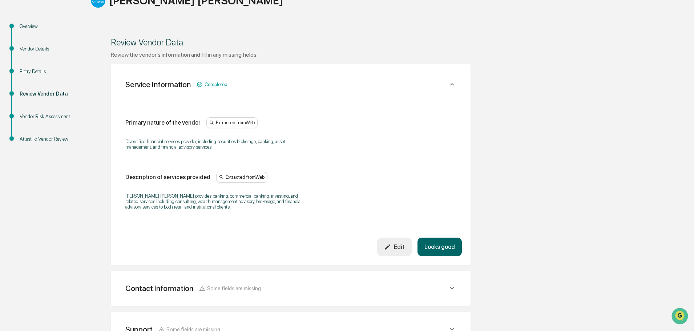
scroll to position [109, 0]
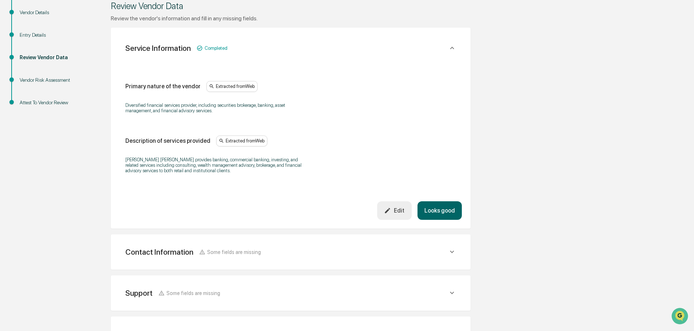
click at [438, 207] on button "Looks good" at bounding box center [439, 210] width 44 height 19
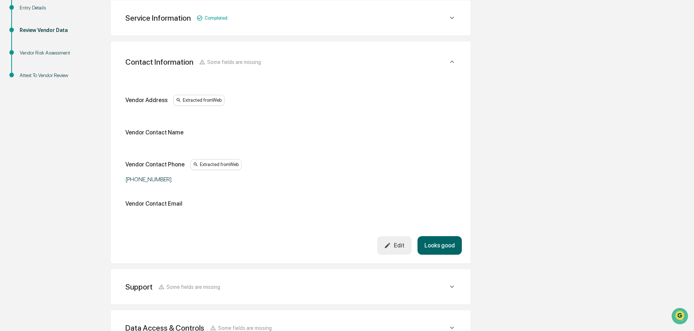
scroll to position [137, 0]
click at [257, 103] on link "[URL][DOMAIN_NAME][PERSON_NAME]" at bounding box center [270, 104] width 75 height 5
click at [397, 247] on div "Edit" at bounding box center [394, 245] width 20 height 7
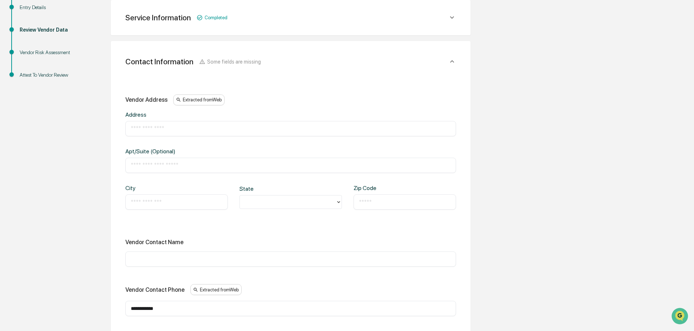
click at [173, 127] on input "text" at bounding box center [291, 128] width 320 height 7
type input "**********"
click at [163, 197] on div "​" at bounding box center [176, 201] width 102 height 15
click at [159, 203] on input "text" at bounding box center [177, 201] width 92 height 7
type input "********"
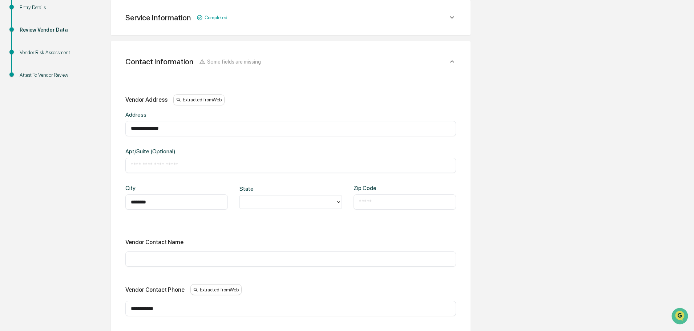
click at [259, 204] on div at bounding box center [287, 202] width 89 height 8
type input "**"
click at [260, 225] on div "[GEOGRAPHIC_DATA]" at bounding box center [290, 218] width 102 height 15
click at [368, 209] on div "​" at bounding box center [404, 201] width 102 height 15
click at [374, 204] on input "text" at bounding box center [405, 201] width 92 height 7
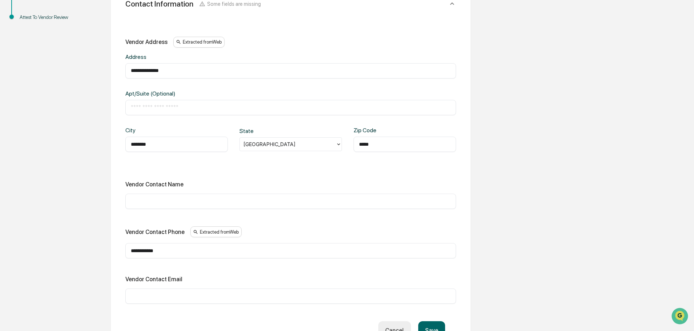
scroll to position [209, 0]
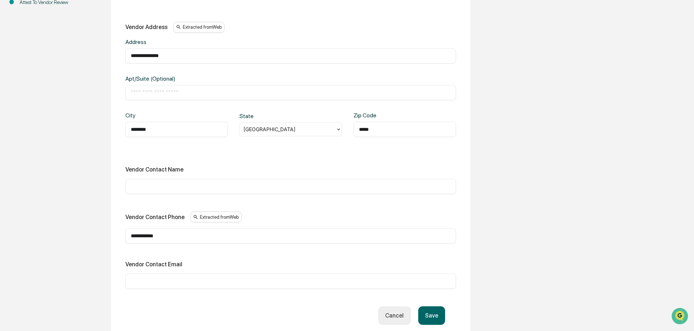
type input "*****"
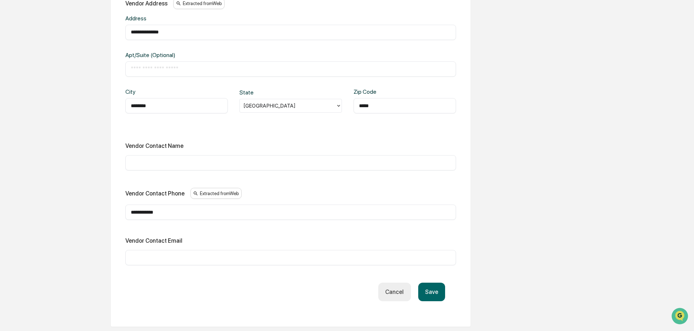
scroll to position [246, 0]
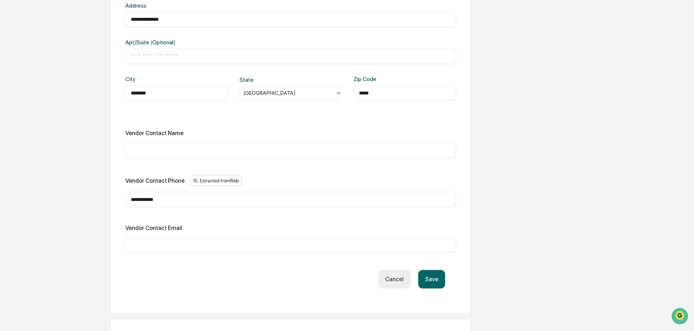
click at [173, 200] on input "**********" at bounding box center [291, 199] width 320 height 7
type input "**********"
click at [429, 277] on button "Save" at bounding box center [431, 279] width 27 height 19
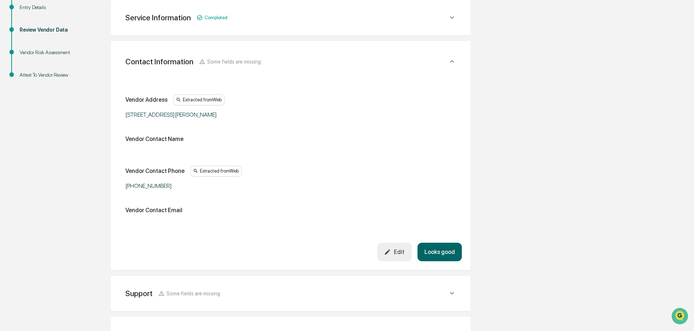
scroll to position [100, 0]
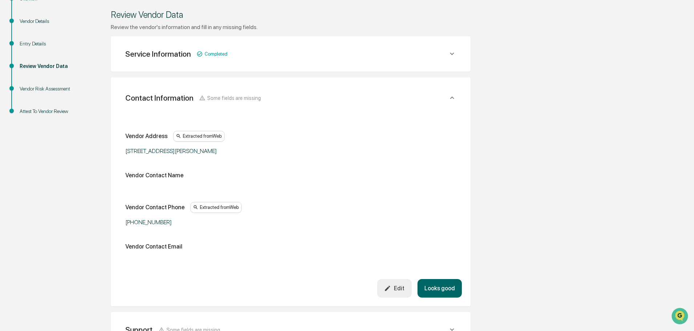
click at [453, 97] on icon at bounding box center [452, 98] width 8 height 8
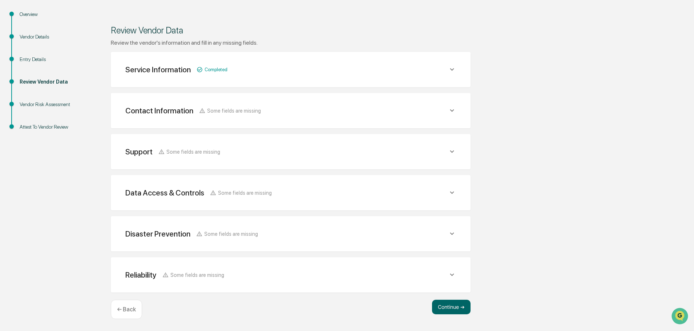
scroll to position [85, 0]
click at [454, 154] on icon at bounding box center [452, 151] width 8 height 8
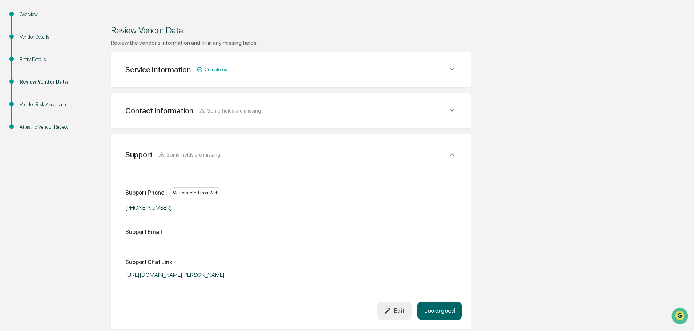
scroll to position [121, 0]
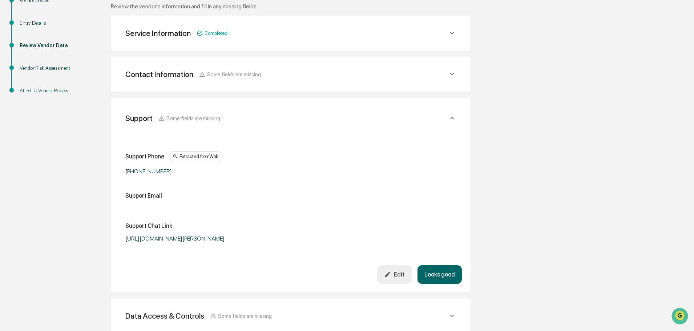
click at [457, 74] on div "Contact Information Some fields are missing" at bounding box center [291, 74] width 342 height 18
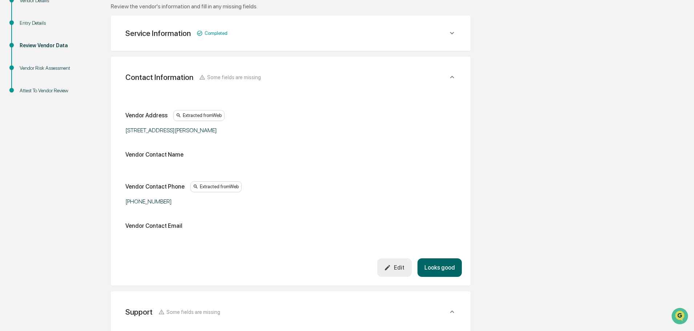
click at [457, 74] on div "Contact Information Some fields are missing" at bounding box center [291, 77] width 342 height 24
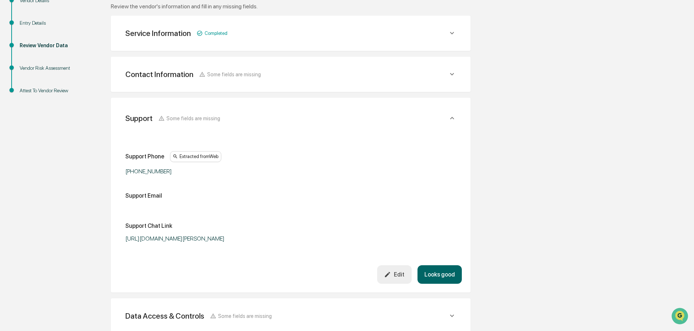
scroll to position [157, 0]
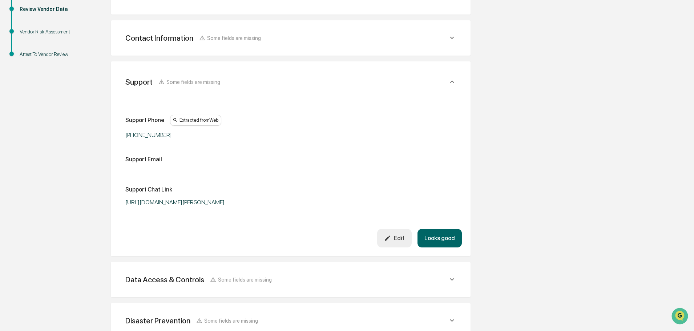
click at [454, 80] on icon at bounding box center [452, 82] width 8 height 8
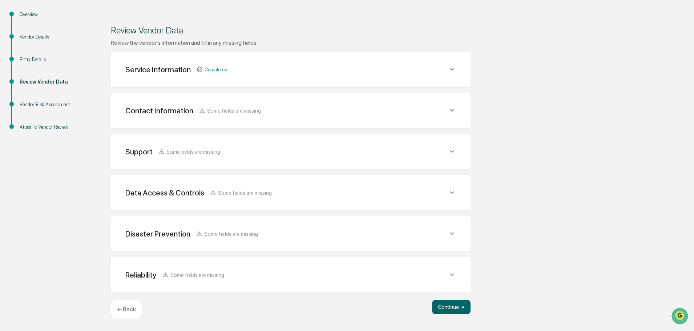
scroll to position [85, 0]
click at [452, 194] on icon at bounding box center [452, 193] width 8 height 8
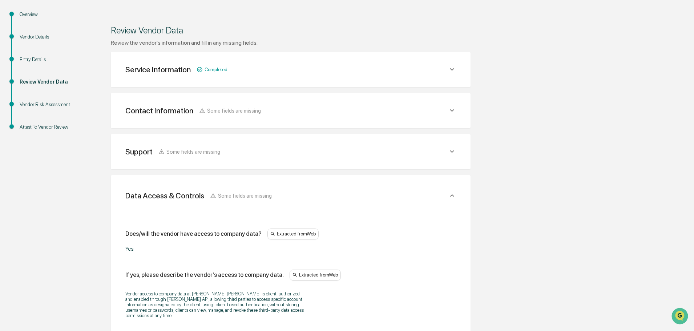
click at [453, 110] on icon at bounding box center [452, 110] width 8 height 8
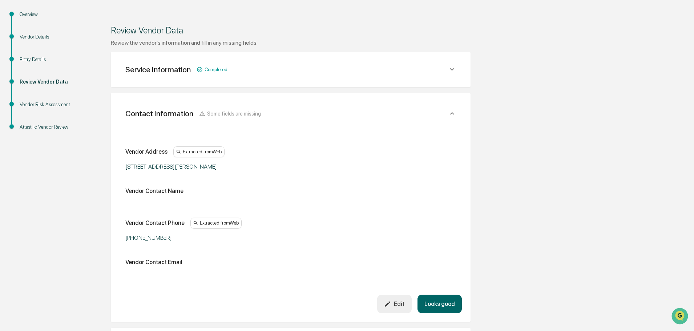
click at [450, 114] on icon at bounding box center [452, 113] width 8 height 8
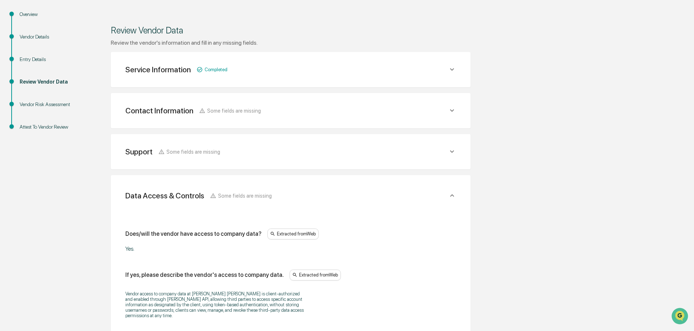
scroll to position [121, 0]
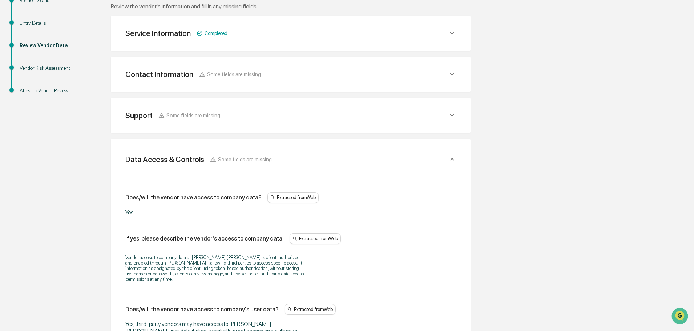
click at [453, 118] on icon at bounding box center [452, 115] width 8 height 8
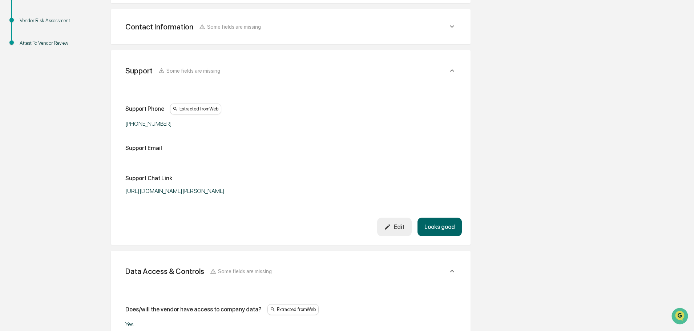
scroll to position [157, 0]
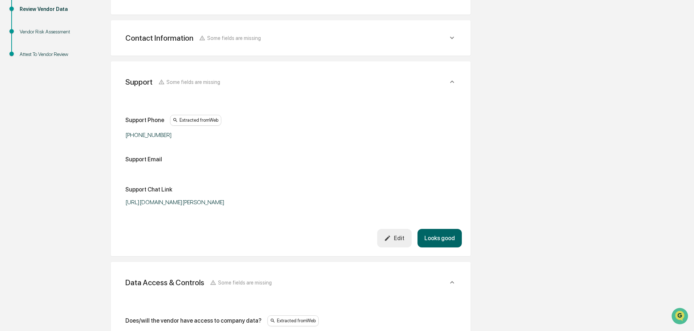
click at [453, 81] on icon at bounding box center [452, 82] width 8 height 8
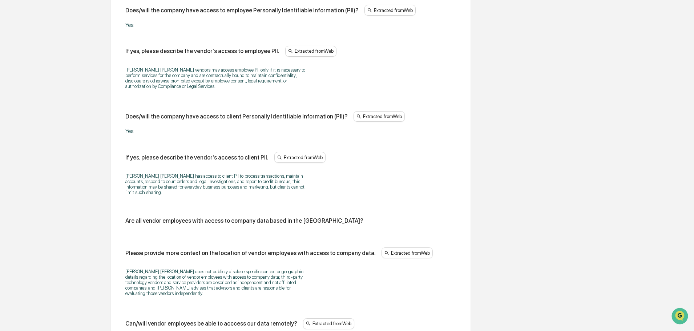
scroll to position [557, 0]
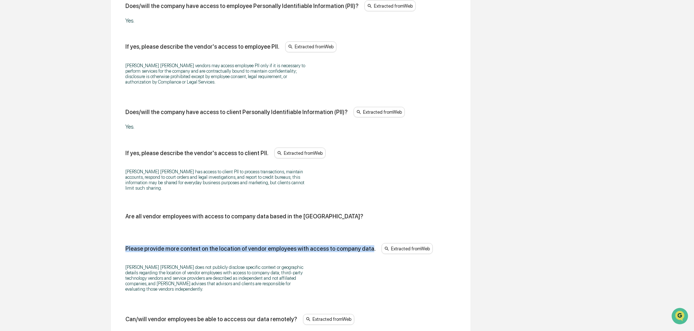
drag, startPoint x: 361, startPoint y: 226, endPoint x: 125, endPoint y: 226, distance: 236.1
click at [125, 226] on div "Does/will the vendor have access to company data? Extracted from Web Yes. If ye…" at bounding box center [291, 161] width 342 height 853
copy div "Please provide more context on the location of vendor employees with access to …"
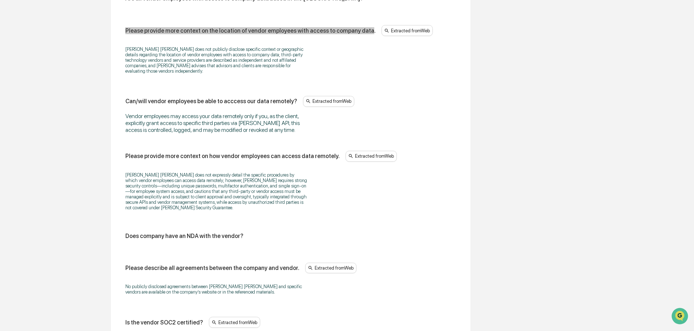
scroll to position [811, 0]
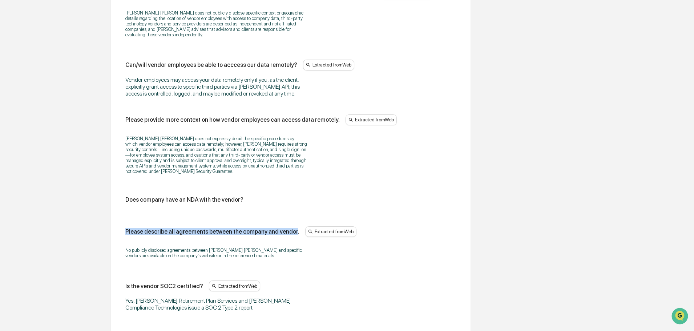
drag, startPoint x: 288, startPoint y: 199, endPoint x: 127, endPoint y: 201, distance: 161.3
click at [127, 228] on div "Please describe all agreements between the company and vendor." at bounding box center [212, 231] width 174 height 7
copy div "Please describe all agreements between the company and vendor"
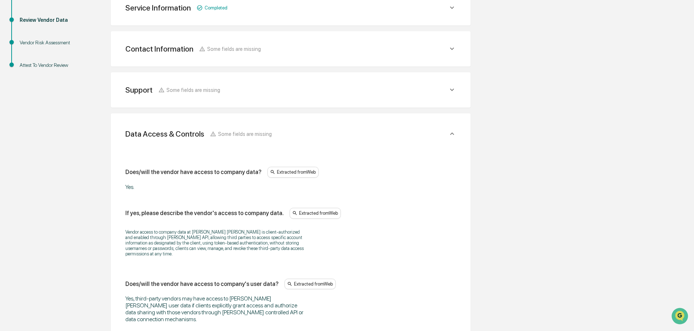
scroll to position [85, 0]
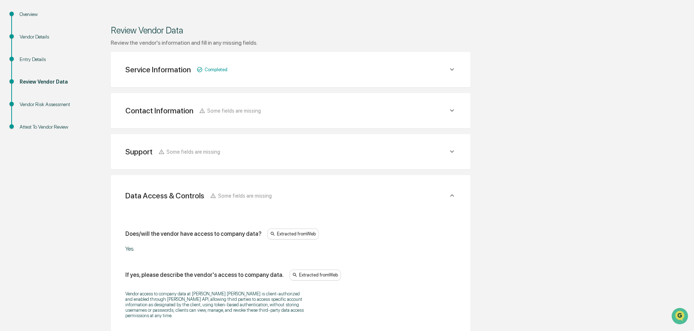
click at [451, 195] on icon at bounding box center [452, 195] width 4 height 3
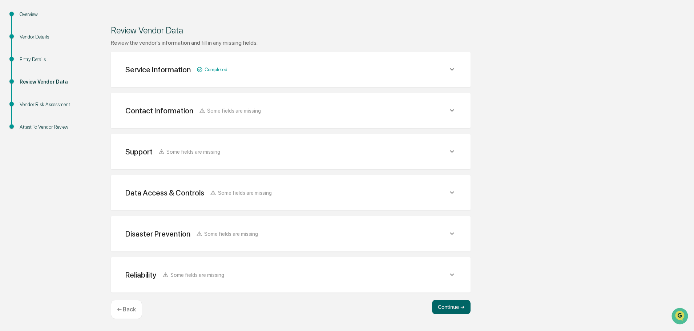
click at [452, 233] on icon at bounding box center [452, 234] width 8 height 8
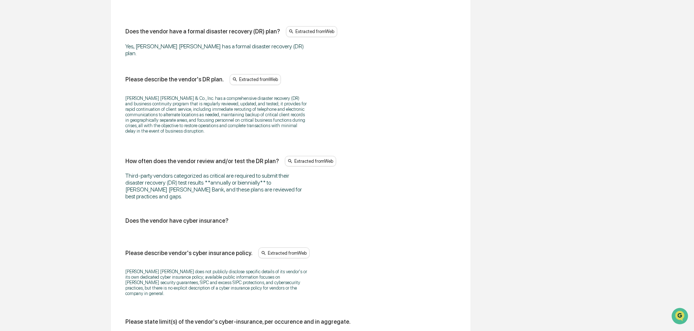
scroll to position [339, 0]
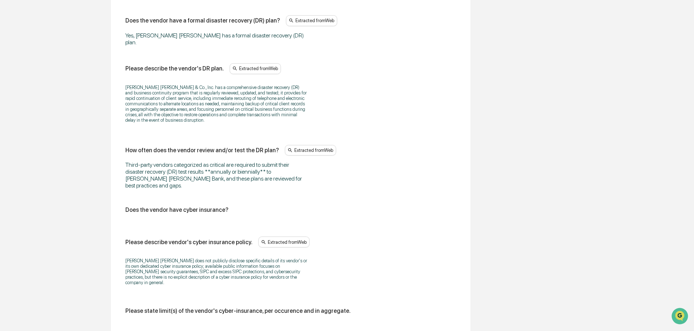
click at [243, 239] on div "Please describe vendor's cyber insurance policy." at bounding box center [188, 242] width 127 height 7
drag, startPoint x: 245, startPoint y: 227, endPoint x: 124, endPoint y: 232, distance: 120.7
click at [124, 232] on div "Does the vendor have a formal disaster recovery (DR) plan? Extracted from Web Y…" at bounding box center [291, 168] width 342 height 349
copy div "Please describe vendor's cyber insurance policy"
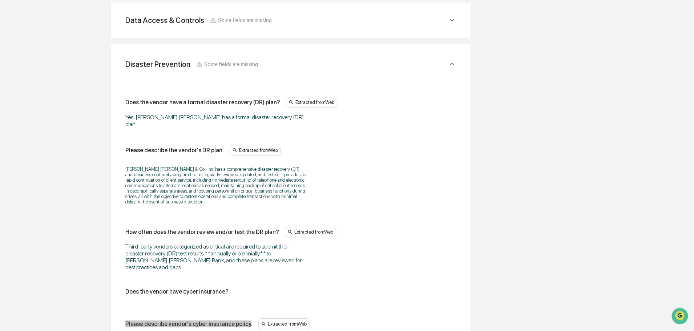
scroll to position [112, 0]
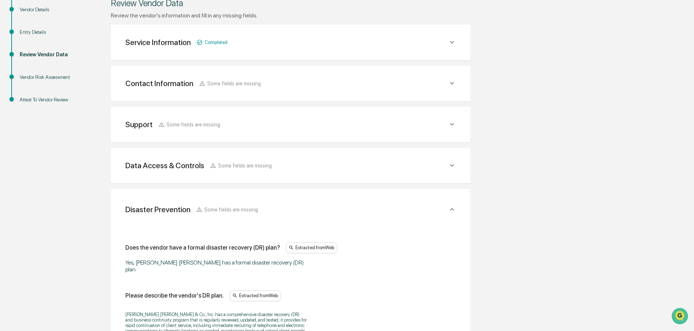
click at [450, 209] on icon at bounding box center [452, 209] width 8 height 8
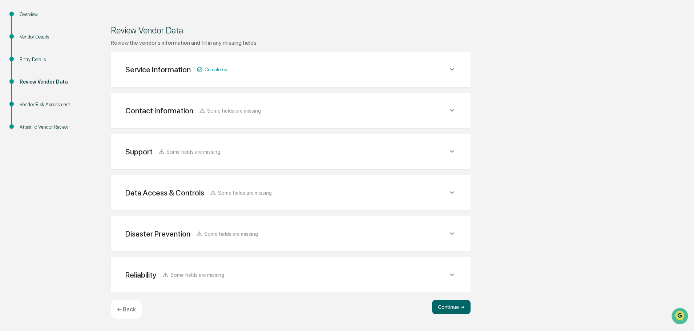
scroll to position [85, 0]
click at [452, 277] on icon at bounding box center [452, 275] width 8 height 8
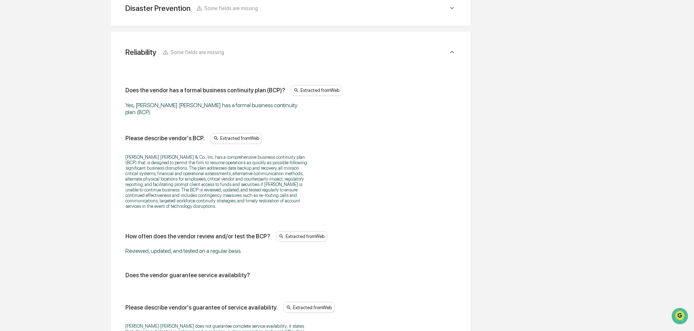
scroll to position [339, 0]
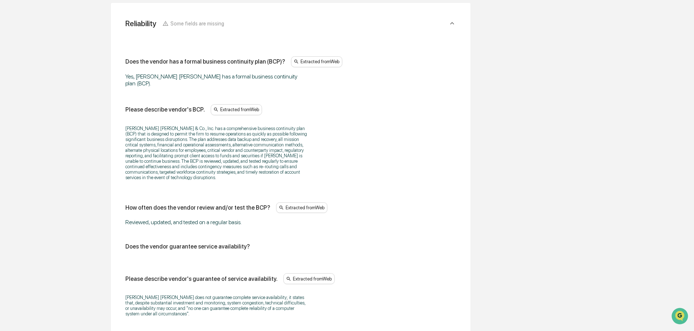
click at [250, 243] on div "Does the vendor guarantee service availability?" at bounding box center [290, 246] width 331 height 7
drag, startPoint x: 251, startPoint y: 238, endPoint x: 130, endPoint y: 238, distance: 121.0
click at [130, 243] on div "Does the vendor guarantee service availability?" at bounding box center [290, 246] width 331 height 7
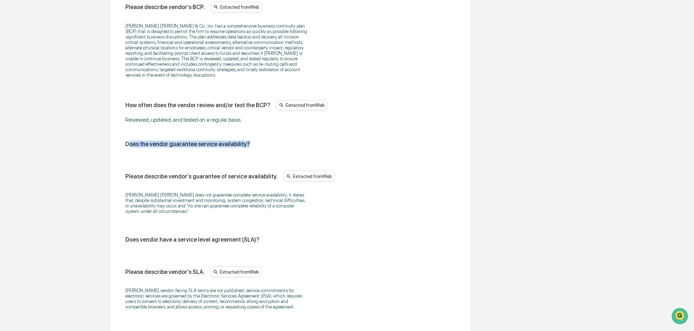
scroll to position [448, 0]
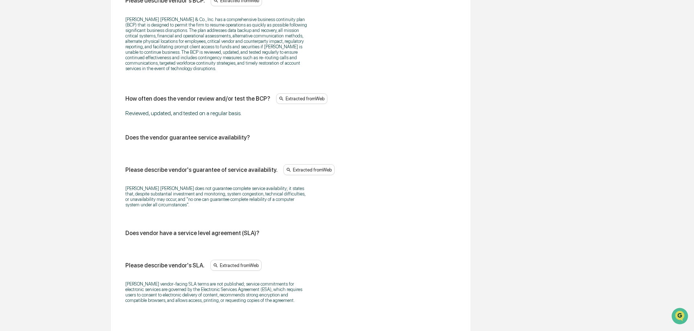
click at [371, 260] on div "Please describe vendor's SLA. Extracted from Web" at bounding box center [290, 265] width 331 height 11
click at [268, 230] on div "Does vendor have a service level agreement (SLA)?" at bounding box center [290, 233] width 331 height 7
drag, startPoint x: 268, startPoint y: 226, endPoint x: 120, endPoint y: 227, distance: 147.9
click at [120, 227] on div "Does the vendor has a formal business continuity plan (BCP)? Extracted from Web…" at bounding box center [291, 128] width 342 height 405
copy div "Does vendor have a service level agreement (SLA)?"
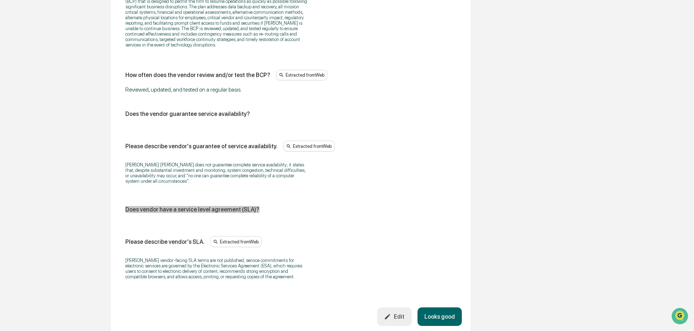
scroll to position [484, 0]
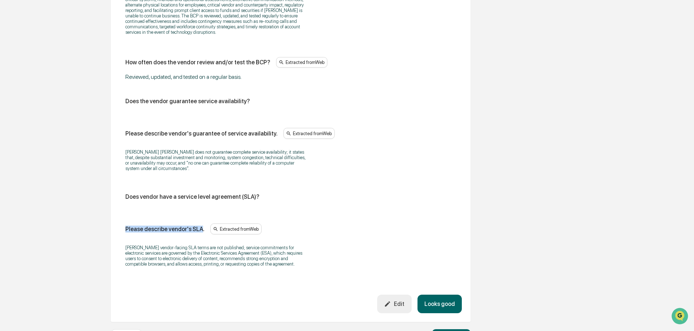
drag, startPoint x: 199, startPoint y: 221, endPoint x: 126, endPoint y: 222, distance: 73.8
click at [126, 226] on div "Please describe vendor's SLA." at bounding box center [164, 229] width 79 height 7
copy div "Please describe vendor's SLA"
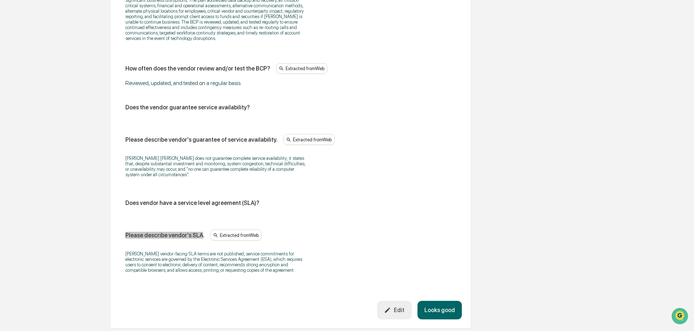
scroll to position [507, 0]
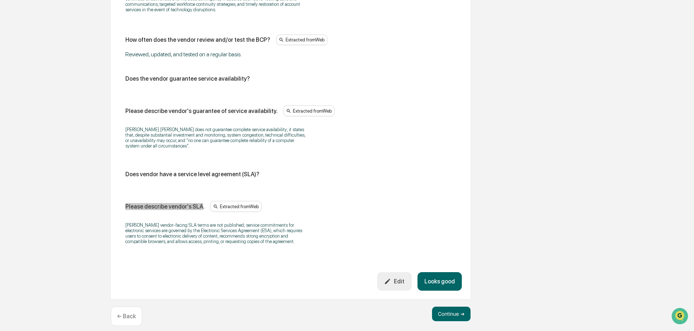
click at [402, 282] on button "Edit" at bounding box center [394, 281] width 35 height 19
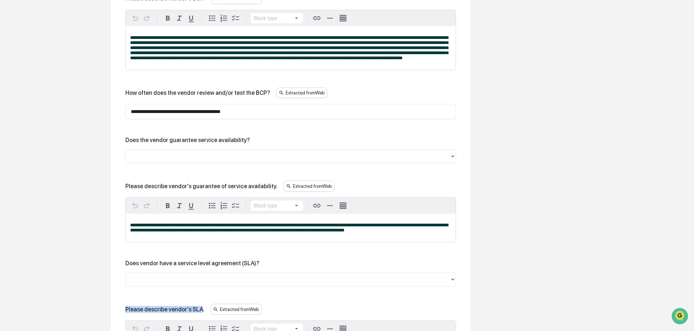
scroll to position [434, 0]
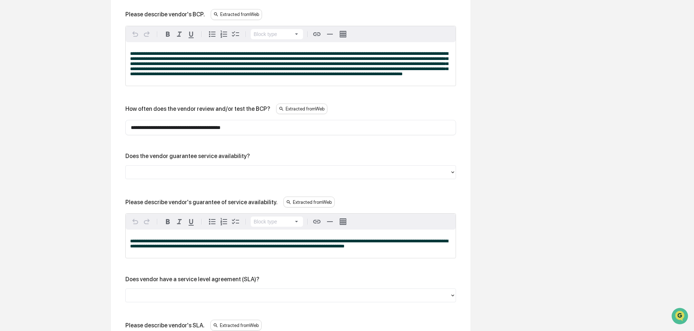
click at [177, 177] on div at bounding box center [287, 172] width 317 height 8
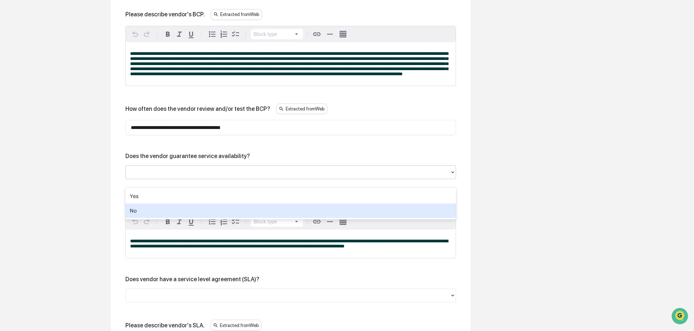
click at [155, 208] on div "No" at bounding box center [290, 210] width 331 height 15
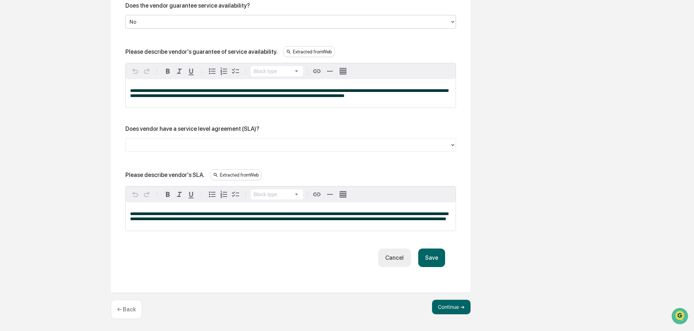
click at [433, 259] on button "Save" at bounding box center [431, 257] width 27 height 19
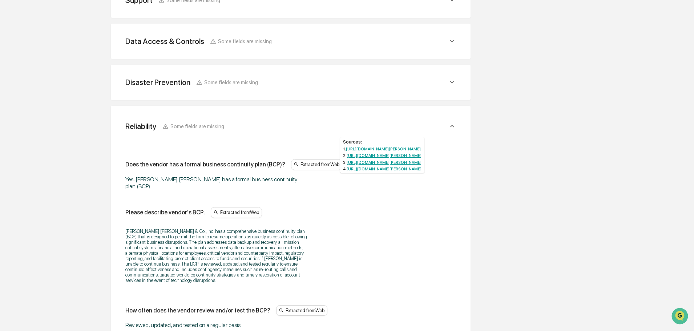
scroll to position [187, 0]
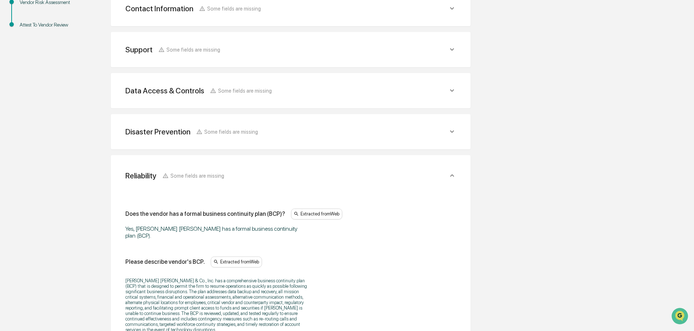
click at [453, 175] on icon at bounding box center [452, 175] width 8 height 8
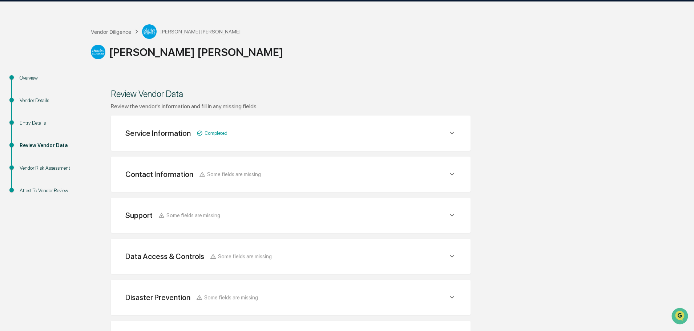
scroll to position [0, 0]
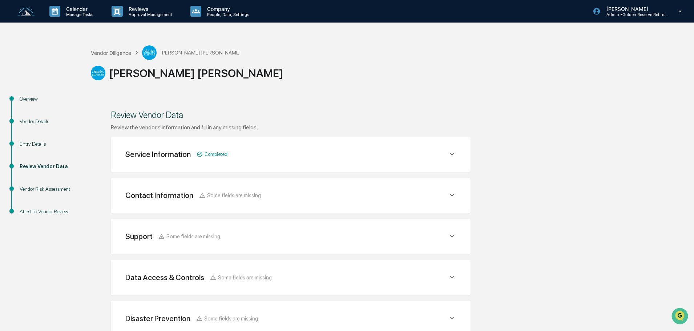
click at [454, 196] on icon at bounding box center [452, 195] width 8 height 8
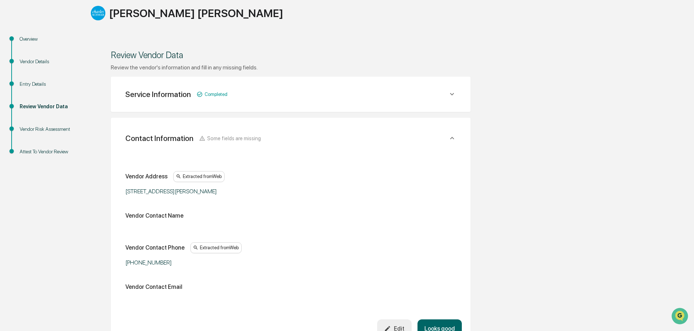
scroll to position [73, 0]
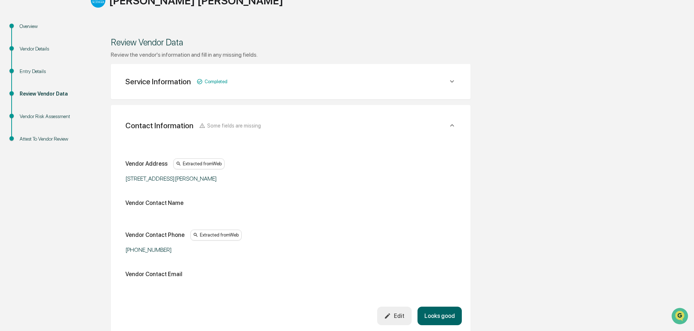
click at [452, 124] on icon at bounding box center [452, 125] width 8 height 8
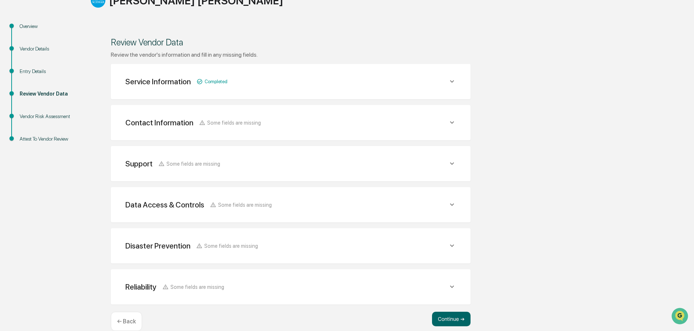
click at [452, 167] on icon at bounding box center [452, 163] width 8 height 8
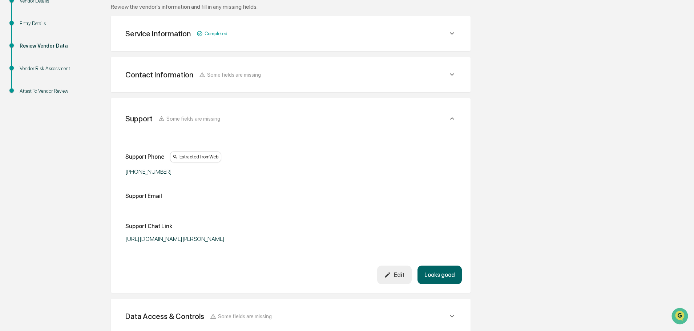
scroll to position [109, 0]
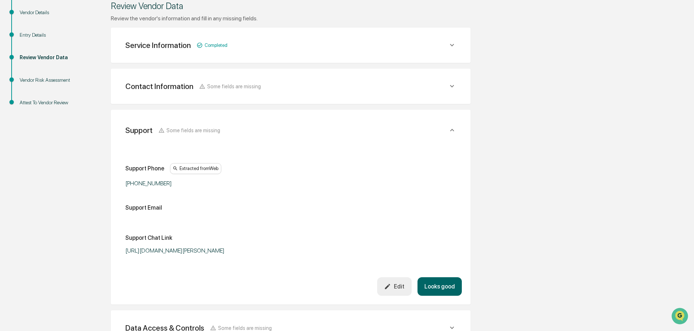
click at [452, 129] on icon at bounding box center [452, 130] width 8 height 8
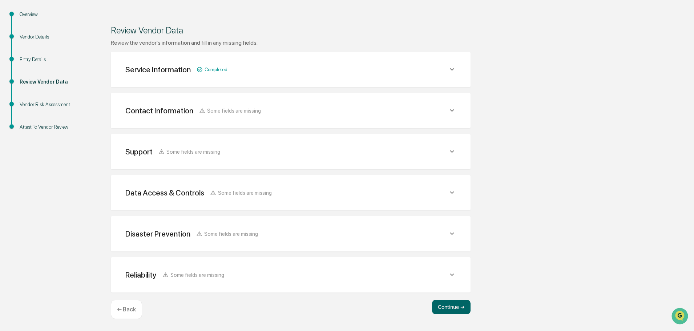
scroll to position [85, 0]
click at [449, 193] on icon at bounding box center [452, 193] width 8 height 8
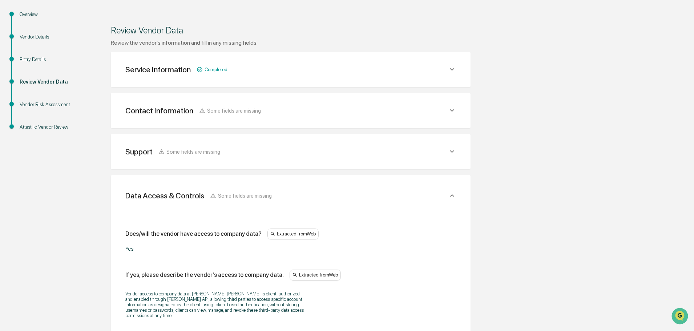
click at [452, 193] on icon at bounding box center [452, 195] width 8 height 8
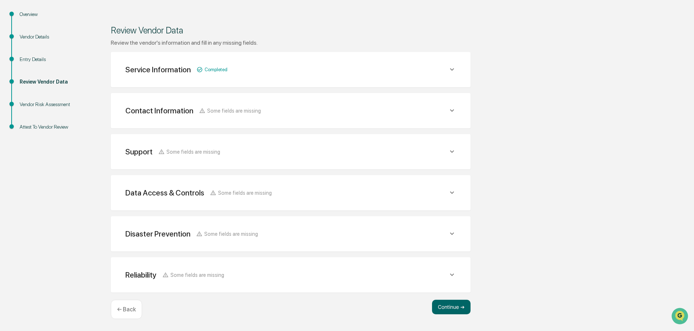
click at [450, 233] on icon at bounding box center [452, 234] width 4 height 3
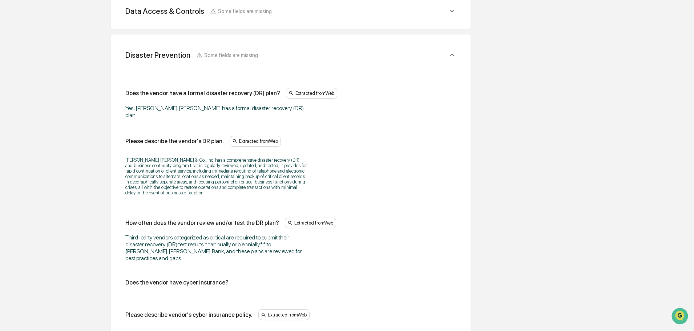
scroll to position [157, 0]
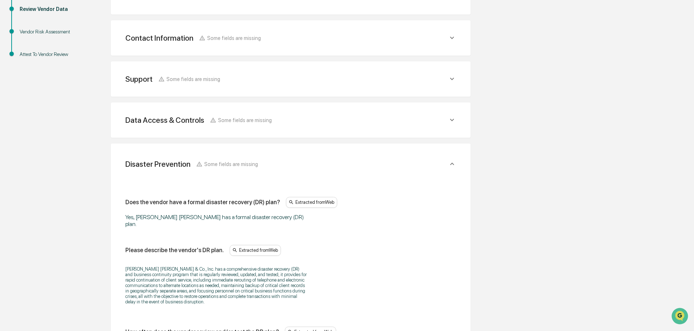
click at [452, 163] on icon at bounding box center [452, 164] width 4 height 3
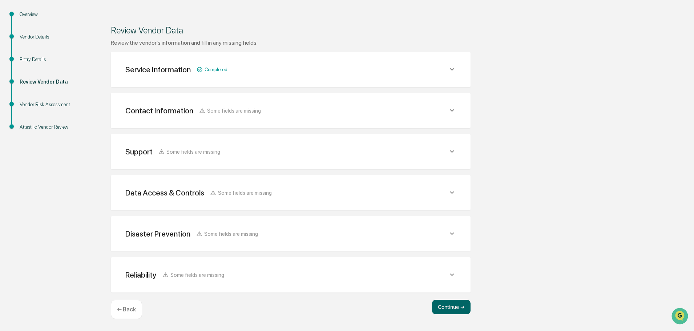
scroll to position [85, 0]
click at [66, 106] on div "Vendor Risk Assessment" at bounding box center [50, 105] width 60 height 8
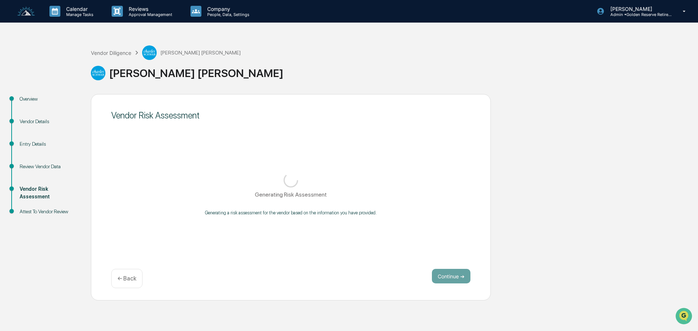
click at [36, 166] on div "Review Vendor Data" at bounding box center [50, 167] width 60 height 8
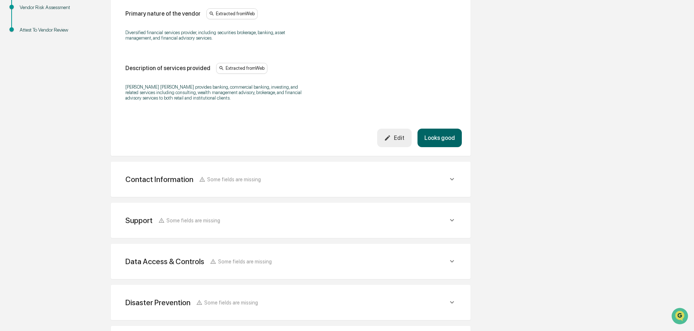
scroll to position [250, 0]
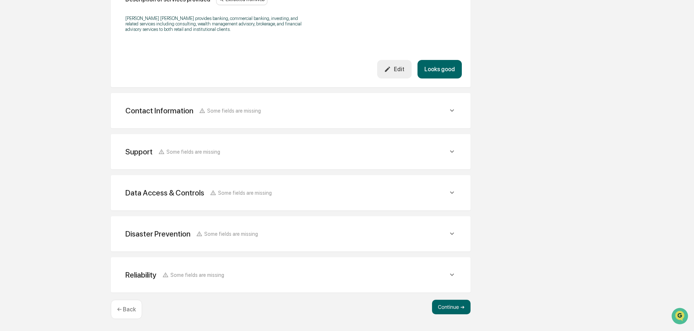
click at [449, 195] on icon at bounding box center [452, 193] width 8 height 8
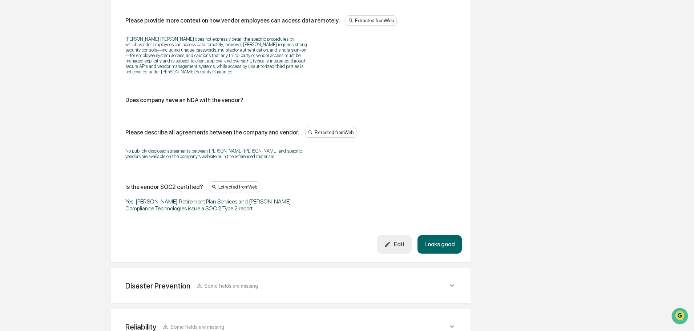
scroll to position [1099, 0]
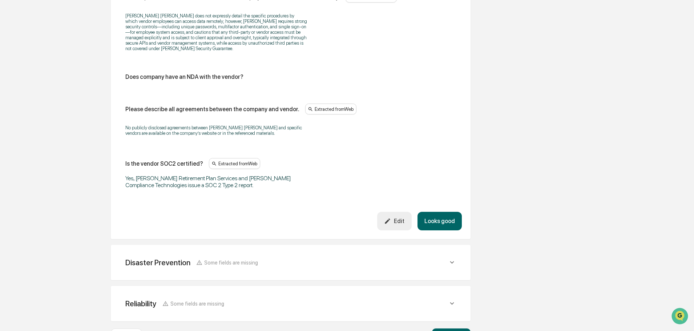
click at [452, 258] on icon at bounding box center [452, 262] width 8 height 8
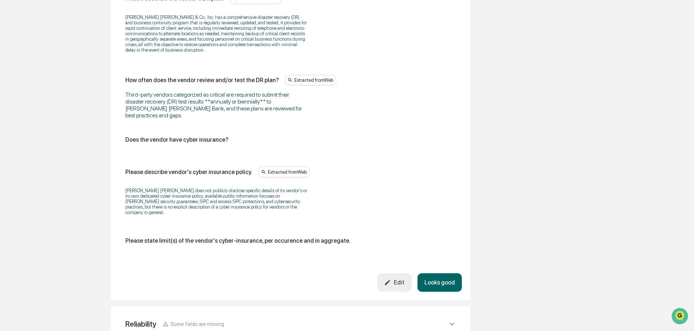
scroll to position [1454, 0]
click at [449, 319] on icon at bounding box center [452, 323] width 8 height 8
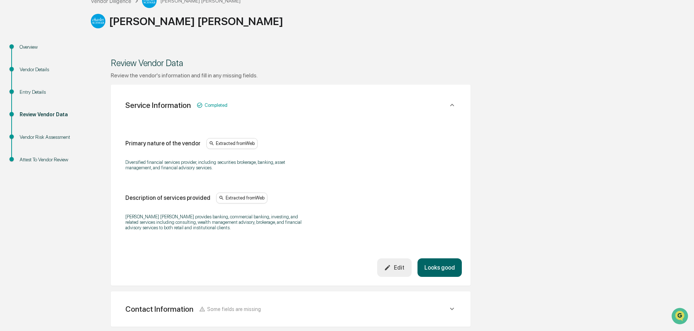
scroll to position [0, 0]
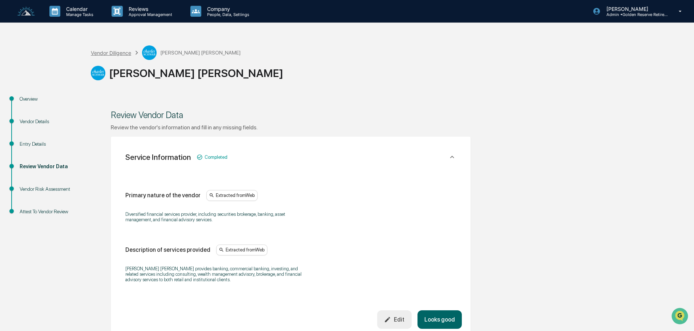
click at [124, 51] on div "Vendor Diligence" at bounding box center [111, 53] width 40 height 6
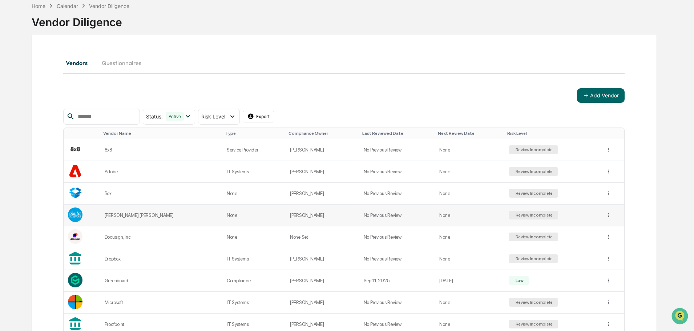
scroll to position [36, 0]
click at [520, 235] on div "Review Incomplete" at bounding box center [533, 236] width 39 height 5
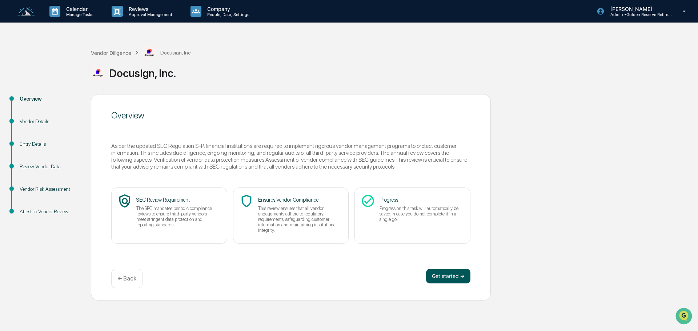
click at [445, 275] on button "Get started ➔" at bounding box center [448, 276] width 44 height 15
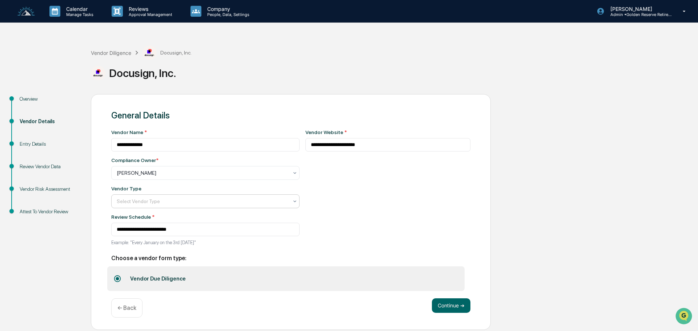
click at [147, 202] on div at bounding box center [202, 201] width 171 height 7
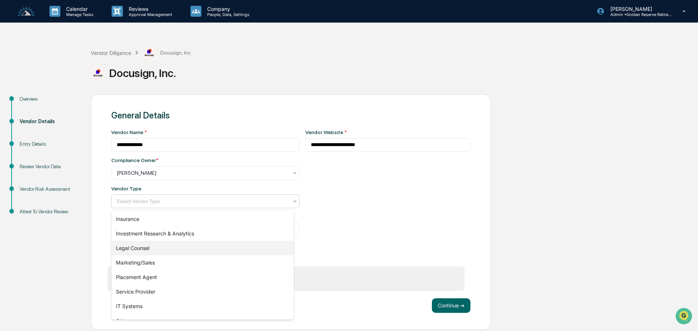
scroll to position [83, 0]
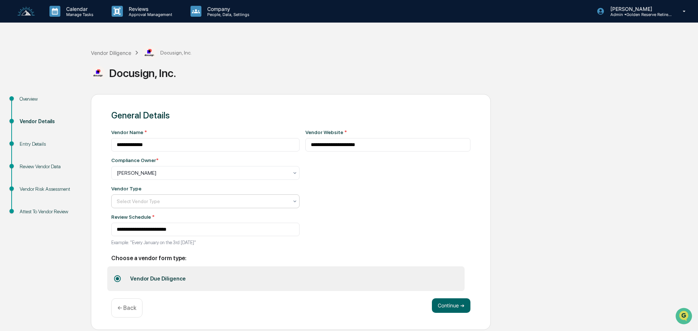
click at [158, 202] on div at bounding box center [202, 201] width 171 height 7
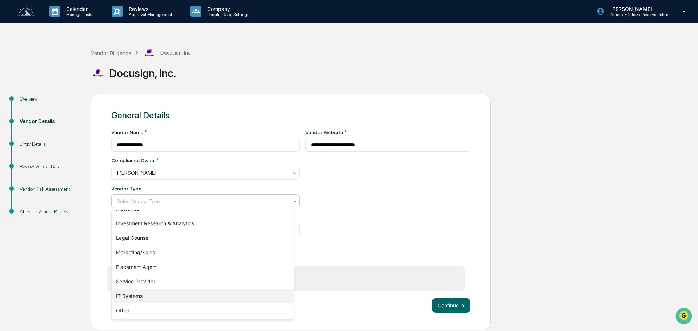
click at [151, 298] on div "IT Systems" at bounding box center [203, 296] width 182 height 15
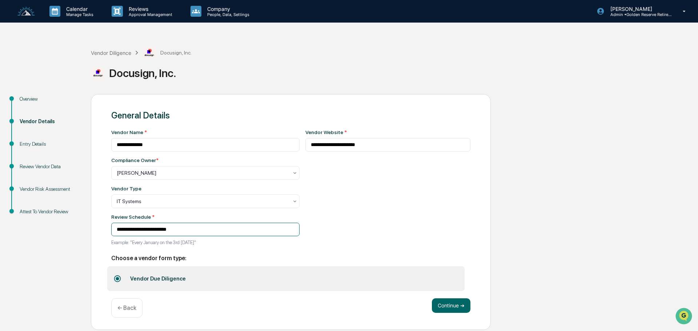
drag, startPoint x: 197, startPoint y: 230, endPoint x: 130, endPoint y: 232, distance: 66.5
click at [130, 232] on input "**********" at bounding box center [205, 229] width 188 height 13
type input "**********"
click at [445, 306] on button "Continue ➔" at bounding box center [451, 305] width 39 height 15
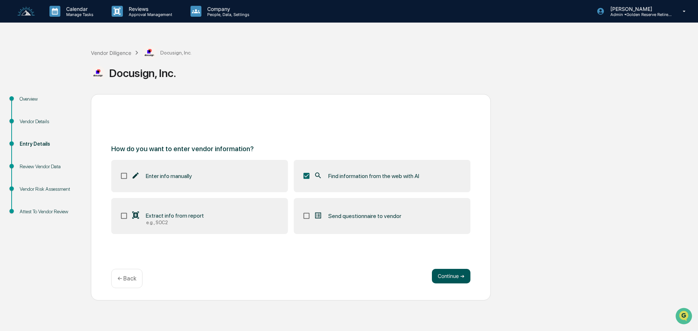
click at [458, 276] on button "Continue ➔" at bounding box center [451, 276] width 39 height 15
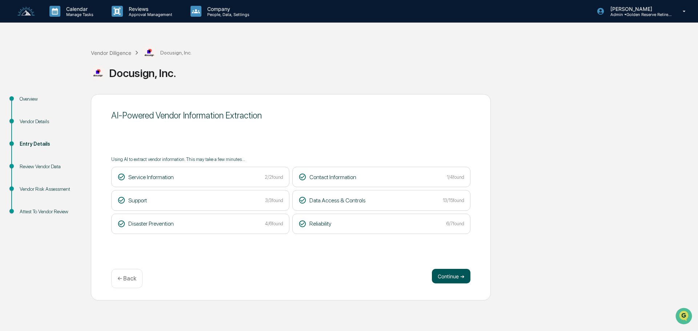
click at [448, 275] on button "Continue ➔" at bounding box center [451, 276] width 39 height 15
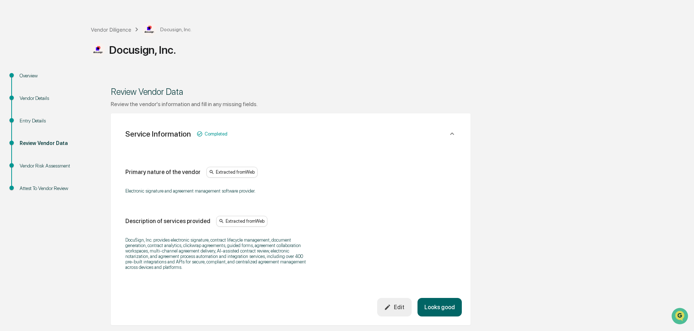
scroll to position [36, 0]
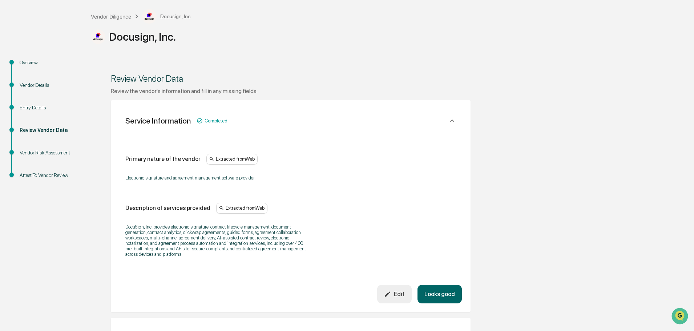
click at [446, 293] on button "Looks good" at bounding box center [439, 294] width 44 height 19
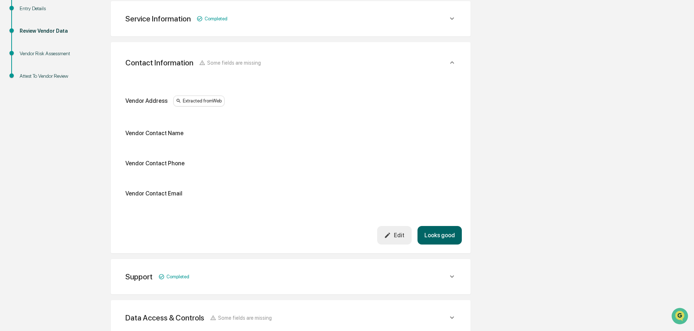
scroll to position [137, 0]
click at [201, 98] on div "Extracted from Web" at bounding box center [198, 99] width 51 height 11
click at [275, 99] on link "[URL][DOMAIN_NAME]" at bounding box center [254, 98] width 43 height 5
click at [395, 236] on div "Edit" at bounding box center [394, 234] width 20 height 7
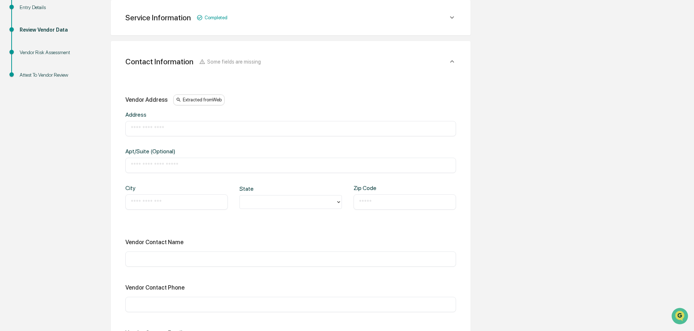
click at [157, 130] on input "text" at bounding box center [291, 128] width 320 height 7
type input "**********"
click at [147, 165] on input "text" at bounding box center [291, 165] width 320 height 7
type input "****"
click at [158, 200] on input "text" at bounding box center [177, 201] width 92 height 7
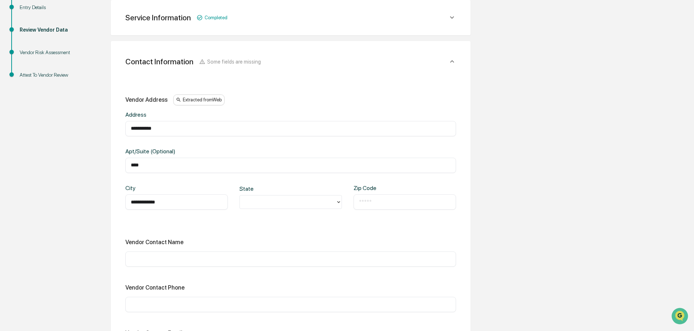
type input "**********"
click at [265, 205] on div at bounding box center [287, 202] width 89 height 8
type input "**"
click at [267, 221] on div "CA" at bounding box center [290, 218] width 102 height 15
click at [388, 202] on input "text" at bounding box center [405, 201] width 92 height 7
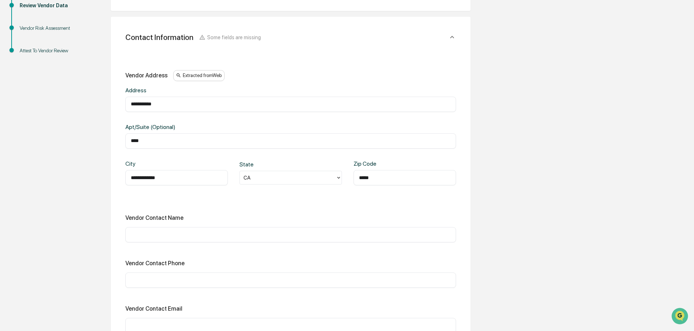
scroll to position [173, 0]
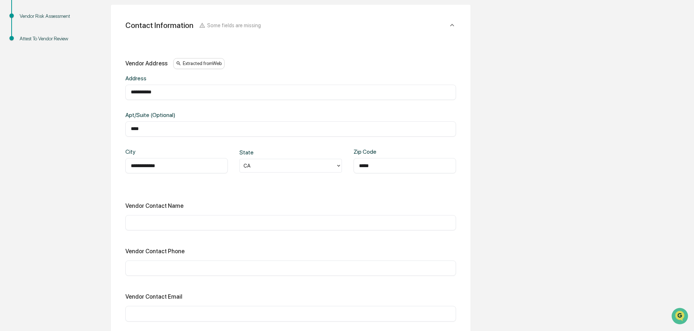
type input "*****"
click at [181, 264] on input "text" at bounding box center [291, 267] width 320 height 7
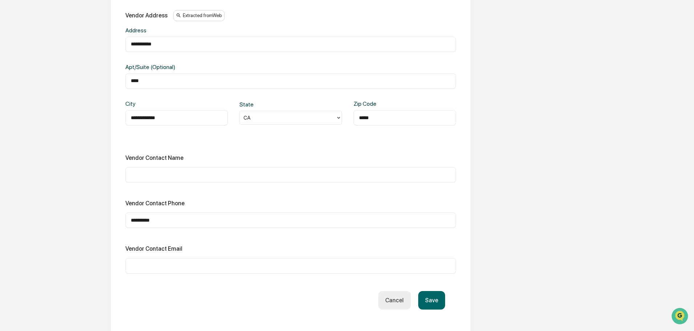
scroll to position [209, 0]
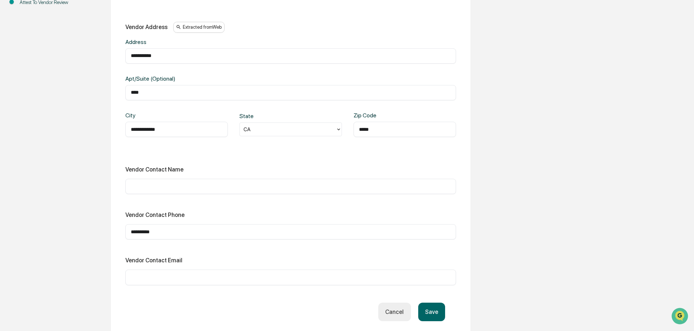
type input "**********"
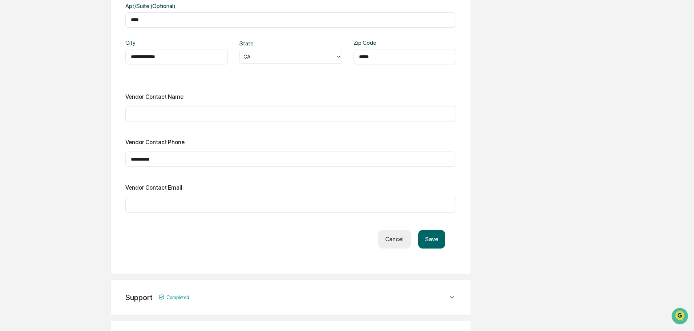
click at [435, 239] on button "Save" at bounding box center [431, 239] width 27 height 19
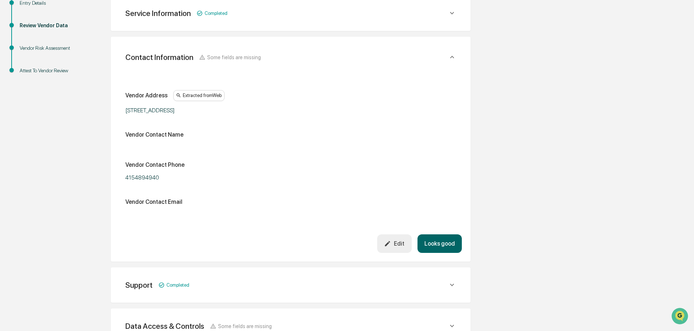
scroll to position [129, 0]
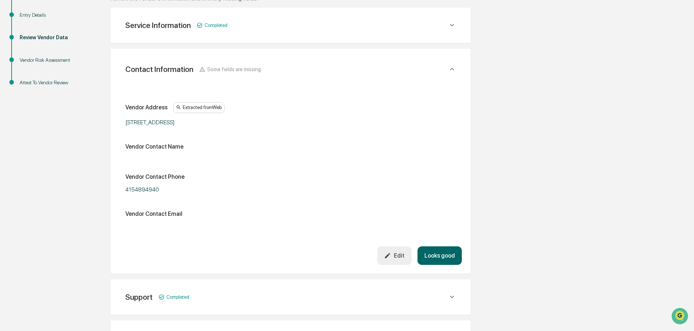
click at [454, 68] on icon at bounding box center [452, 69] width 8 height 8
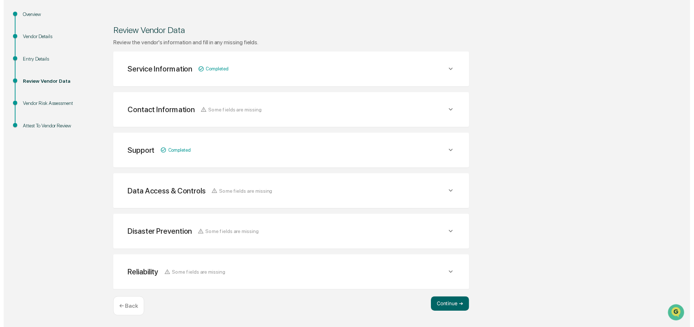
scroll to position [85, 0]
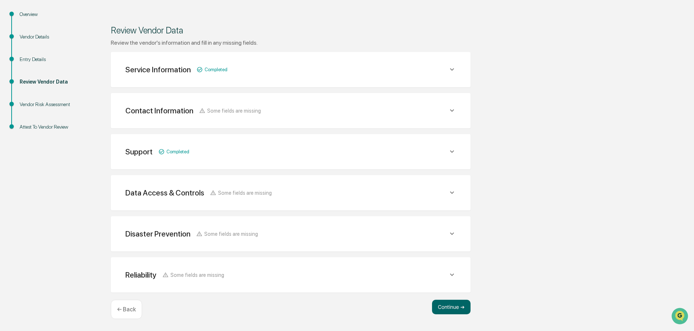
click at [450, 155] on icon at bounding box center [452, 151] width 8 height 8
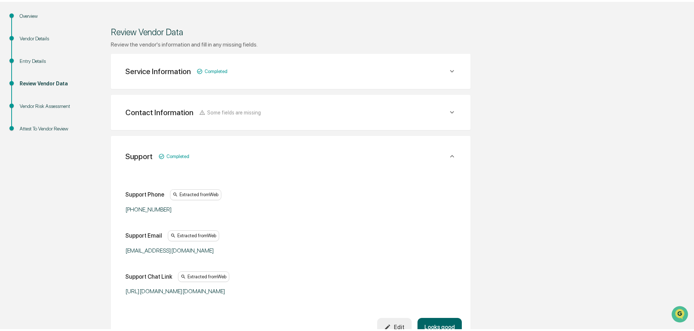
scroll to position [121, 0]
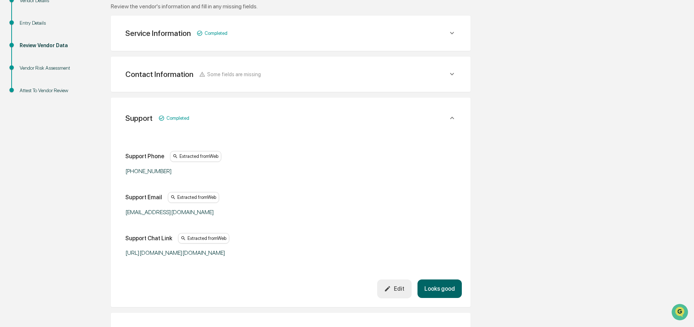
click at [449, 116] on icon at bounding box center [452, 118] width 8 height 8
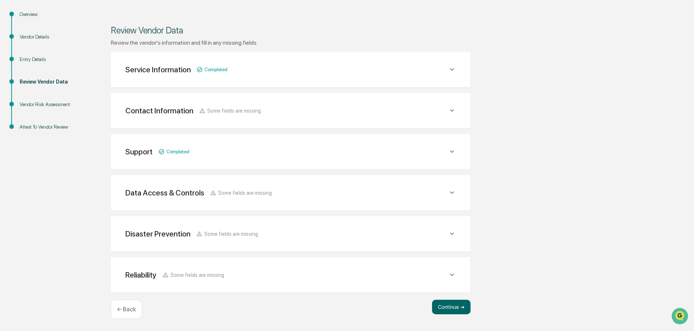
scroll to position [85, 0]
click at [451, 192] on icon at bounding box center [452, 193] width 8 height 8
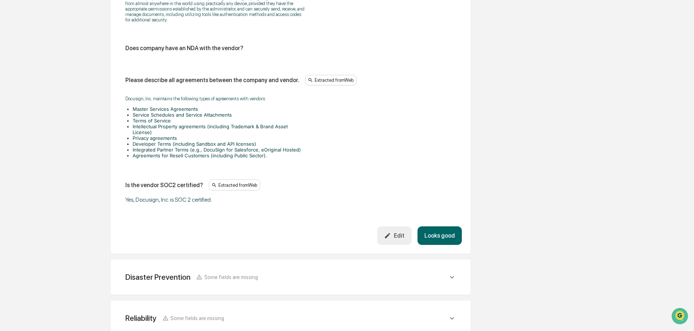
scroll to position [957, 0]
click at [402, 240] on button "Edit" at bounding box center [394, 235] width 35 height 19
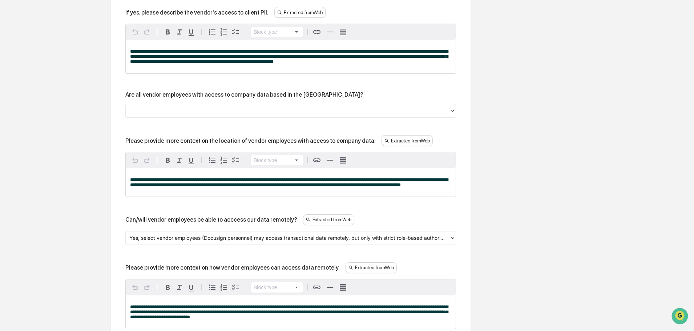
scroll to position [702, 0]
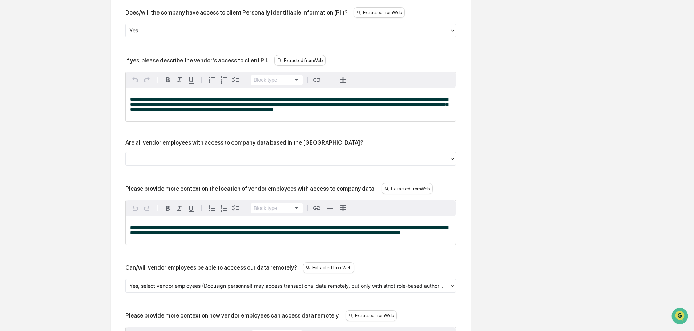
click at [197, 163] on div at bounding box center [287, 159] width 317 height 8
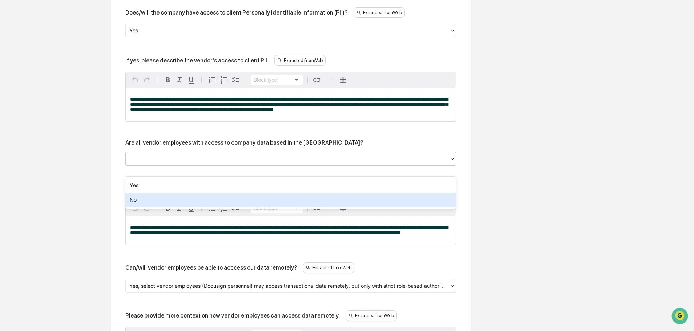
click at [161, 199] on div "No" at bounding box center [290, 200] width 331 height 15
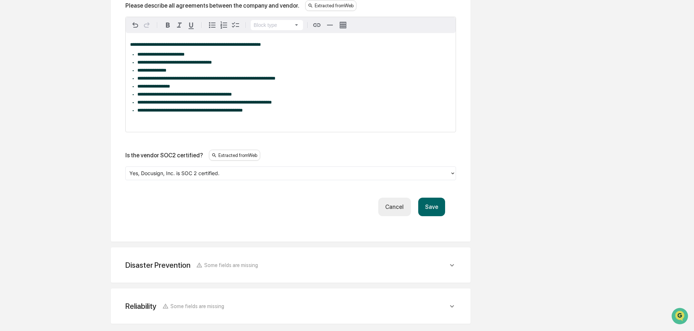
scroll to position [1192, 0]
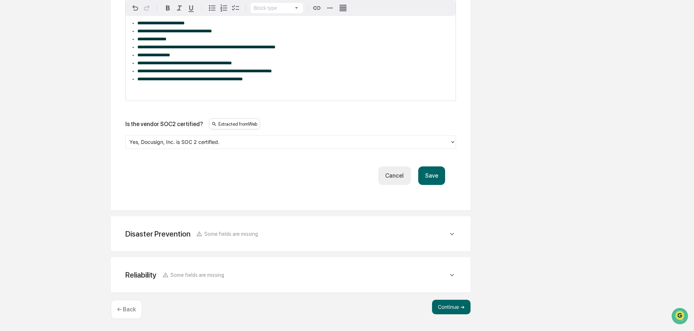
click at [432, 178] on button "Save" at bounding box center [431, 175] width 27 height 19
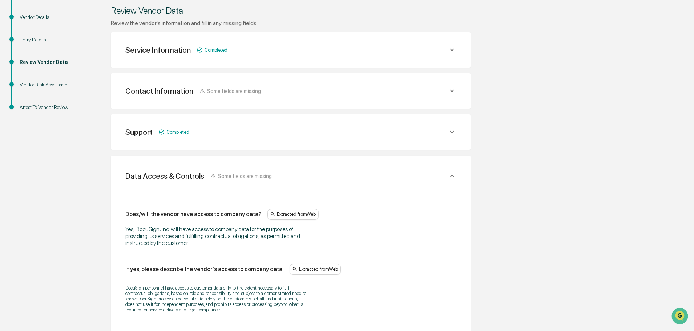
scroll to position [98, 0]
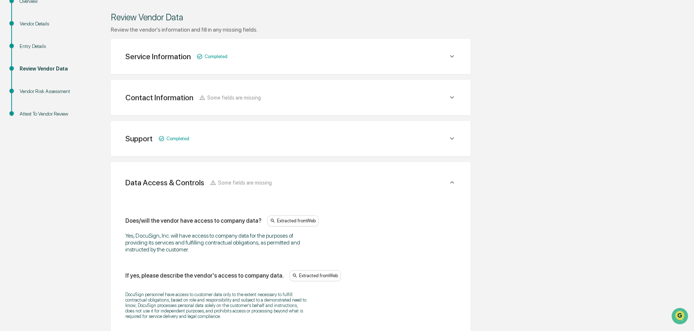
click at [450, 181] on icon at bounding box center [452, 182] width 8 height 8
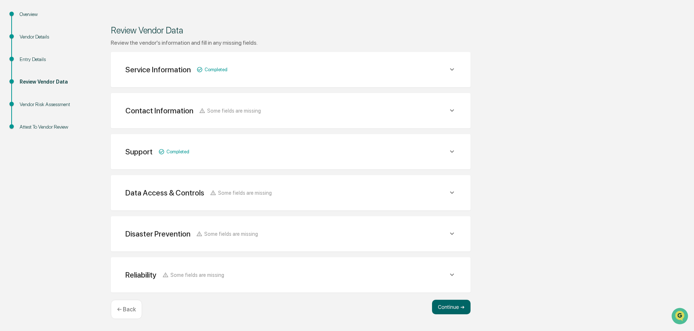
scroll to position [85, 0]
click at [446, 190] on div "Data Access & Controls Some fields are missing" at bounding box center [286, 192] width 323 height 9
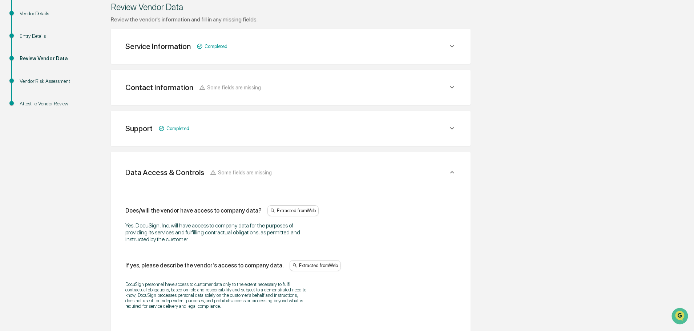
scroll to position [98, 0]
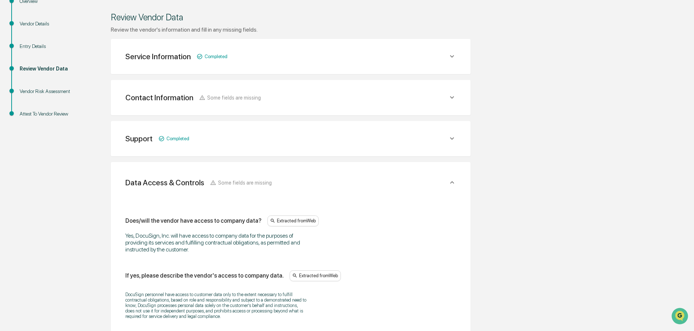
click at [453, 181] on icon at bounding box center [452, 182] width 8 height 8
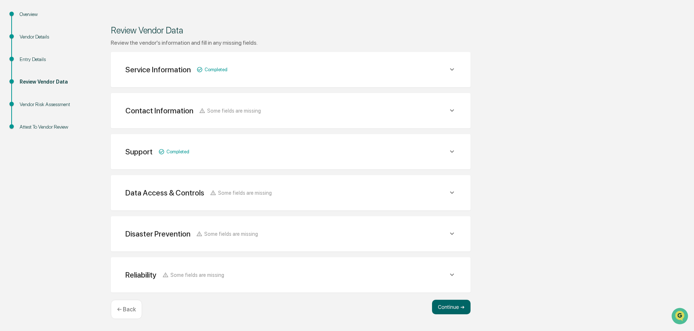
scroll to position [85, 0]
click at [450, 232] on icon at bounding box center [452, 234] width 8 height 8
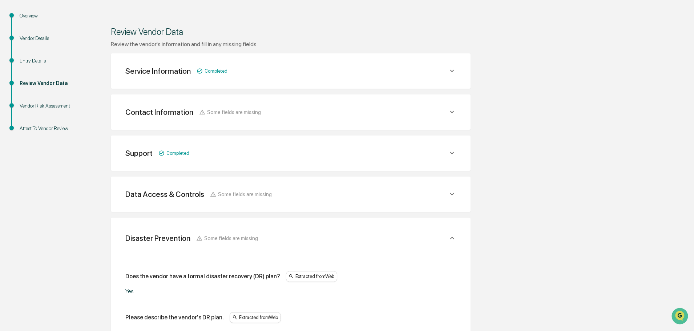
scroll to position [58, 0]
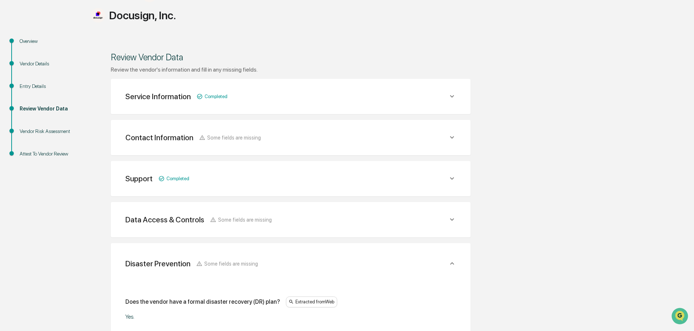
click at [453, 262] on icon at bounding box center [452, 263] width 8 height 8
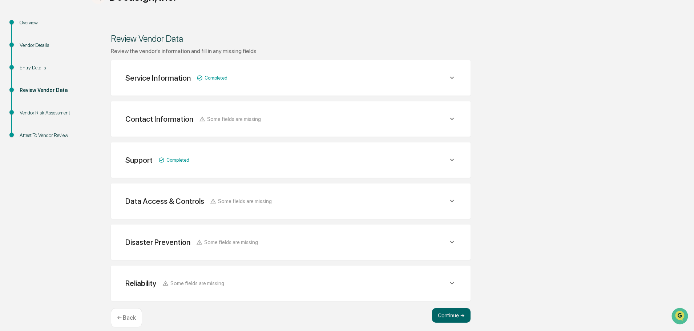
scroll to position [85, 0]
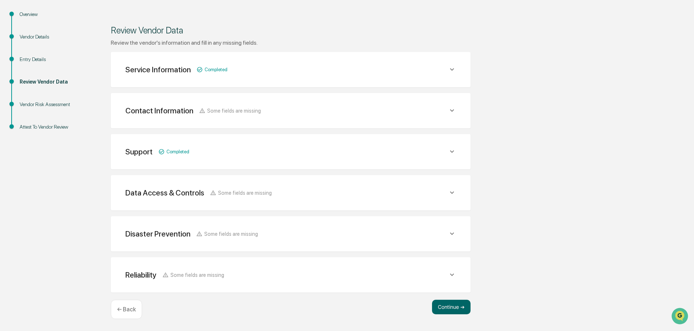
click at [454, 278] on icon at bounding box center [452, 275] width 8 height 8
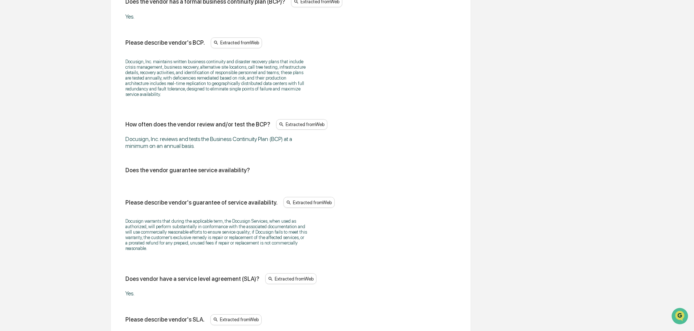
scroll to position [412, 0]
